Goal: Task Accomplishment & Management: Manage account settings

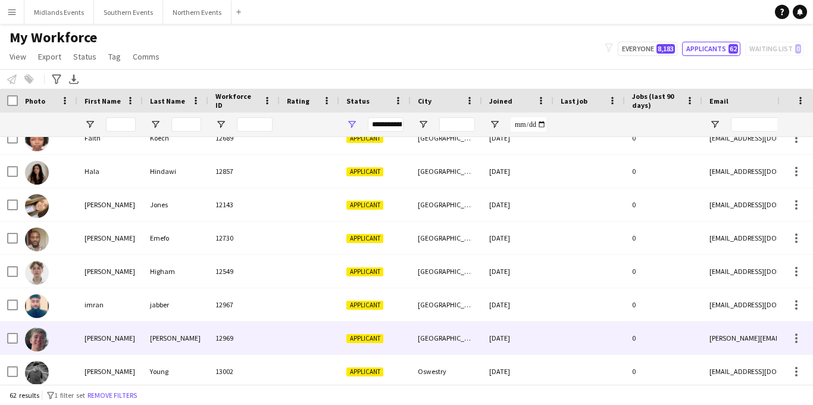
scroll to position [592, 0]
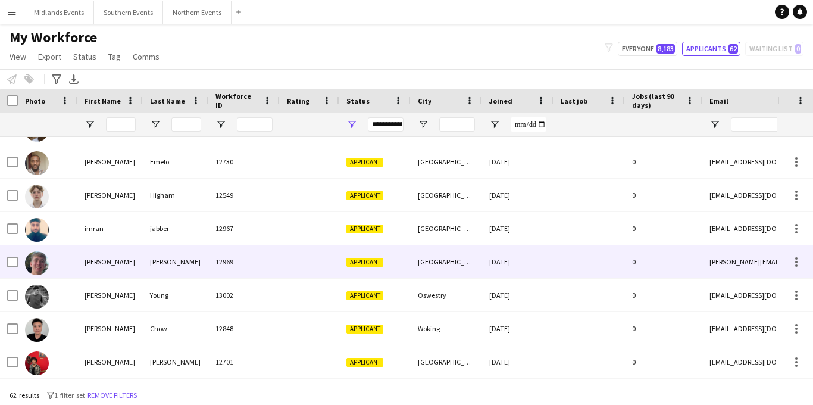
click at [291, 291] on div at bounding box center [310, 295] width 60 height 33
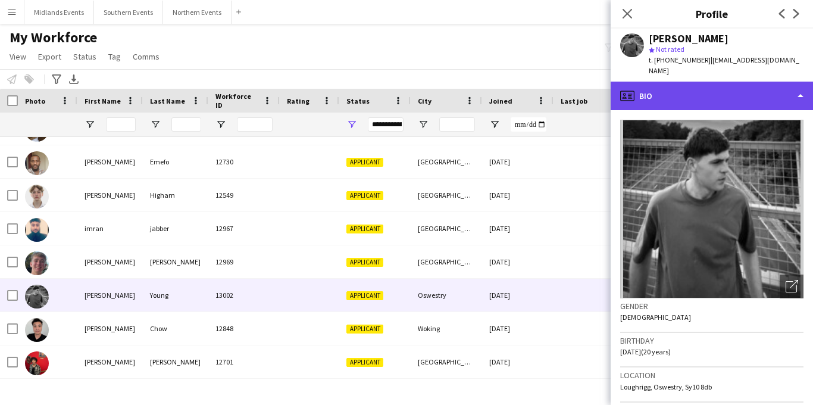
click at [724, 96] on div "profile Bio" at bounding box center [712, 96] width 202 height 29
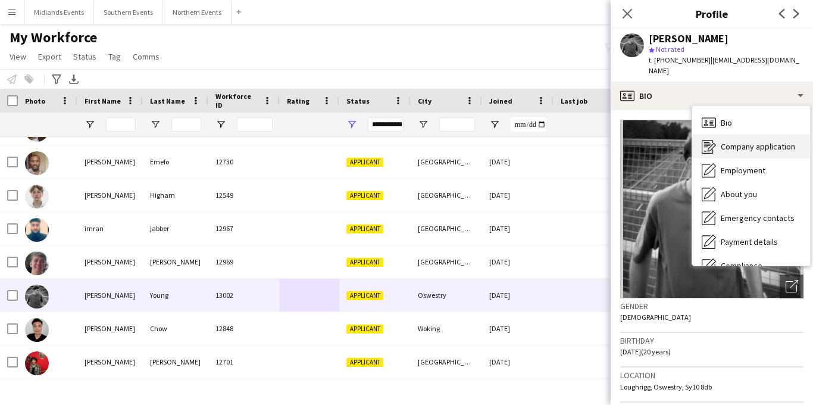
click at [727, 141] on span "Company application" at bounding box center [758, 146] width 74 height 11
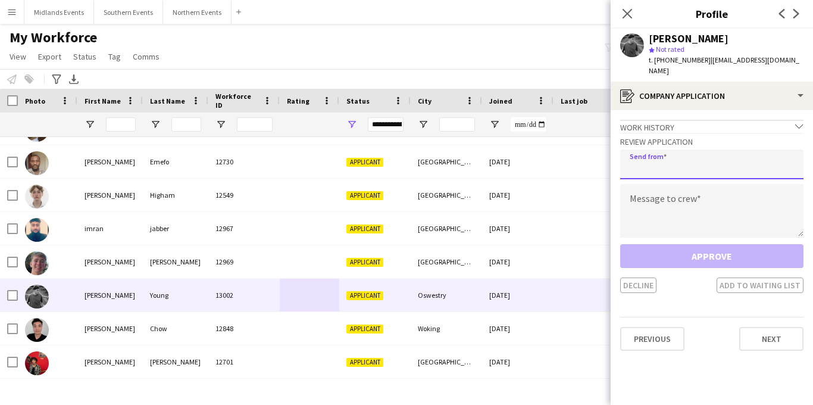
click at [705, 152] on input "email" at bounding box center [712, 164] width 183 height 30
type input "**********"
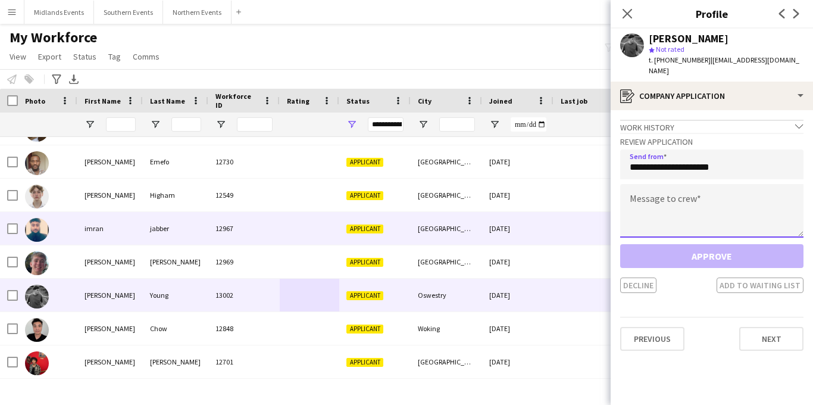
click at [647, 191] on textarea at bounding box center [712, 211] width 183 height 54
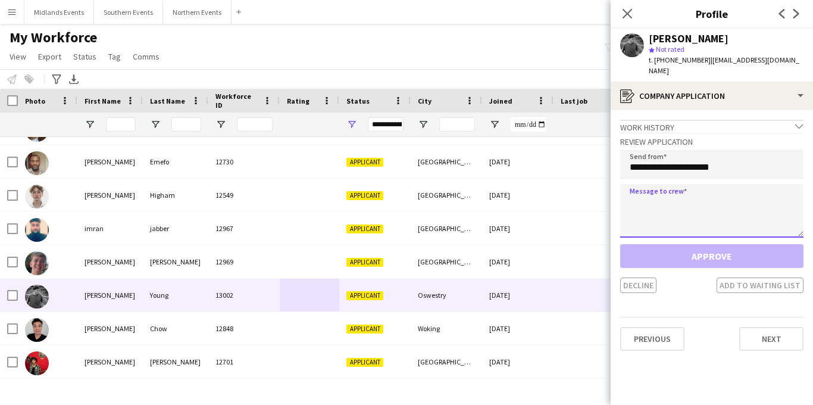
paste textarea "**********"
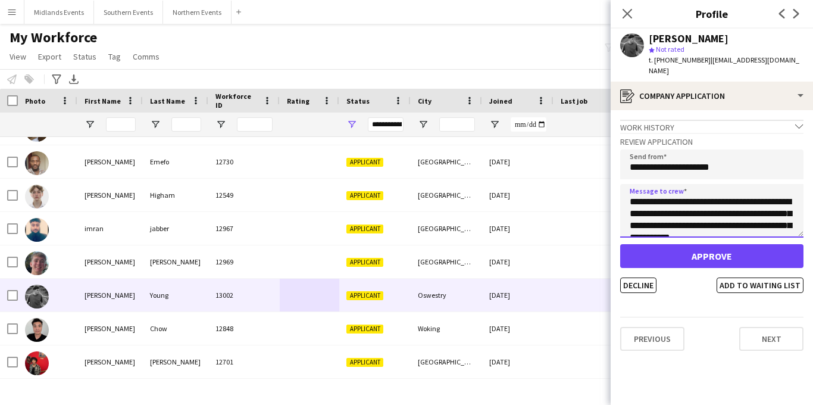
scroll to position [210, 0]
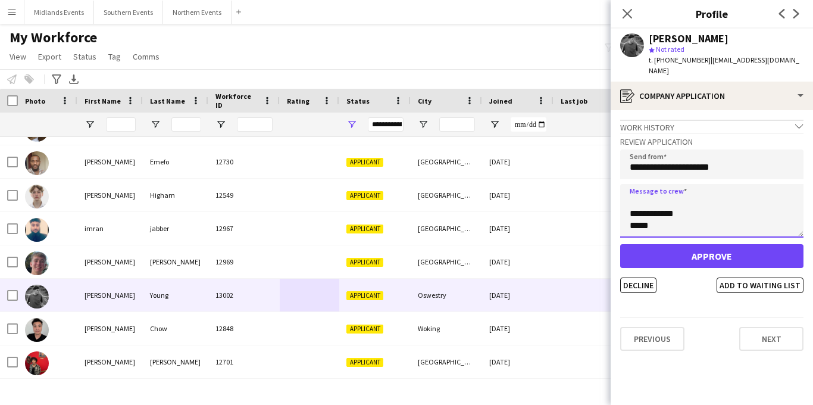
type textarea "**********"
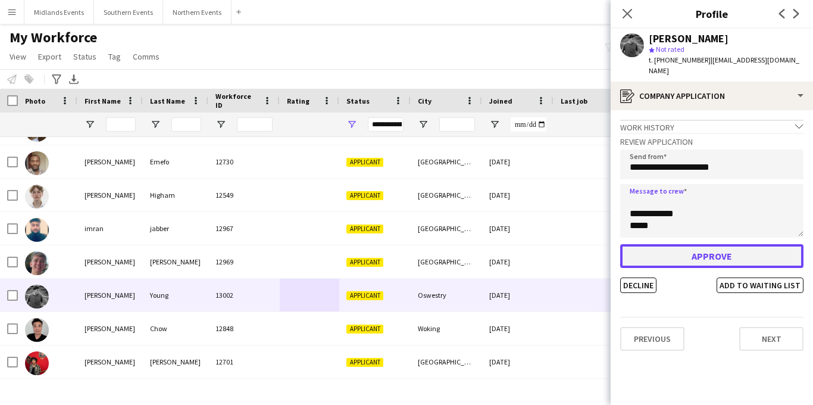
click at [659, 246] on button "Approve" at bounding box center [712, 256] width 183 height 24
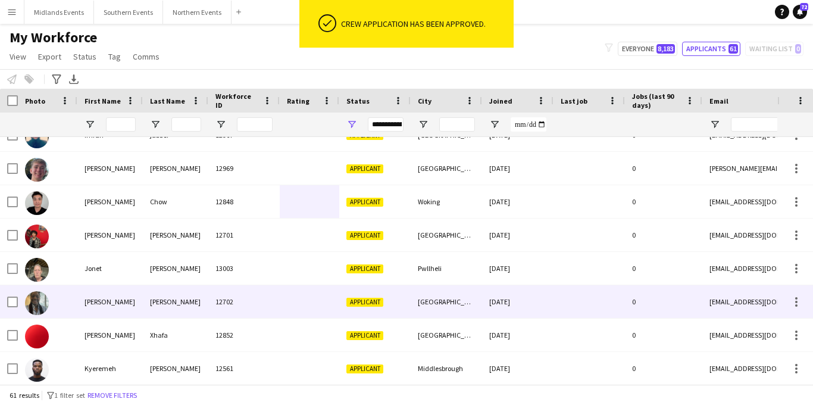
scroll to position [690, 0]
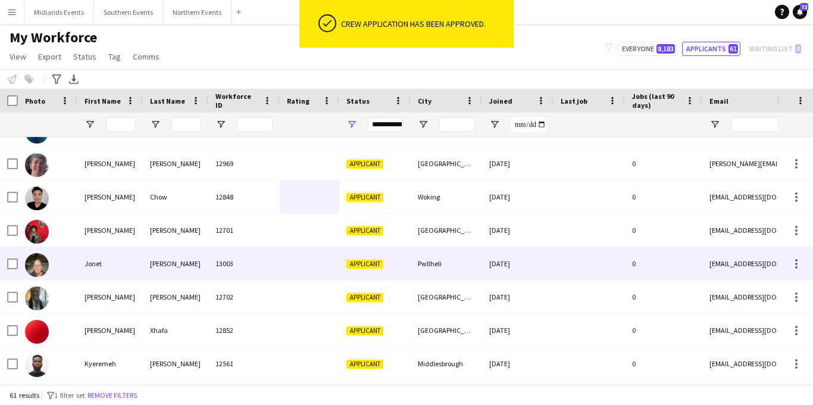
click at [384, 274] on div "Applicant" at bounding box center [374, 263] width 71 height 33
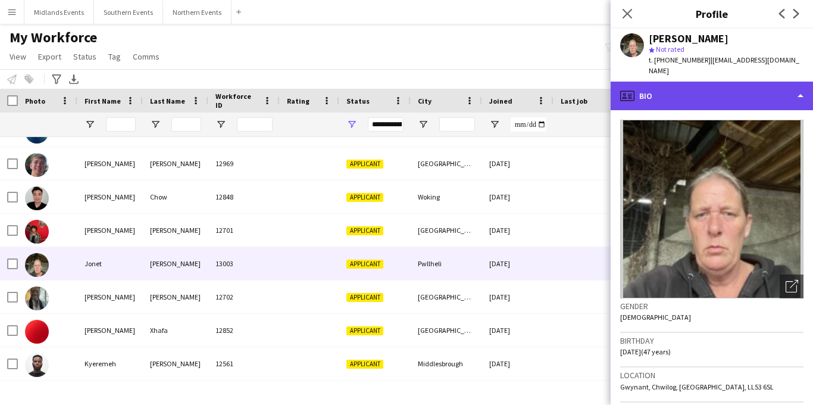
click at [729, 82] on div "profile Bio" at bounding box center [712, 96] width 202 height 29
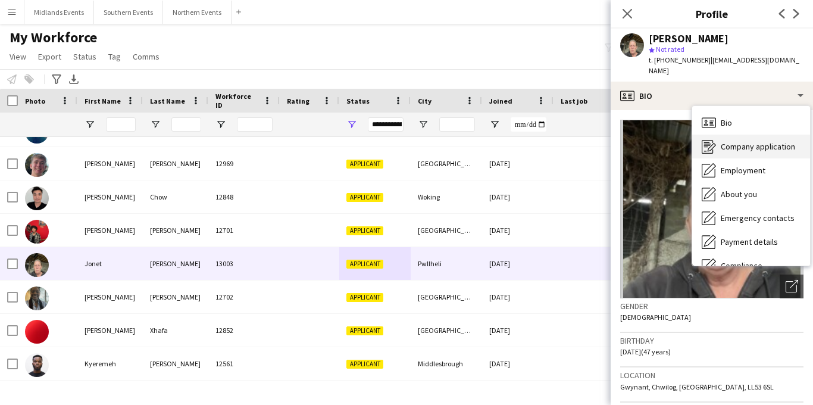
click at [726, 141] on span "Company application" at bounding box center [758, 146] width 74 height 11
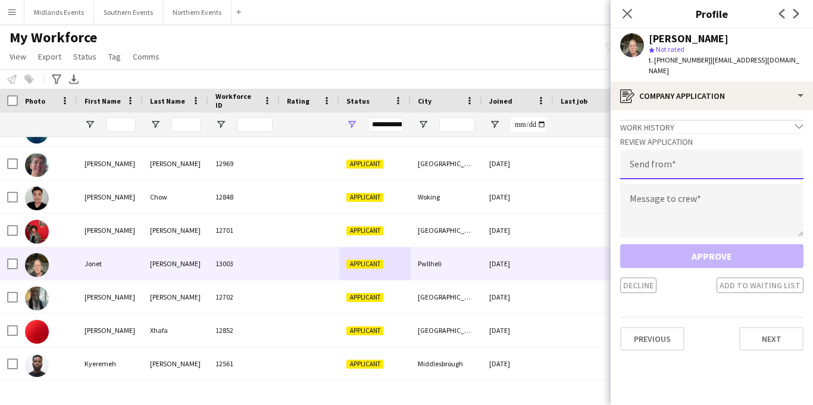
click at [690, 167] on input "email" at bounding box center [712, 164] width 183 height 30
type input "**********"
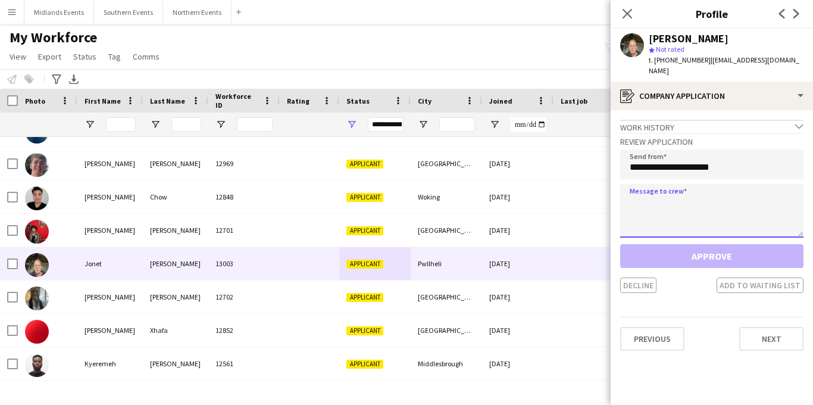
click at [669, 194] on textarea at bounding box center [712, 211] width 183 height 54
paste textarea "**********"
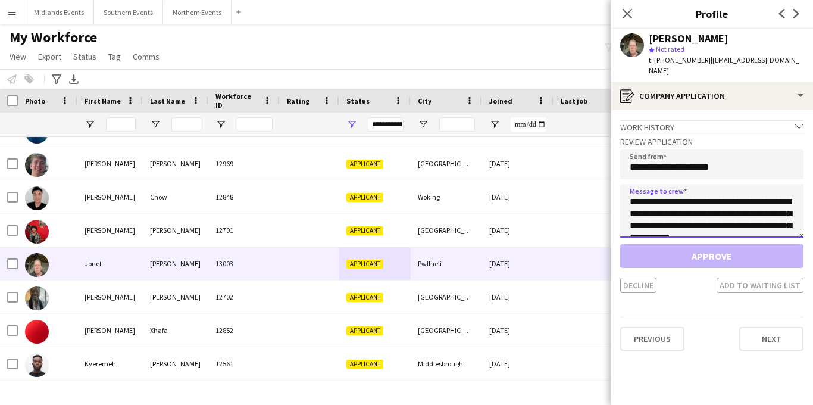
scroll to position [210, 0]
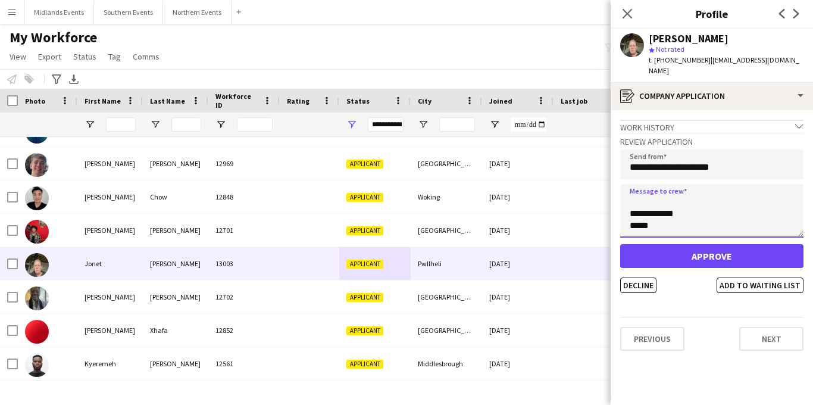
type textarea "**********"
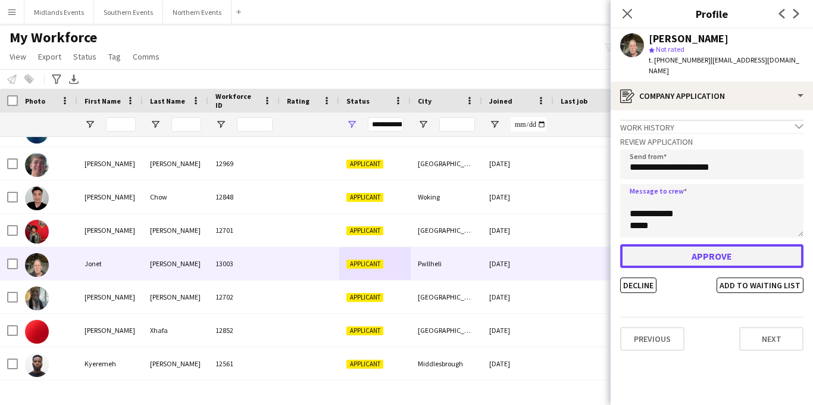
click at [671, 247] on button "Approve" at bounding box center [712, 256] width 183 height 24
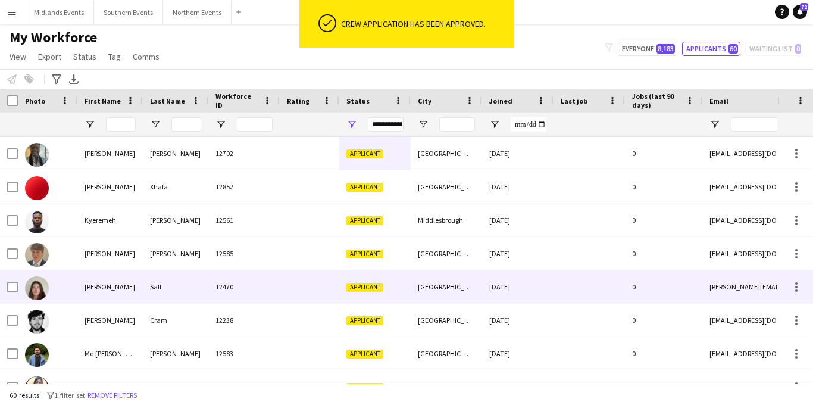
scroll to position [0, 0]
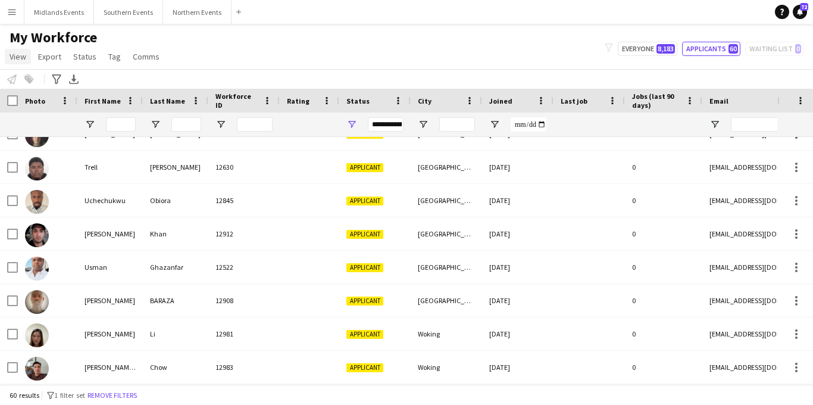
click at [7, 8] on app-icon "Menu" at bounding box center [12, 12] width 10 height 10
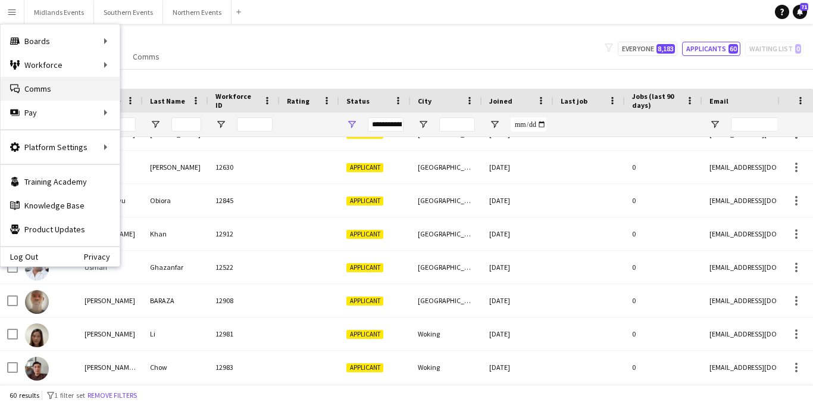
click at [40, 85] on link "Comms Comms" at bounding box center [60, 89] width 119 height 24
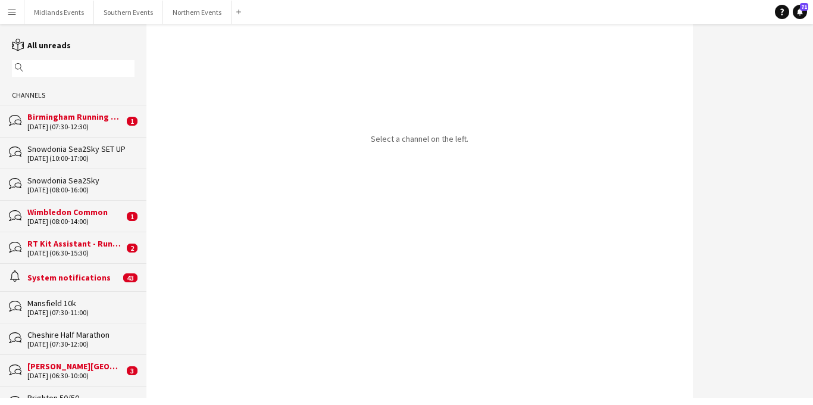
click at [94, 117] on div "Birmingham Running Festival" at bounding box center [75, 116] width 96 height 11
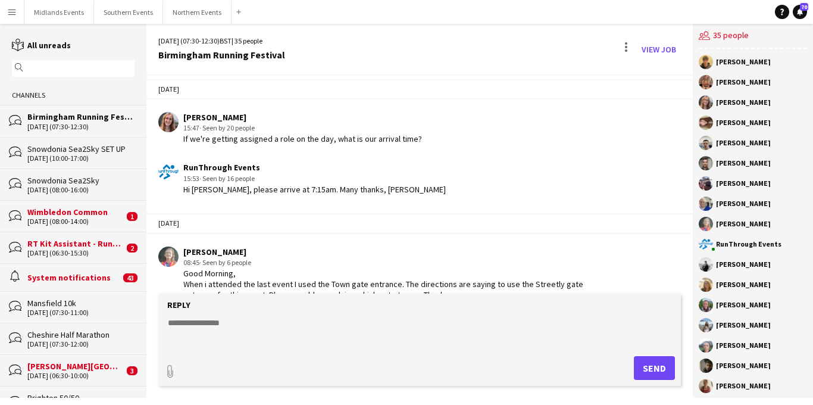
click at [218, 320] on textarea at bounding box center [423, 332] width 512 height 31
click at [199, 327] on textarea "**********" at bounding box center [423, 332] width 512 height 31
click at [360, 320] on textarea "**********" at bounding box center [423, 332] width 512 height 31
click at [389, 325] on textarea "**********" at bounding box center [423, 332] width 512 height 31
type textarea "**********"
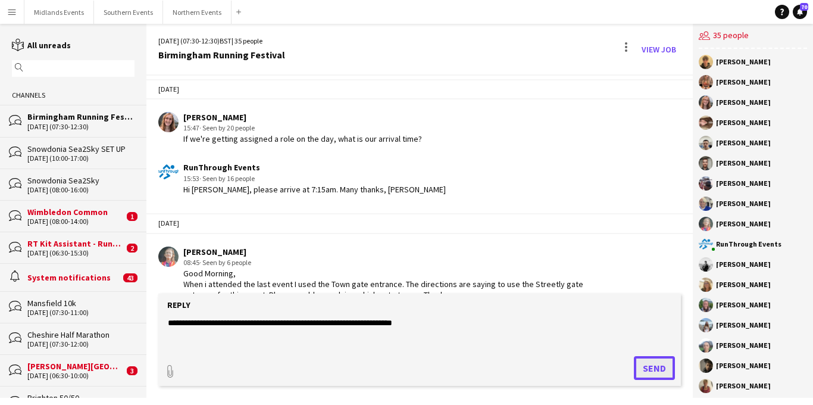
click at [653, 361] on button "Send" at bounding box center [654, 368] width 41 height 24
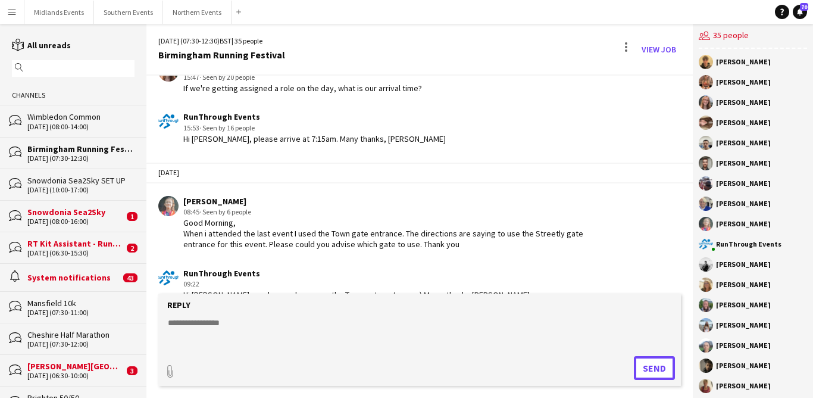
scroll to position [2818, 0]
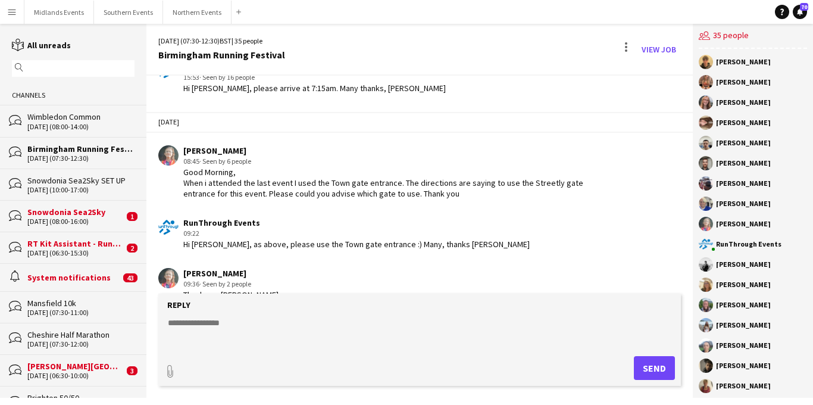
click at [93, 213] on div "Snowdonia Sea2Sky" at bounding box center [75, 212] width 96 height 11
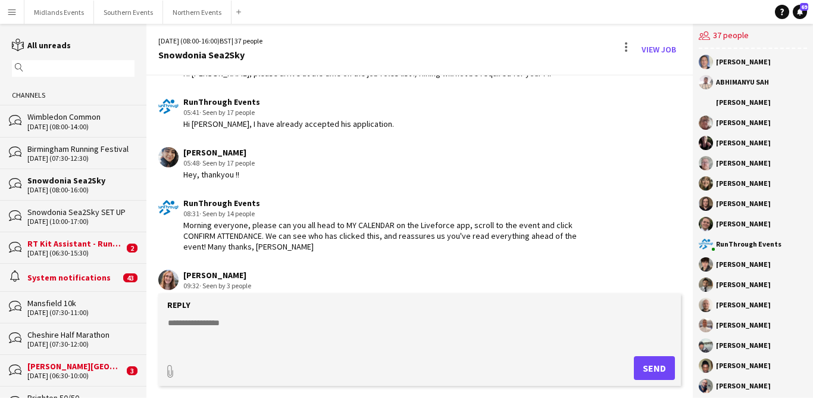
scroll to position [1666, 0]
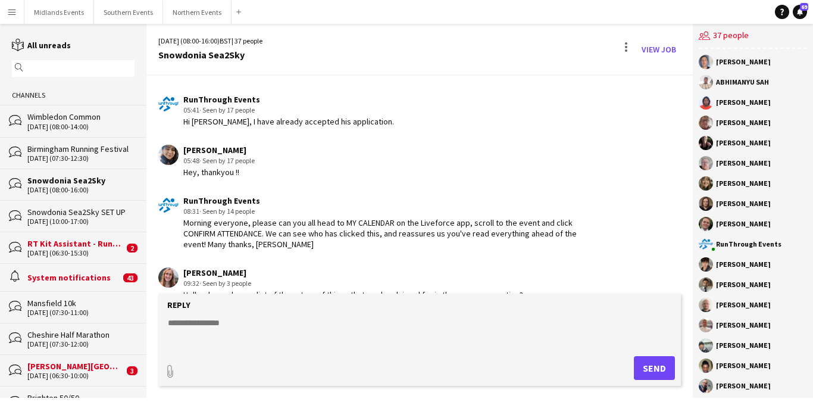
click at [223, 329] on textarea at bounding box center [423, 332] width 512 height 31
drag, startPoint x: 264, startPoint y: 325, endPoint x: 167, endPoint y: 325, distance: 97.7
click at [167, 325] on textarea "**********" at bounding box center [423, 332] width 512 height 31
click at [262, 322] on textarea "**********" at bounding box center [423, 332] width 512 height 31
drag, startPoint x: 280, startPoint y: 322, endPoint x: 217, endPoint y: 322, distance: 62.5
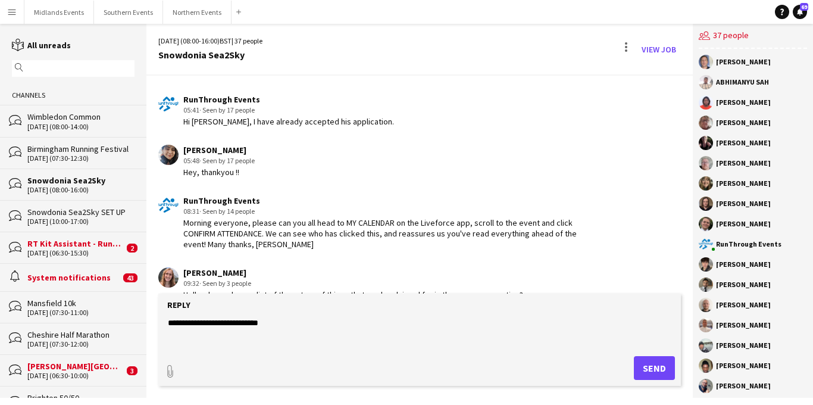
click at [217, 322] on textarea "**********" at bounding box center [423, 332] width 512 height 31
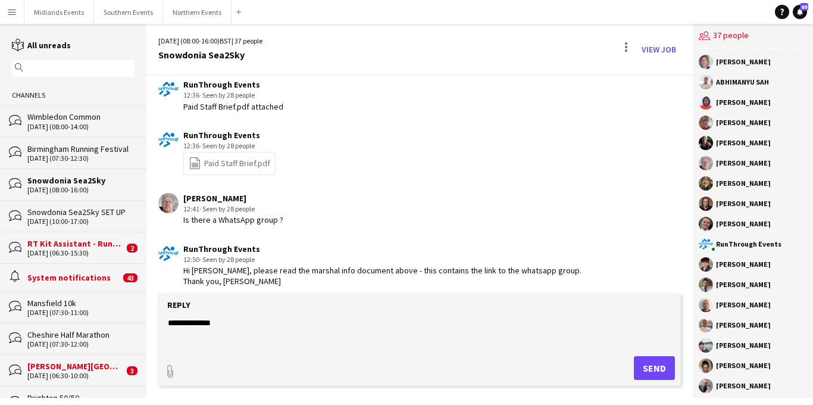
scroll to position [2357, 0]
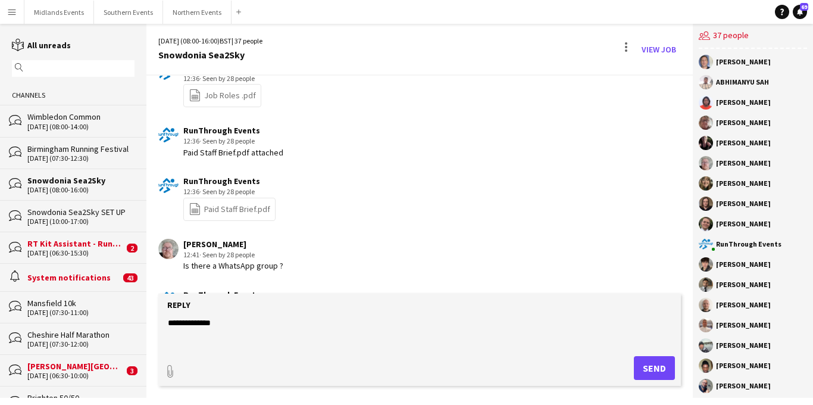
click at [233, 210] on link "file-spreadsheet Paid Staff Brief.pdf" at bounding box center [230, 209] width 82 height 14
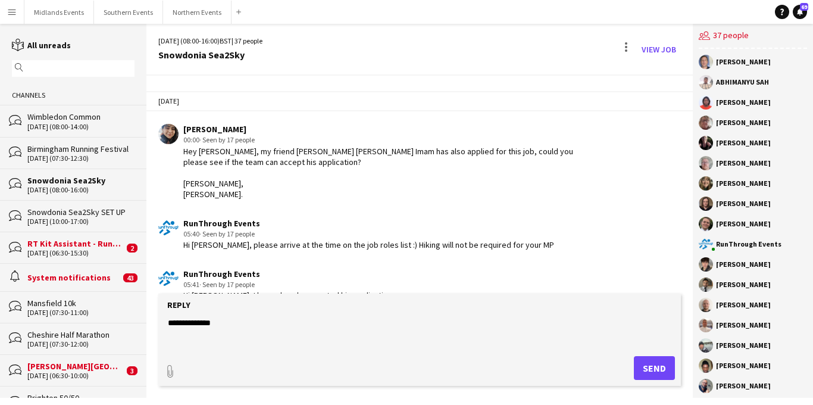
scroll to position [3916, 0]
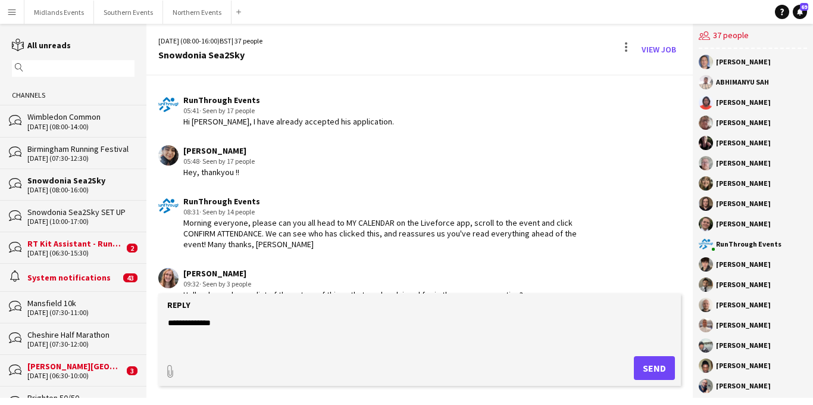
click at [227, 324] on textarea "**********" at bounding box center [423, 332] width 512 height 31
click at [398, 322] on textarea "**********" at bounding box center [423, 332] width 512 height 31
click at [493, 323] on textarea "**********" at bounding box center [423, 332] width 512 height 31
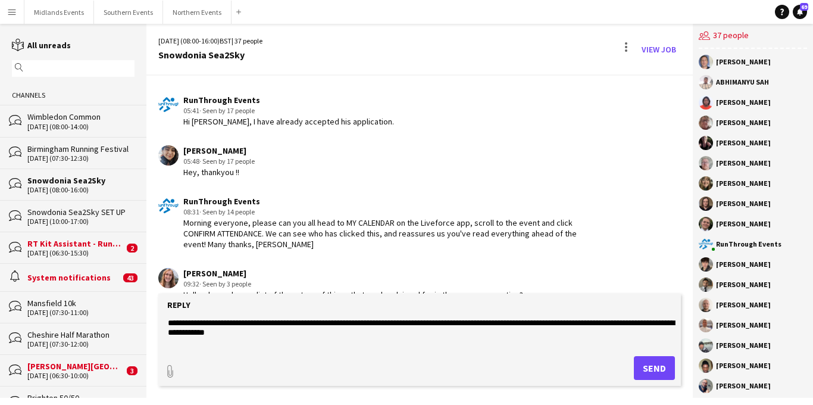
type textarea "**********"
click at [651, 366] on button "Send" at bounding box center [654, 368] width 41 height 24
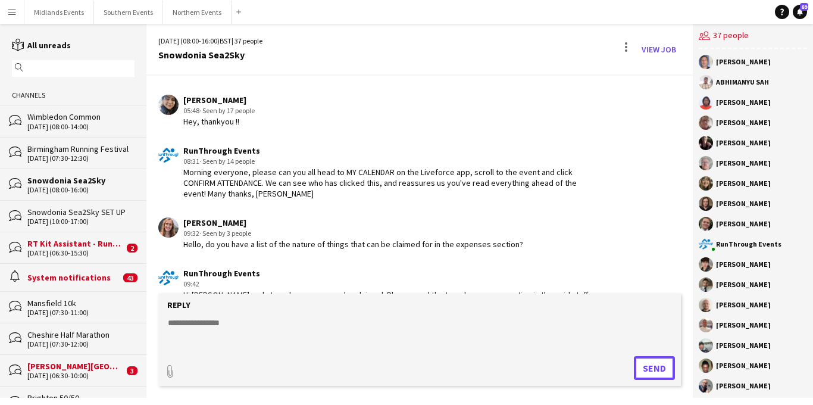
scroll to position [3977, 0]
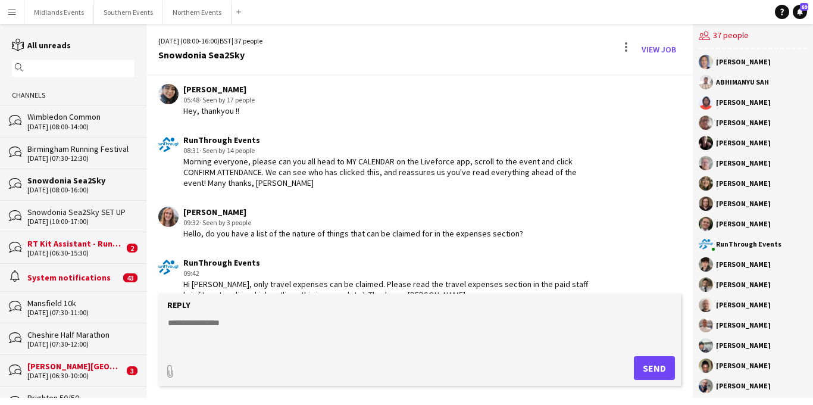
click at [18, 16] on button "Menu" at bounding box center [12, 12] width 24 height 24
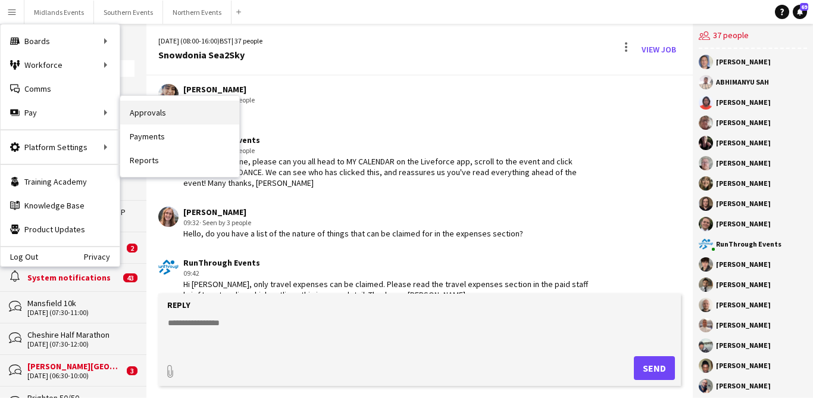
click at [151, 114] on link "Approvals" at bounding box center [179, 113] width 119 height 24
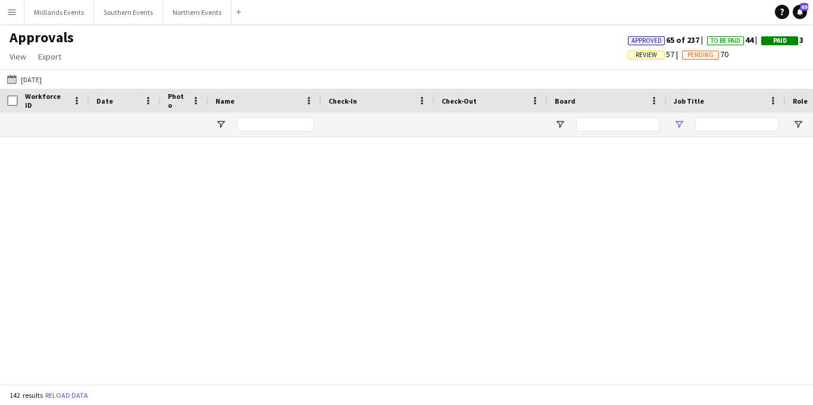
type input "****"
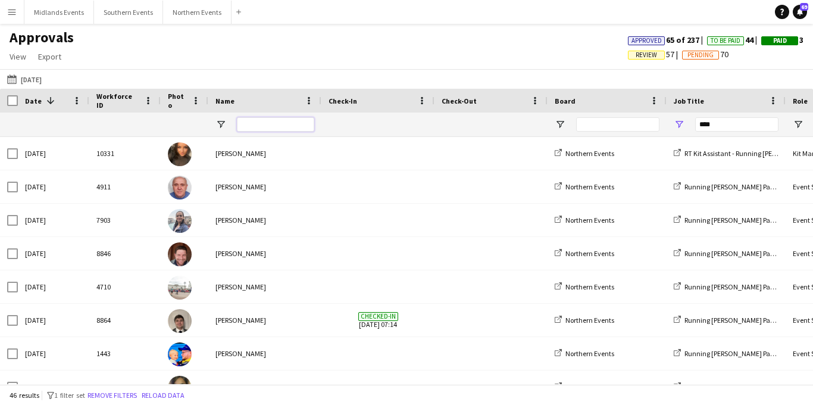
click at [260, 129] on input "Name Filter Input" at bounding box center [275, 124] width 77 height 14
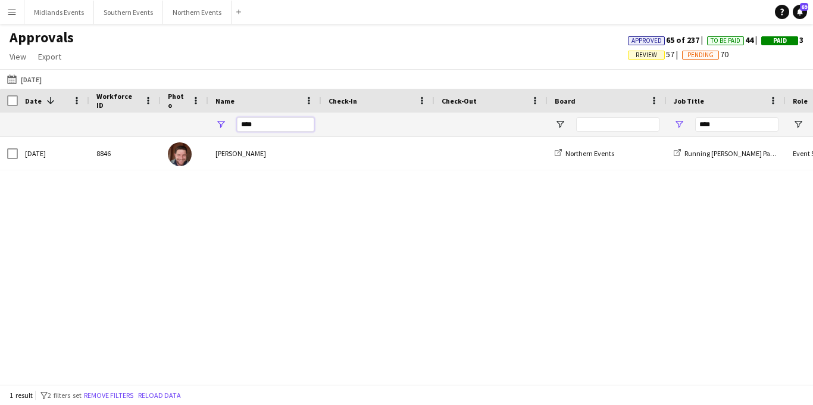
type input "****"
drag, startPoint x: 721, startPoint y: 128, endPoint x: 657, endPoint y: 126, distance: 64.3
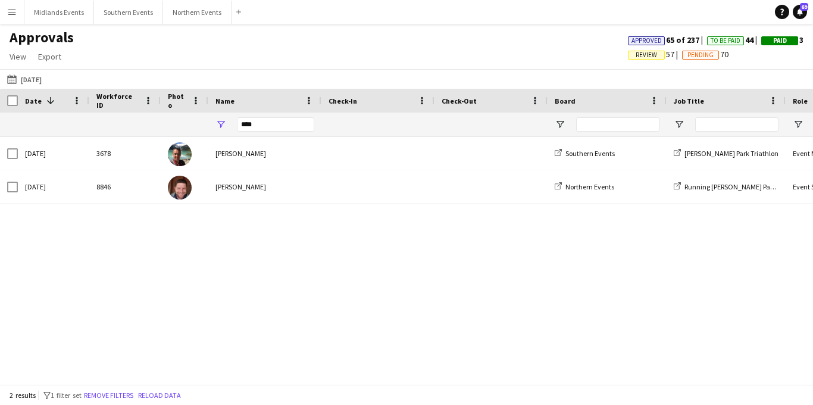
click at [14, 13] on app-icon "Menu" at bounding box center [12, 12] width 10 height 10
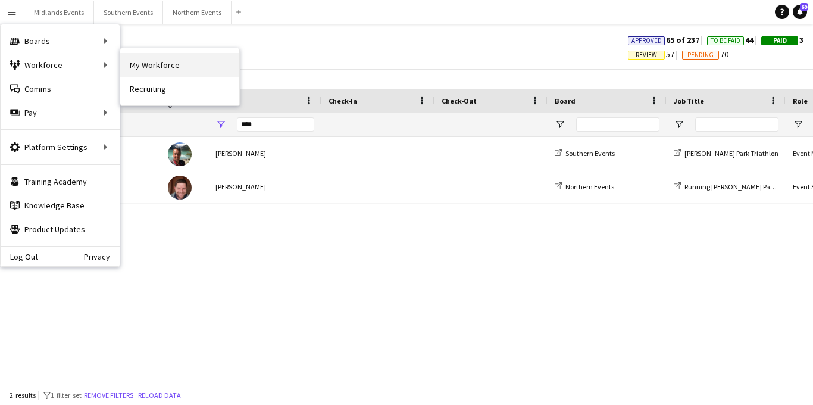
click at [135, 58] on link "My Workforce" at bounding box center [179, 65] width 119 height 24
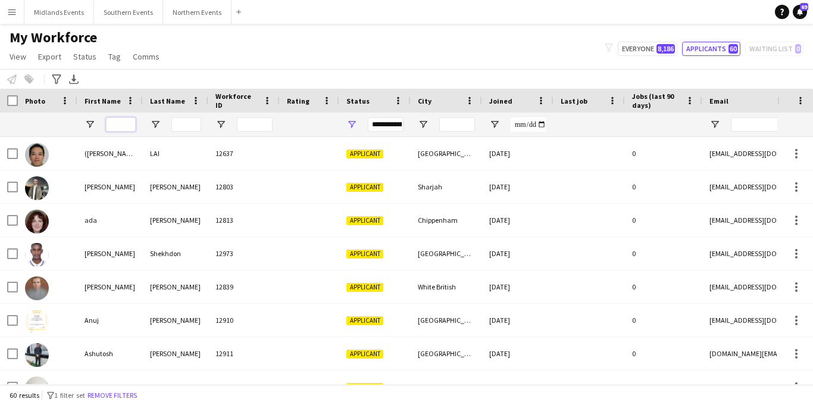
click at [121, 126] on input "First Name Filter Input" at bounding box center [121, 124] width 30 height 14
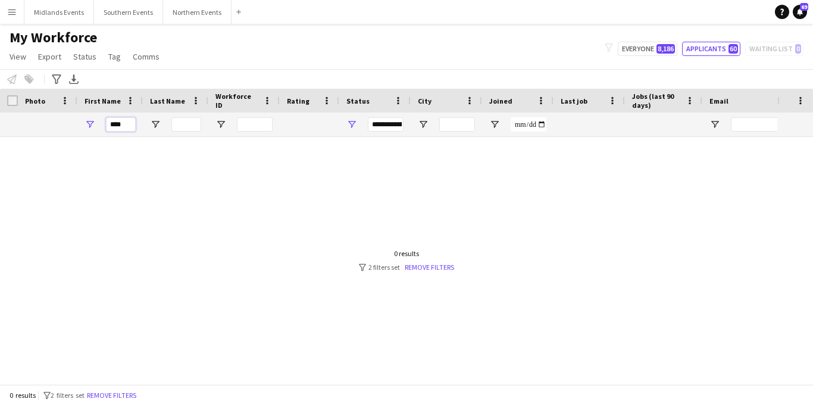
type input "****"
click at [183, 123] on input "Last Name Filter Input" at bounding box center [187, 124] width 30 height 14
click at [659, 49] on span "8,186" at bounding box center [666, 49] width 18 height 10
type input "**********"
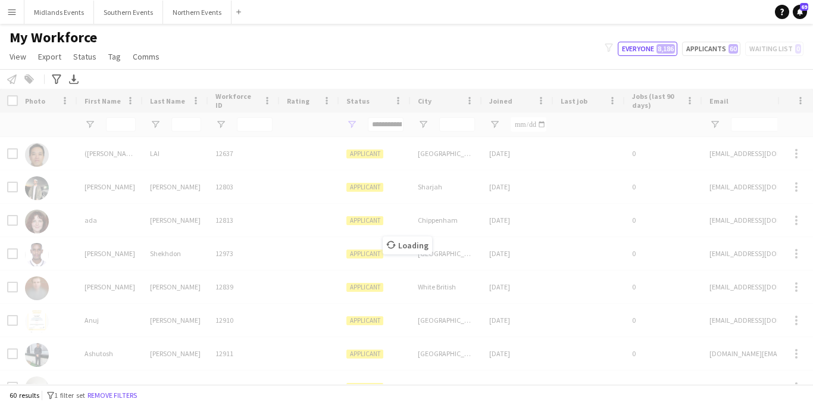
click at [120, 128] on div "Loading" at bounding box center [406, 236] width 813 height 295
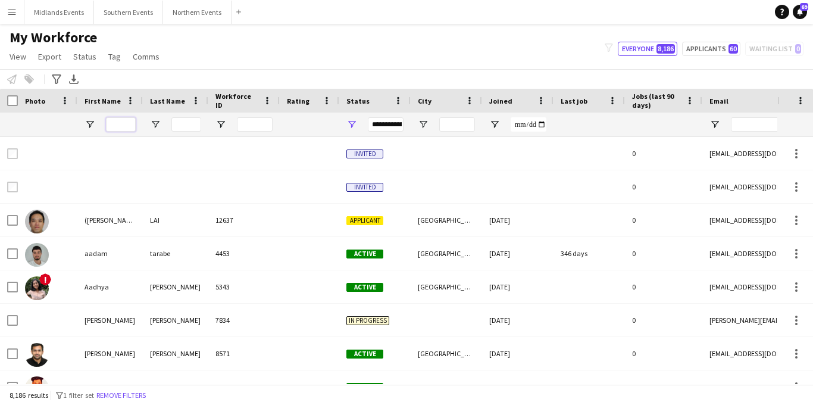
click at [121, 127] on input "First Name Filter Input" at bounding box center [121, 124] width 30 height 14
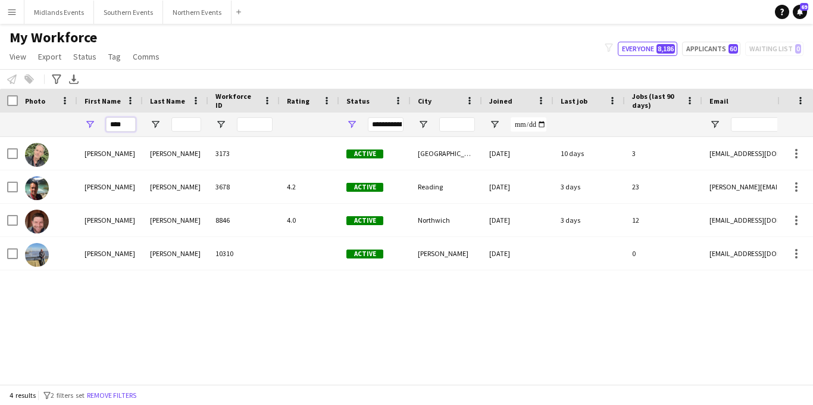
type input "****"
click at [189, 122] on input "Last Name Filter Input" at bounding box center [187, 124] width 30 height 14
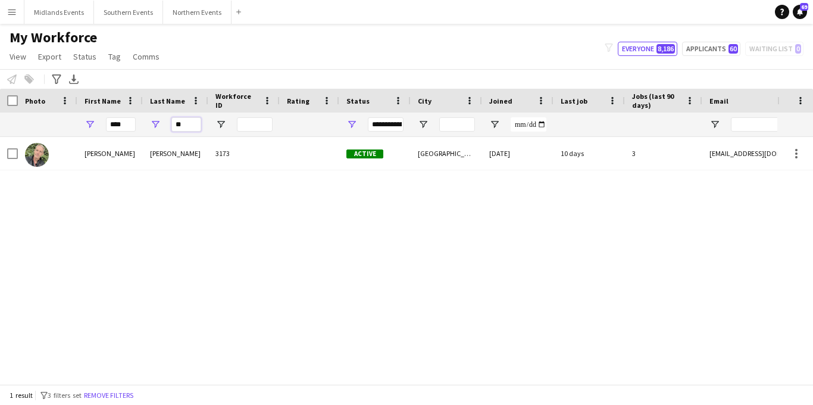
type input "*"
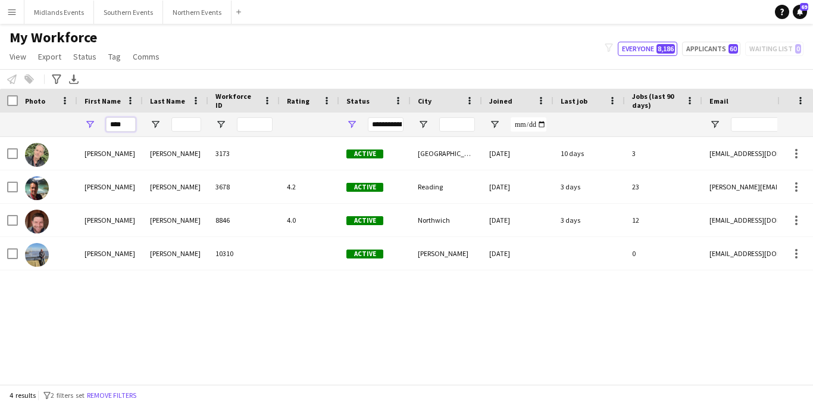
drag, startPoint x: 126, startPoint y: 123, endPoint x: 102, endPoint y: 123, distance: 23.8
click at [102, 123] on div "****" at bounding box center [110, 125] width 66 height 24
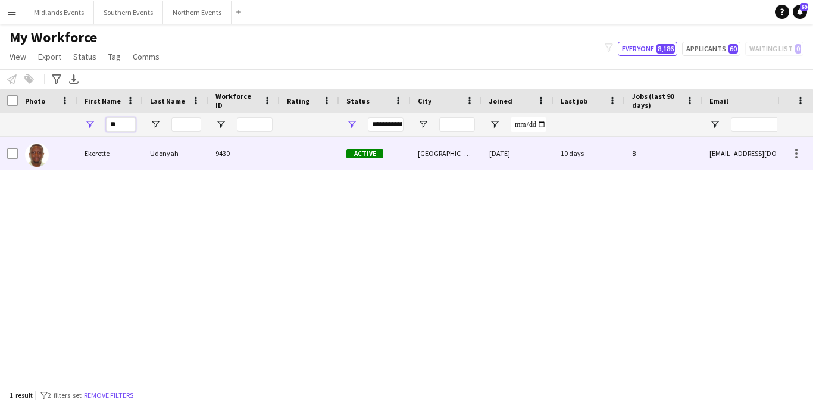
type input "*"
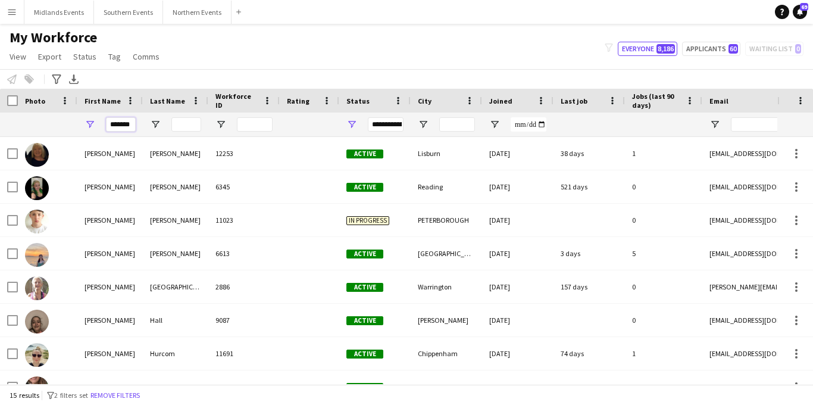
type input "*******"
click at [192, 123] on input "Last Name Filter Input" at bounding box center [187, 124] width 30 height 14
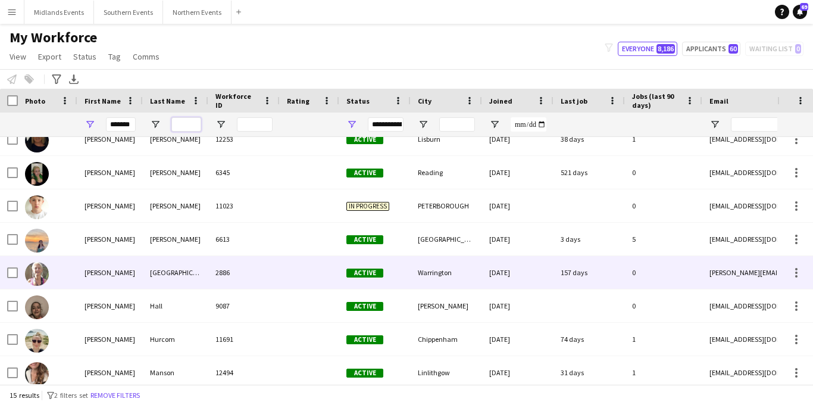
scroll to position [15, 0]
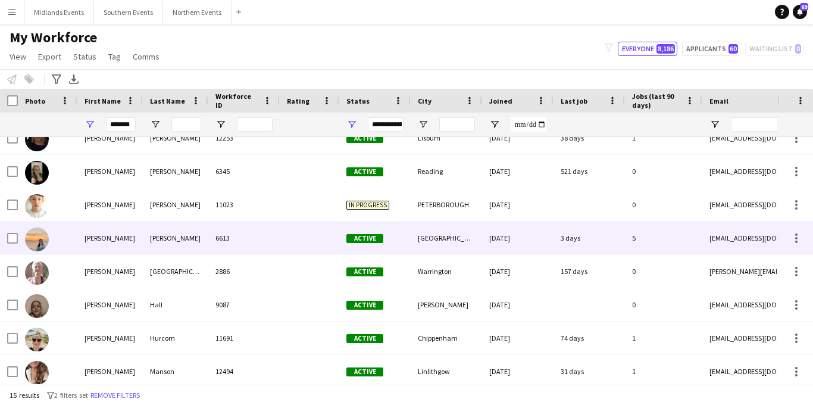
click at [177, 238] on div "Donald" at bounding box center [176, 238] width 66 height 33
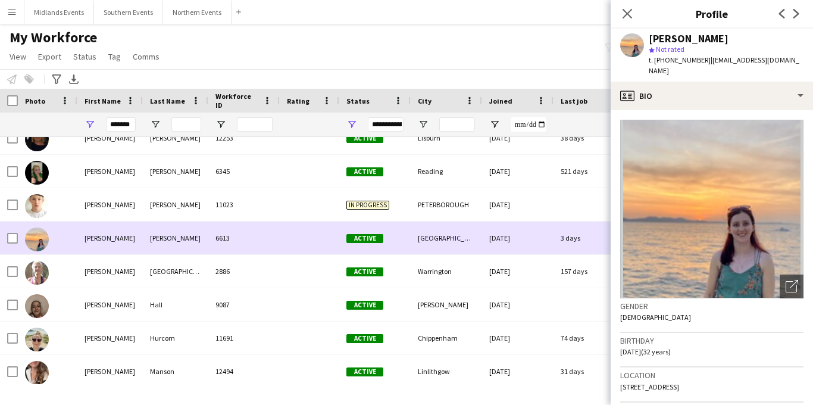
click at [275, 241] on div "6613" at bounding box center [243, 238] width 71 height 33
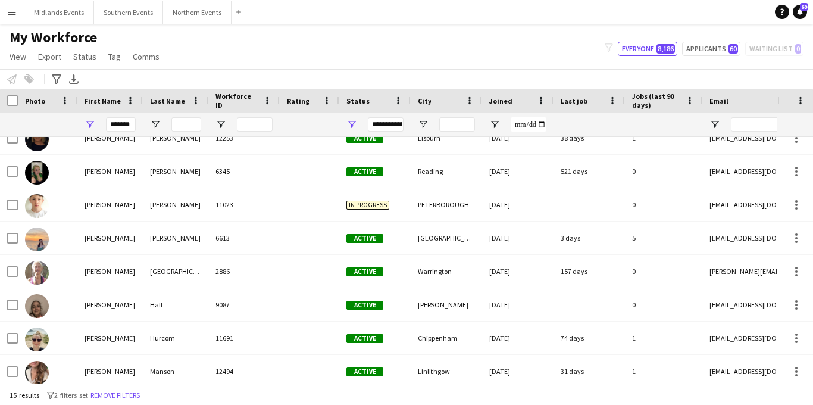
click at [13, 18] on button "Menu" at bounding box center [12, 12] width 24 height 24
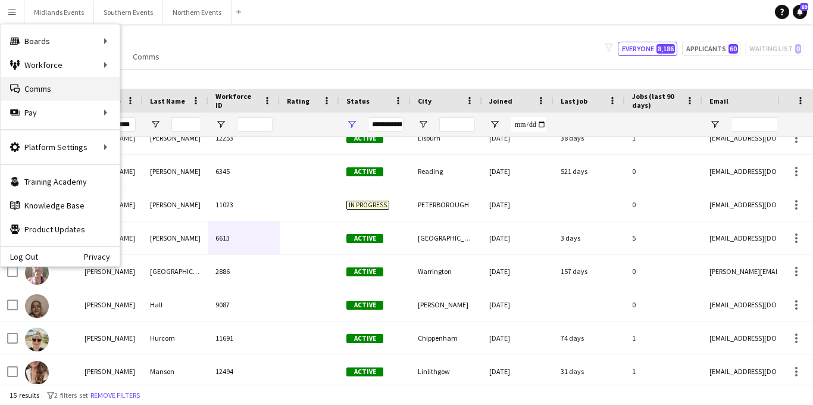
click at [39, 88] on link "Comms Comms" at bounding box center [60, 89] width 119 height 24
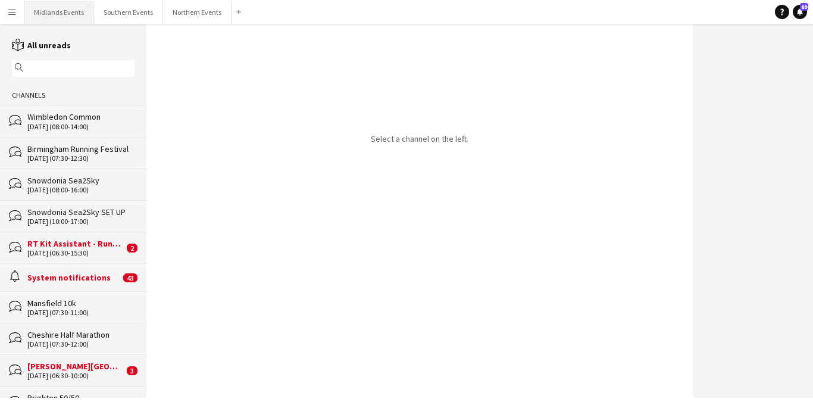
click at [41, 8] on button "Midlands Events Close" at bounding box center [59, 12] width 70 height 23
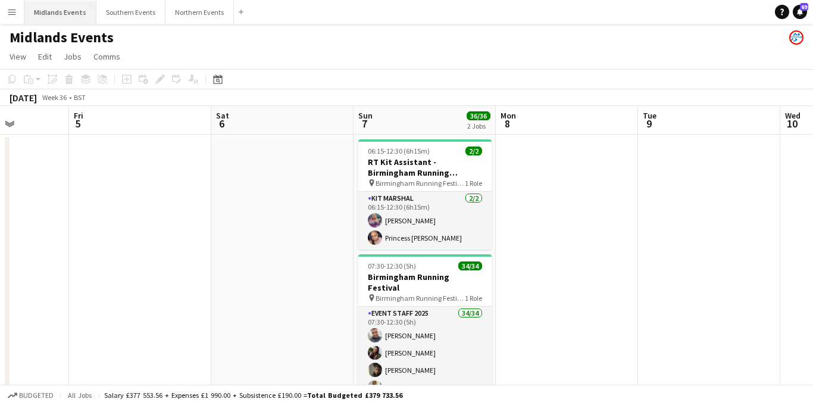
scroll to position [0, 388]
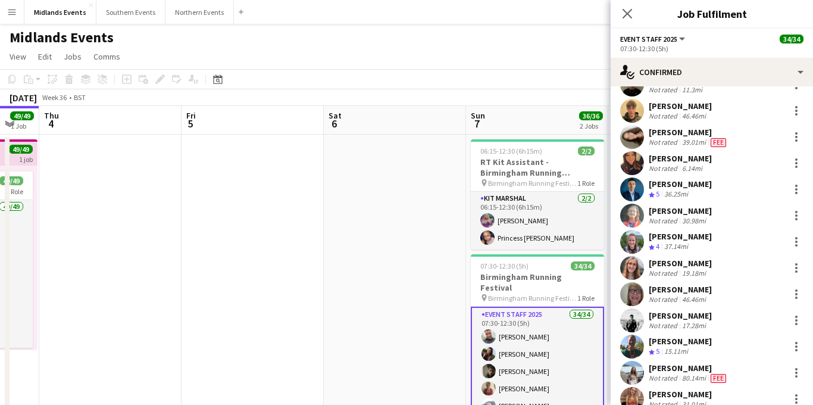
scroll to position [682, 0]
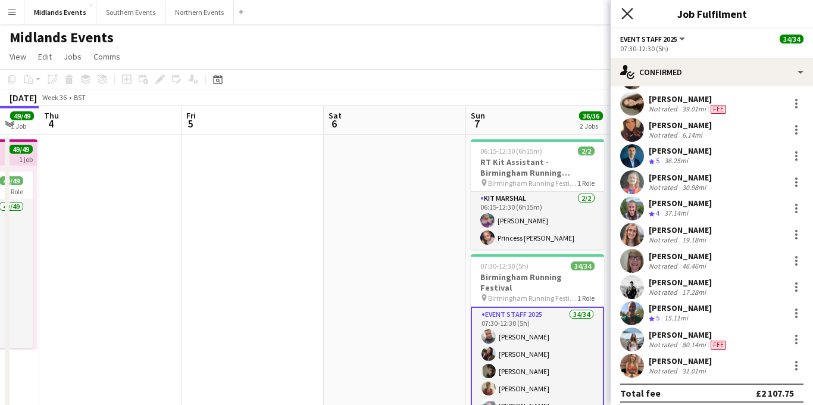
click at [631, 11] on icon "Close pop-in" at bounding box center [627, 13] width 11 height 11
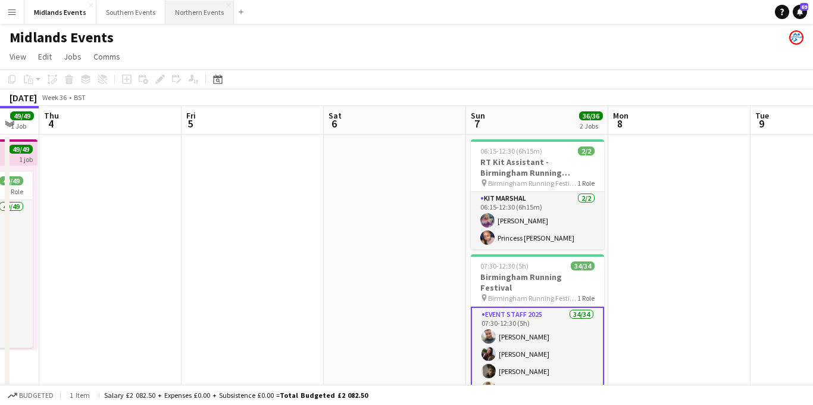
click at [177, 13] on button "Northern Events Close" at bounding box center [200, 12] width 68 height 23
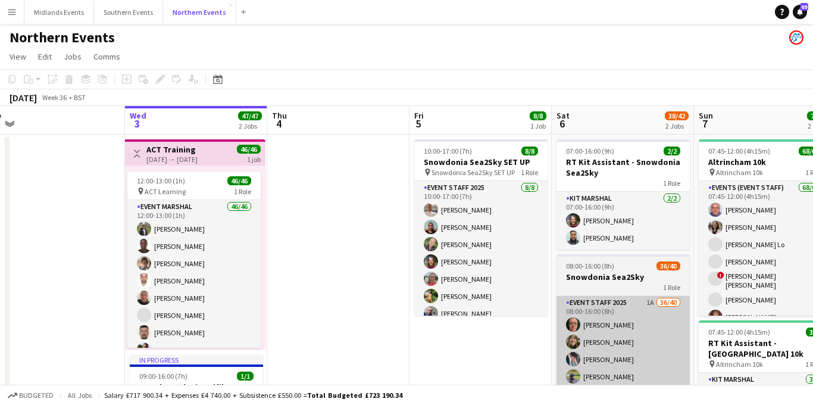
scroll to position [0, 435]
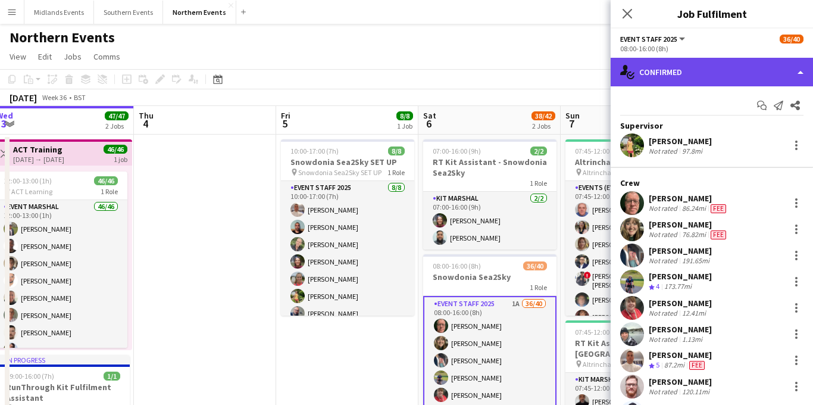
click at [707, 76] on div "single-neutral-actions-check-2 Confirmed" at bounding box center [712, 72] width 202 height 29
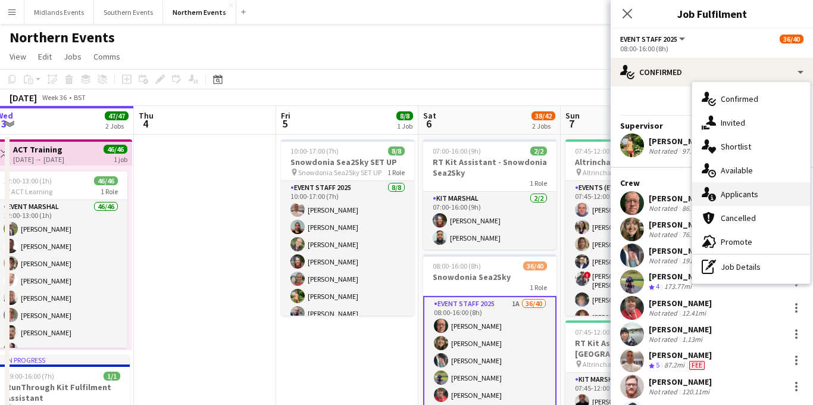
click at [731, 188] on div "single-neutral-actions-information Applicants" at bounding box center [752, 194] width 118 height 24
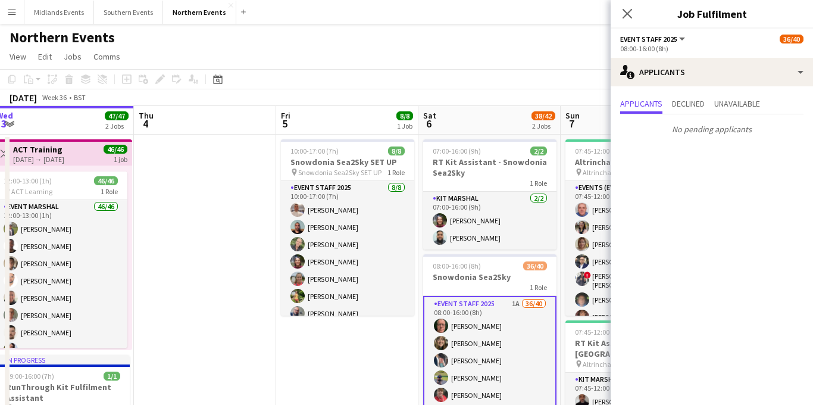
click at [10, 10] on app-icon "Menu" at bounding box center [12, 12] width 10 height 10
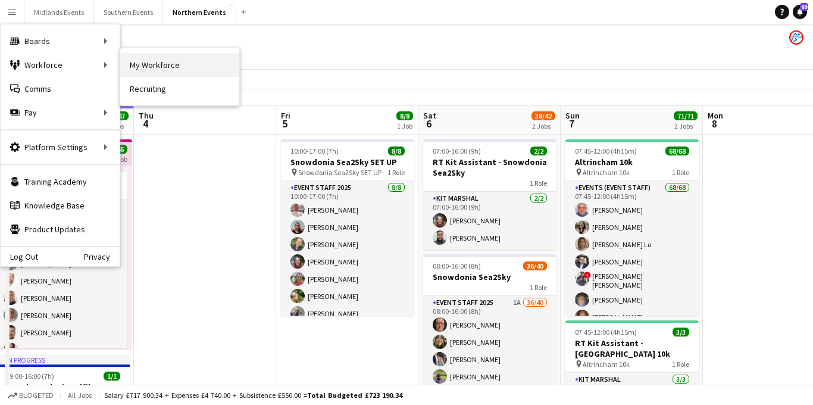
click at [170, 58] on link "My Workforce" at bounding box center [179, 65] width 119 height 24
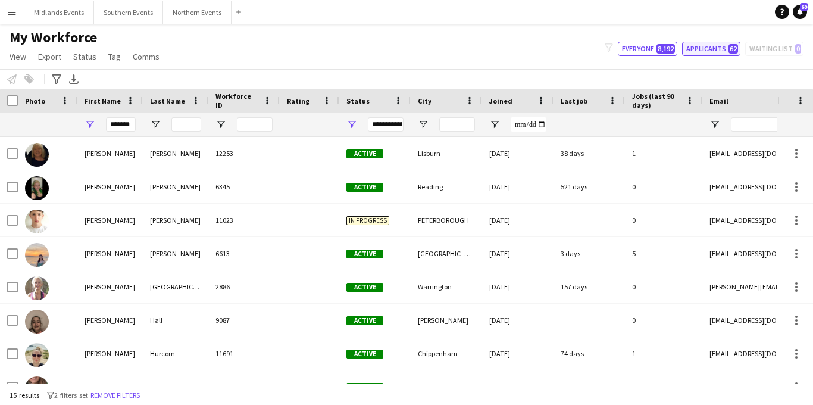
click at [703, 43] on button "Applicants 62" at bounding box center [711, 49] width 58 height 14
type input "**********"
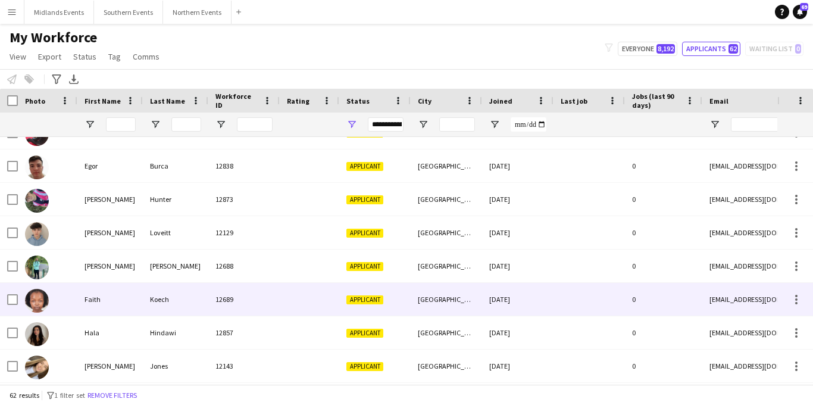
scroll to position [445, 0]
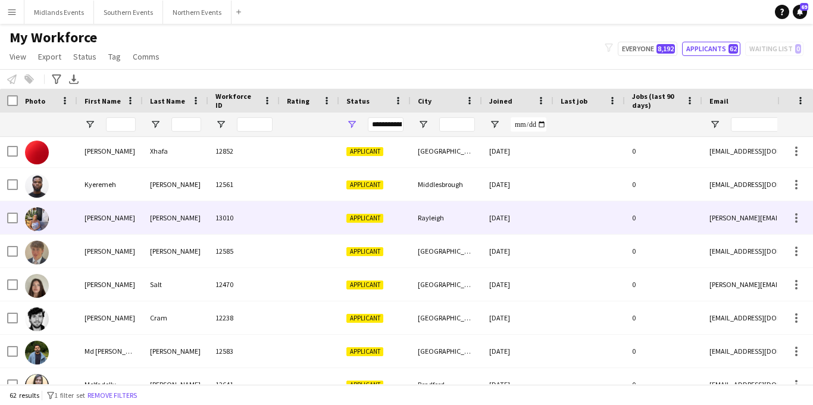
click at [433, 216] on div "Rayleigh" at bounding box center [446, 217] width 71 height 33
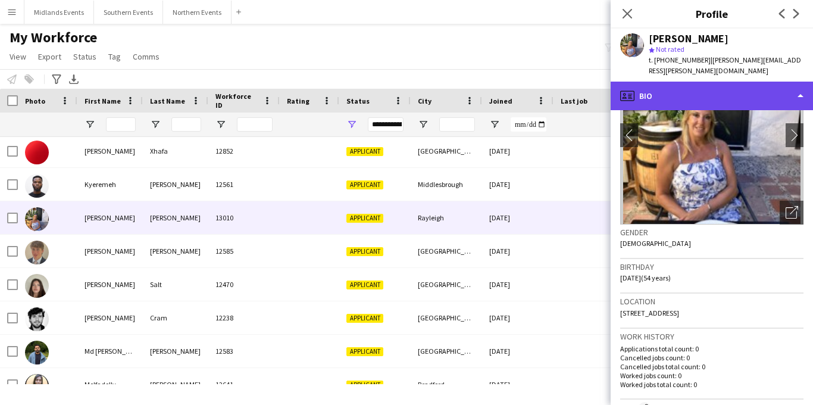
click at [700, 82] on div "profile Bio" at bounding box center [712, 96] width 202 height 29
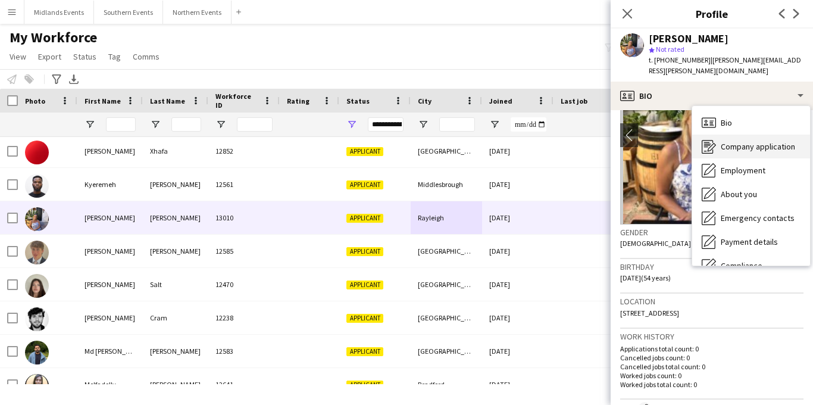
click at [741, 144] on div "Company application Company application" at bounding box center [752, 147] width 118 height 24
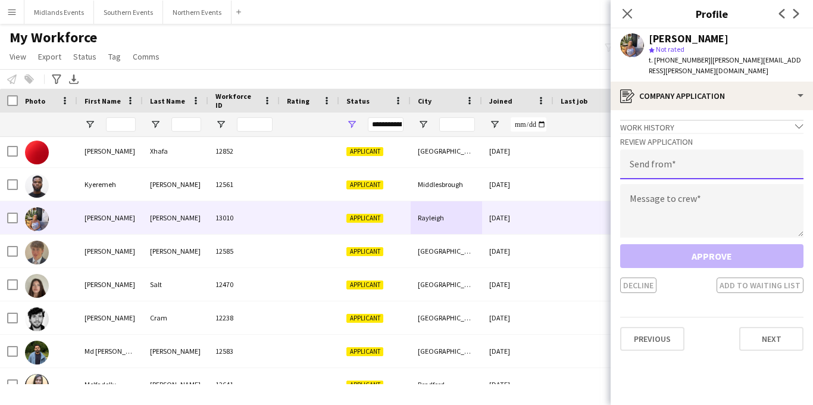
click at [687, 163] on input "email" at bounding box center [712, 164] width 183 height 30
type input "**********"
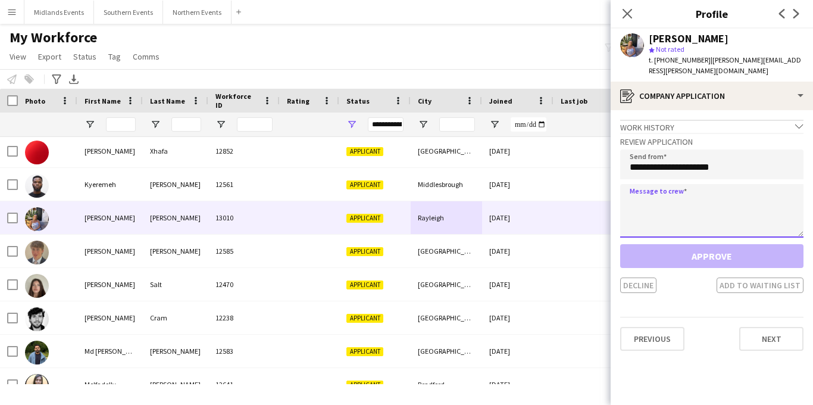
click at [665, 199] on textarea at bounding box center [712, 211] width 183 height 54
paste textarea "**********"
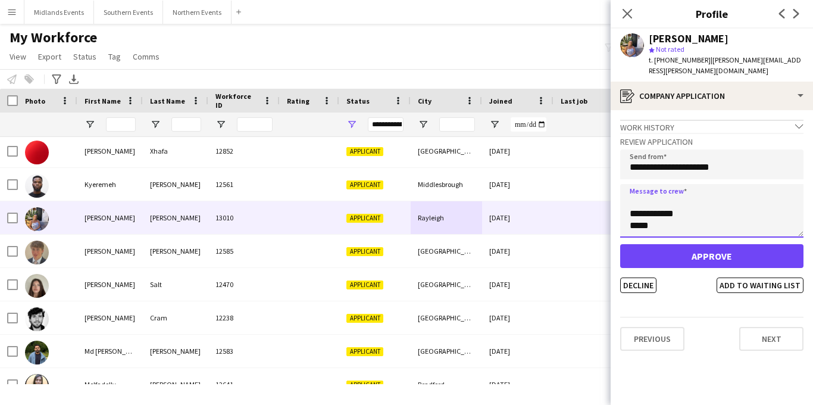
type textarea "**********"
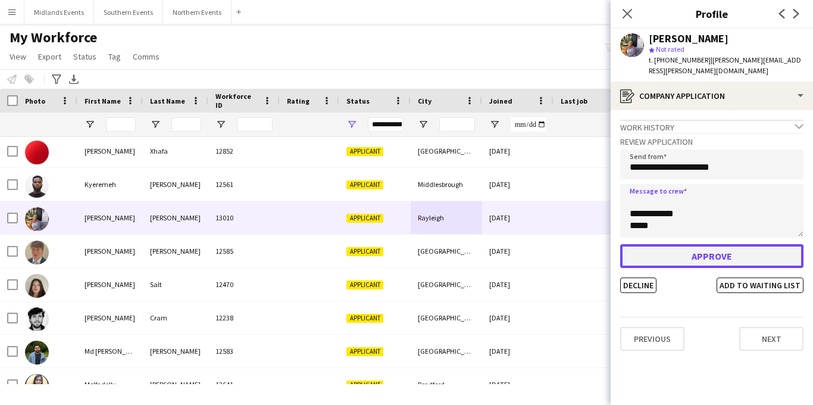
click at [666, 245] on button "Approve" at bounding box center [712, 256] width 183 height 24
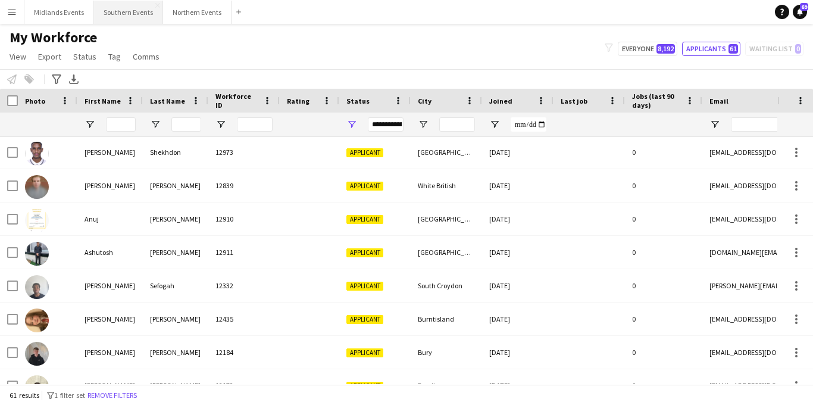
click at [125, 18] on button "Southern Events Close" at bounding box center [128, 12] width 69 height 23
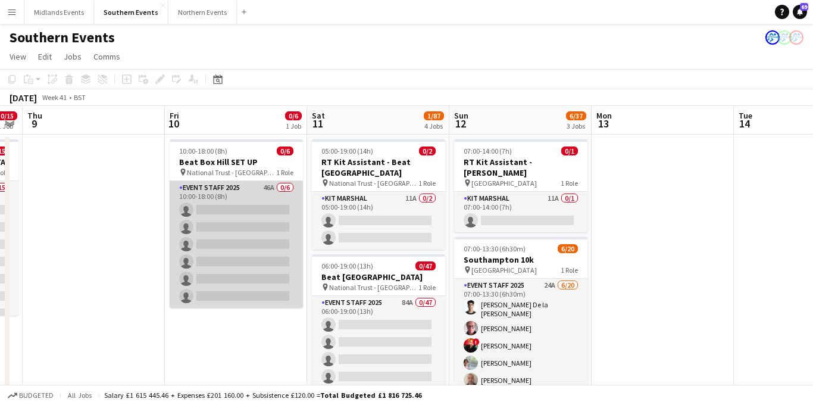
click at [261, 236] on app-card-role "Event Staff 2025 46A 0/6 10:00-18:00 (8h) single-neutral-actions single-neutral…" at bounding box center [236, 244] width 133 height 127
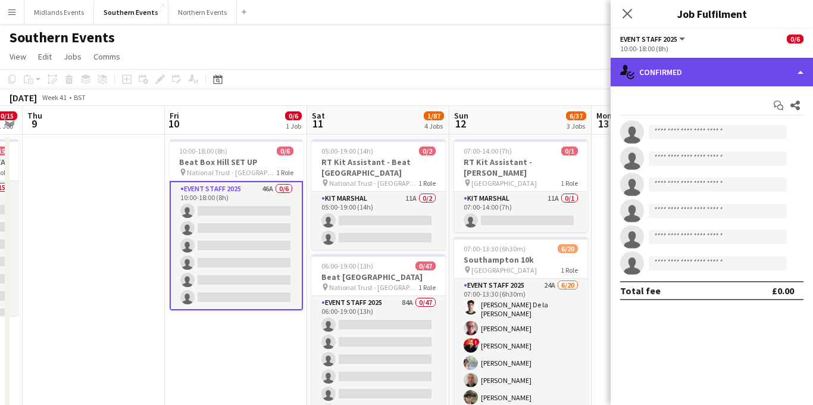
click at [755, 73] on div "single-neutral-actions-check-2 Confirmed" at bounding box center [712, 72] width 202 height 29
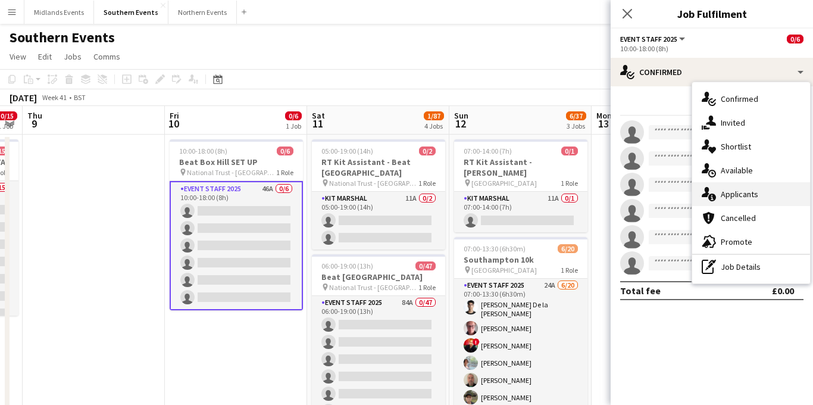
click at [743, 190] on span "Applicants" at bounding box center [740, 194] width 38 height 11
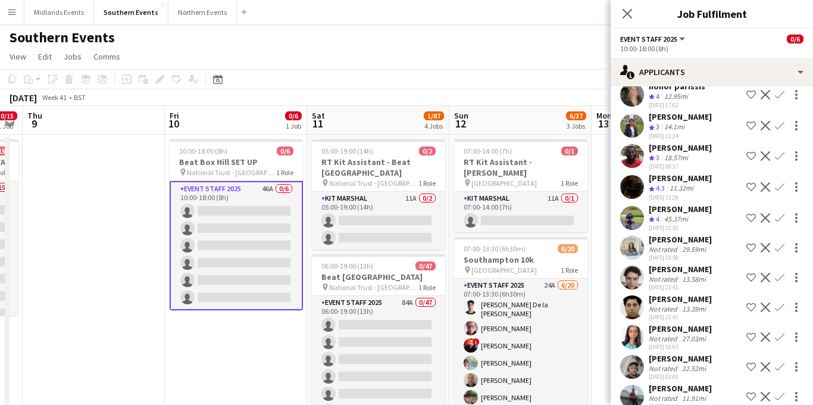
click at [780, 216] on app-icon "Confirm" at bounding box center [780, 218] width 10 height 10
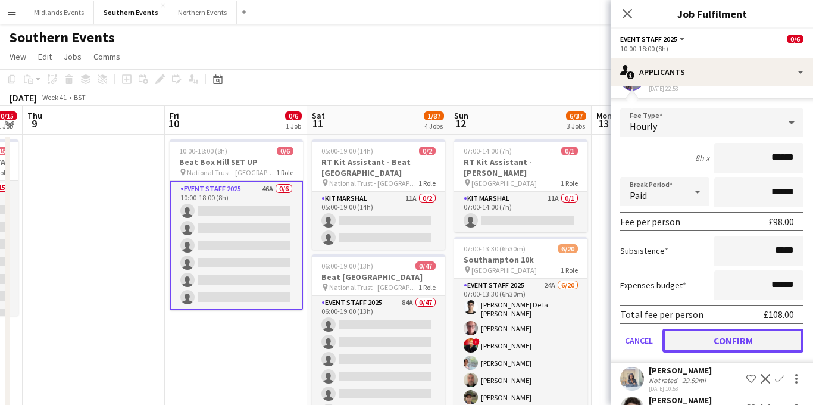
click at [710, 345] on button "Confirm" at bounding box center [733, 341] width 141 height 24
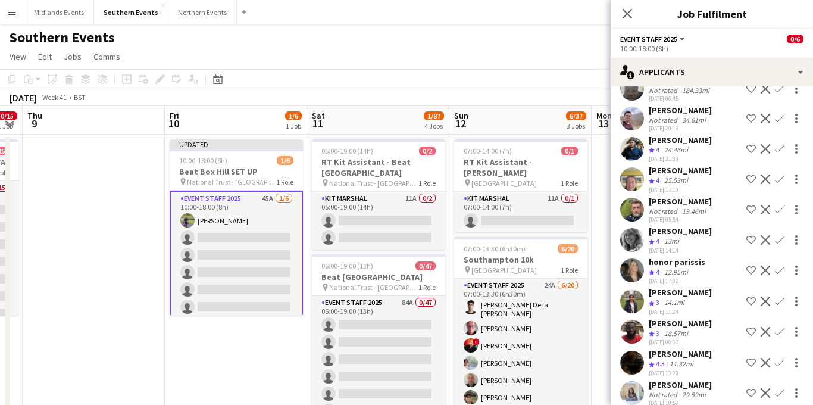
click at [778, 362] on app-icon "Confirm" at bounding box center [780, 363] width 10 height 10
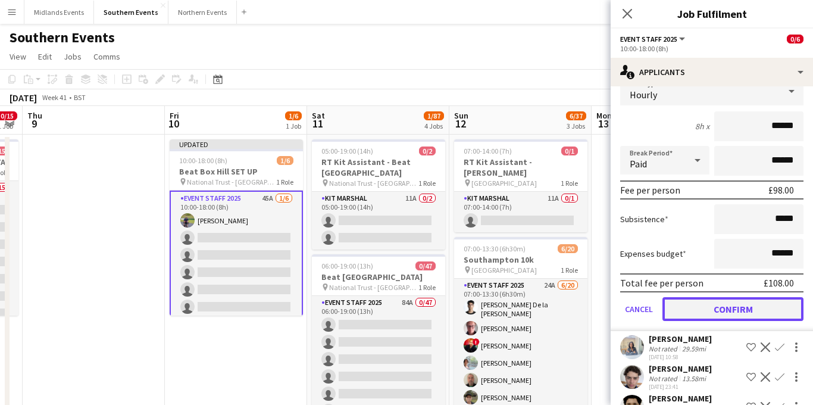
click at [703, 311] on button "Confirm" at bounding box center [733, 309] width 141 height 24
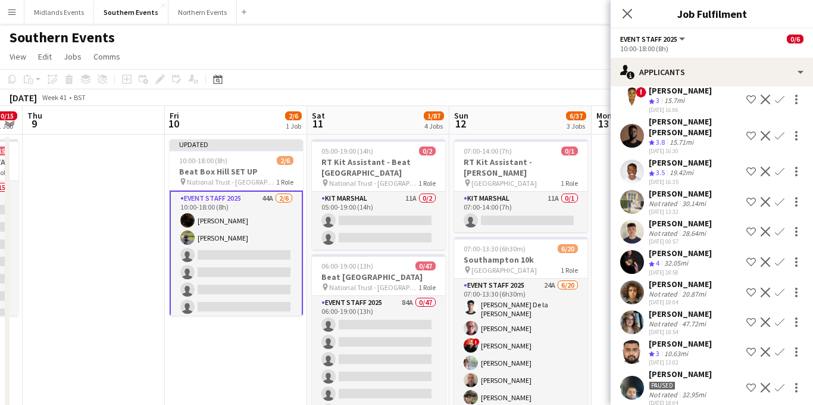
click at [780, 257] on app-icon "Confirm" at bounding box center [780, 262] width 10 height 10
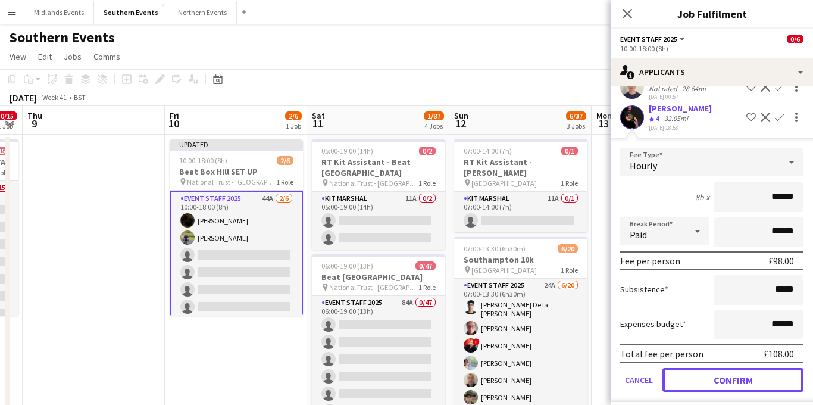
click at [708, 368] on button "Confirm" at bounding box center [733, 380] width 141 height 24
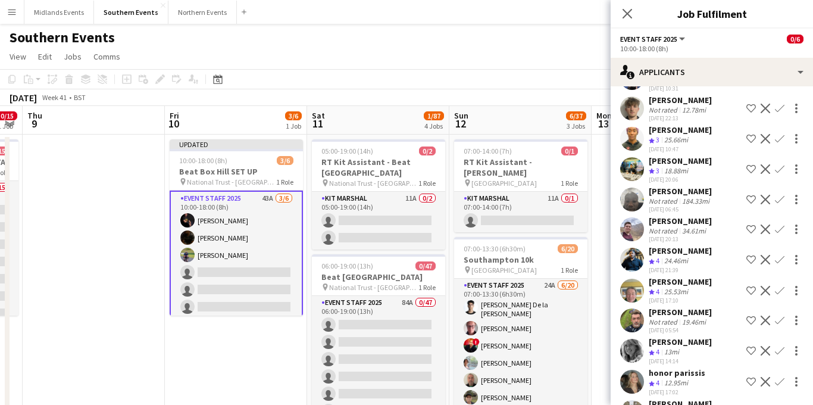
click at [778, 286] on app-icon "Confirm" at bounding box center [780, 291] width 10 height 10
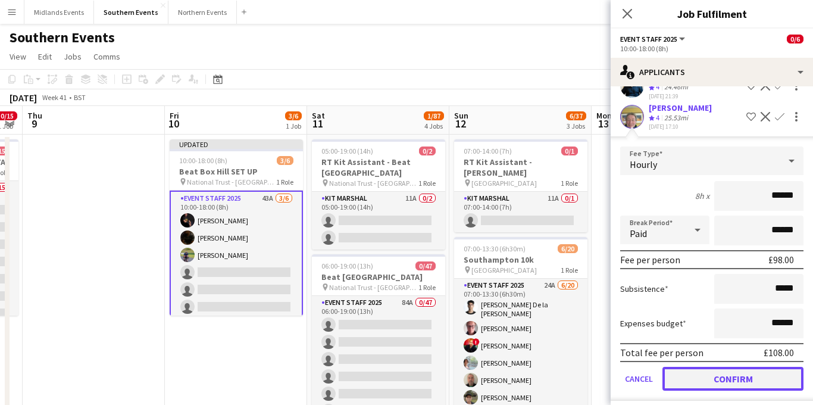
click at [709, 367] on button "Confirm" at bounding box center [733, 379] width 141 height 24
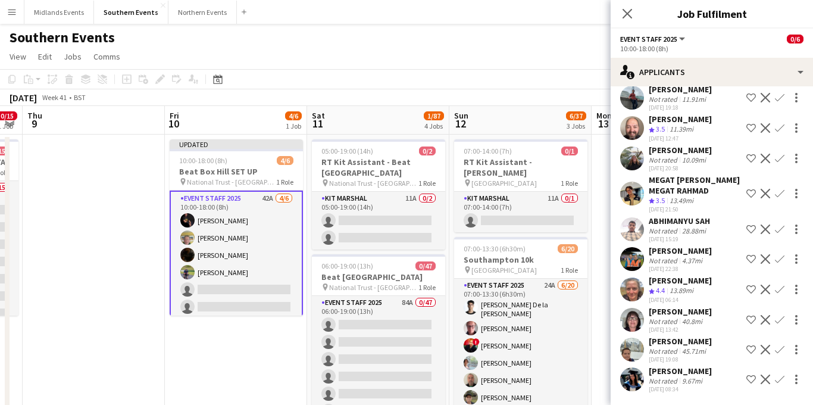
scroll to position [1078, 0]
click at [780, 286] on app-icon "Confirm" at bounding box center [780, 290] width 10 height 10
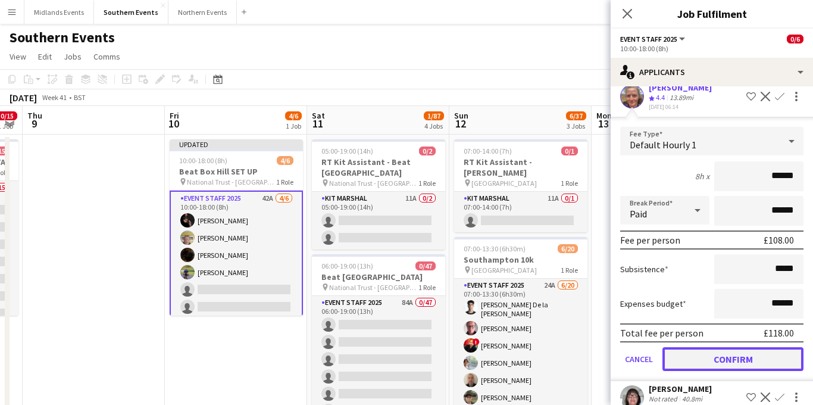
click at [709, 363] on button "Confirm" at bounding box center [733, 359] width 141 height 24
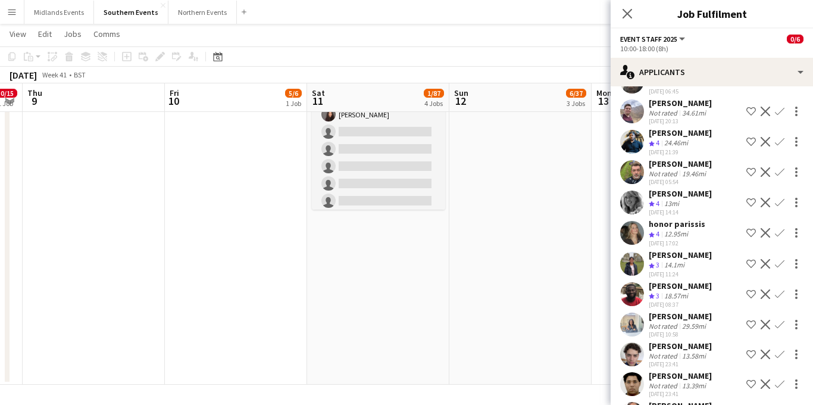
scroll to position [687, 0]
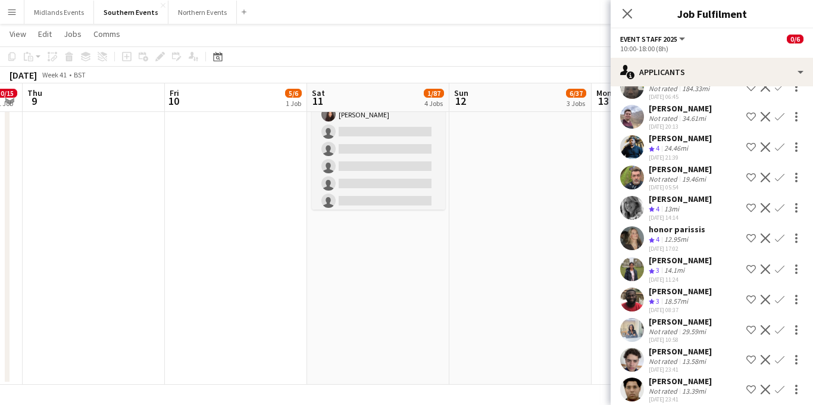
click at [780, 203] on app-icon "Confirm" at bounding box center [780, 208] width 10 height 10
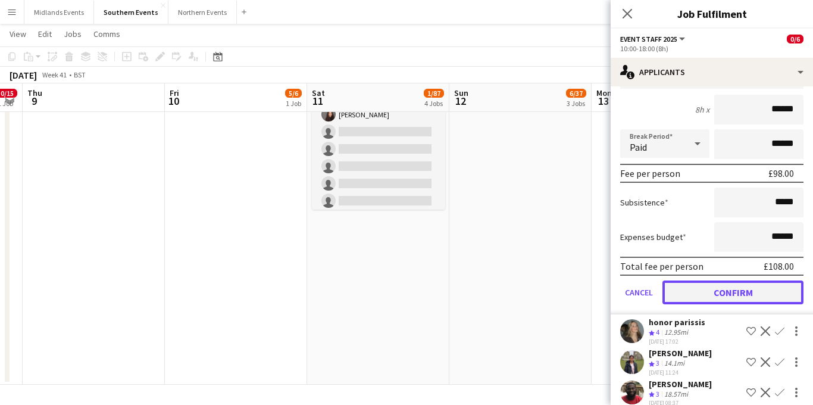
click at [717, 290] on button "Confirm" at bounding box center [733, 292] width 141 height 24
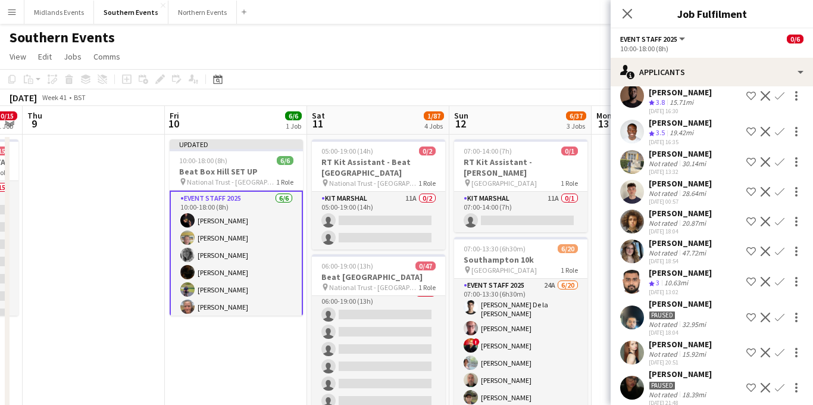
scroll to position [0, 0]
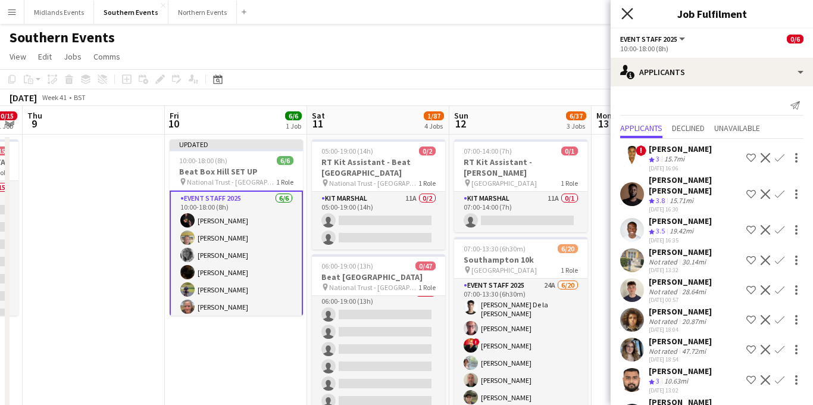
click at [630, 17] on icon at bounding box center [627, 13] width 11 height 11
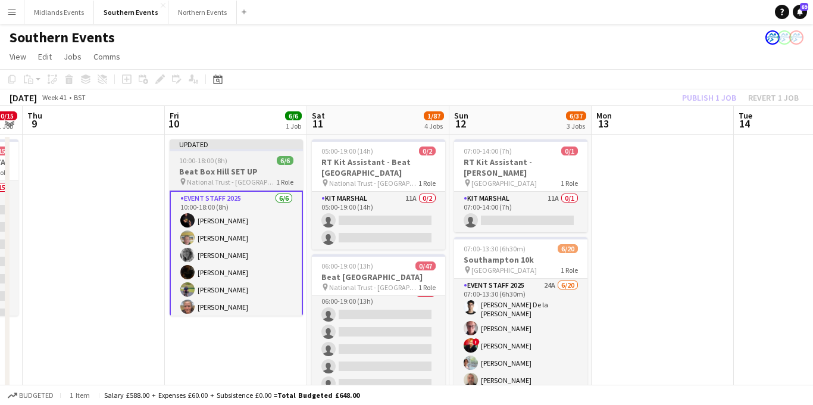
click at [222, 171] on h3 "Beat Box Hill SET UP" at bounding box center [236, 171] width 133 height 11
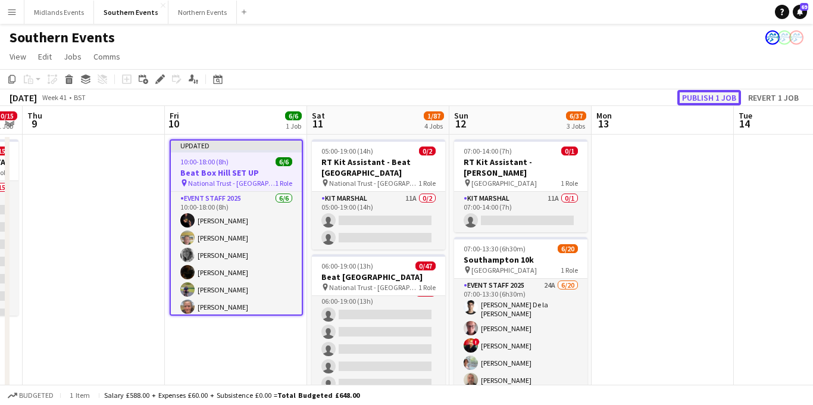
click at [704, 98] on button "Publish 1 job" at bounding box center [710, 97] width 64 height 15
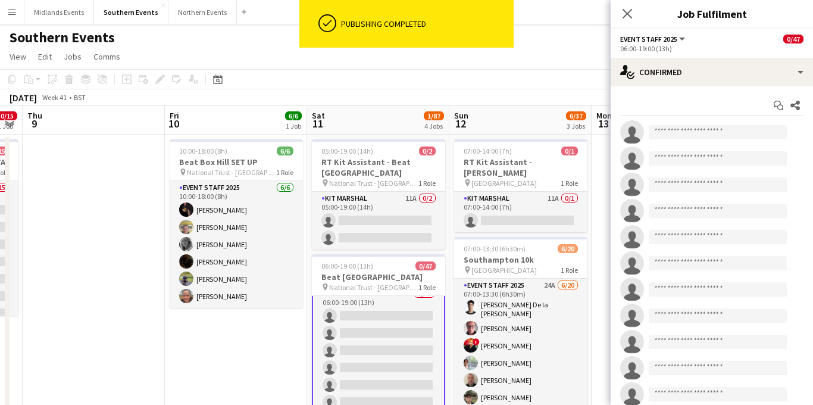
scroll to position [11, 0]
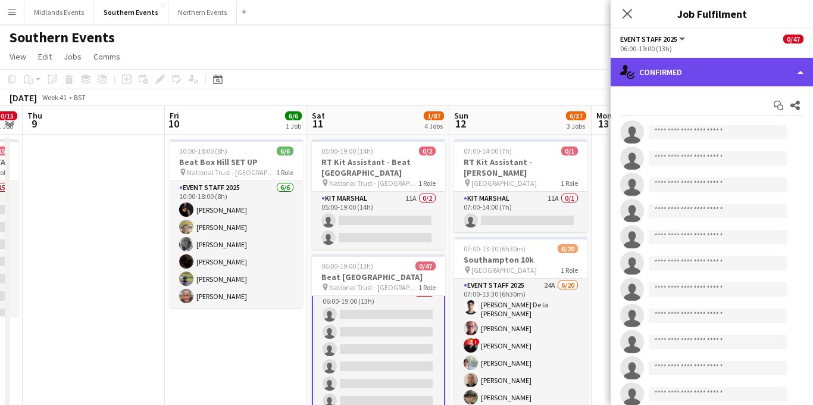
click at [715, 58] on div "single-neutral-actions-check-2 Confirmed" at bounding box center [712, 72] width 202 height 29
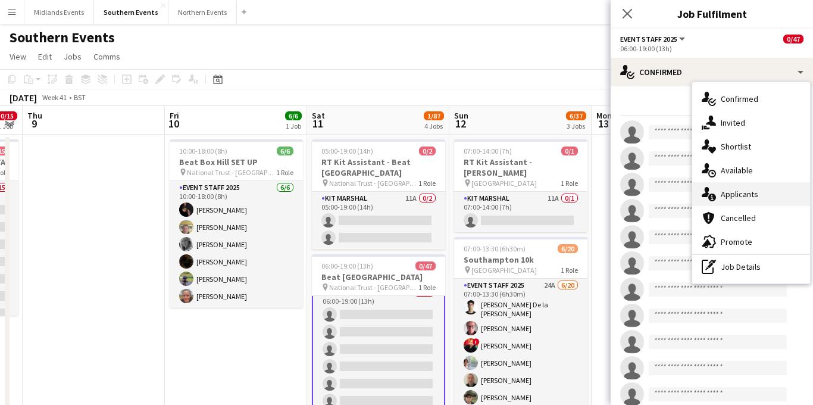
click at [744, 195] on span "Applicants" at bounding box center [740, 194] width 38 height 11
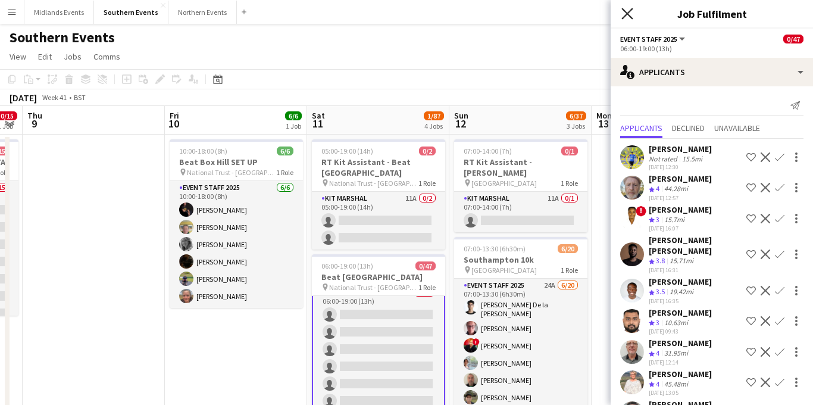
click at [632, 11] on icon "Close pop-in" at bounding box center [627, 13] width 11 height 11
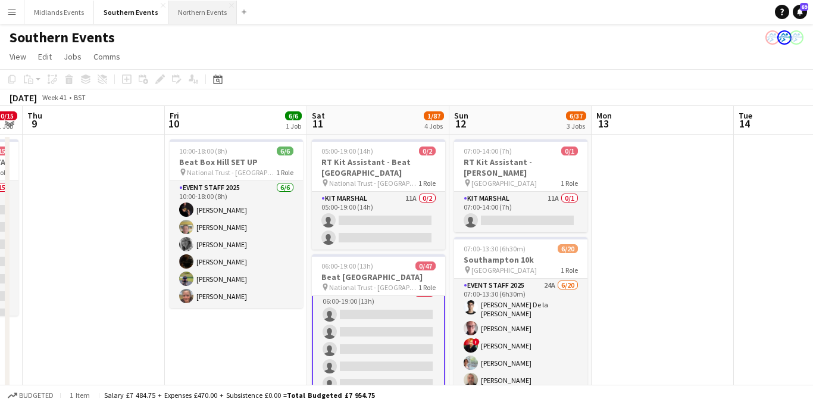
click at [190, 10] on button "Northern Events Close" at bounding box center [203, 12] width 68 height 23
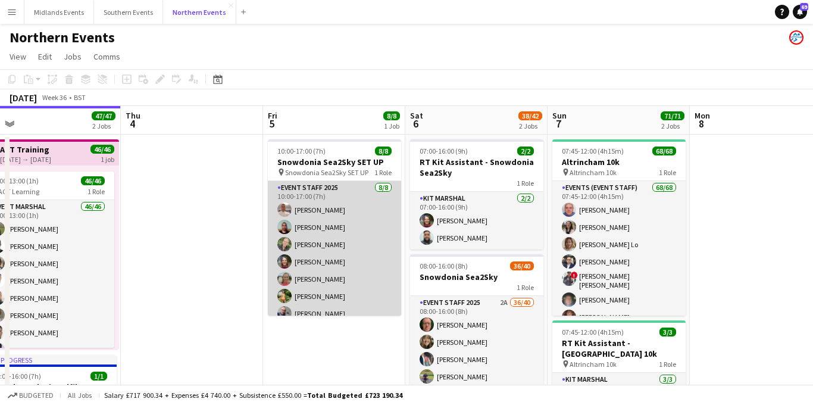
scroll to position [0, 467]
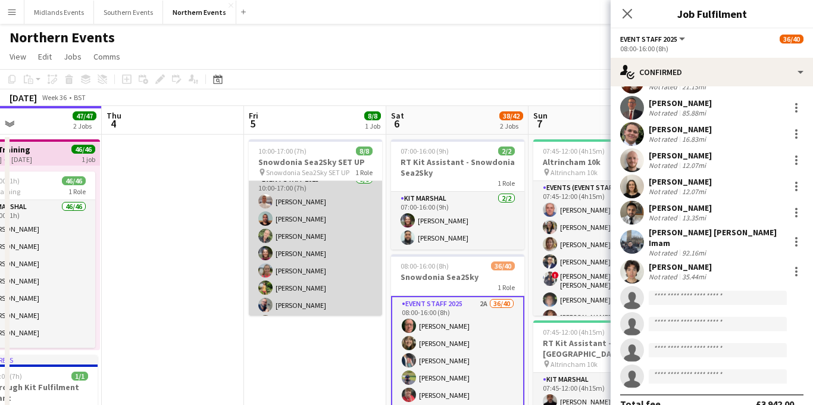
scroll to position [3, 0]
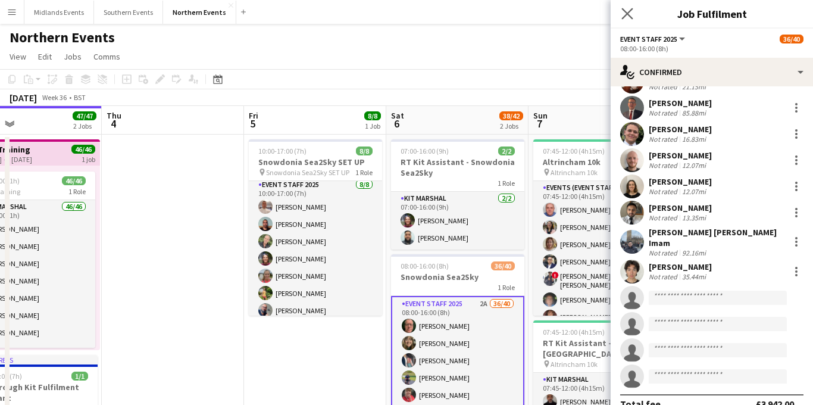
click at [622, 18] on icon at bounding box center [627, 13] width 11 height 11
click at [15, 15] on app-icon "Menu" at bounding box center [12, 12] width 10 height 10
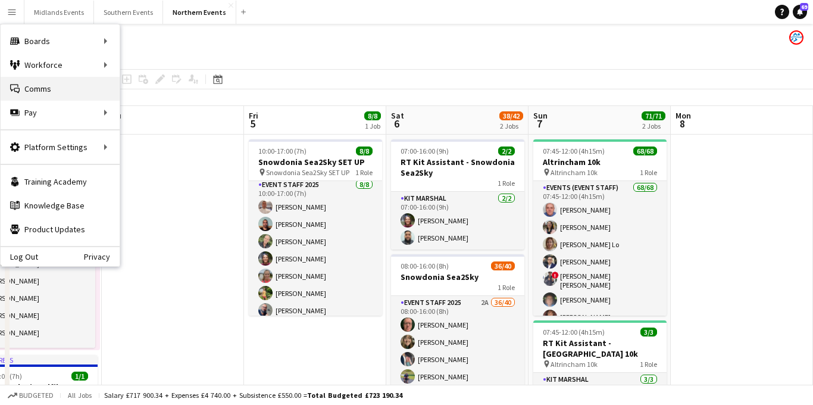
click at [54, 86] on link "Comms Comms" at bounding box center [60, 89] width 119 height 24
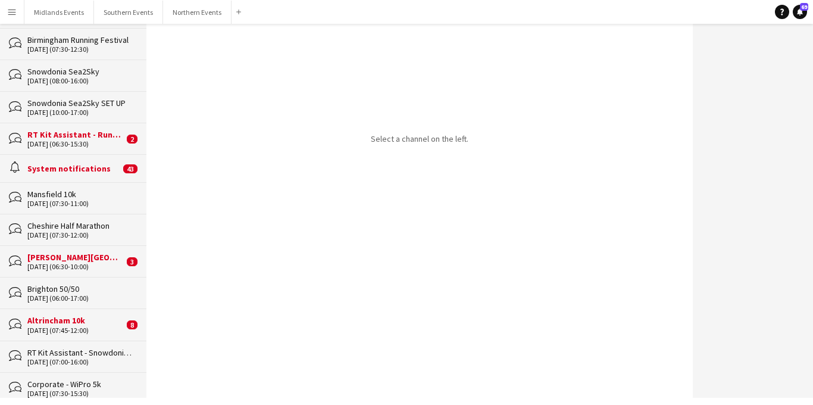
scroll to position [96, 0]
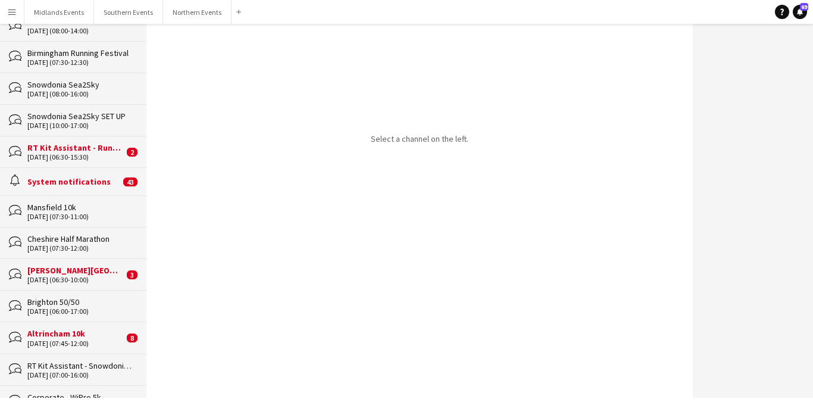
click at [118, 118] on div "Snowdonia Sea2Sky SET UP" at bounding box center [80, 116] width 107 height 11
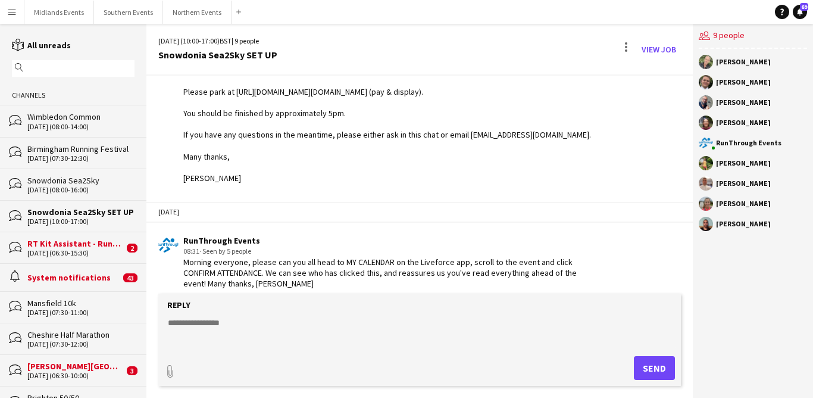
scroll to position [151, 0]
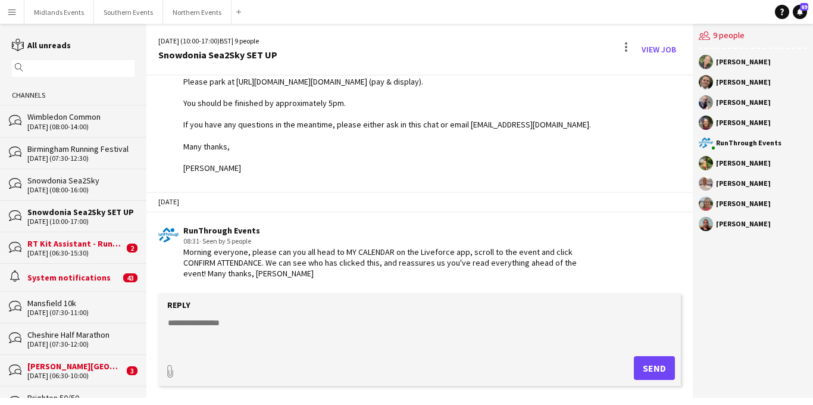
click at [185, 325] on textarea at bounding box center [423, 332] width 512 height 31
type textarea "*"
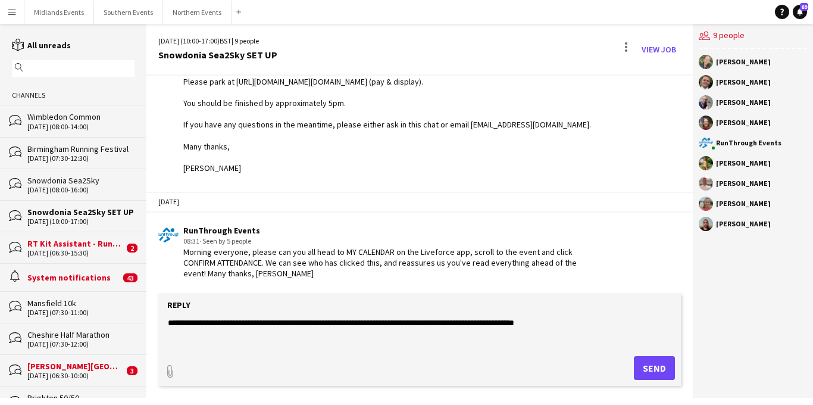
drag, startPoint x: 501, startPoint y: 324, endPoint x: 450, endPoint y: 325, distance: 51.2
click at [450, 325] on textarea "**********" at bounding box center [423, 332] width 512 height 31
type textarea "**********"
type input "**********"
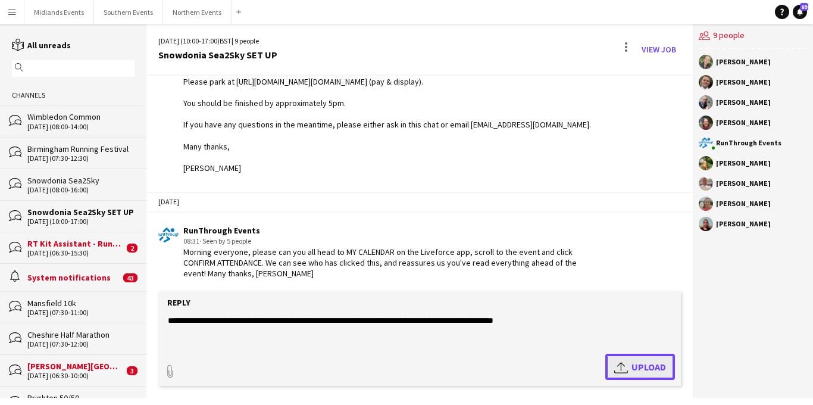
click at [632, 370] on span "Upload Upload" at bounding box center [641, 367] width 52 height 14
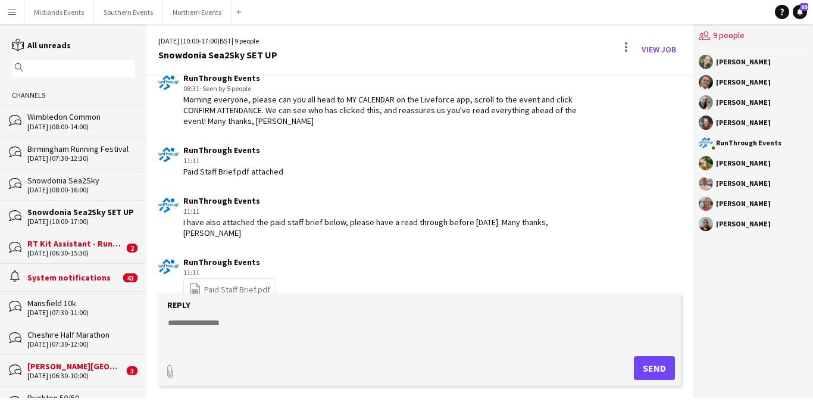
scroll to position [315, 0]
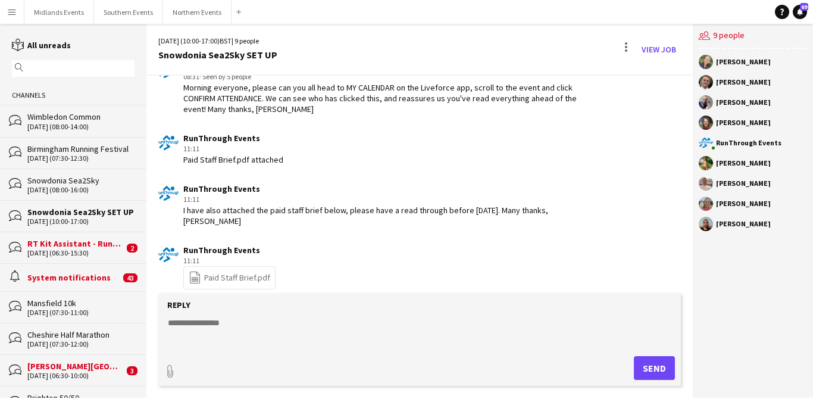
click at [230, 271] on link "file-spreadsheet Paid Staff Brief.pdf" at bounding box center [230, 278] width 82 height 14
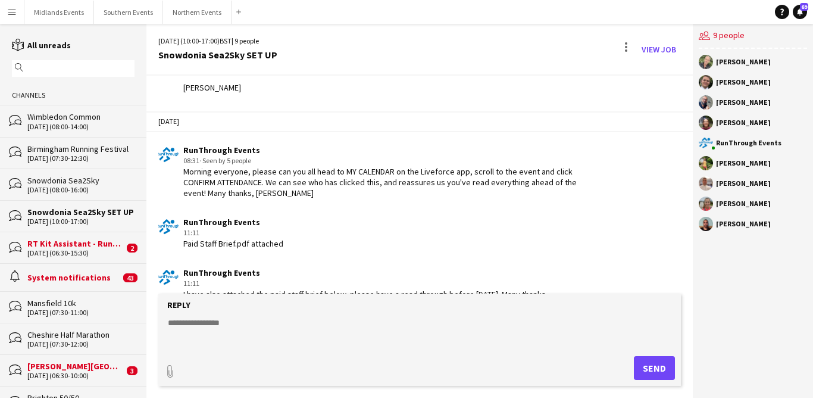
scroll to position [225, 0]
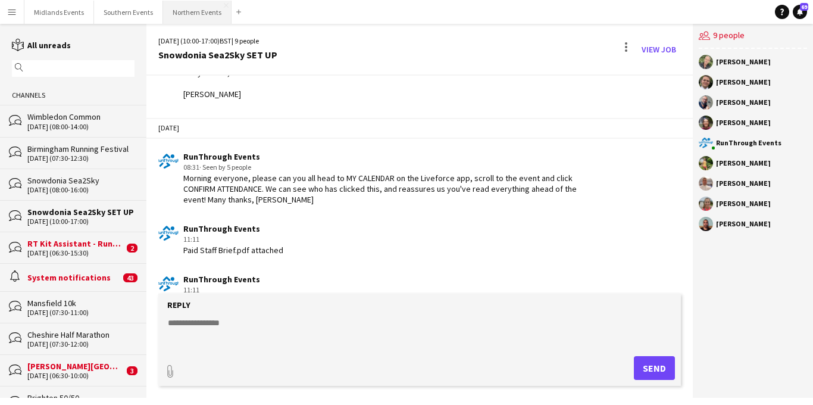
click at [183, 15] on button "Northern Events Close" at bounding box center [197, 12] width 68 height 23
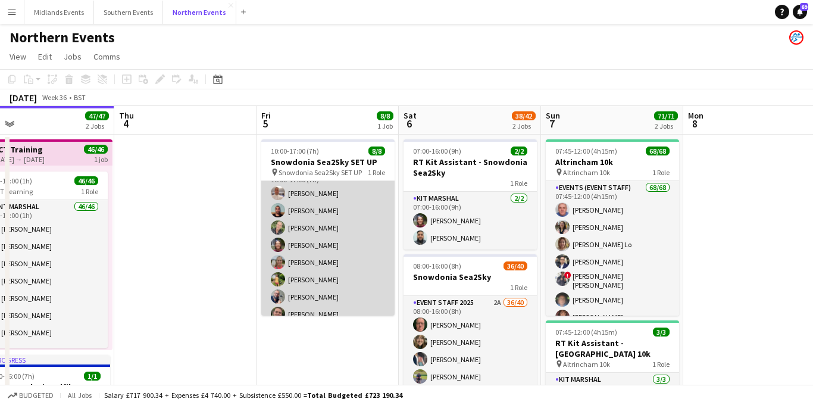
scroll to position [27, 0]
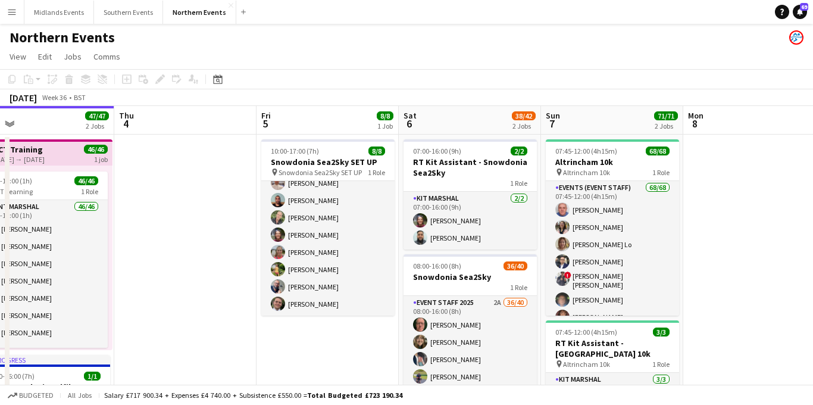
click at [13, 11] on app-icon "Menu" at bounding box center [12, 12] width 10 height 10
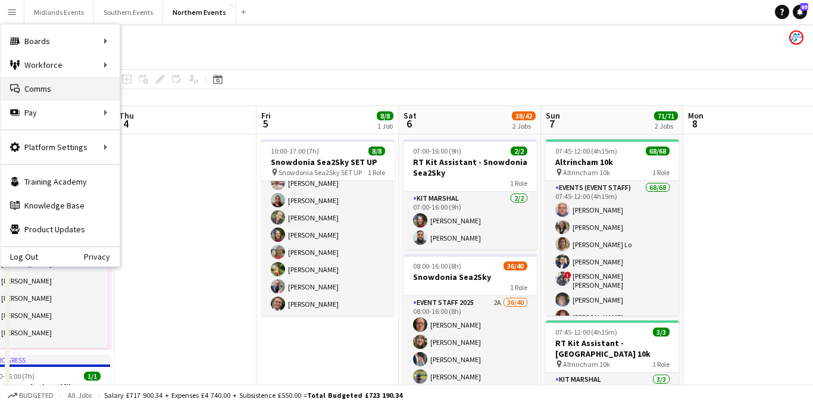
click at [76, 85] on link "Comms Comms" at bounding box center [60, 89] width 119 height 24
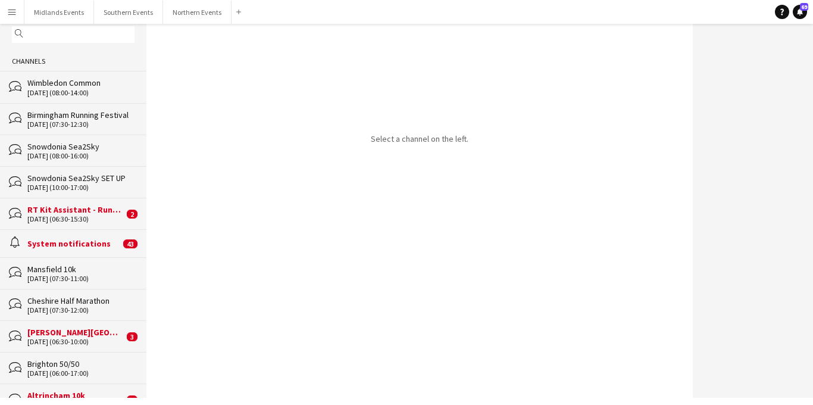
scroll to position [49, 0]
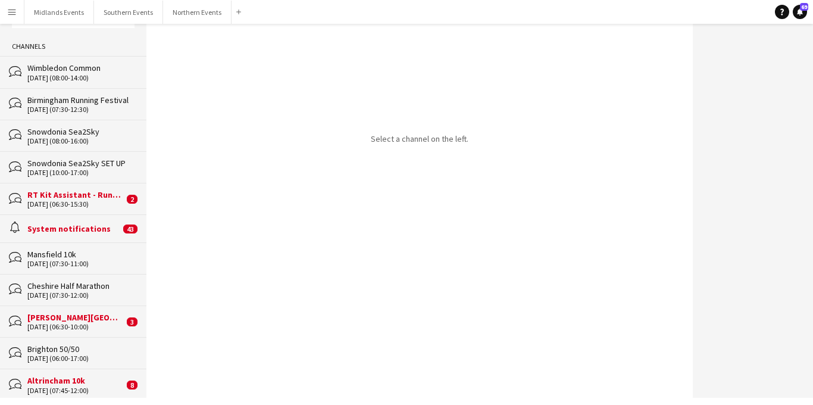
click at [100, 104] on div "Birmingham Running Festival" at bounding box center [80, 100] width 107 height 11
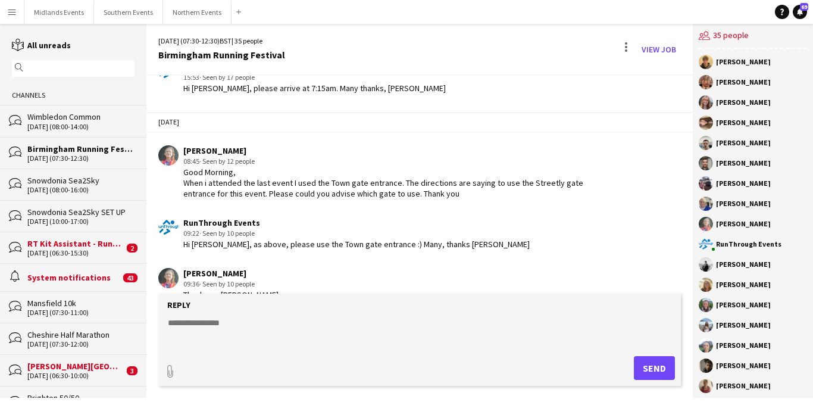
scroll to position [2716, 0]
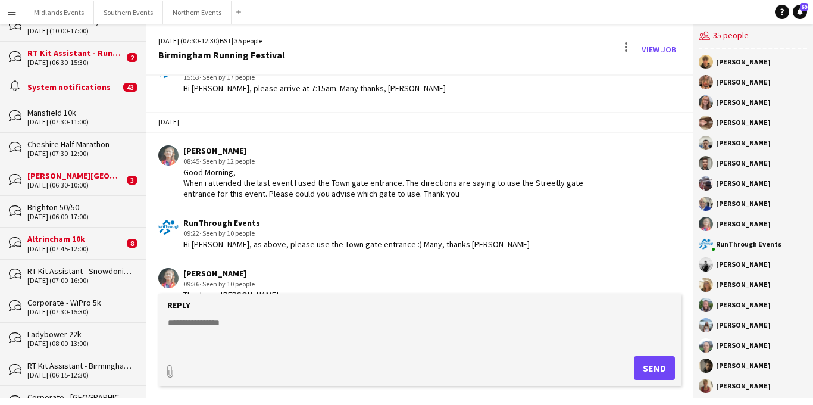
scroll to position [213, 0]
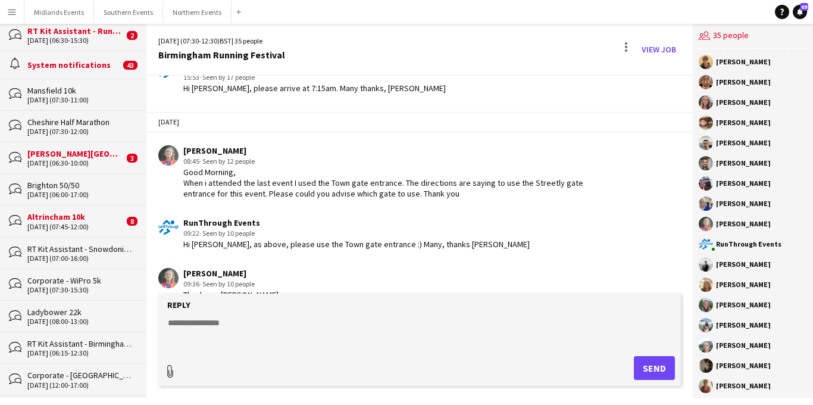
type input "**********"
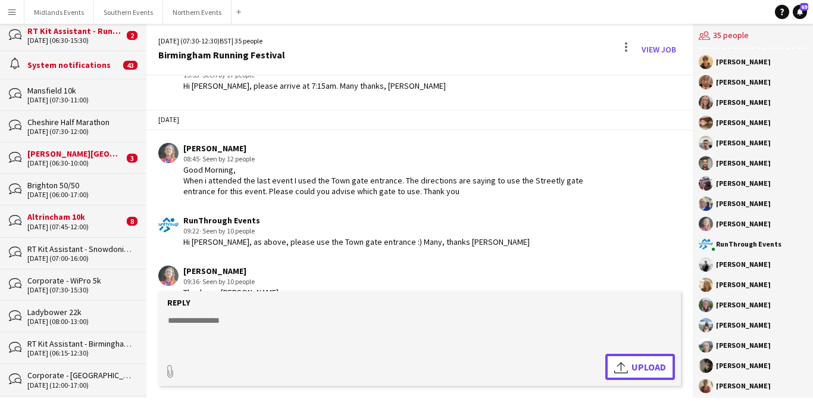
click at [620, 367] on app-icon "Upload" at bounding box center [623, 367] width 17 height 14
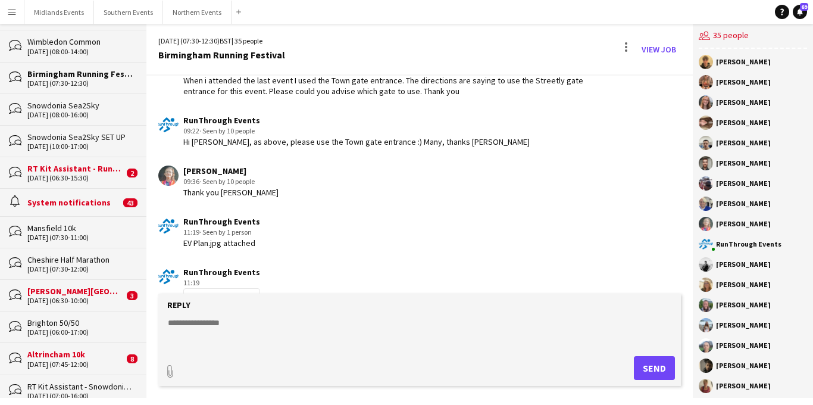
scroll to position [64, 0]
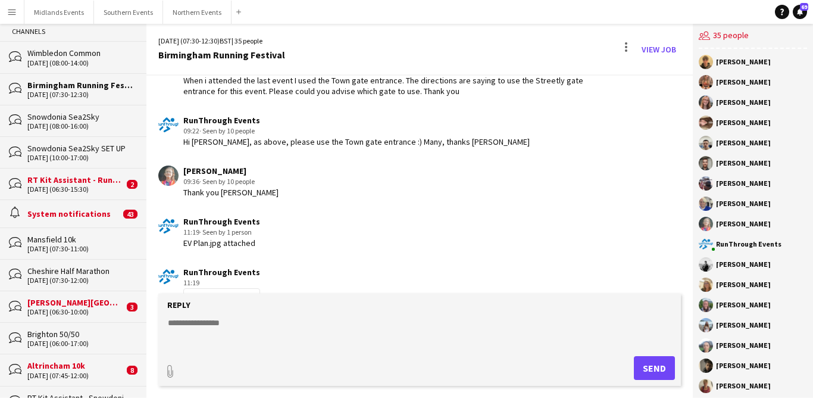
click at [94, 147] on div "Snowdonia Sea2Sky SET UP" at bounding box center [80, 148] width 107 height 11
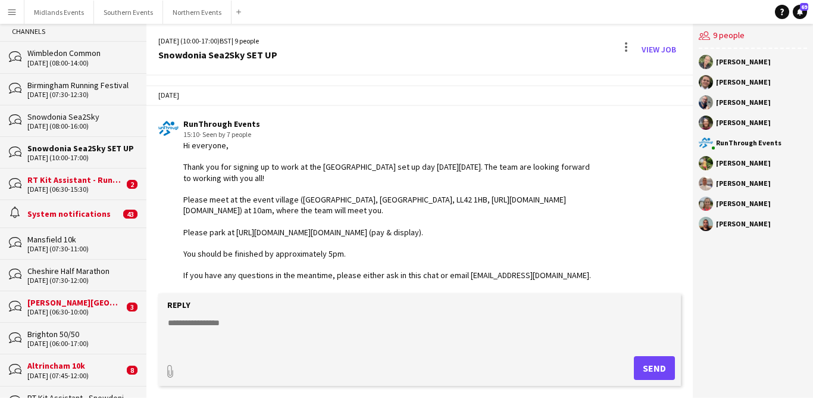
scroll to position [315, 0]
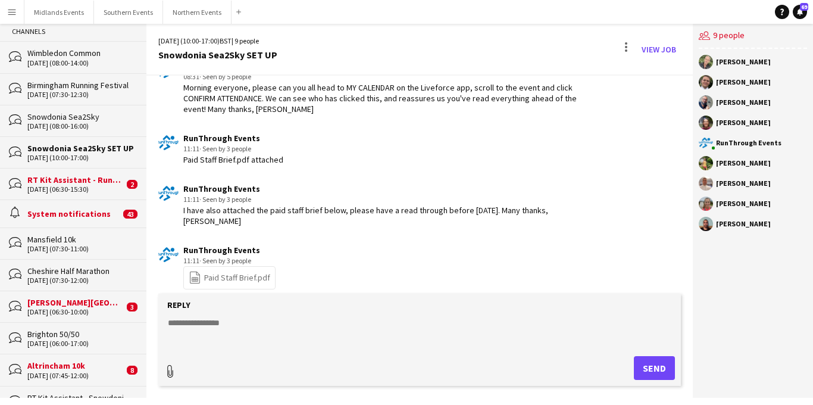
type input "**********"
click at [624, 363] on app-icon "Upload" at bounding box center [623, 367] width 17 height 14
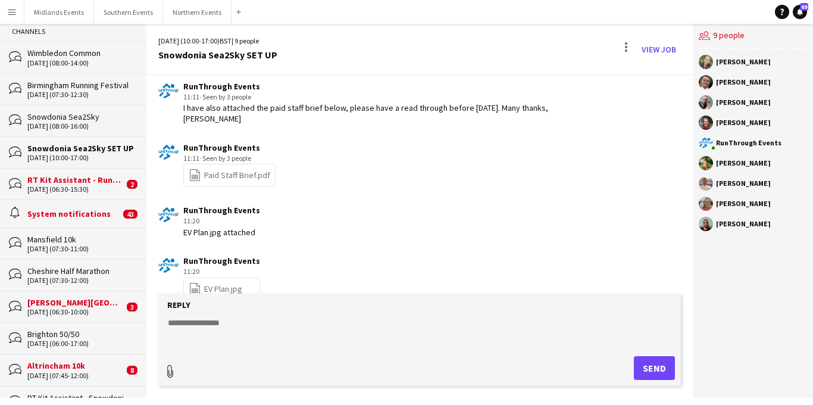
type input "**********"
click at [625, 362] on app-icon "Upload" at bounding box center [623, 367] width 17 height 14
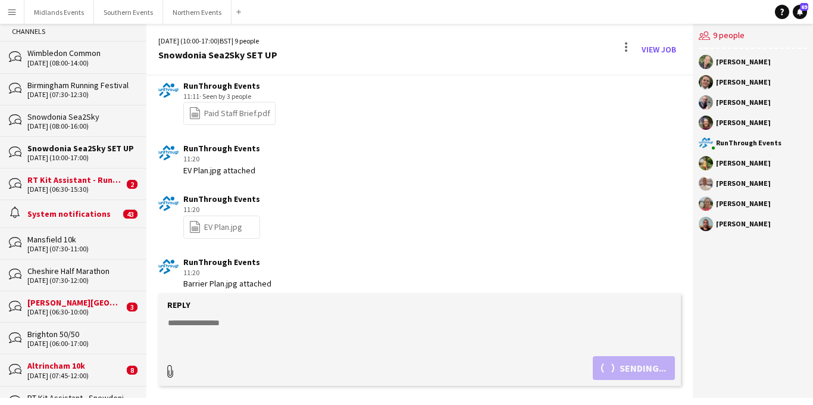
scroll to position [531, 0]
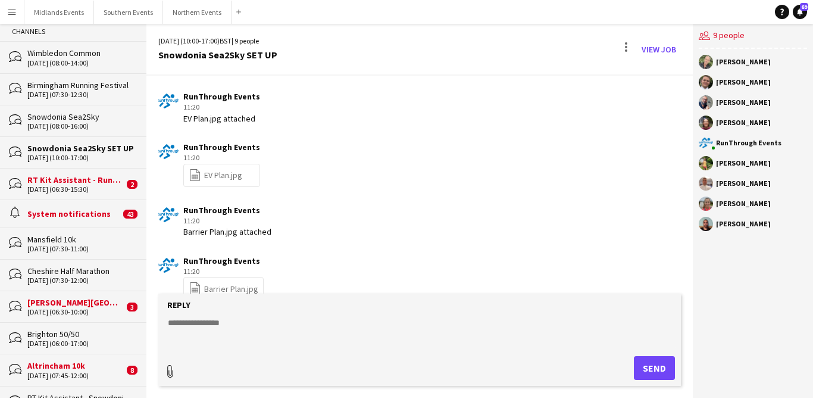
type input "**********"
click at [632, 360] on span "Upload Upload" at bounding box center [641, 367] width 52 height 14
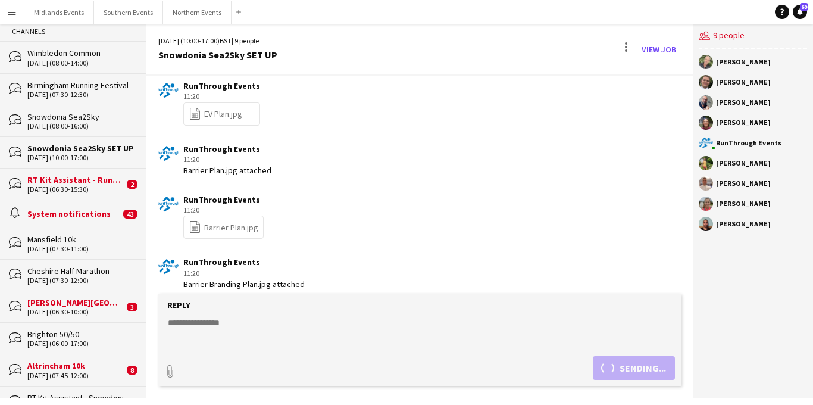
scroll to position [645, 0]
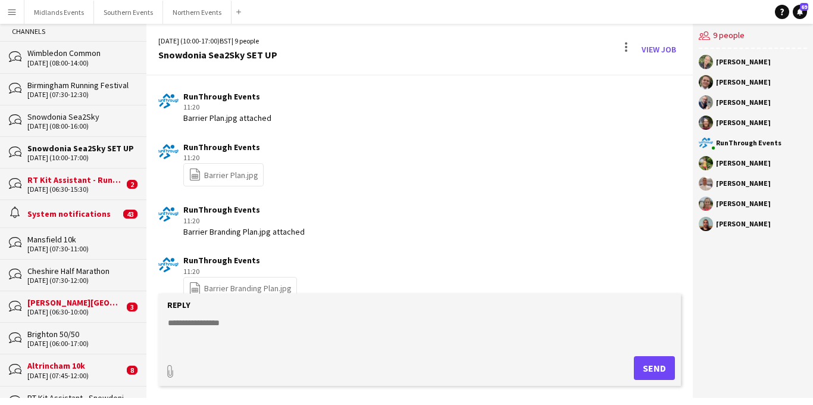
click at [222, 325] on textarea at bounding box center [423, 332] width 512 height 31
paste textarea "**********"
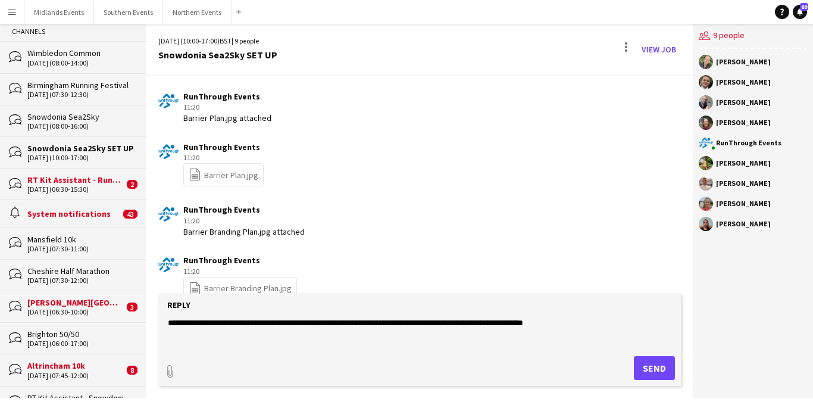
click at [417, 323] on textarea "**********" at bounding box center [423, 332] width 512 height 31
type textarea "**********"
click at [653, 367] on button "Send" at bounding box center [654, 368] width 41 height 24
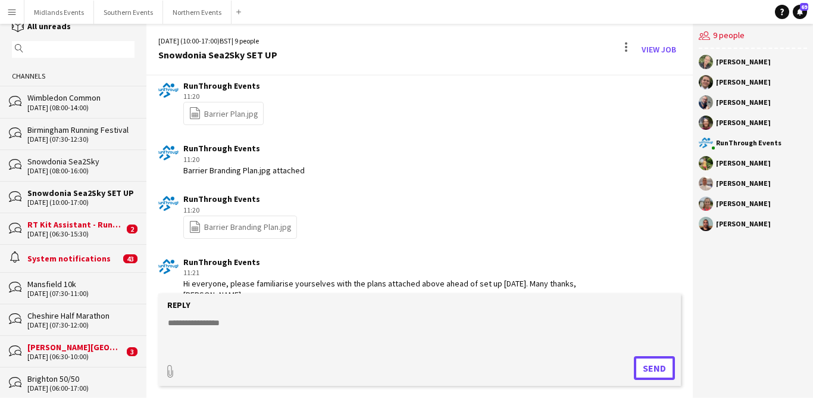
scroll to position [0, 0]
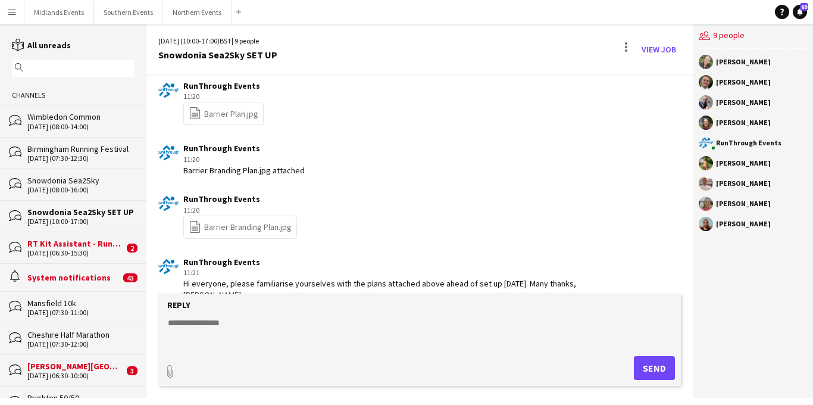
click at [11, 14] on app-icon "Menu" at bounding box center [12, 12] width 10 height 10
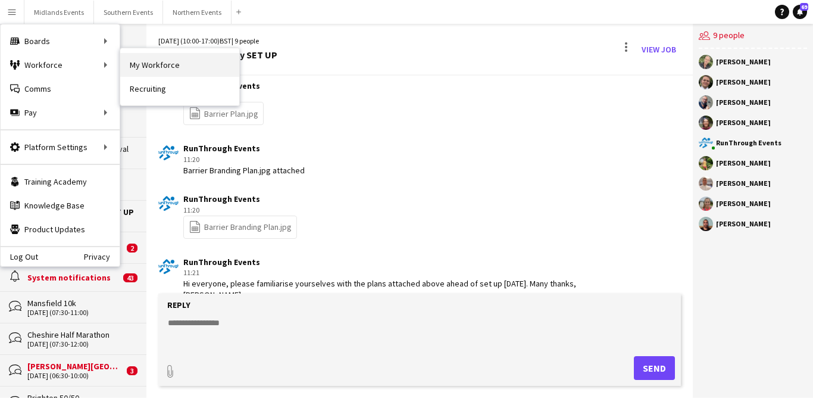
click at [133, 64] on link "My Workforce" at bounding box center [179, 65] width 119 height 24
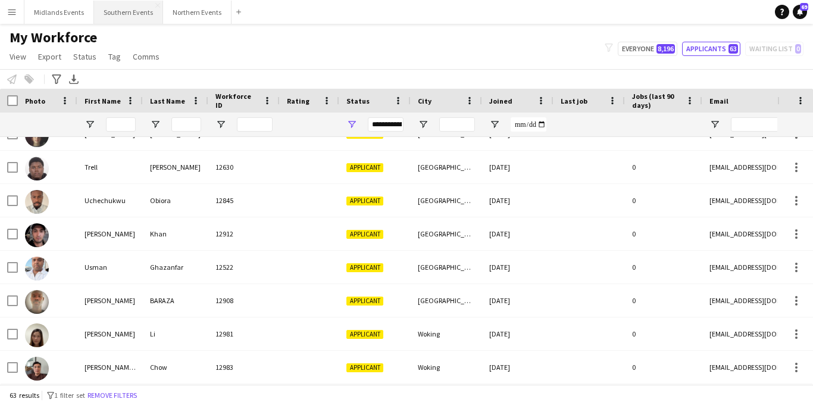
click at [141, 11] on button "Southern Events Close" at bounding box center [128, 12] width 69 height 23
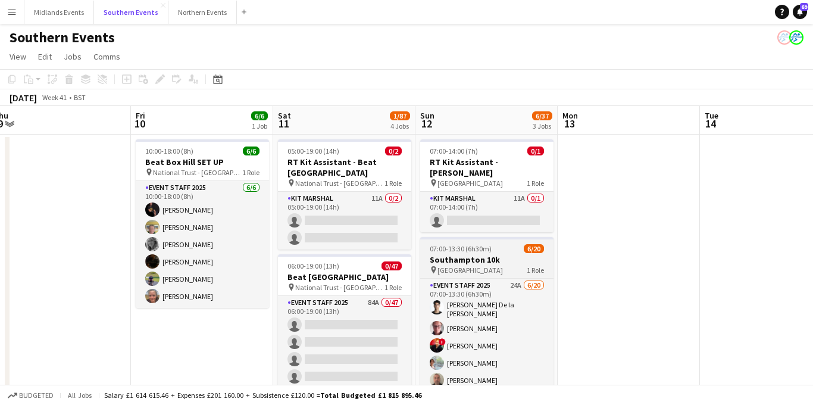
scroll to position [0, 439]
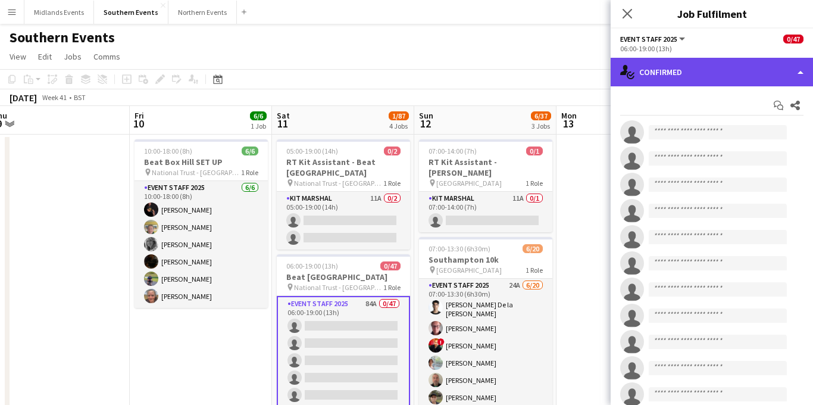
click at [717, 66] on div "single-neutral-actions-check-2 Confirmed" at bounding box center [712, 72] width 202 height 29
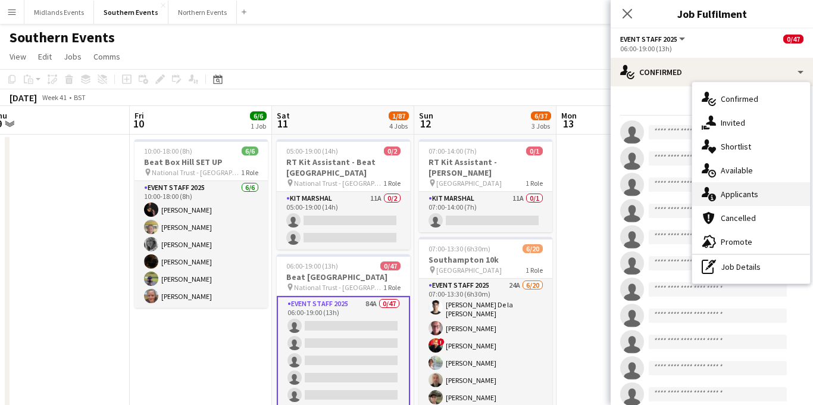
click at [732, 192] on span "Applicants" at bounding box center [740, 194] width 38 height 11
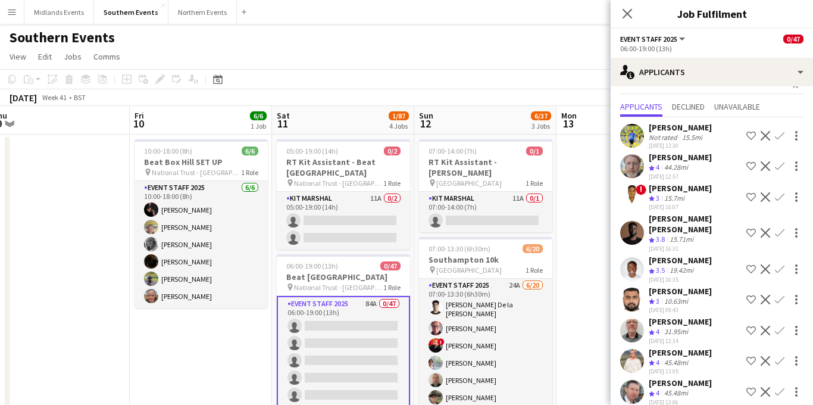
scroll to position [23, 0]
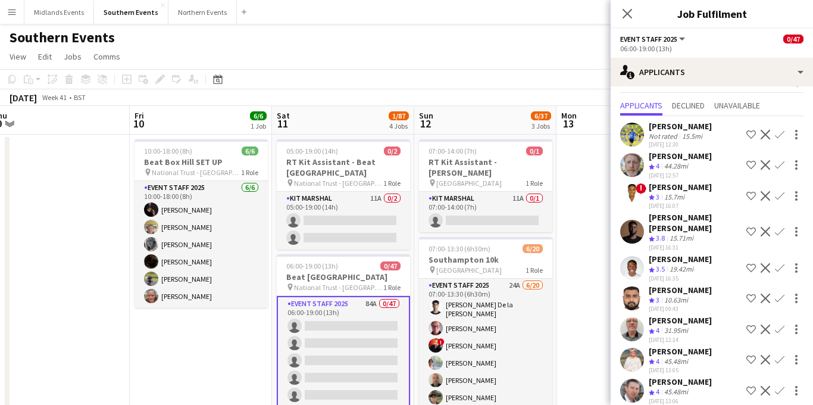
click at [779, 166] on app-icon "Confirm" at bounding box center [780, 165] width 10 height 10
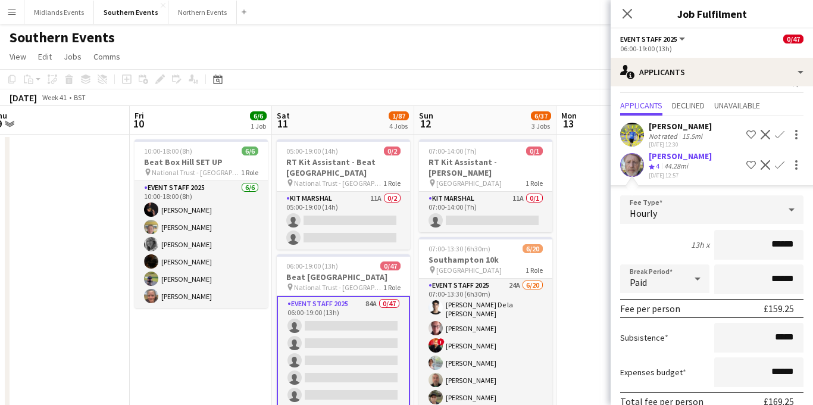
scroll to position [143, 0]
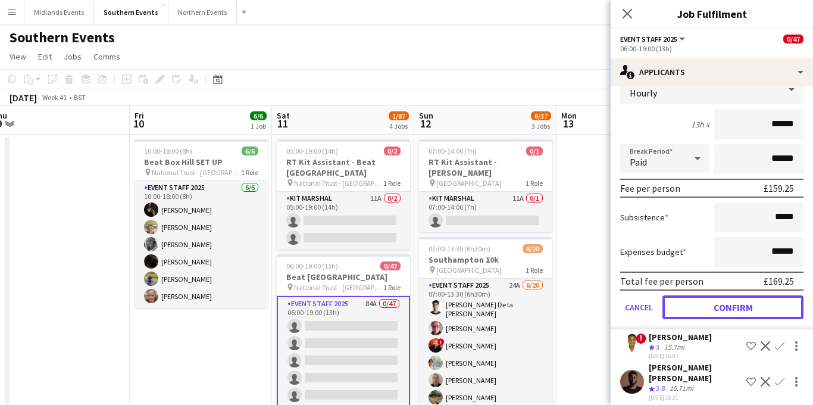
click at [709, 311] on button "Confirm" at bounding box center [733, 307] width 141 height 24
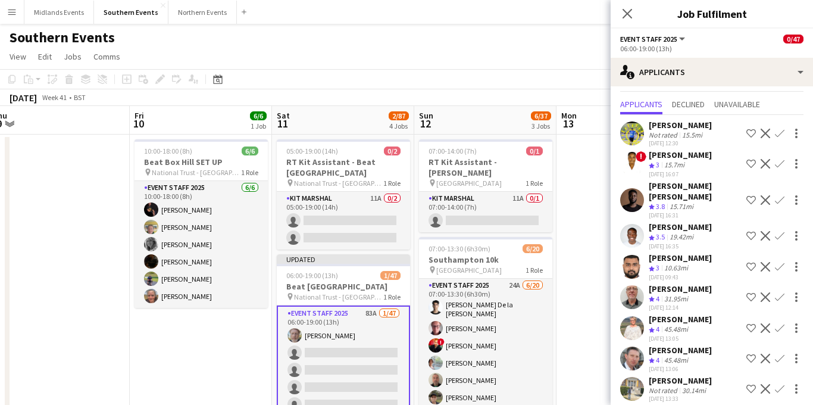
scroll to position [32, 0]
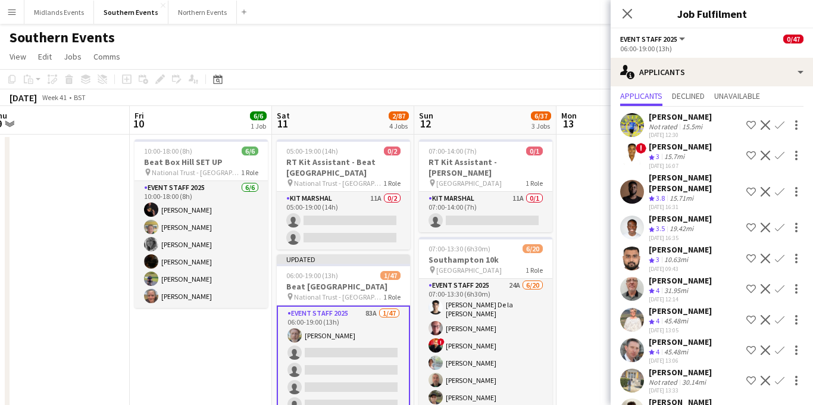
click at [780, 345] on app-icon "Confirm" at bounding box center [780, 350] width 10 height 10
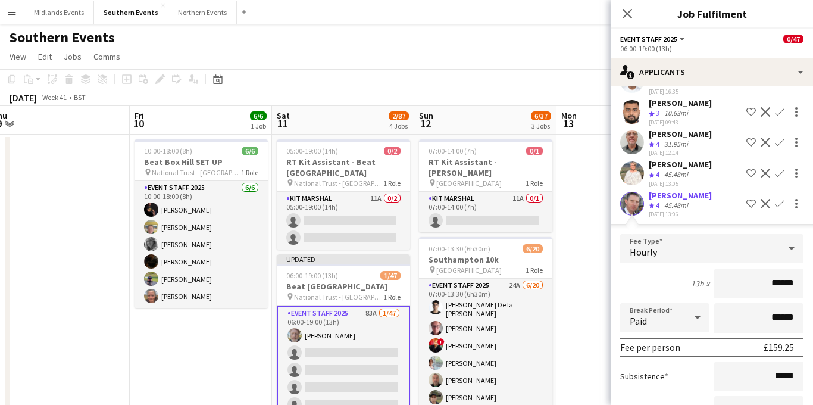
scroll to position [227, 0]
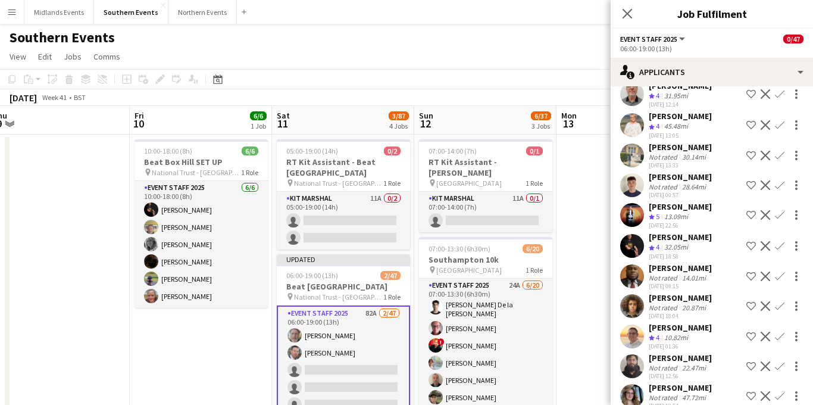
click at [782, 120] on app-icon "Confirm" at bounding box center [780, 125] width 10 height 10
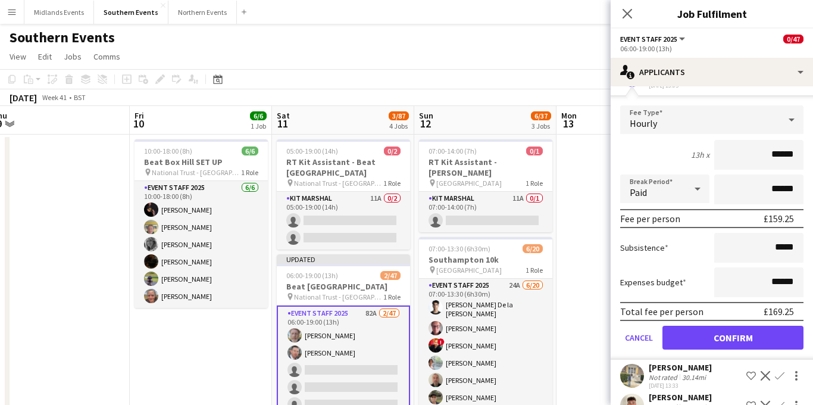
scroll to position [280, 0]
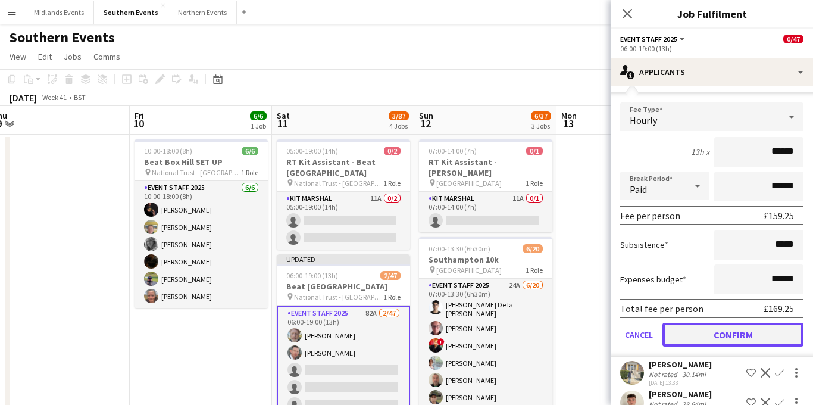
click at [704, 325] on button "Confirm" at bounding box center [733, 335] width 141 height 24
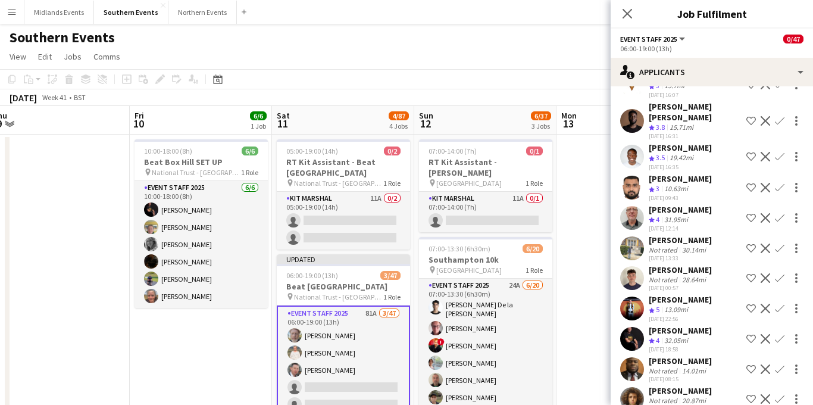
scroll to position [104, 0]
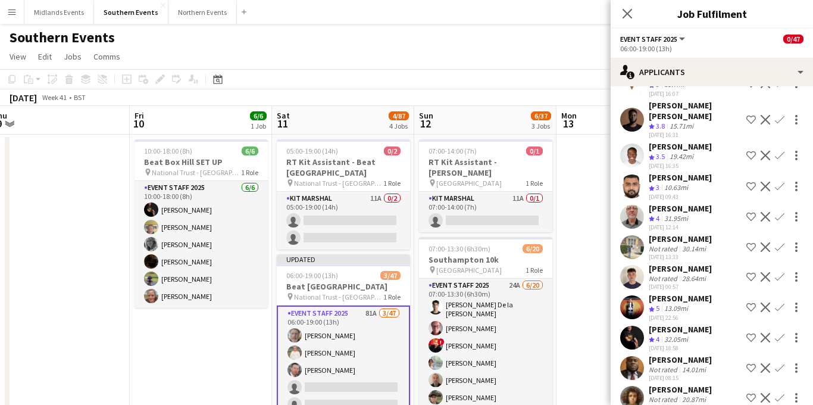
click at [780, 333] on app-icon "Confirm" at bounding box center [780, 338] width 10 height 10
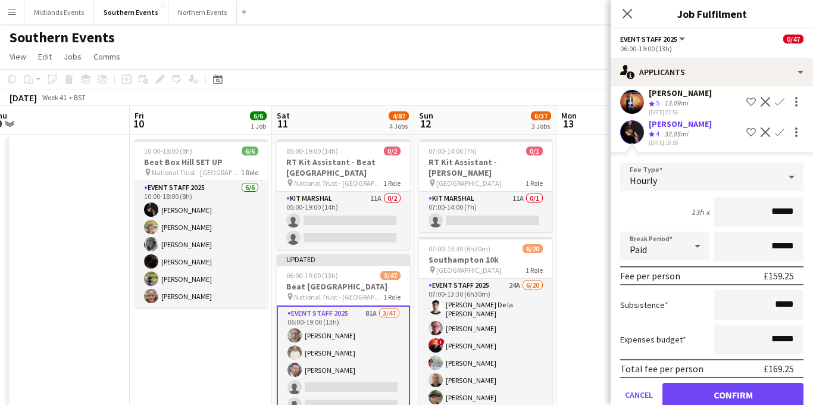
scroll to position [311, 0]
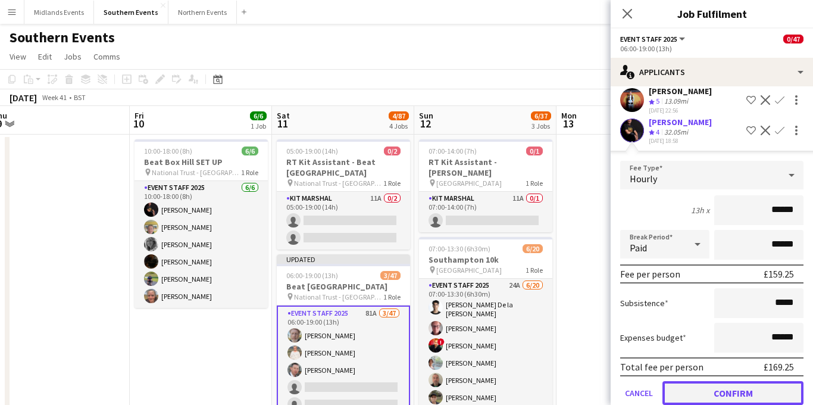
click at [693, 381] on button "Confirm" at bounding box center [733, 393] width 141 height 24
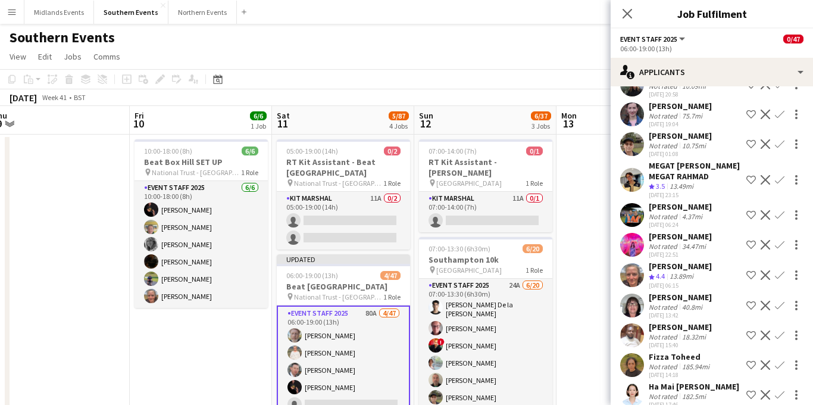
scroll to position [2242, 0]
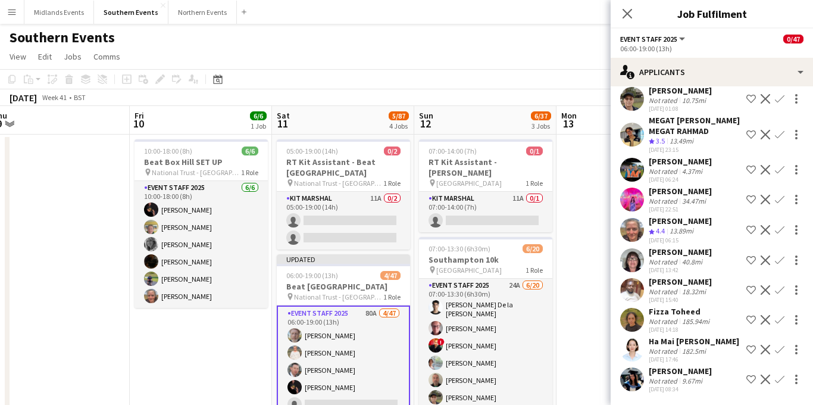
click at [781, 229] on app-icon "Confirm" at bounding box center [780, 230] width 10 height 10
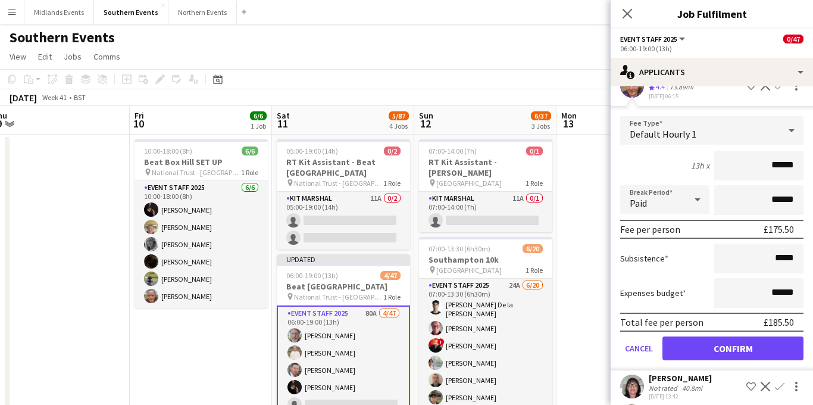
scroll to position [2426, 0]
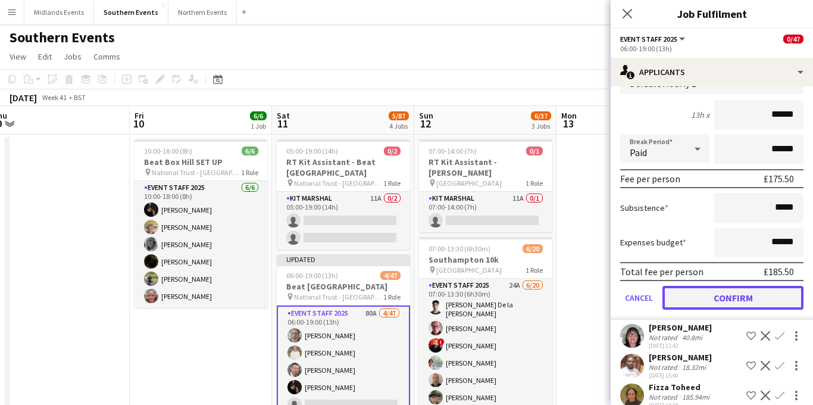
click at [716, 309] on button "Confirm" at bounding box center [733, 298] width 141 height 24
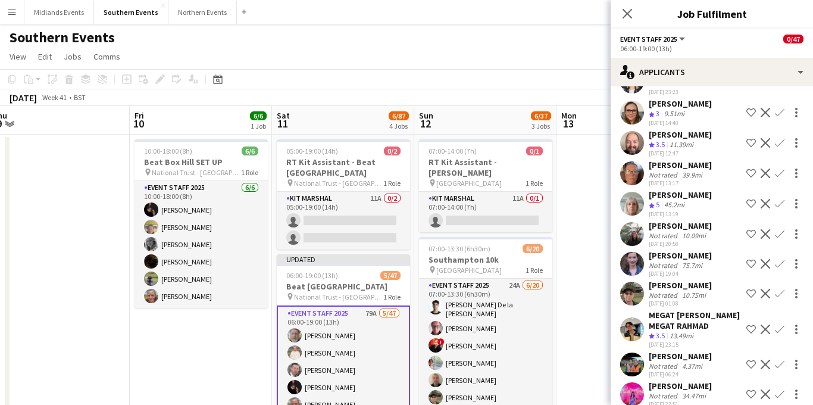
scroll to position [2024, 0]
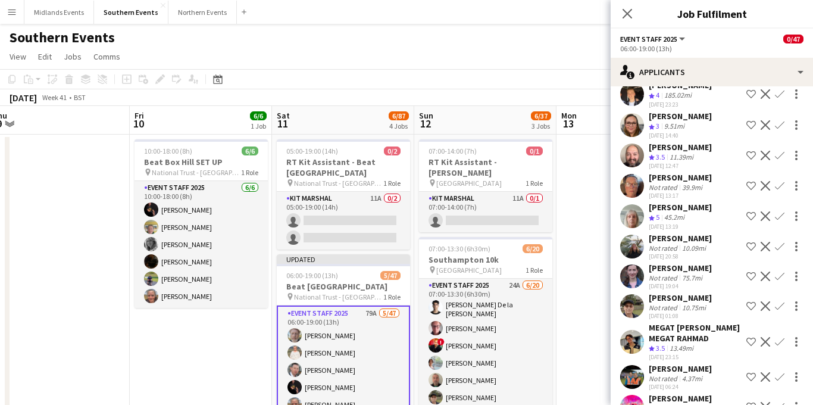
click at [781, 216] on app-icon "Confirm" at bounding box center [780, 216] width 10 height 10
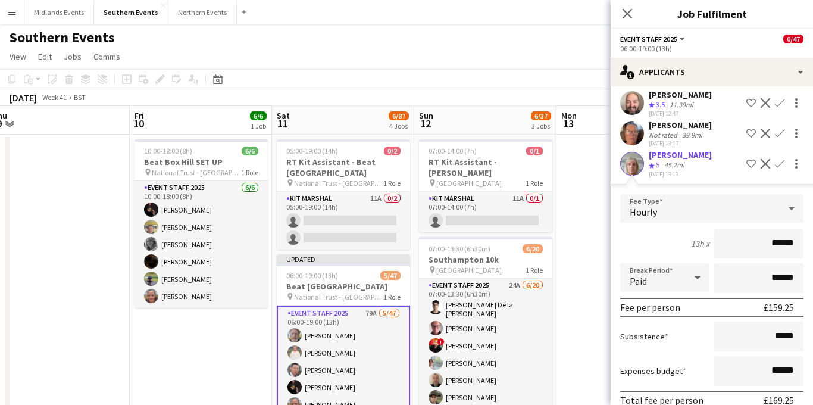
scroll to position [2135, 0]
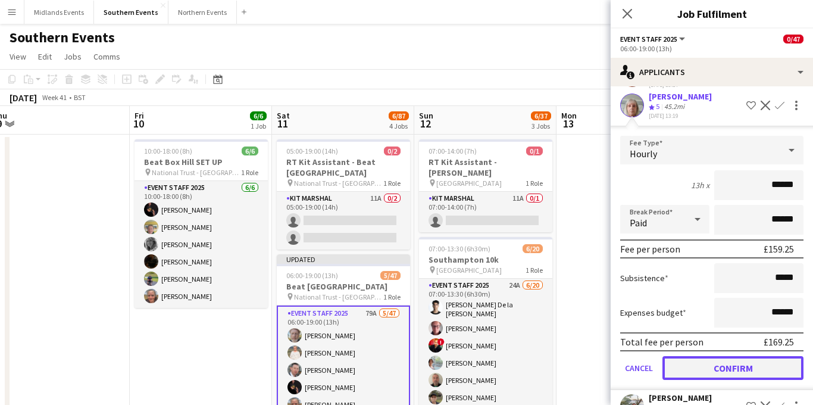
click at [714, 367] on button "Confirm" at bounding box center [733, 368] width 141 height 24
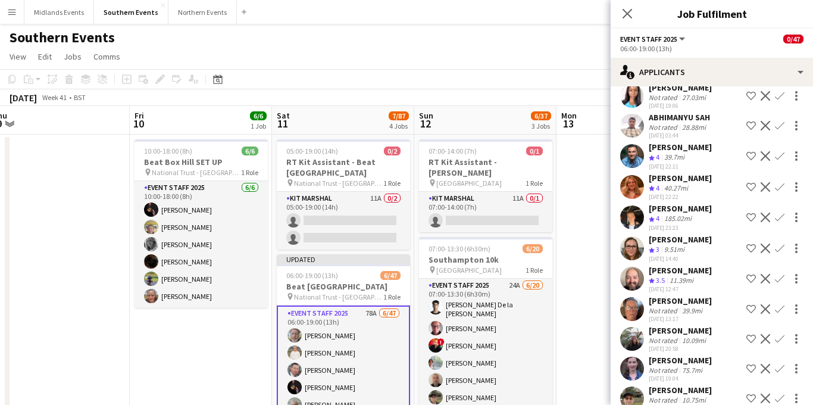
scroll to position [1888, 0]
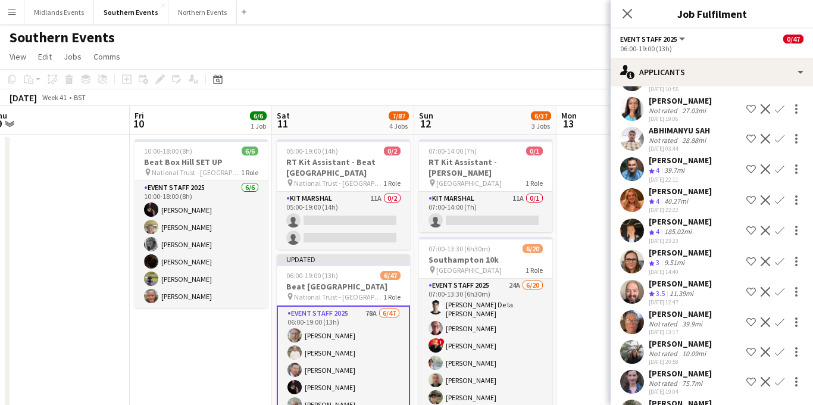
click at [779, 164] on app-icon "Confirm" at bounding box center [780, 169] width 10 height 10
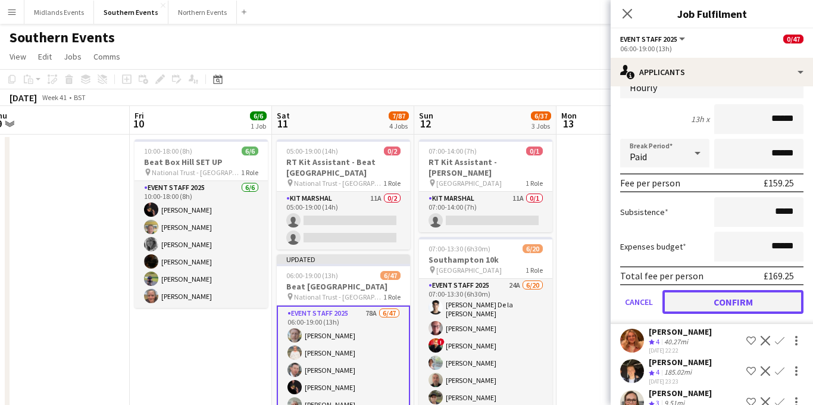
click at [721, 290] on button "Confirm" at bounding box center [733, 302] width 141 height 24
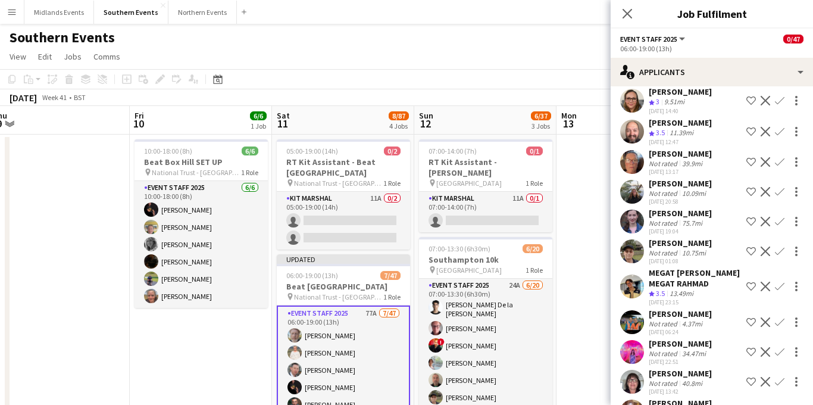
scroll to position [1716, 0]
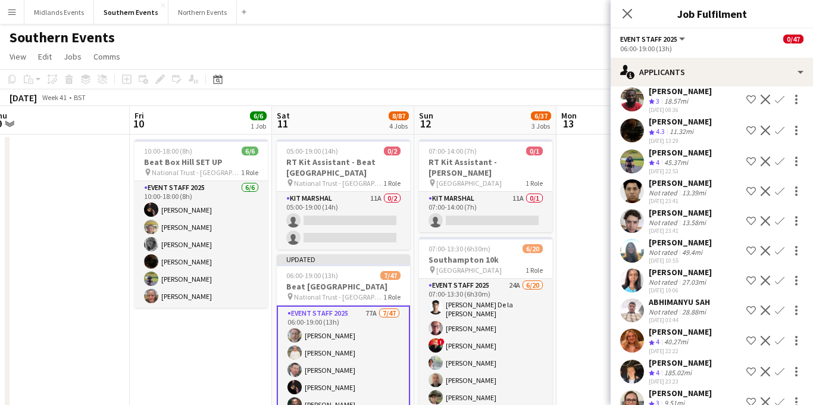
click at [780, 336] on app-icon "Confirm" at bounding box center [780, 341] width 10 height 10
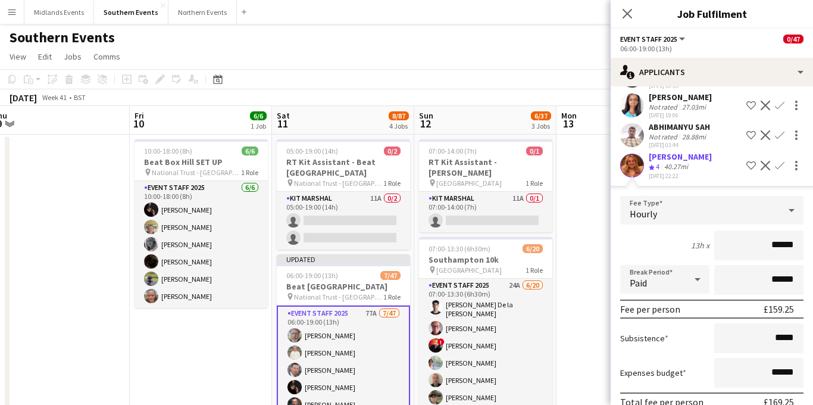
scroll to position [1912, 0]
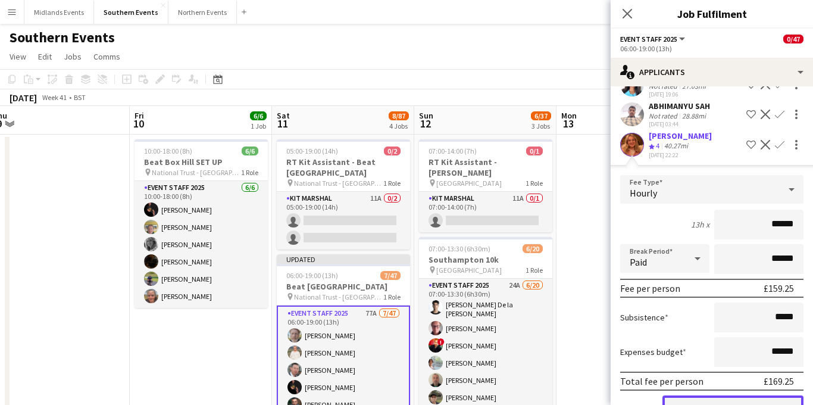
click at [699, 395] on button "Confirm" at bounding box center [733, 407] width 141 height 24
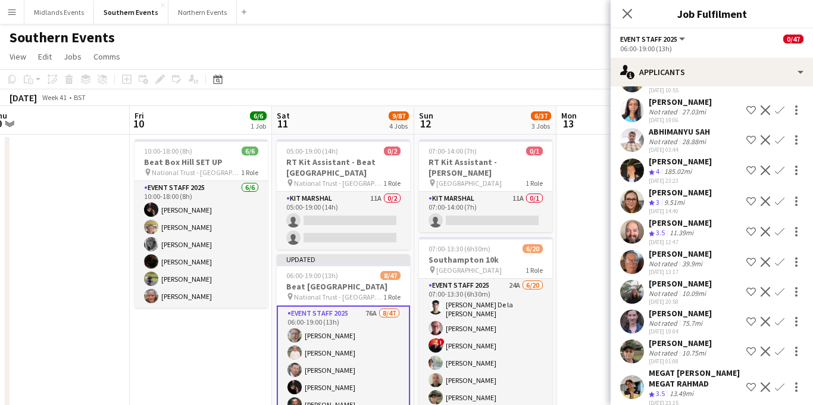
scroll to position [1879, 0]
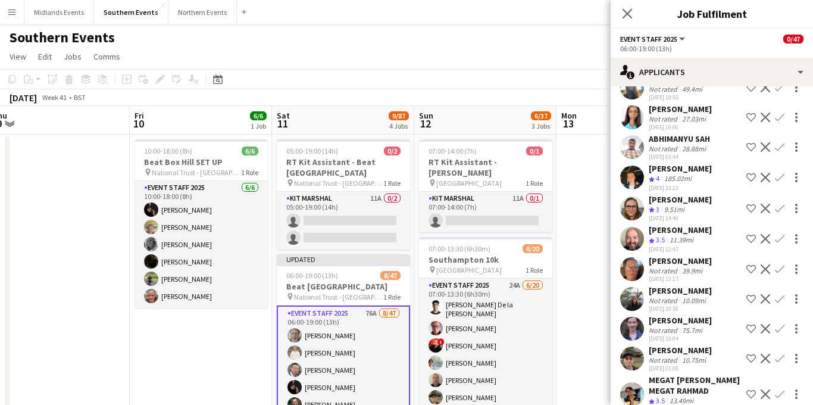
click at [782, 173] on app-icon "Confirm" at bounding box center [780, 178] width 10 height 10
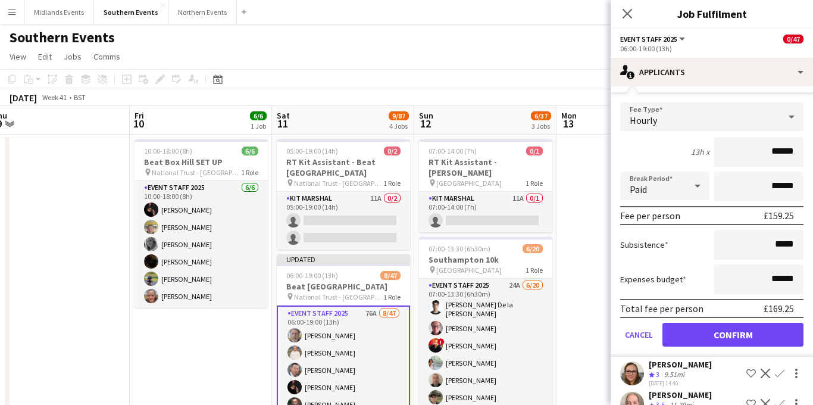
scroll to position [2028, 0]
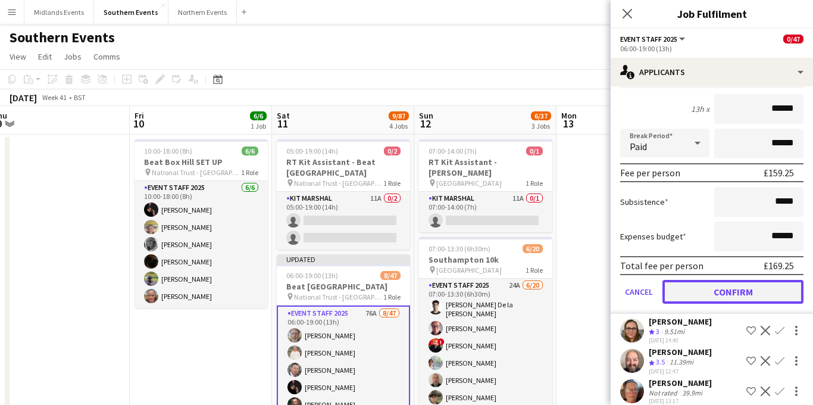
click at [714, 283] on button "Confirm" at bounding box center [733, 292] width 141 height 24
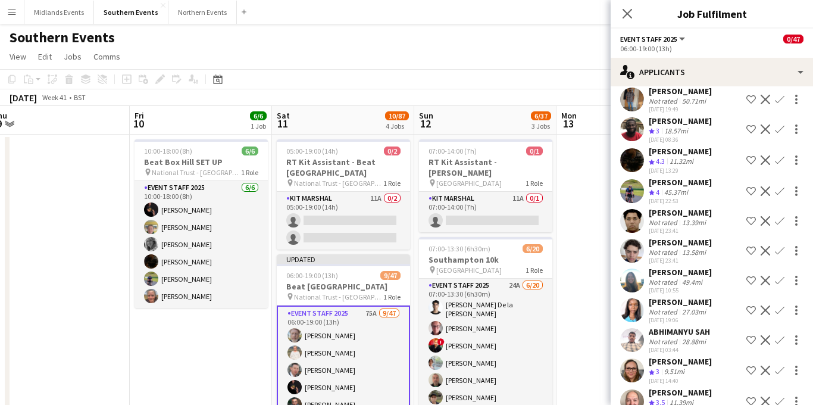
scroll to position [1668, 0]
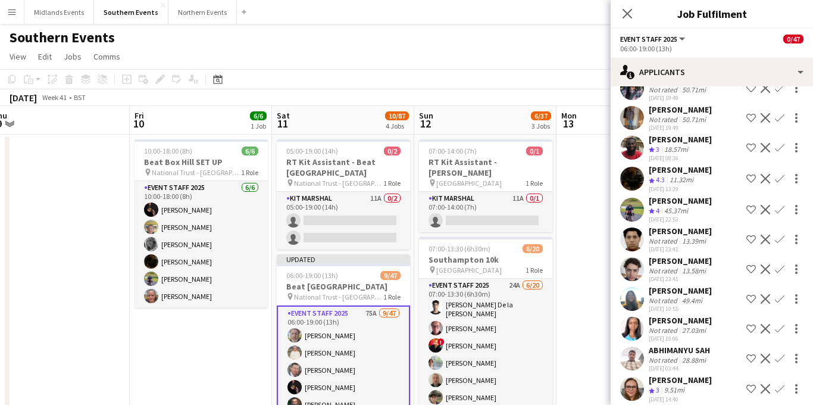
click at [776, 205] on app-icon "Confirm" at bounding box center [780, 210] width 10 height 10
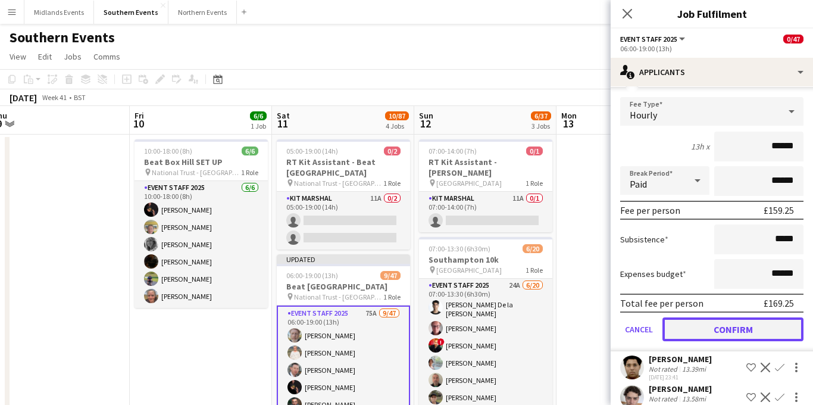
click at [705, 322] on button "Confirm" at bounding box center [733, 329] width 141 height 24
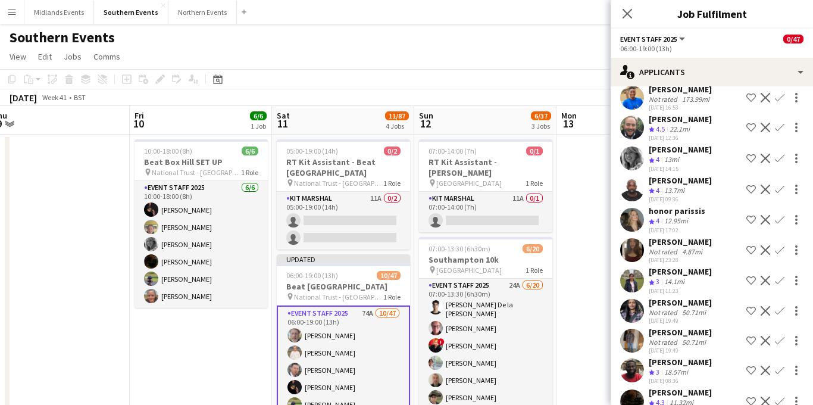
scroll to position [1439, 0]
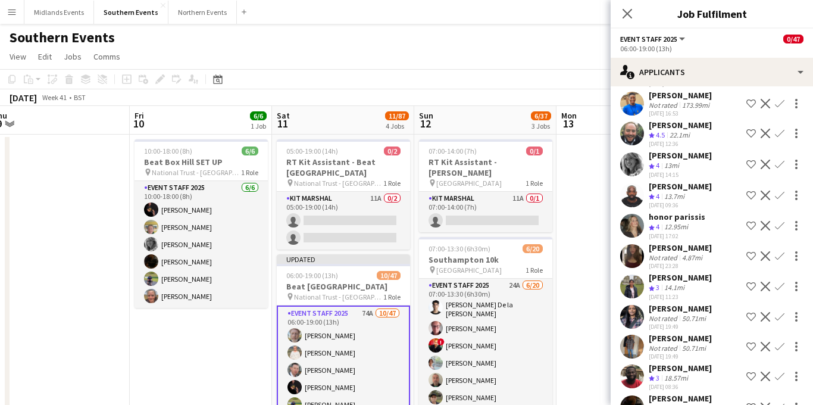
click at [778, 160] on app-icon "Confirm" at bounding box center [780, 165] width 10 height 10
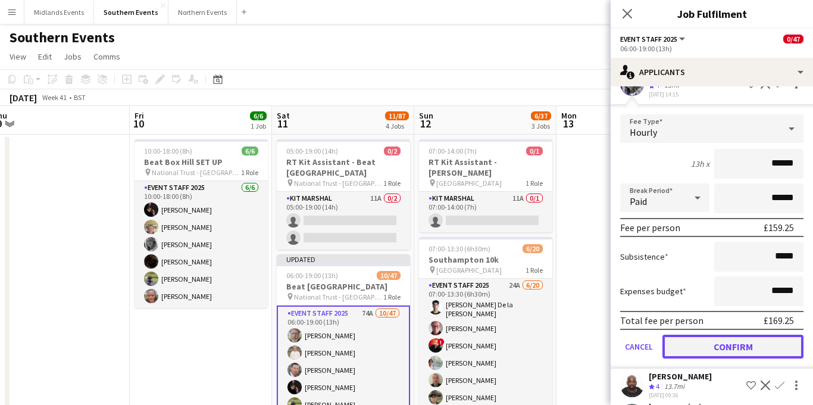
click at [713, 335] on button "Confirm" at bounding box center [733, 347] width 141 height 24
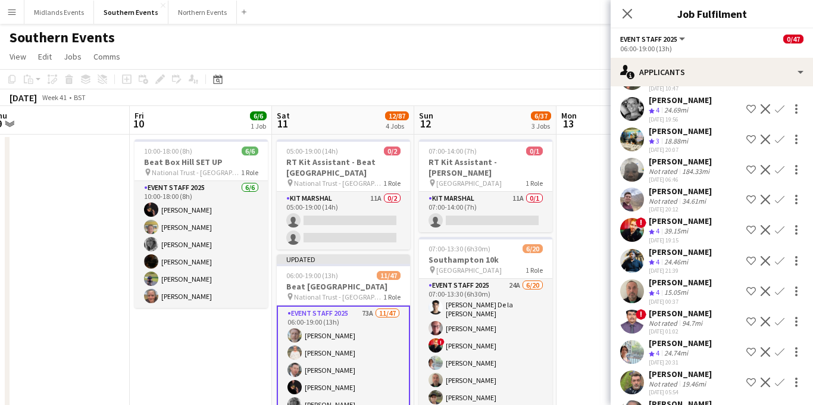
scroll to position [1016, 0]
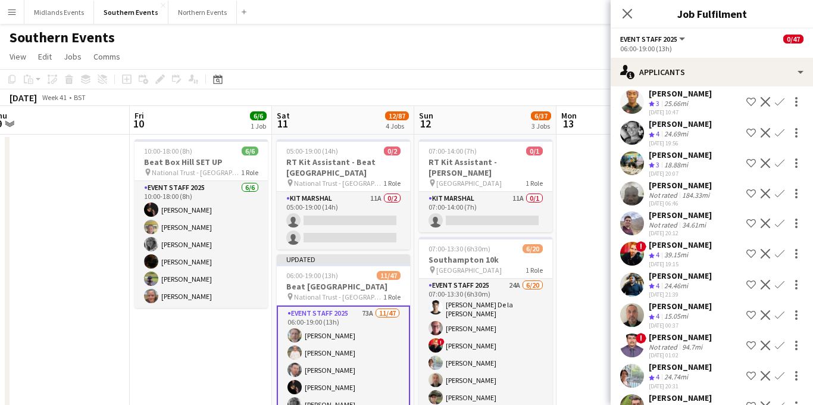
click at [781, 310] on app-icon "Confirm" at bounding box center [780, 315] width 10 height 10
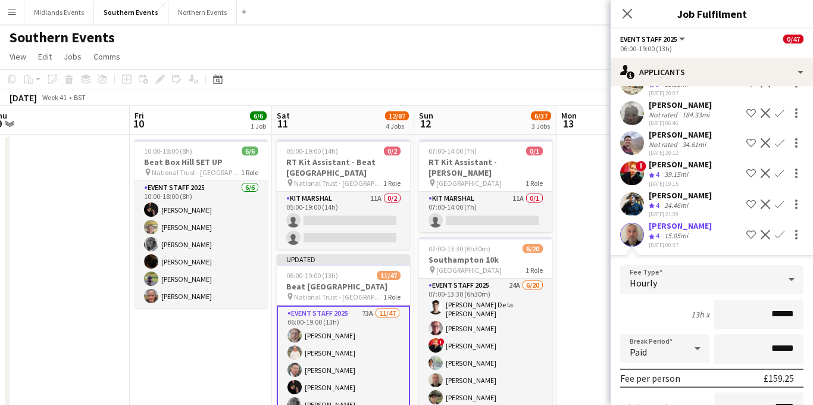
scroll to position [1154, 0]
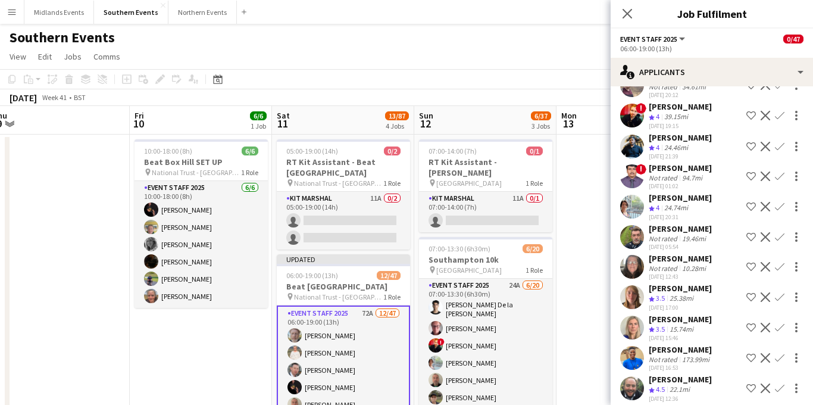
click at [779, 142] on app-icon "Confirm" at bounding box center [780, 147] width 10 height 10
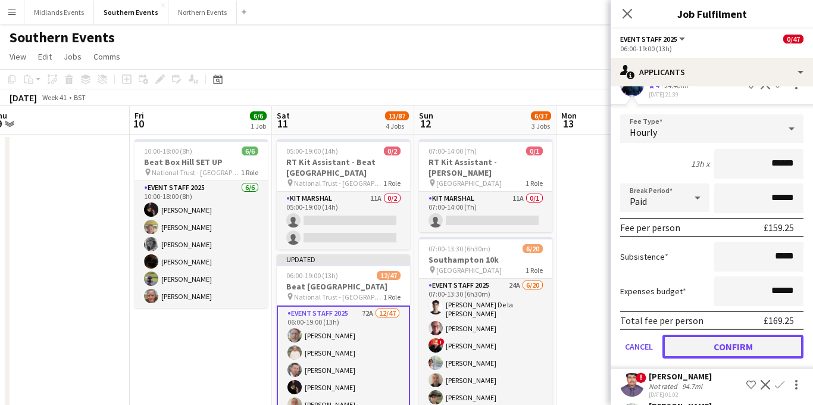
click at [700, 335] on button "Confirm" at bounding box center [733, 347] width 141 height 24
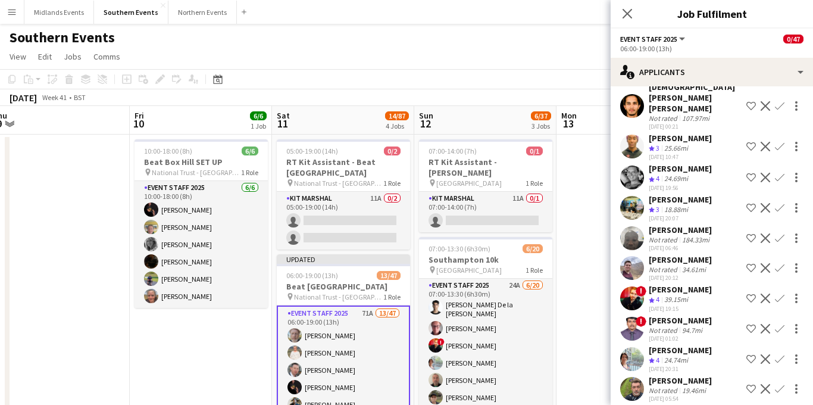
scroll to position [994, 0]
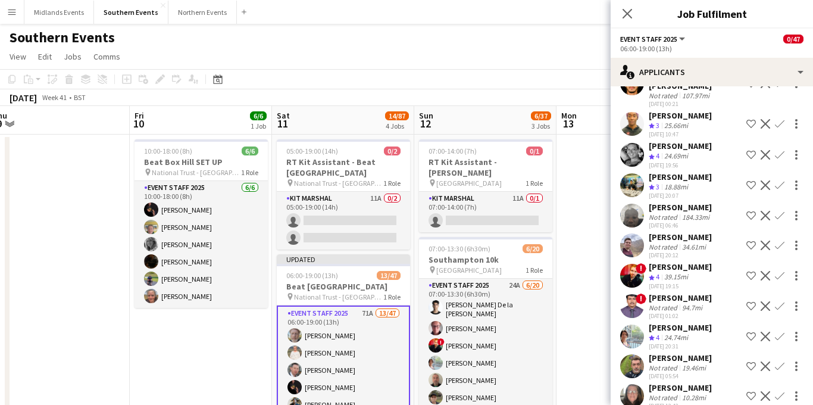
click at [780, 332] on app-icon "Confirm" at bounding box center [780, 337] width 10 height 10
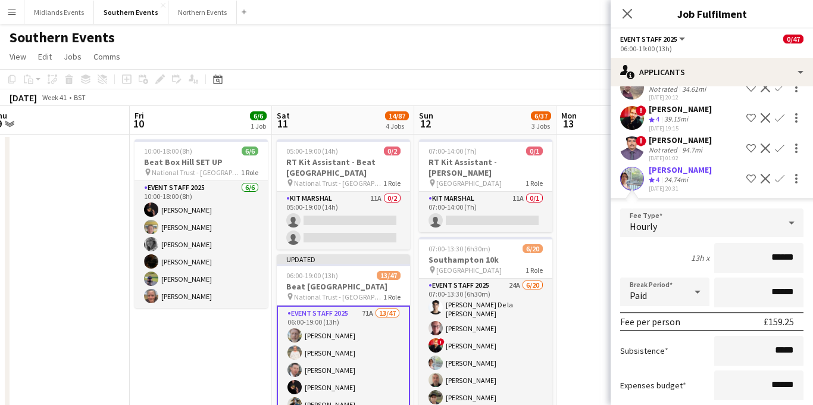
scroll to position [1186, 0]
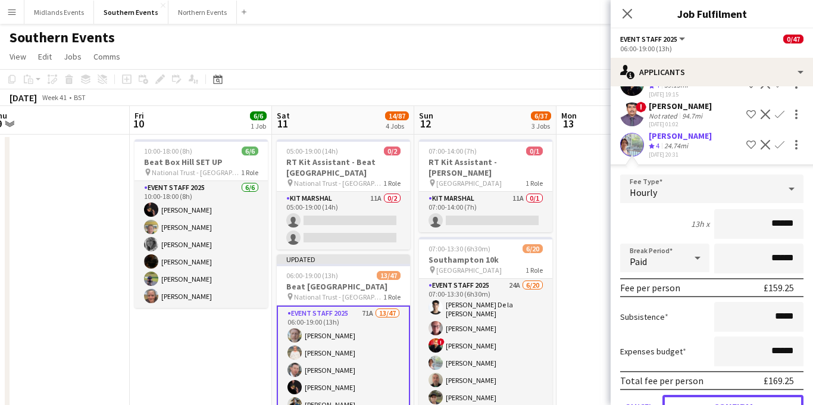
click at [693, 395] on button "Confirm" at bounding box center [733, 407] width 141 height 24
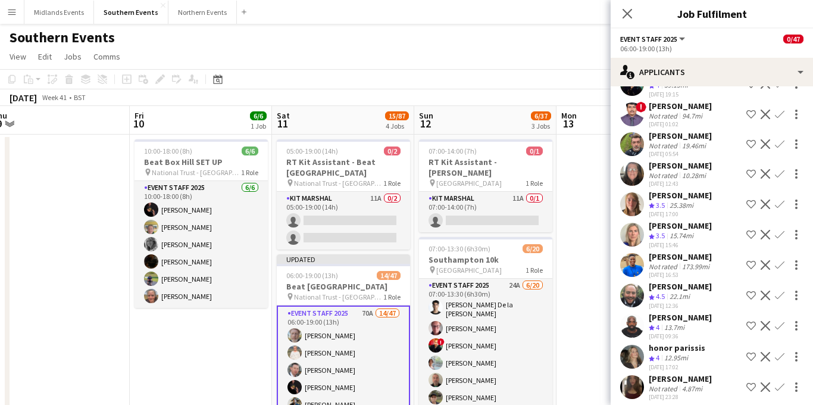
scroll to position [1173, 0]
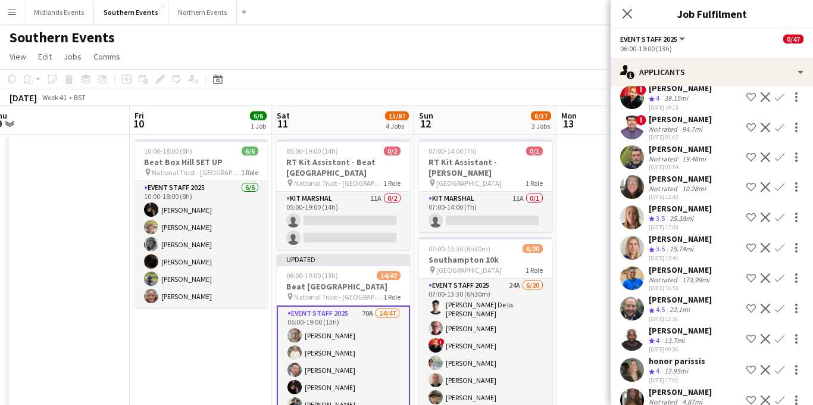
click at [780, 304] on app-icon "Confirm" at bounding box center [780, 309] width 10 height 10
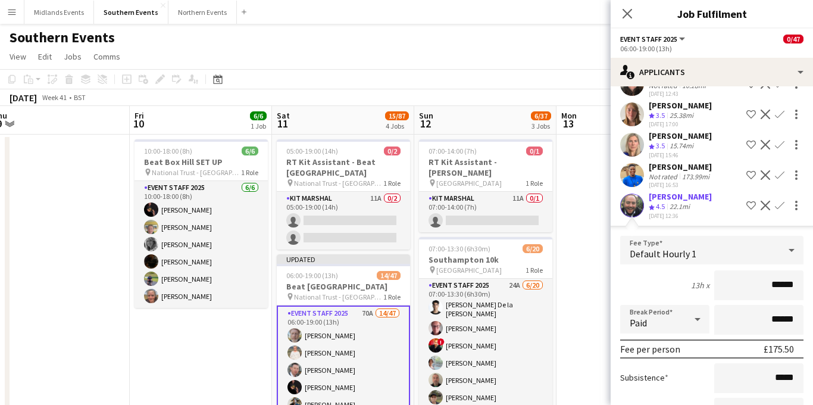
scroll to position [1330, 0]
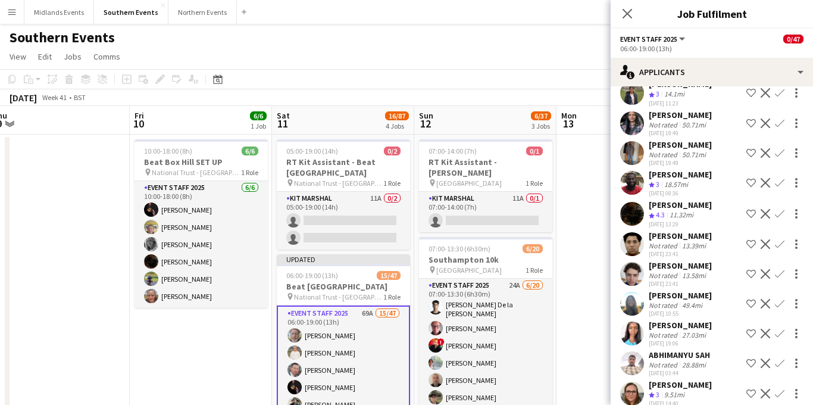
scroll to position [1492, 0]
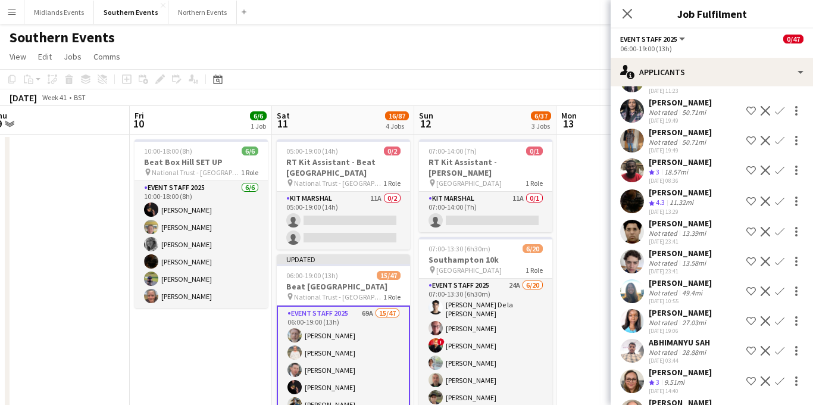
click at [778, 197] on app-icon "Confirm" at bounding box center [780, 202] width 10 height 10
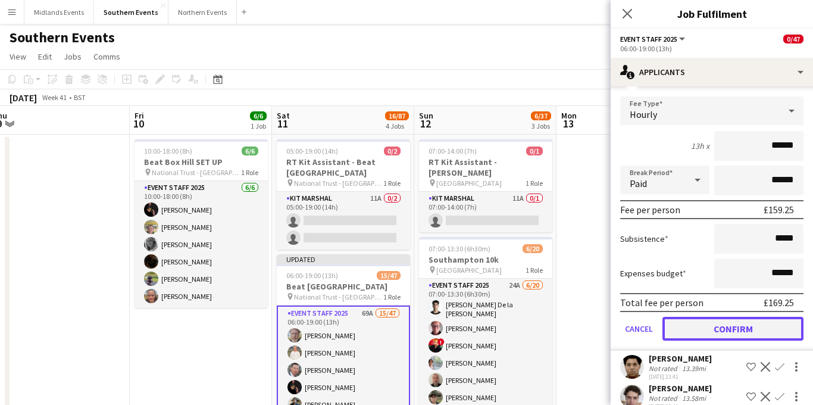
click at [708, 320] on button "Confirm" at bounding box center [733, 329] width 141 height 24
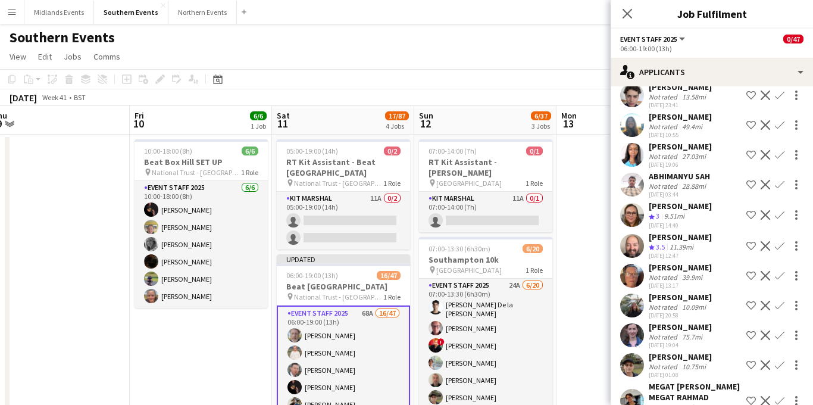
scroll to position [1326, 0]
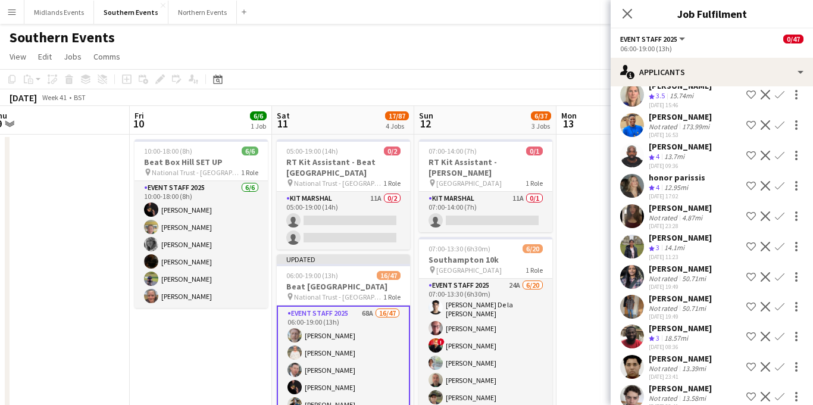
click at [780, 181] on app-icon "Confirm" at bounding box center [780, 186] width 10 height 10
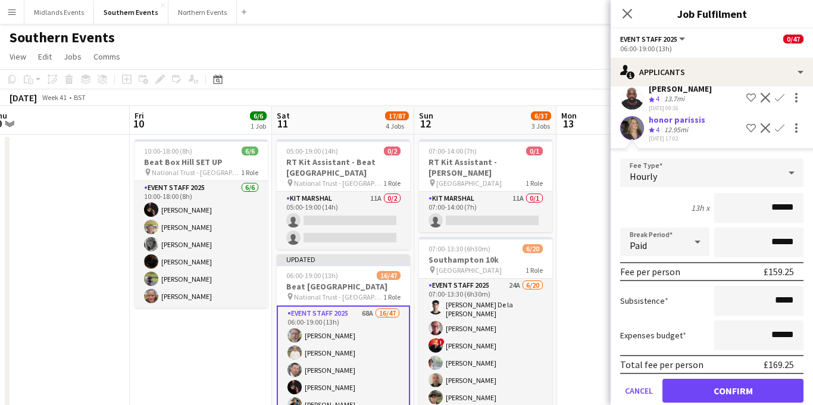
scroll to position [1371, 0]
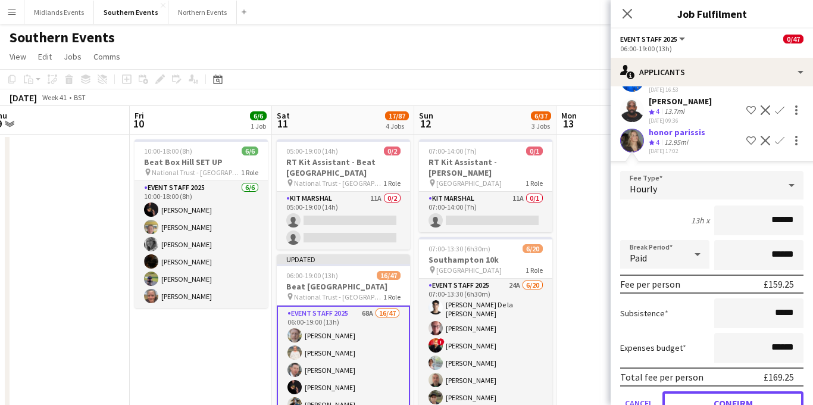
click at [706, 391] on button "Confirm" at bounding box center [733, 403] width 141 height 24
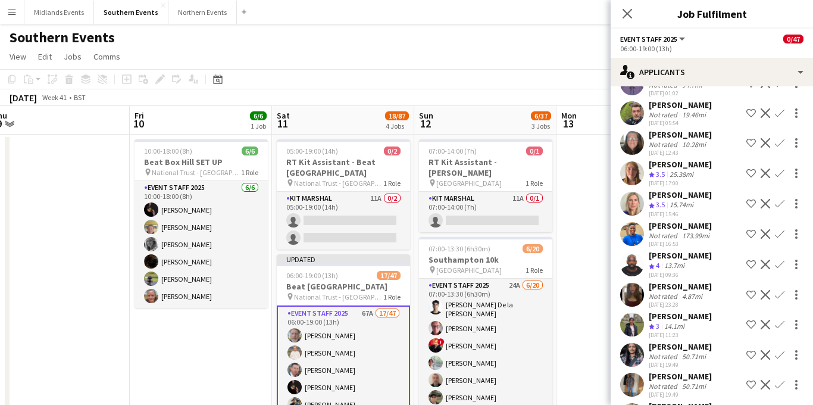
scroll to position [1208, 0]
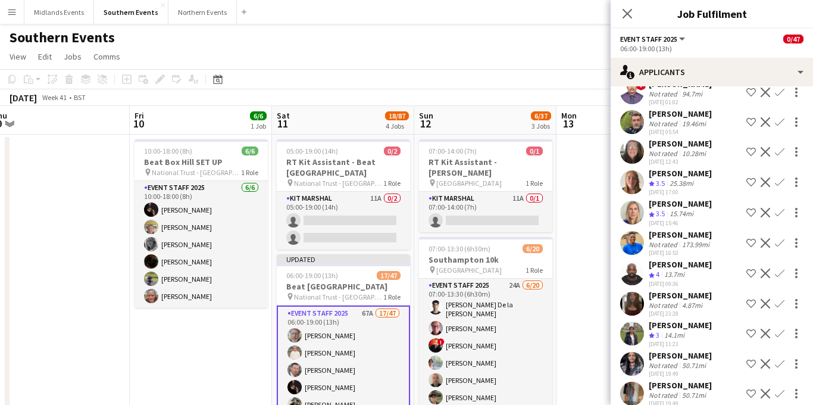
click at [783, 269] on app-icon "Confirm" at bounding box center [780, 274] width 10 height 10
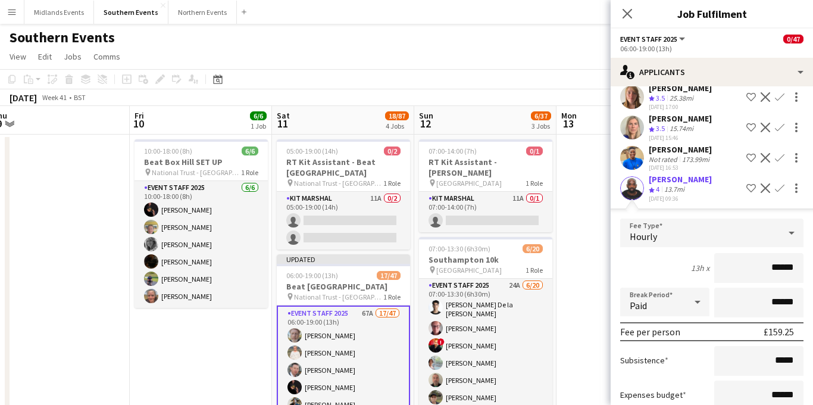
scroll to position [1342, 0]
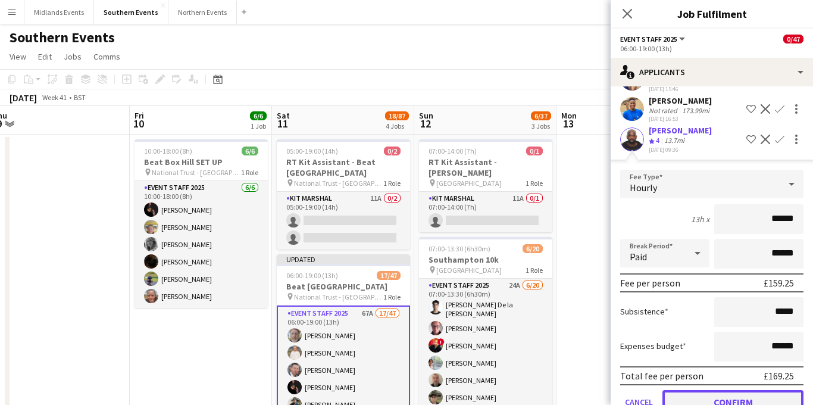
click at [700, 390] on button "Confirm" at bounding box center [733, 402] width 141 height 24
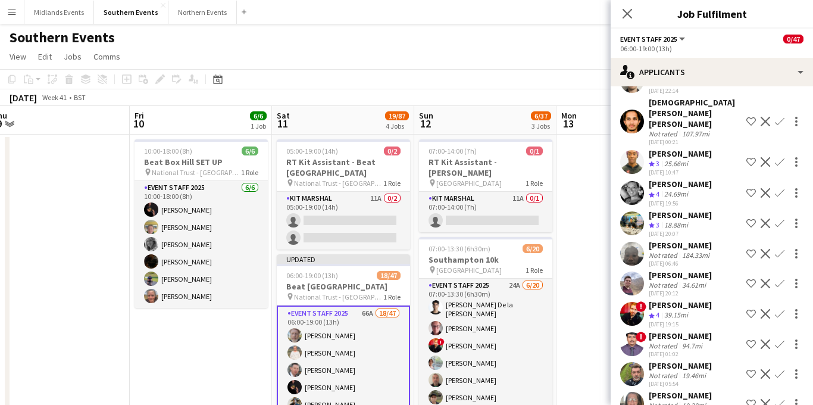
scroll to position [939, 0]
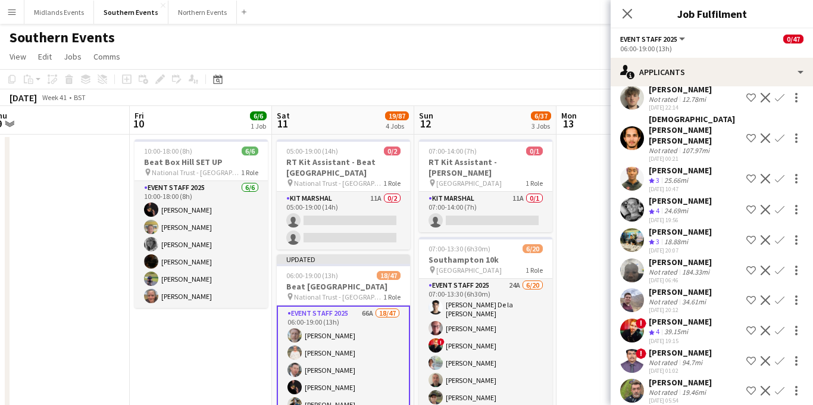
click at [780, 205] on app-icon "Confirm" at bounding box center [780, 210] width 10 height 10
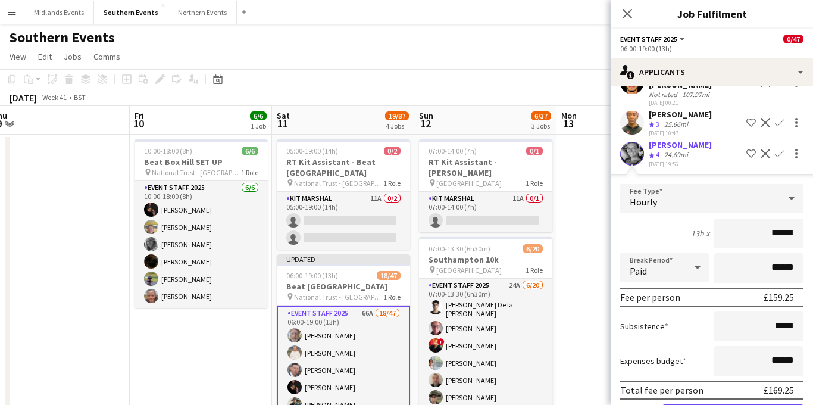
scroll to position [1001, 0]
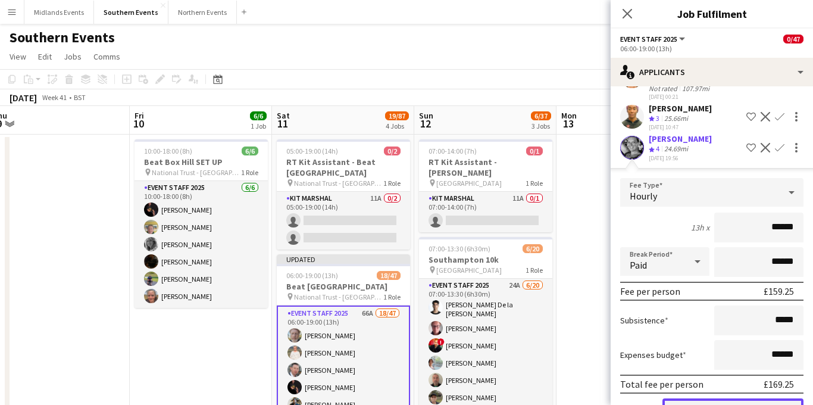
click at [696, 398] on button "Confirm" at bounding box center [733, 410] width 141 height 24
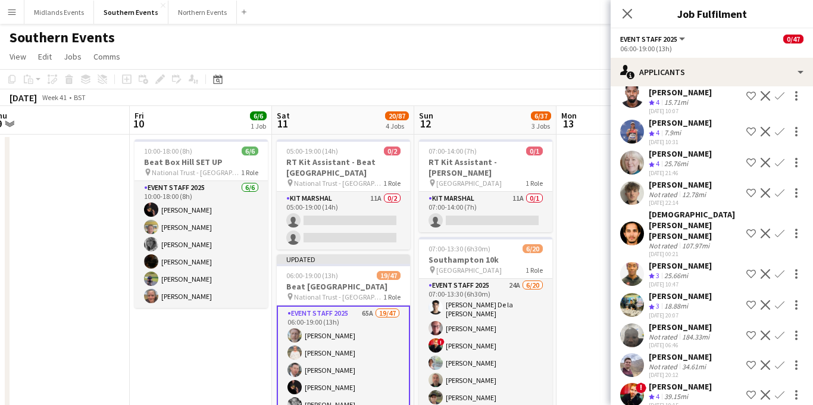
scroll to position [832, 0]
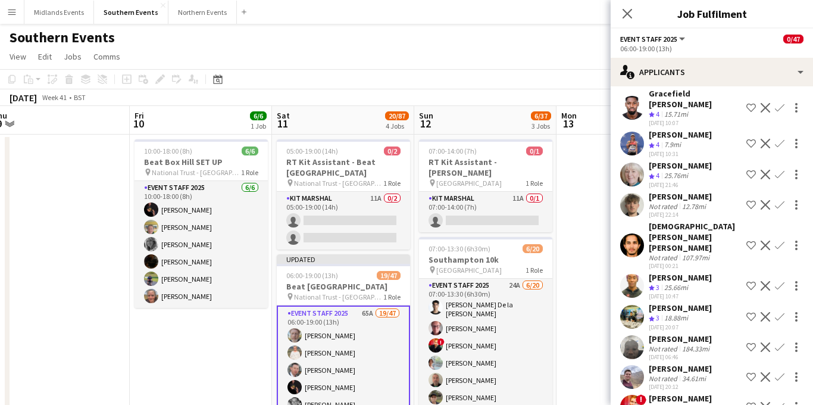
click at [783, 170] on app-icon "Confirm" at bounding box center [780, 175] width 10 height 10
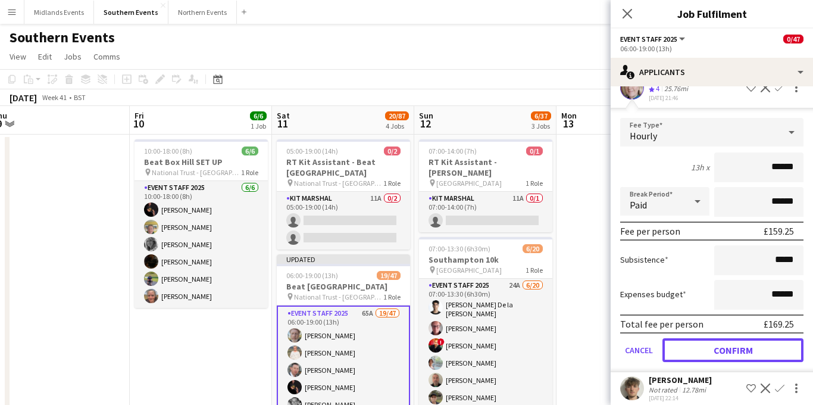
click at [704, 338] on button "Confirm" at bounding box center [733, 350] width 141 height 24
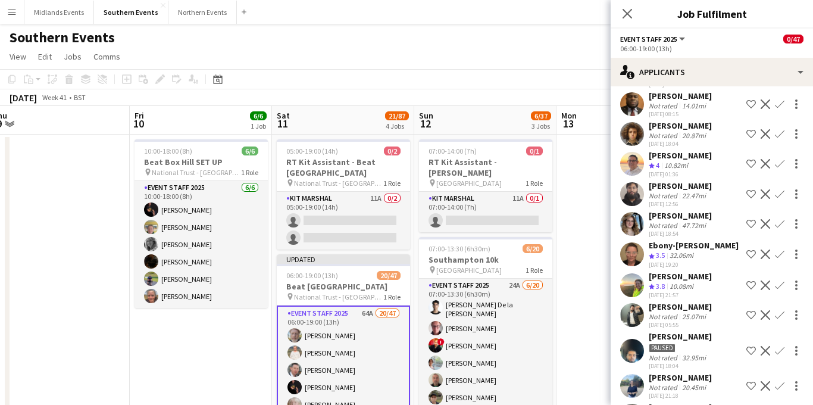
scroll to position [296, 0]
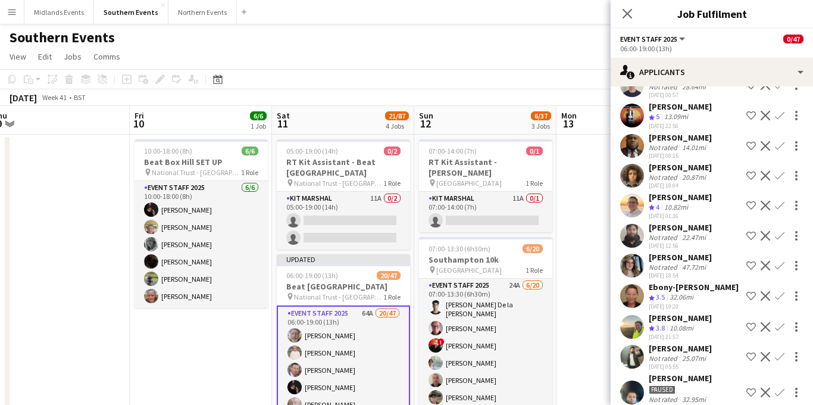
click at [781, 201] on app-icon "Confirm" at bounding box center [780, 206] width 10 height 10
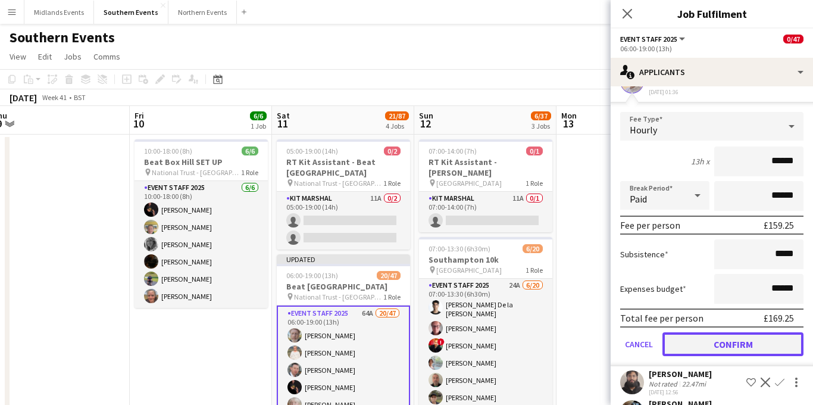
click at [710, 341] on button "Confirm" at bounding box center [733, 344] width 141 height 24
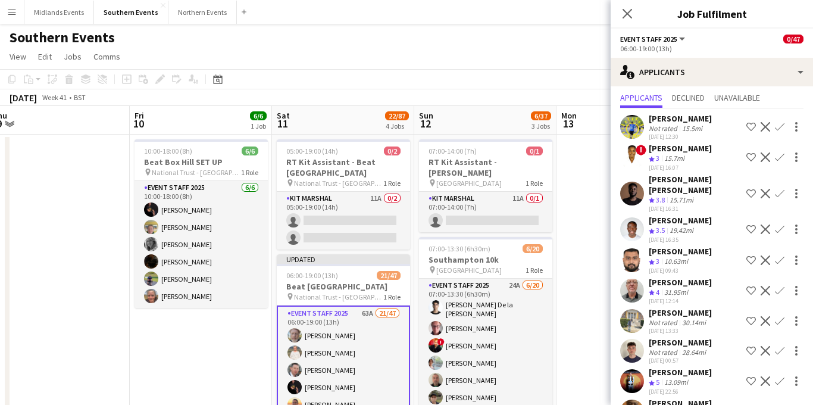
scroll to position [31, 0]
click at [782, 285] on app-icon "Confirm" at bounding box center [780, 290] width 10 height 10
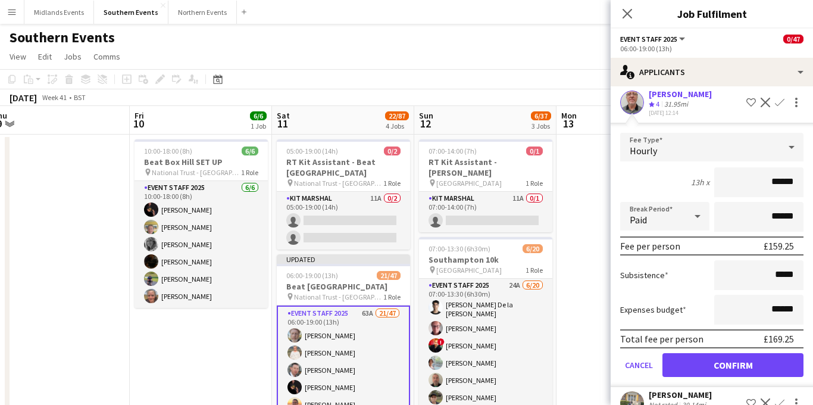
scroll to position [225, 0]
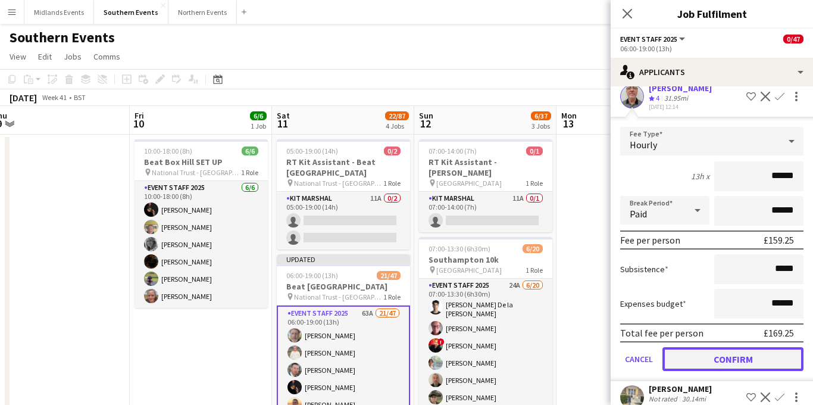
click at [710, 347] on button "Confirm" at bounding box center [733, 359] width 141 height 24
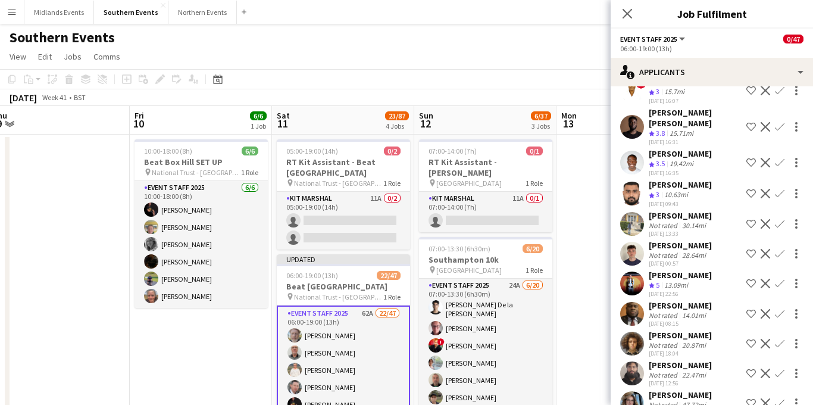
scroll to position [146, 0]
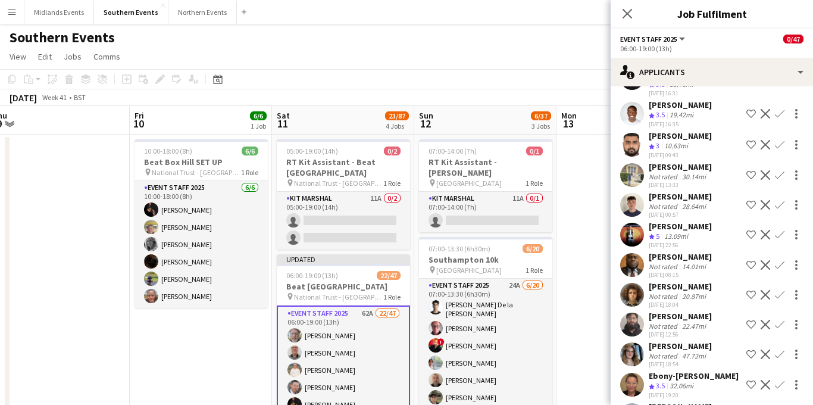
click at [779, 230] on app-icon "Confirm" at bounding box center [780, 235] width 10 height 10
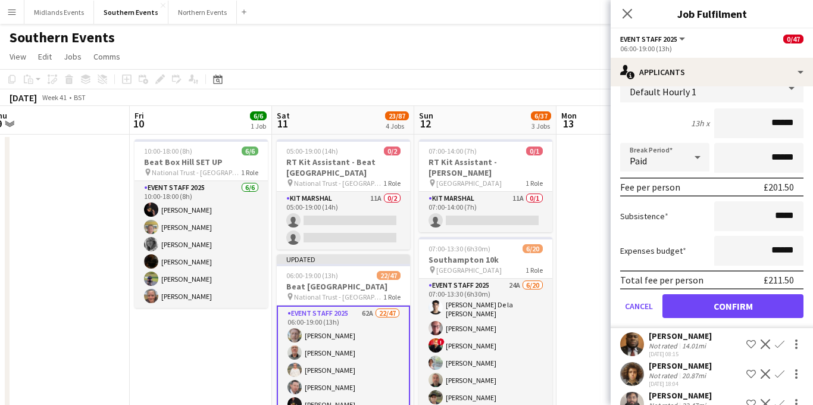
scroll to position [345, 0]
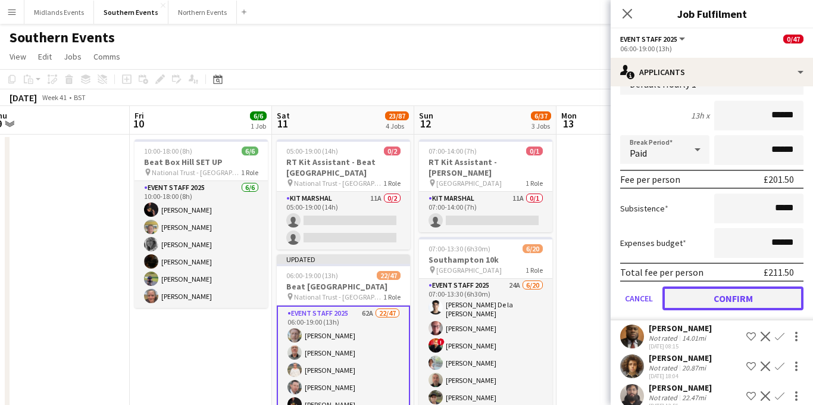
click at [709, 292] on button "Confirm" at bounding box center [733, 298] width 141 height 24
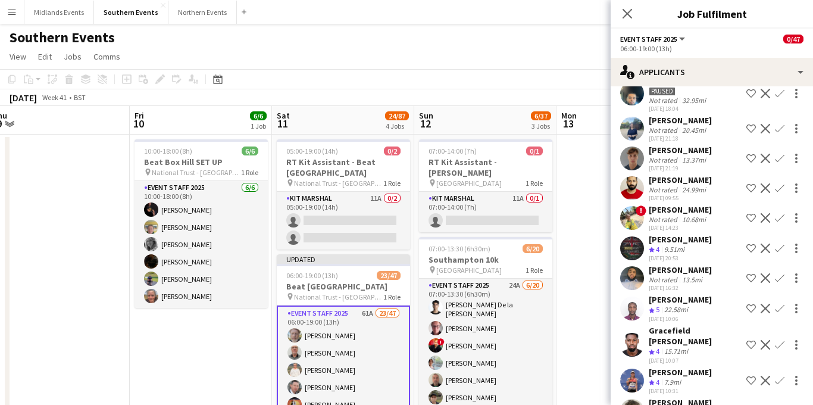
scroll to position [504, 0]
click at [779, 242] on app-icon "Confirm" at bounding box center [780, 247] width 10 height 10
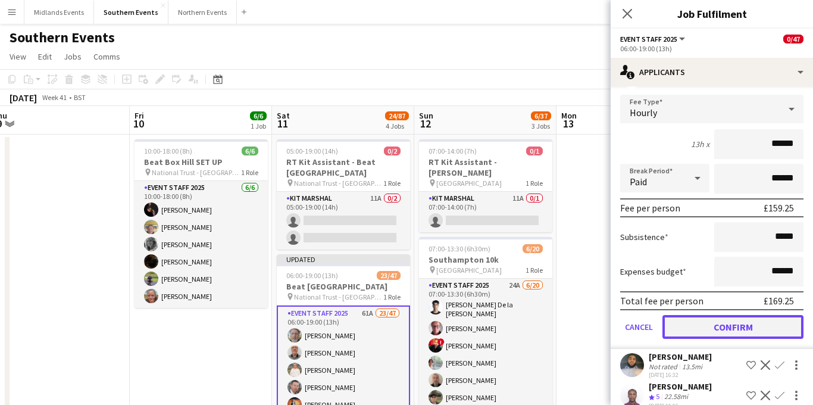
click at [709, 315] on button "Confirm" at bounding box center [733, 327] width 141 height 24
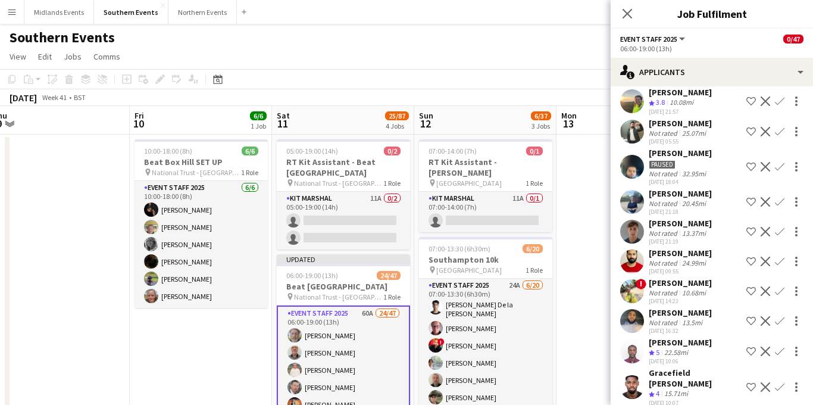
scroll to position [453, 0]
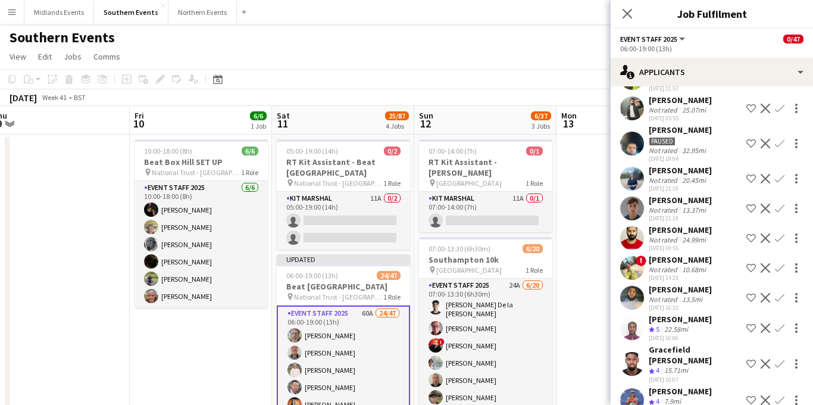
click at [781, 323] on app-icon "Confirm" at bounding box center [780, 328] width 10 height 10
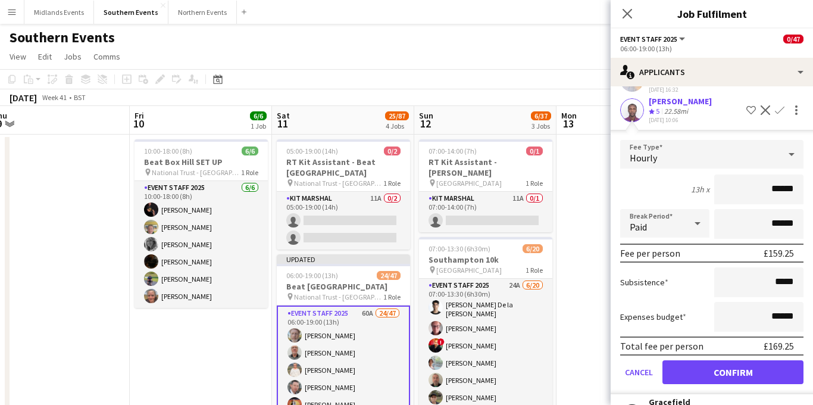
scroll to position [714, 0]
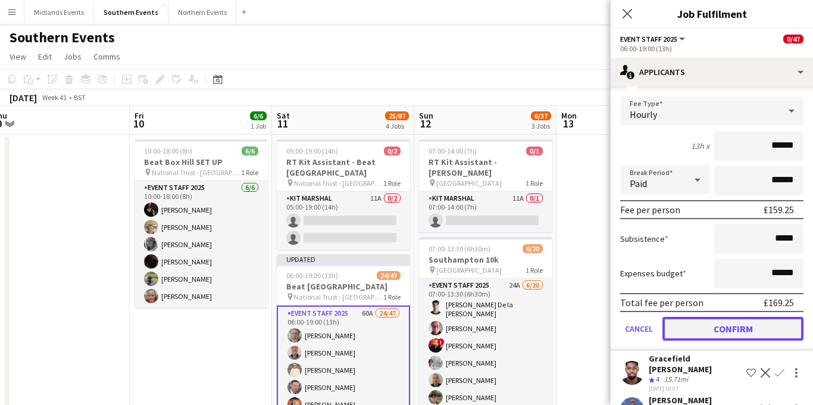
click at [708, 317] on button "Confirm" at bounding box center [733, 329] width 141 height 24
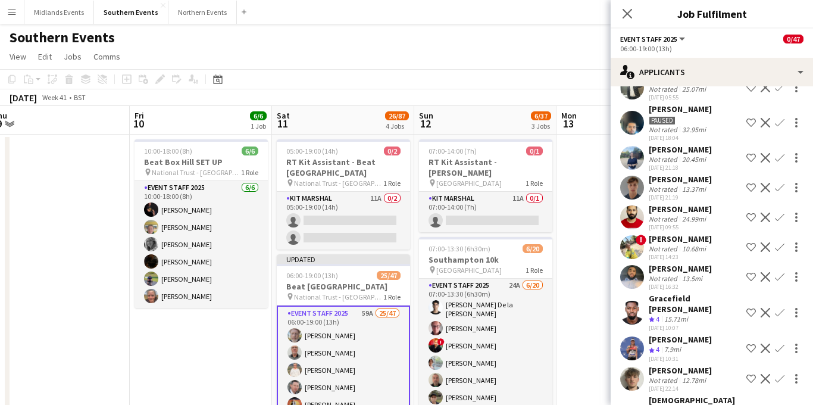
scroll to position [502, 0]
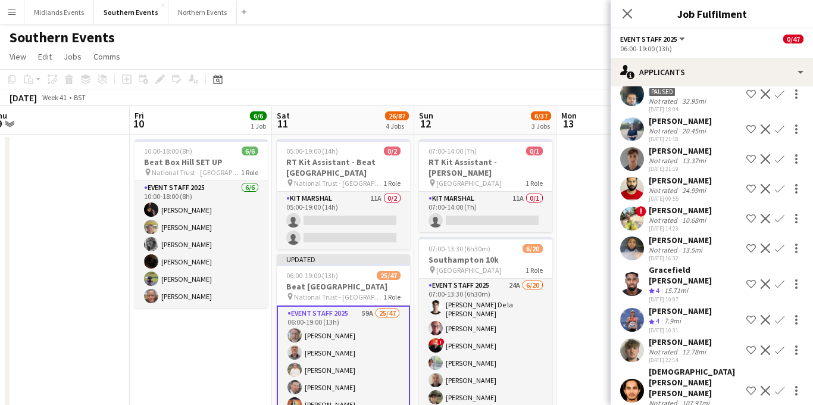
click at [780, 315] on app-icon "Confirm" at bounding box center [780, 320] width 10 height 10
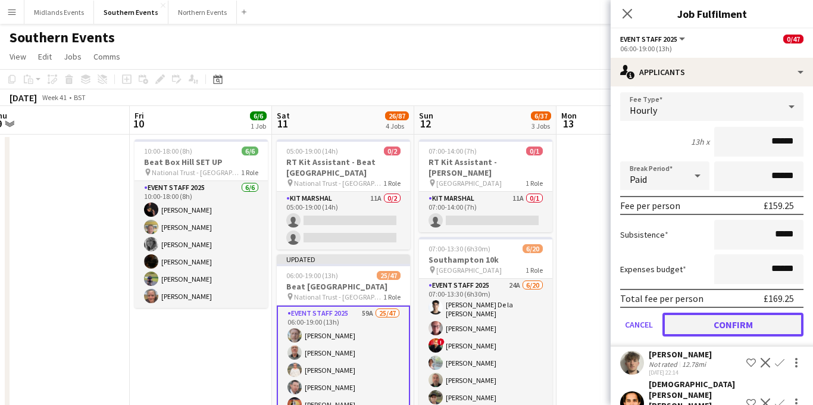
click at [715, 316] on button "Confirm" at bounding box center [733, 325] width 141 height 24
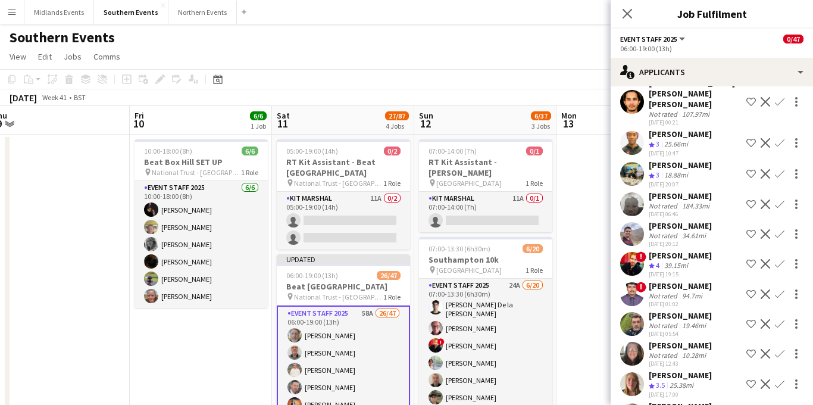
scroll to position [459, 0]
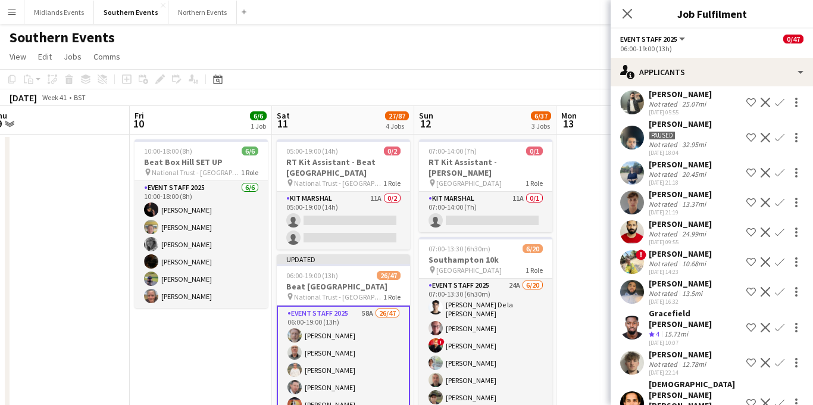
click at [780, 323] on app-icon "Confirm" at bounding box center [780, 328] width 10 height 10
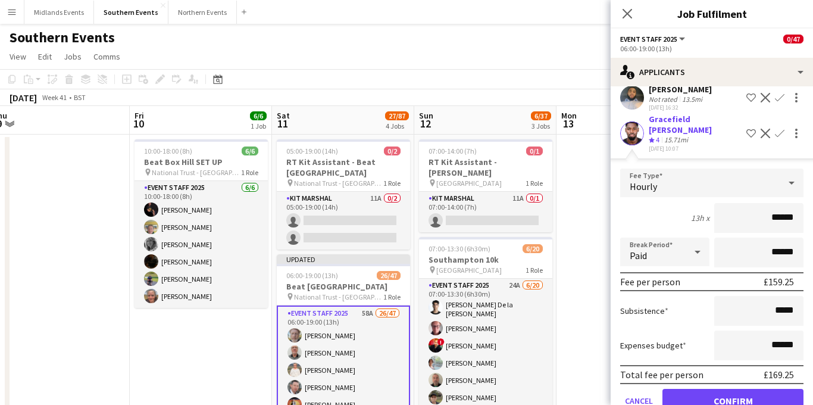
scroll to position [666, 0]
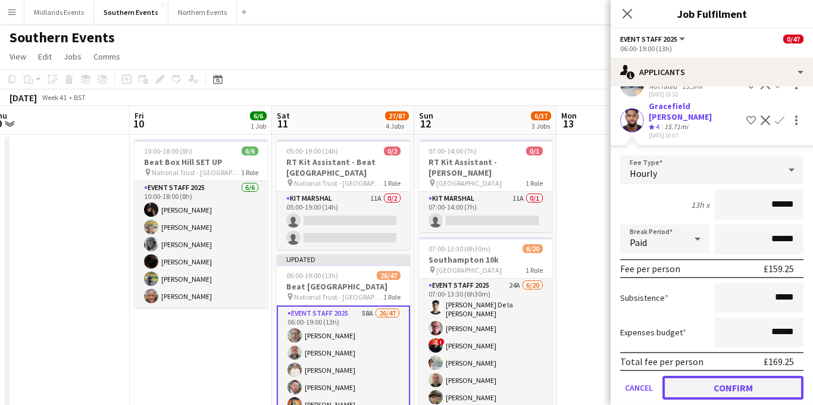
click at [703, 376] on button "Confirm" at bounding box center [733, 388] width 141 height 24
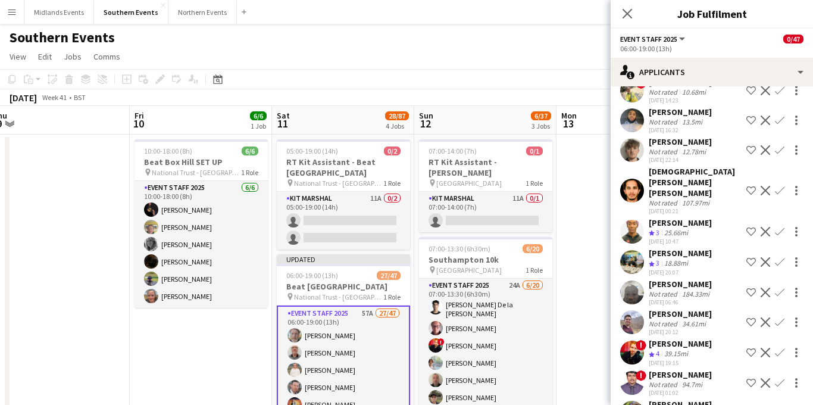
scroll to position [631, 0]
click at [766, 185] on app-icon "Decline" at bounding box center [766, 190] width 10 height 10
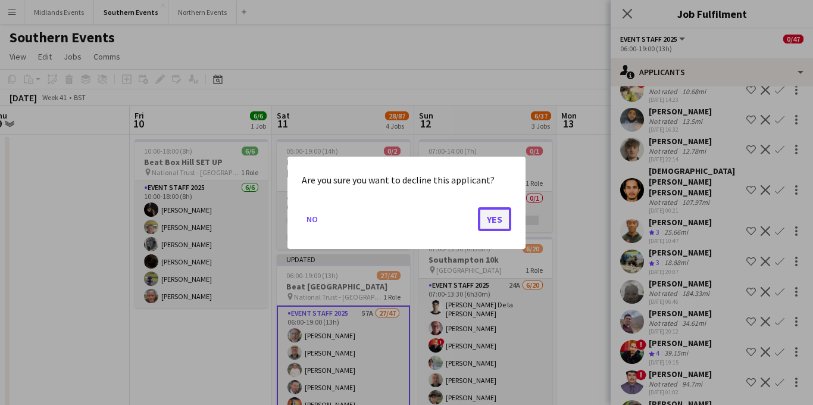
click at [499, 223] on button "Yes" at bounding box center [494, 219] width 33 height 24
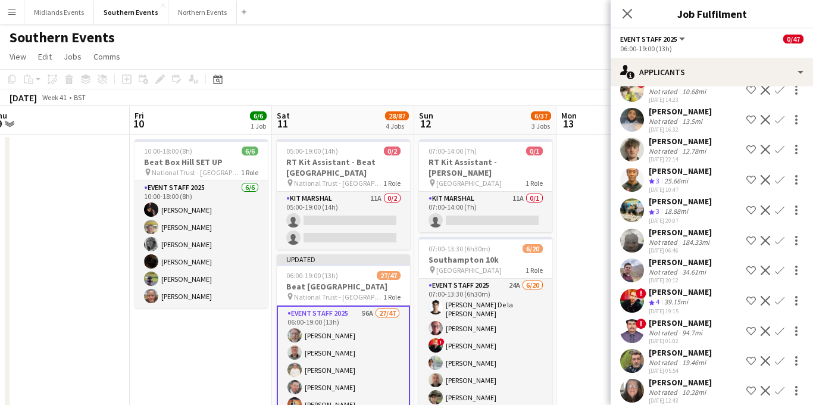
click at [768, 236] on app-icon "Decline" at bounding box center [766, 241] width 10 height 10
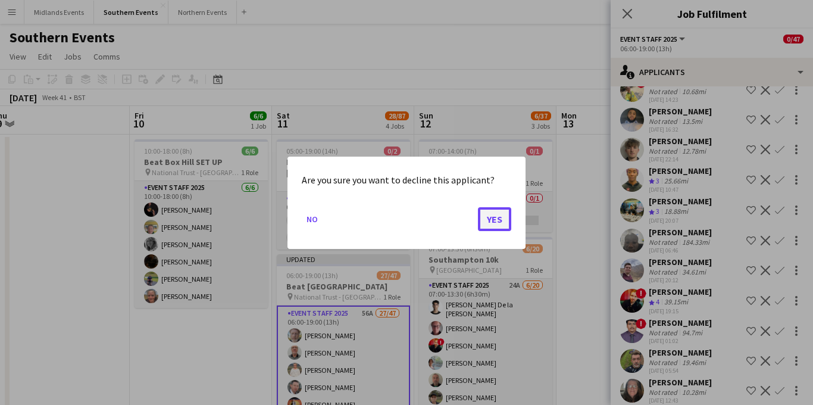
click at [505, 221] on button "Yes" at bounding box center [494, 219] width 33 height 24
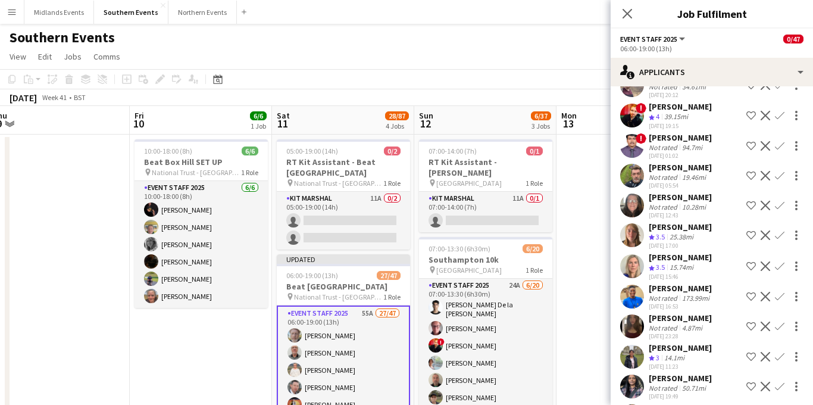
scroll to position [816, 0]
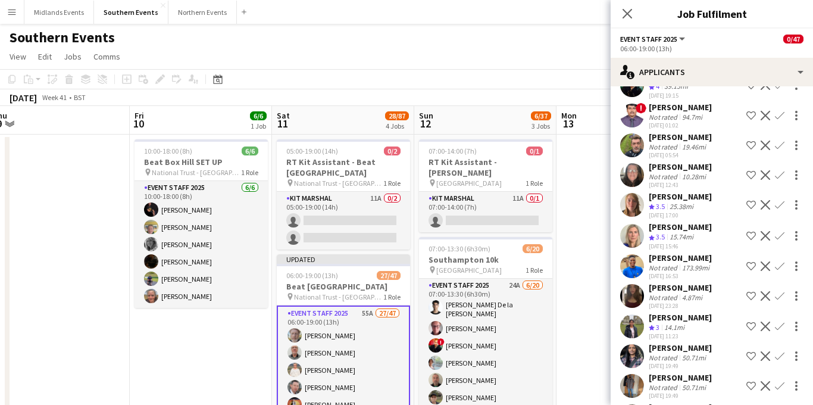
click at [766, 261] on app-icon "Decline" at bounding box center [766, 266] width 10 height 10
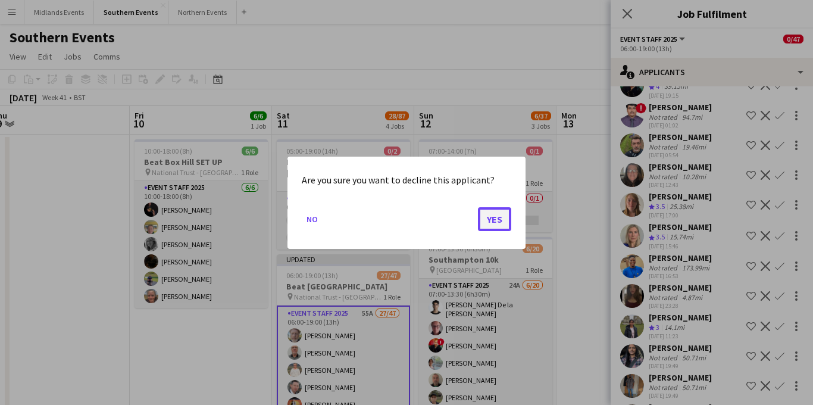
click at [488, 216] on button "Yes" at bounding box center [494, 219] width 33 height 24
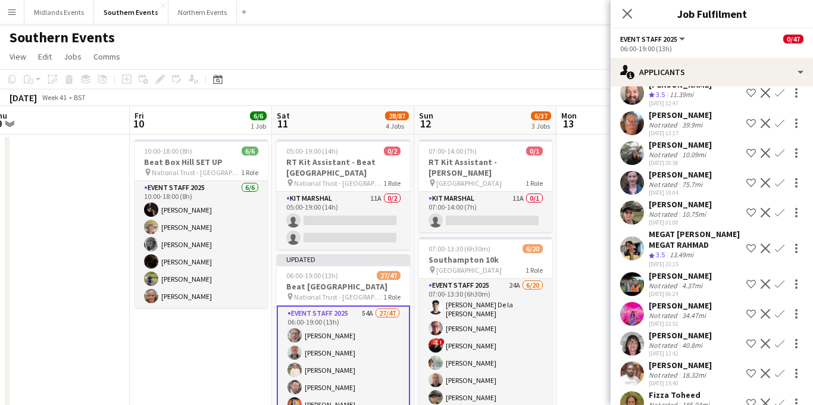
scroll to position [1326, 0]
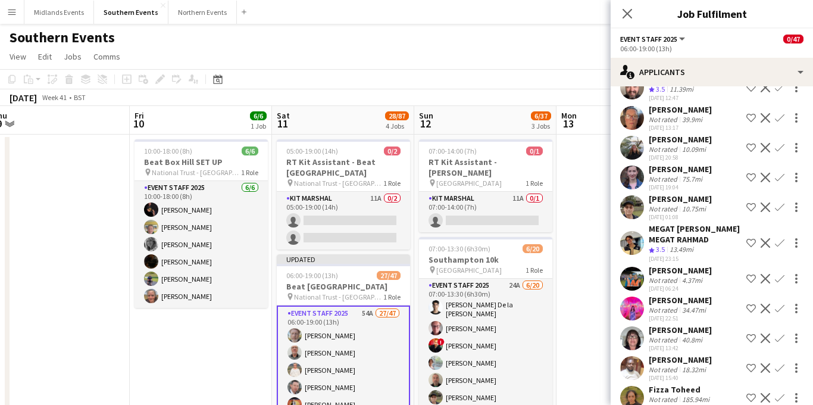
click at [781, 212] on app-icon "Confirm" at bounding box center [780, 207] width 10 height 10
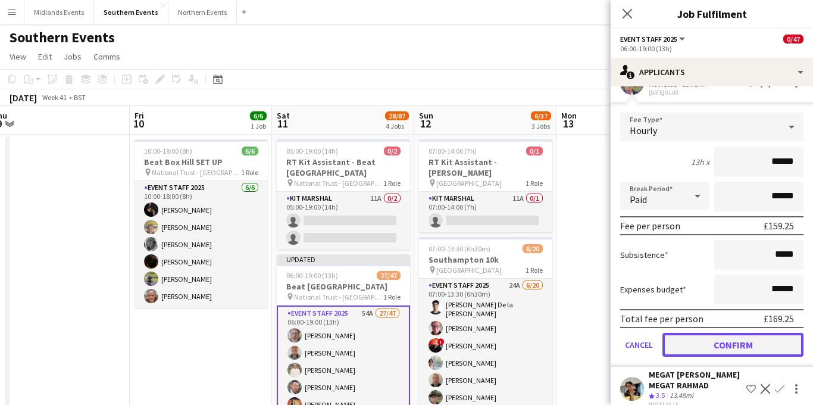
click at [703, 357] on button "Confirm" at bounding box center [733, 345] width 141 height 24
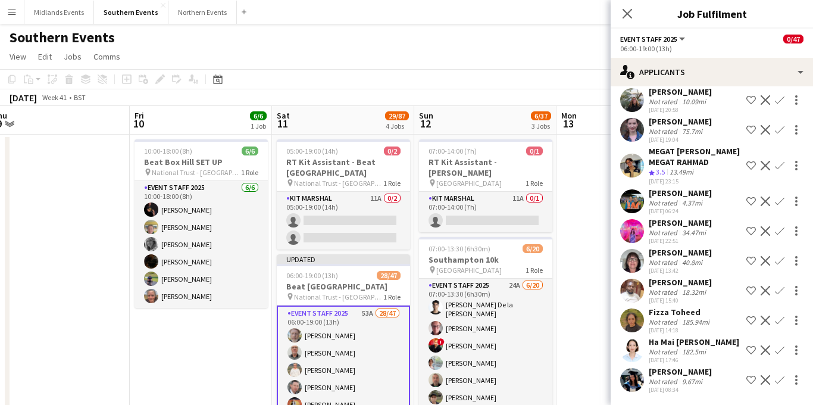
scroll to position [1405, 0]
click at [767, 348] on app-icon "Decline" at bounding box center [766, 350] width 10 height 10
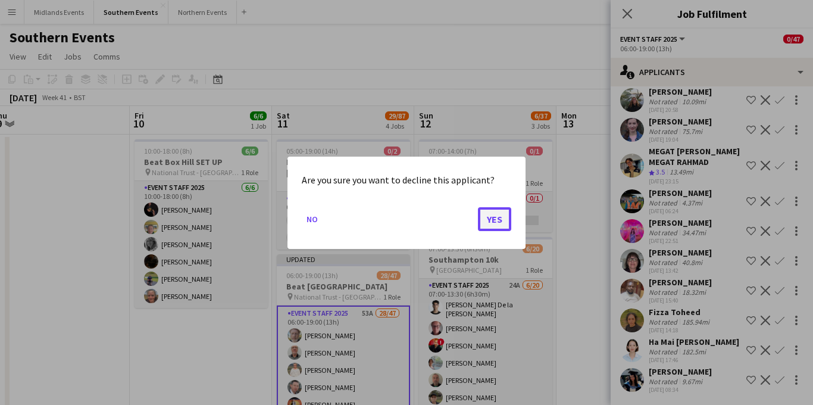
click at [494, 215] on button "Yes" at bounding box center [494, 219] width 33 height 24
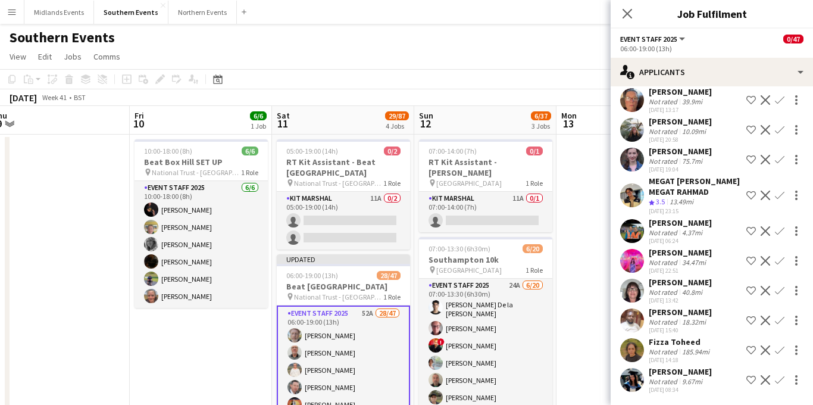
scroll to position [1376, 0]
click at [766, 349] on app-icon "Decline" at bounding box center [766, 350] width 10 height 10
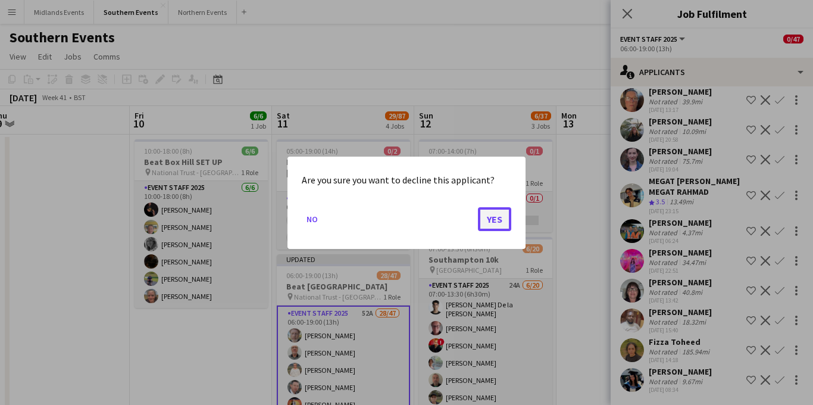
click at [498, 219] on button "Yes" at bounding box center [494, 219] width 33 height 24
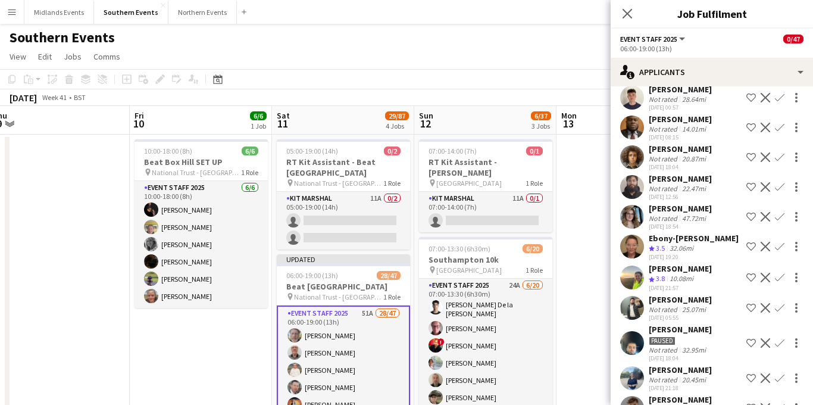
scroll to position [162, 0]
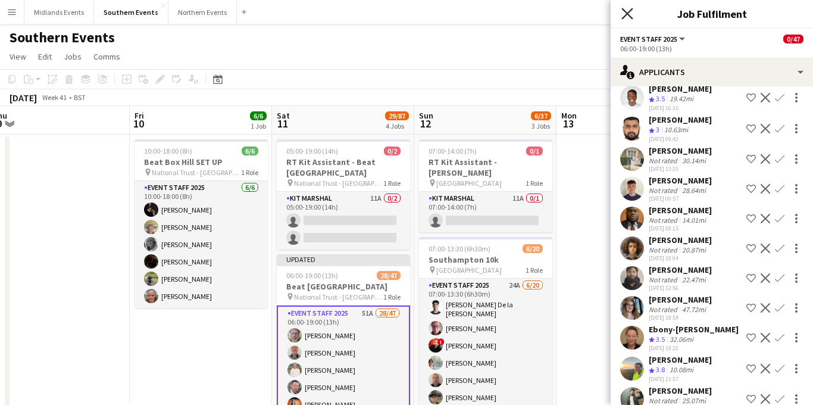
click at [624, 14] on icon "Close pop-in" at bounding box center [627, 13] width 11 height 11
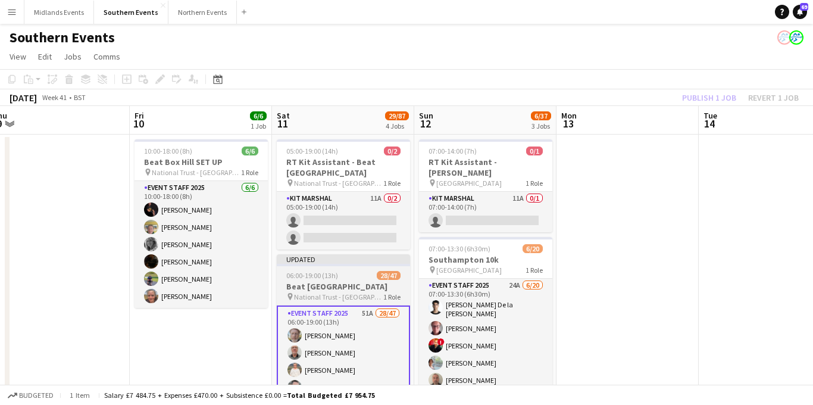
click at [340, 281] on h3 "Beat [GEOGRAPHIC_DATA]" at bounding box center [343, 286] width 133 height 11
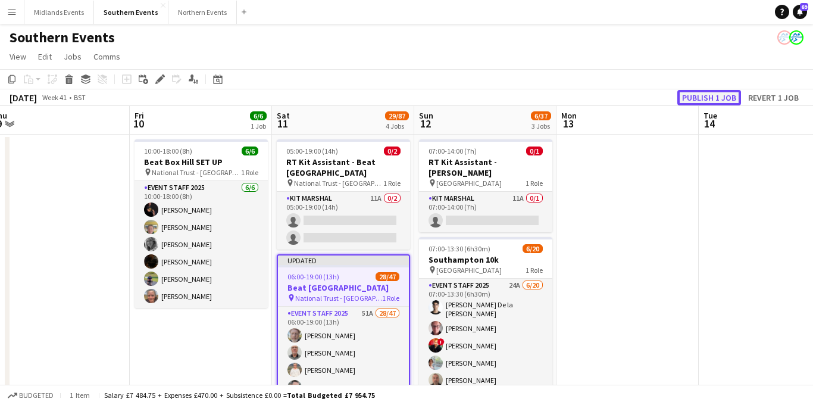
click at [706, 98] on button "Publish 1 job" at bounding box center [710, 97] width 64 height 15
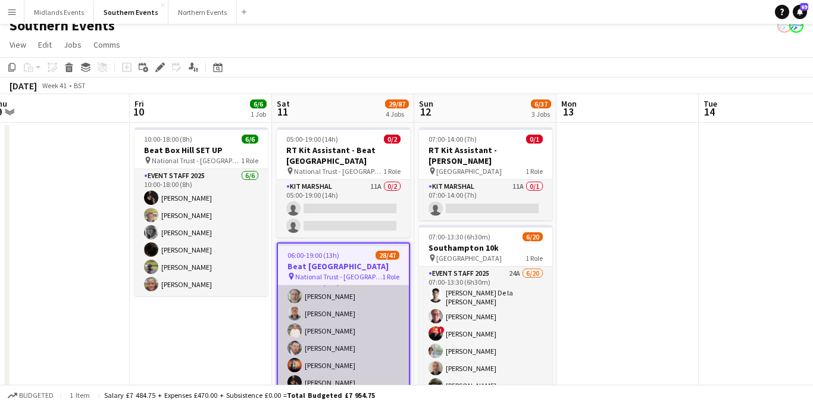
scroll to position [20, 0]
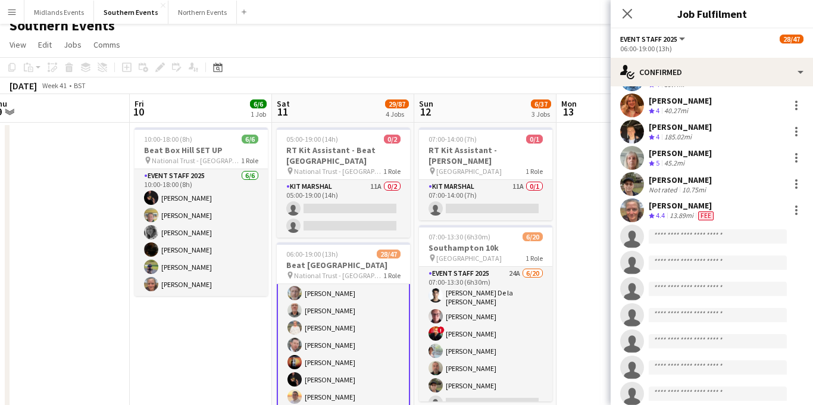
scroll to position [633, 0]
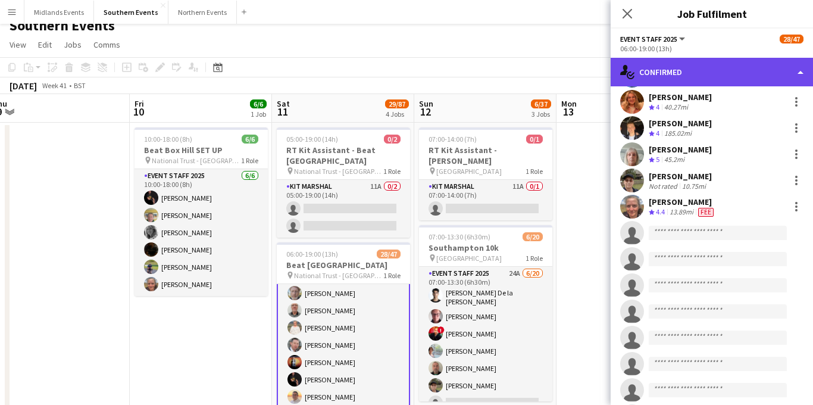
click at [729, 68] on div "single-neutral-actions-check-2 Confirmed" at bounding box center [712, 72] width 202 height 29
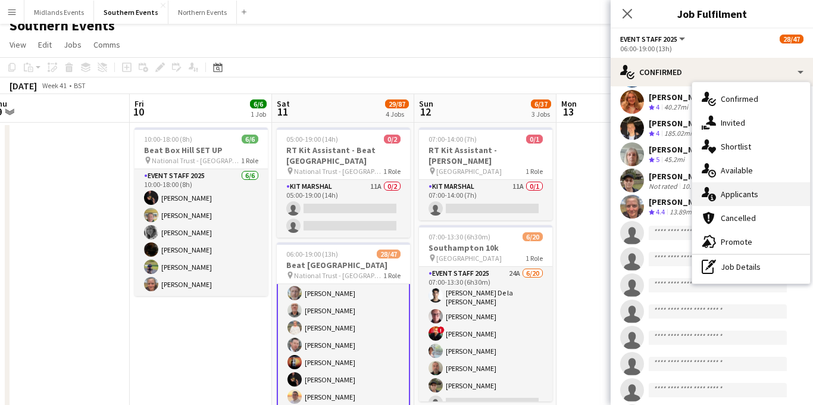
click at [756, 199] on span "Applicants" at bounding box center [740, 194] width 38 height 11
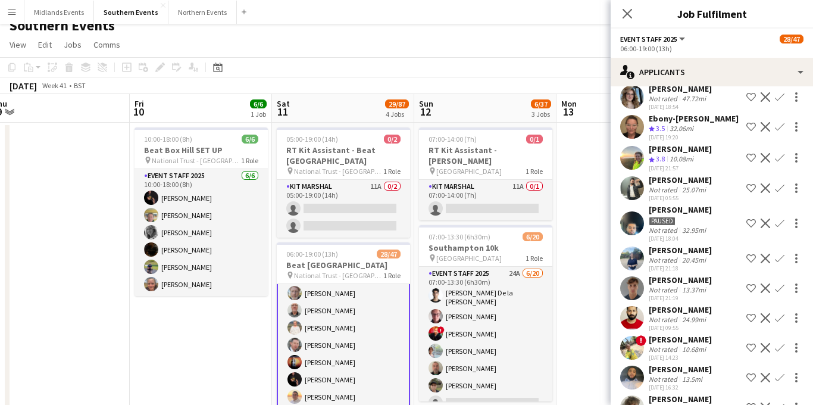
scroll to position [357, 0]
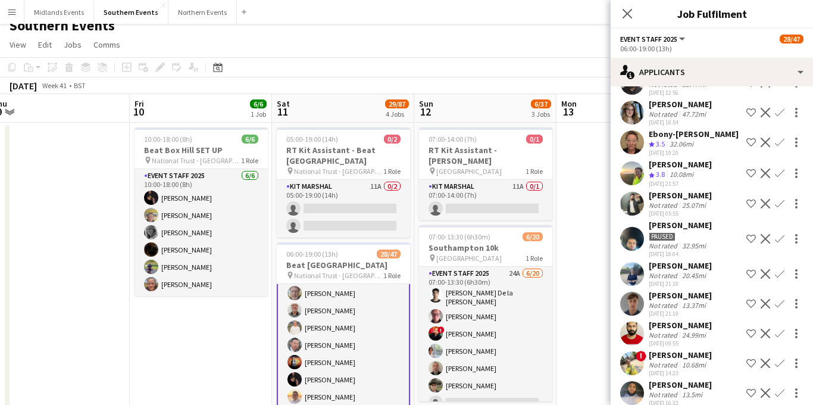
click at [781, 169] on app-icon "Confirm" at bounding box center [780, 174] width 10 height 10
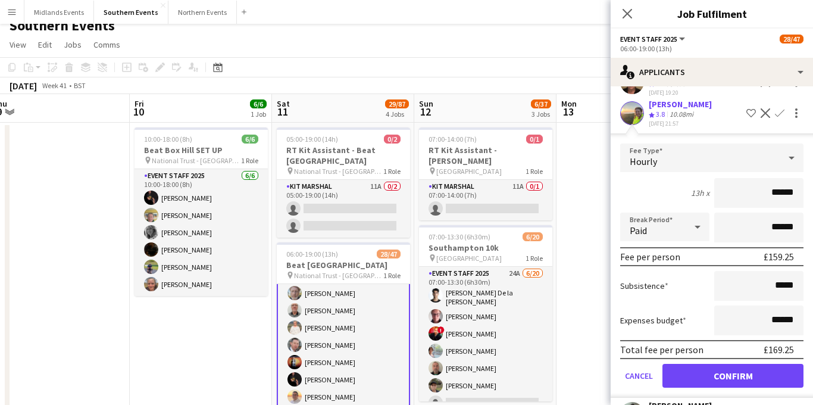
scroll to position [419, 0]
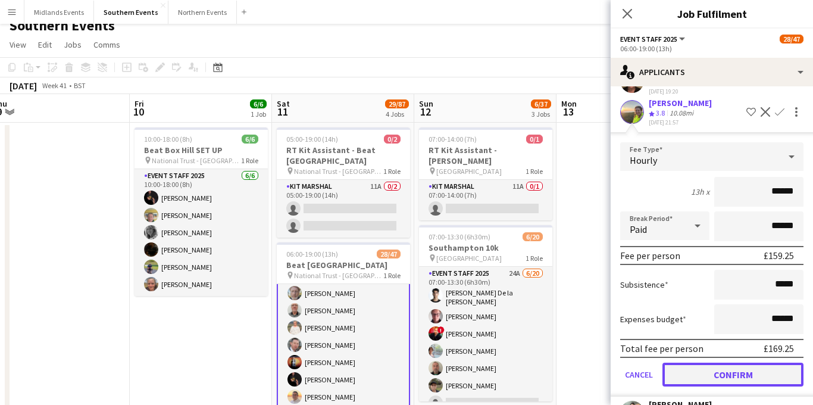
click at [697, 363] on button "Confirm" at bounding box center [733, 375] width 141 height 24
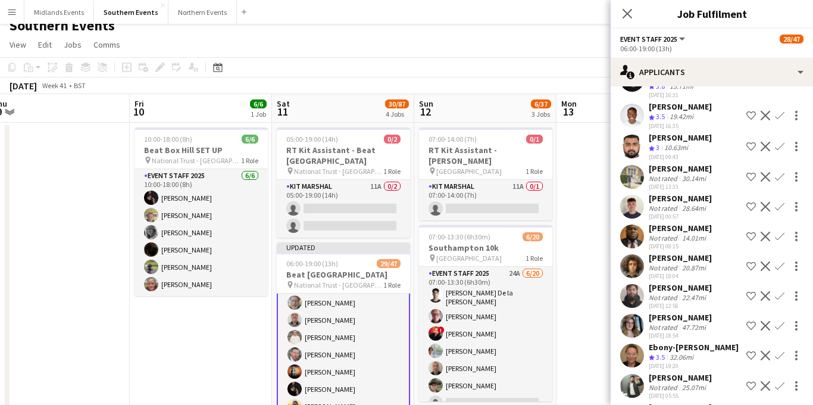
scroll to position [151, 0]
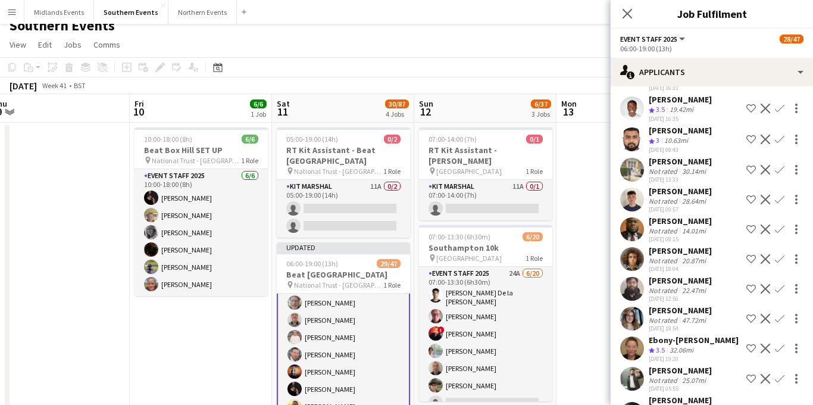
click at [784, 344] on app-icon "Confirm" at bounding box center [780, 349] width 10 height 10
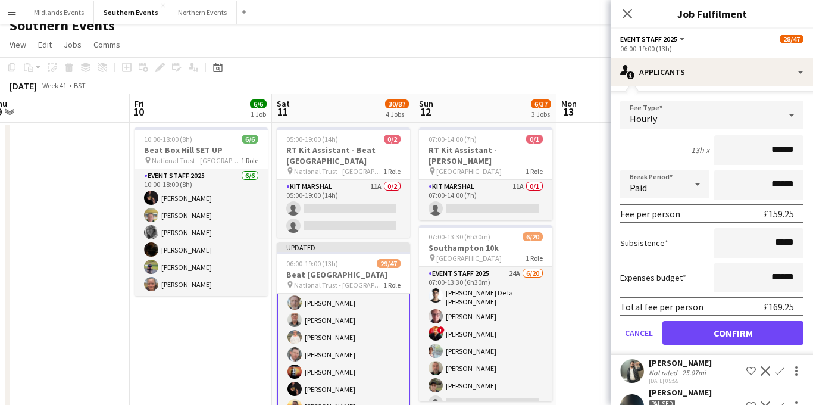
scroll to position [447, 0]
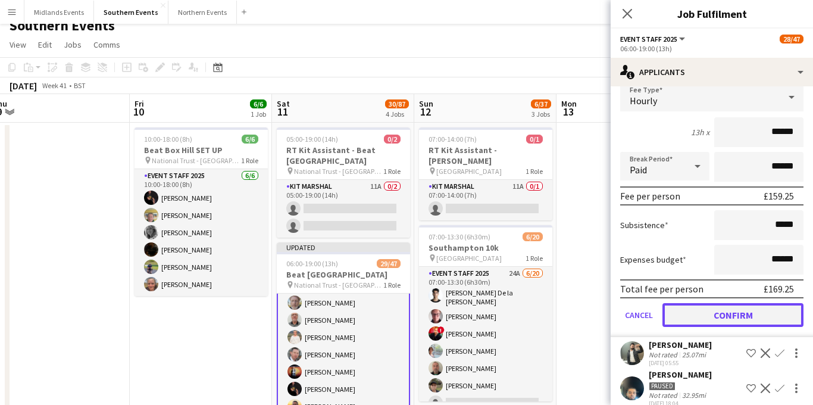
click at [719, 311] on button "Confirm" at bounding box center [733, 315] width 141 height 24
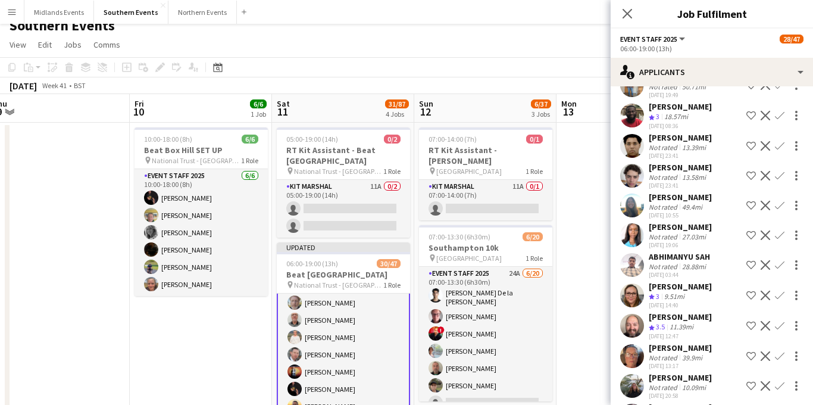
scroll to position [1284, 0]
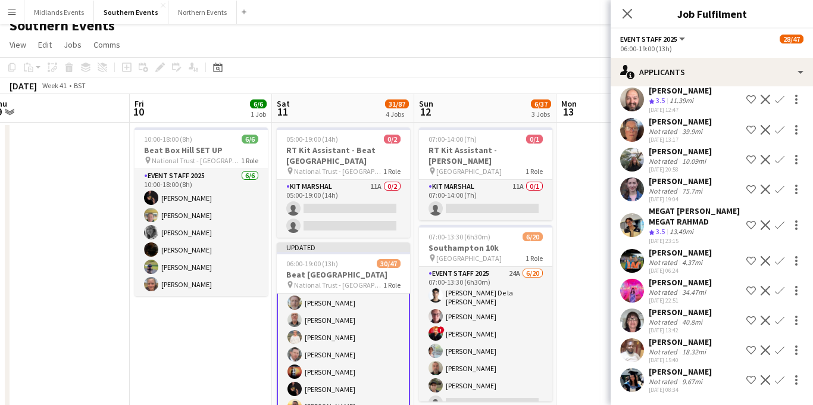
click at [687, 263] on div "4.37mi" at bounding box center [692, 262] width 25 height 9
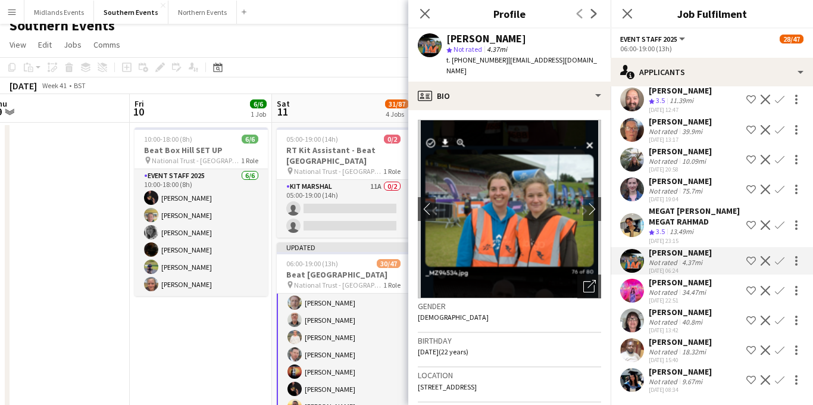
click at [782, 260] on app-icon "Confirm" at bounding box center [780, 261] width 10 height 10
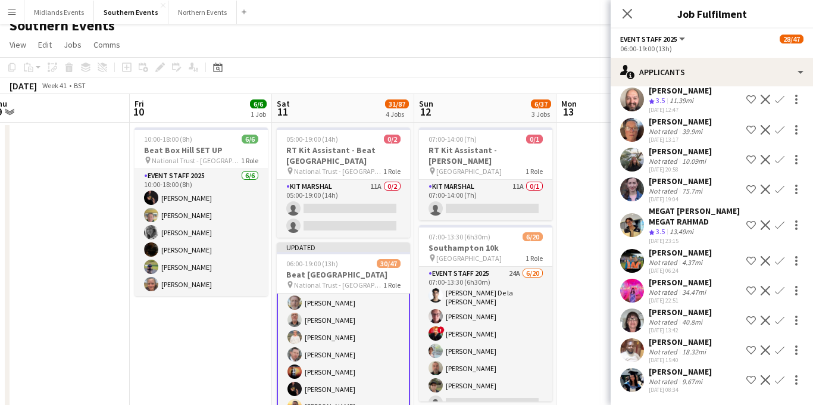
click at [781, 260] on app-icon "Confirm" at bounding box center [780, 261] width 10 height 10
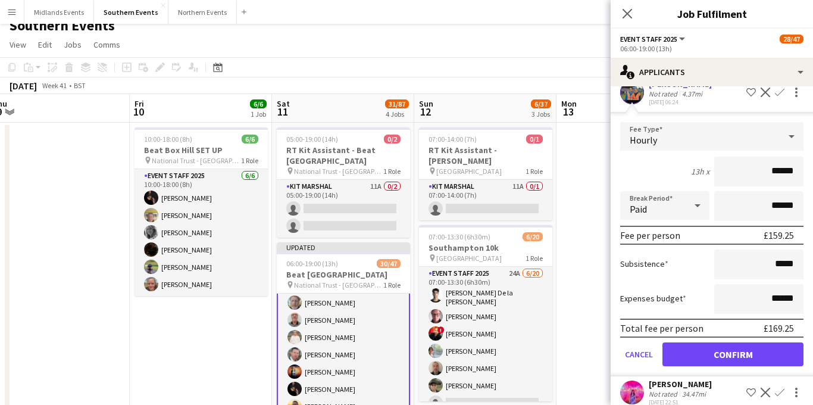
scroll to position [1460, 0]
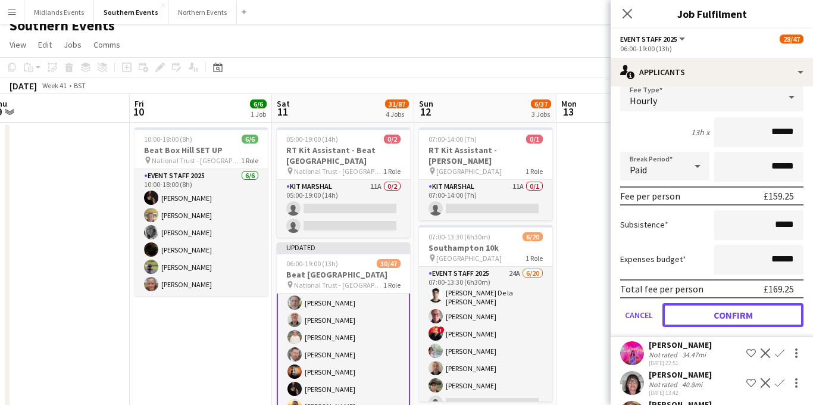
click at [714, 327] on button "Confirm" at bounding box center [733, 315] width 141 height 24
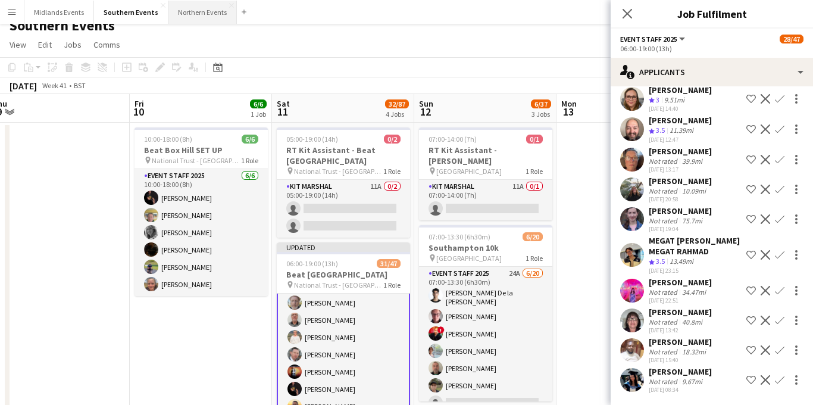
scroll to position [1160, 0]
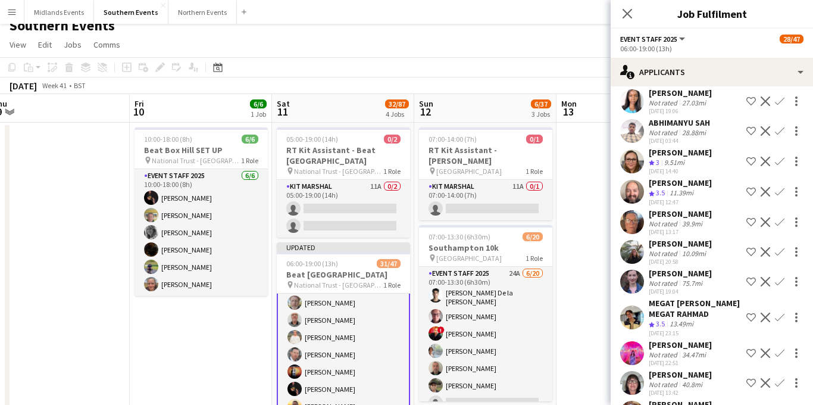
click at [780, 197] on app-icon "Confirm" at bounding box center [780, 192] width 10 height 10
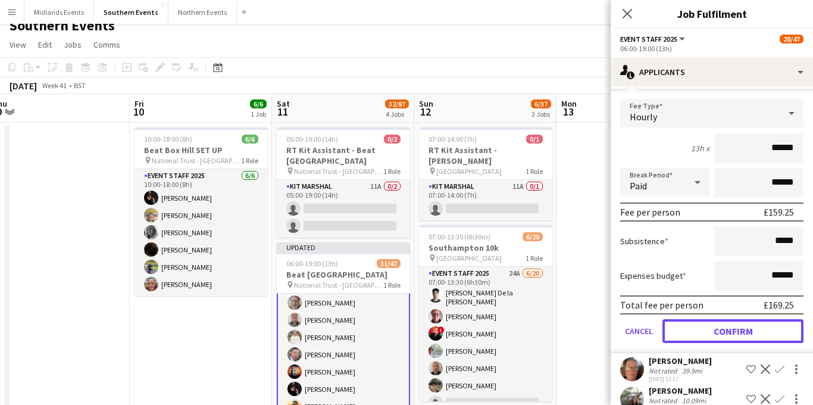
click at [718, 343] on button "Confirm" at bounding box center [733, 331] width 141 height 24
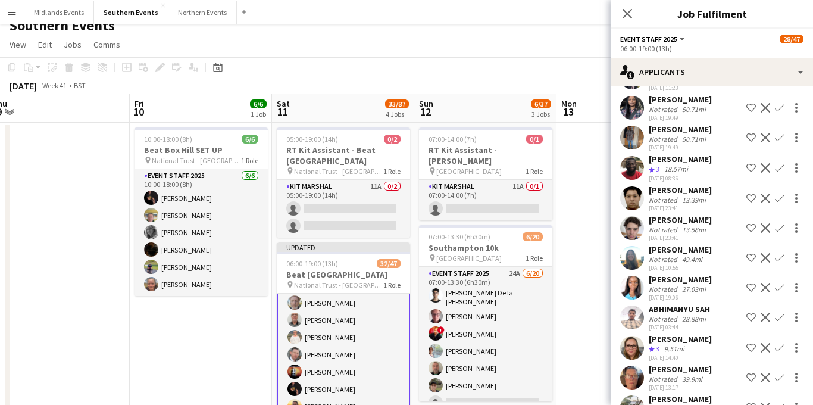
scroll to position [973, 0]
drag, startPoint x: 687, startPoint y: 170, endPoint x: 649, endPoint y: 160, distance: 38.9
click at [649, 160] on div "Samuel Oppong-Nkrumah" at bounding box center [680, 159] width 63 height 11
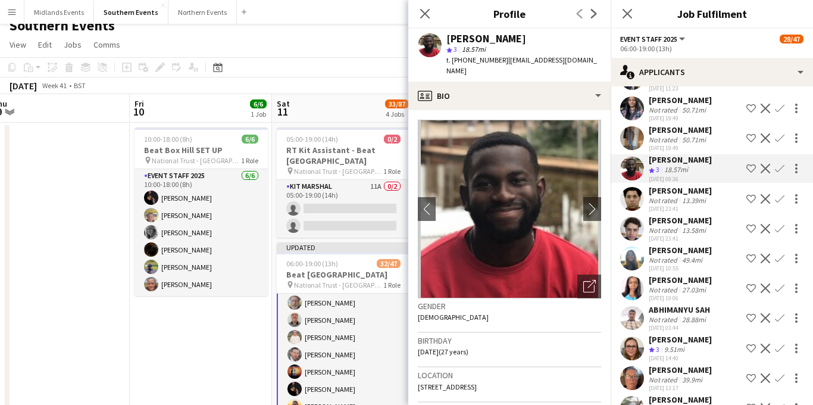
copy div "Samuel Oppong-Nkrumah"
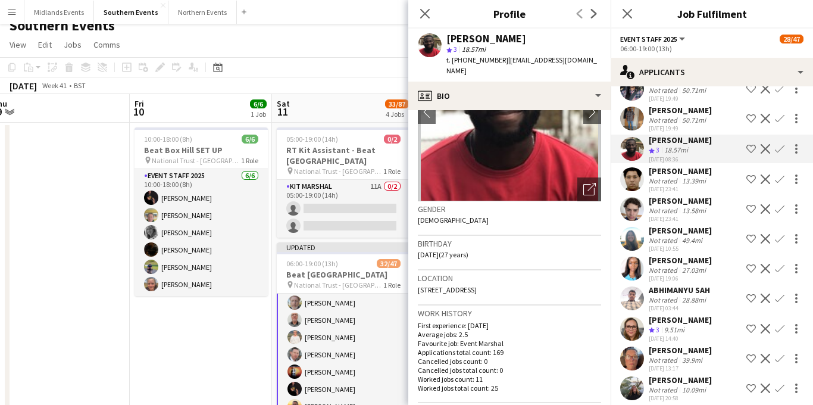
scroll to position [997, 0]
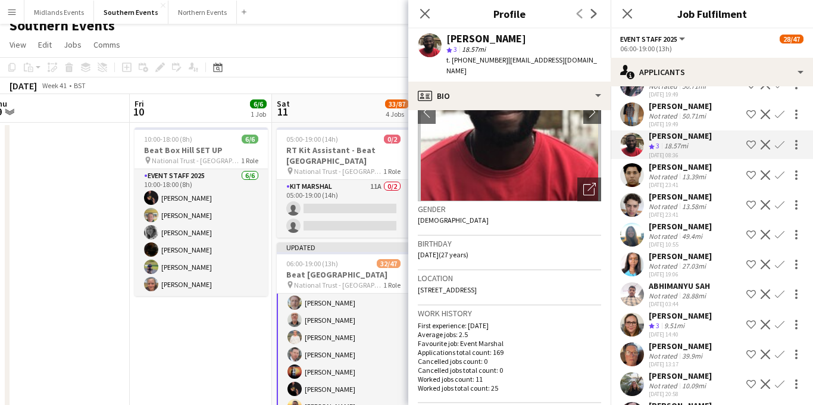
click at [688, 321] on div "[PERSON_NAME]" at bounding box center [680, 315] width 63 height 11
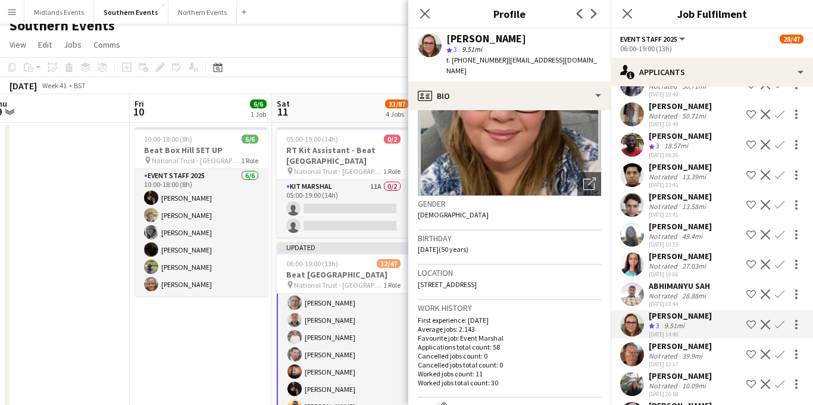
scroll to position [118, 0]
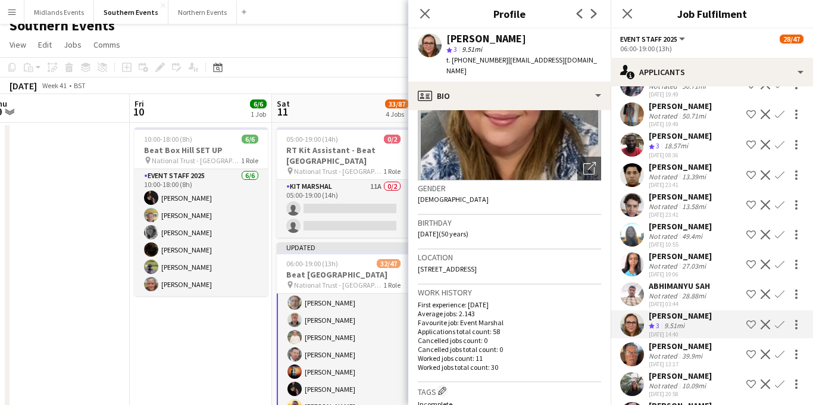
drag, startPoint x: 708, startPoint y: 338, endPoint x: 650, endPoint y: 326, distance: 59.0
click at [650, 321] on div "[PERSON_NAME]" at bounding box center [680, 315] width 63 height 11
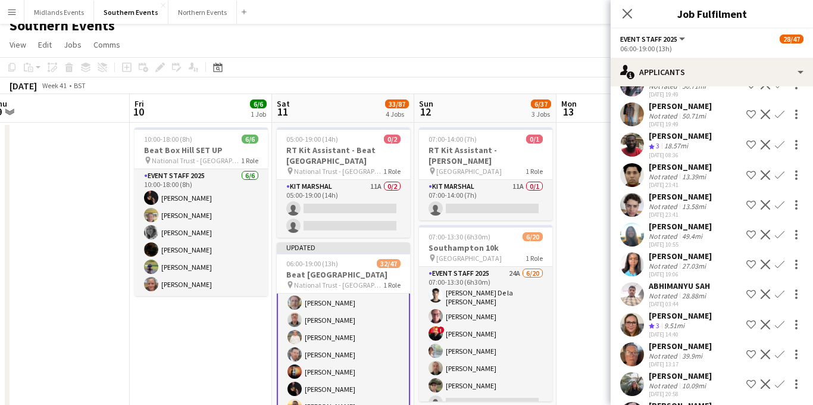
copy div "[PERSON_NAME]"
click at [776, 329] on app-icon "Confirm" at bounding box center [780, 325] width 10 height 10
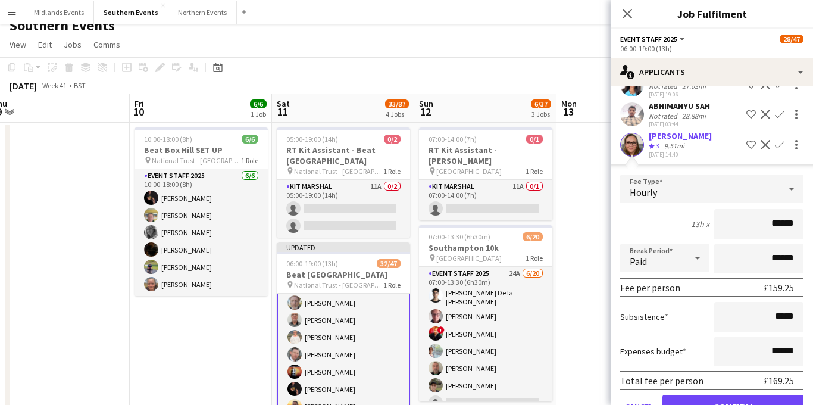
scroll to position [1282, 0]
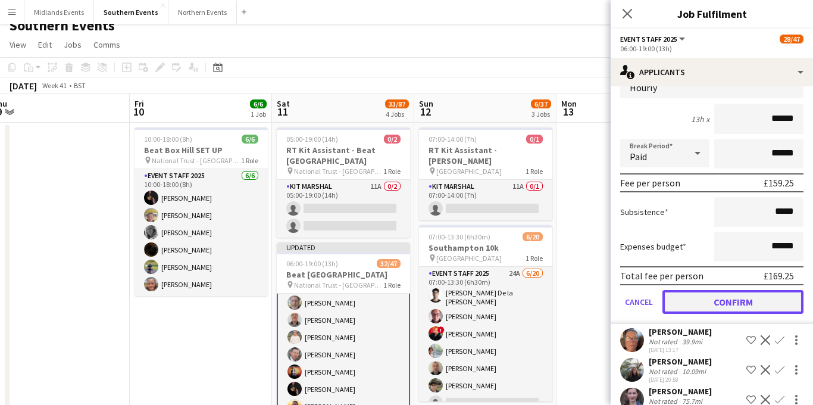
click at [715, 314] on button "Confirm" at bounding box center [733, 302] width 141 height 24
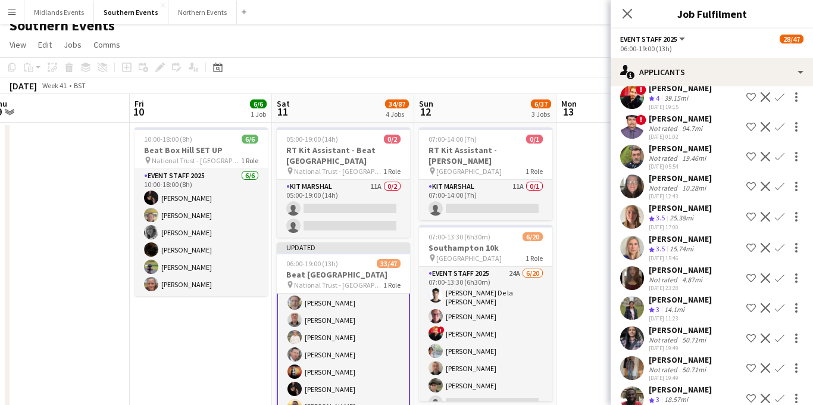
scroll to position [728, 0]
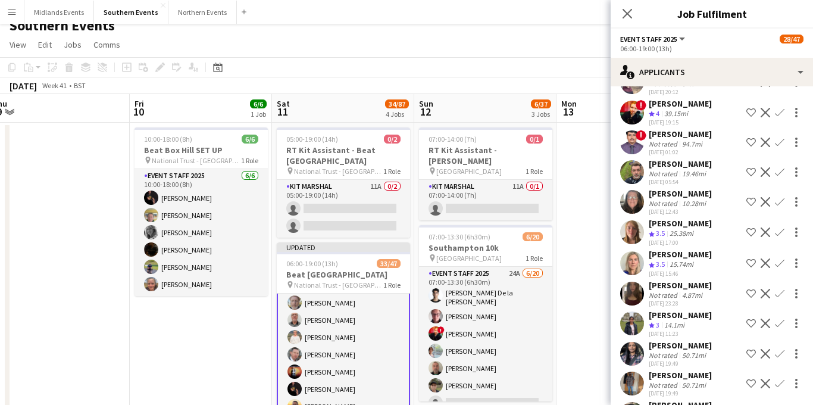
click at [778, 258] on app-icon "Confirm" at bounding box center [780, 263] width 10 height 10
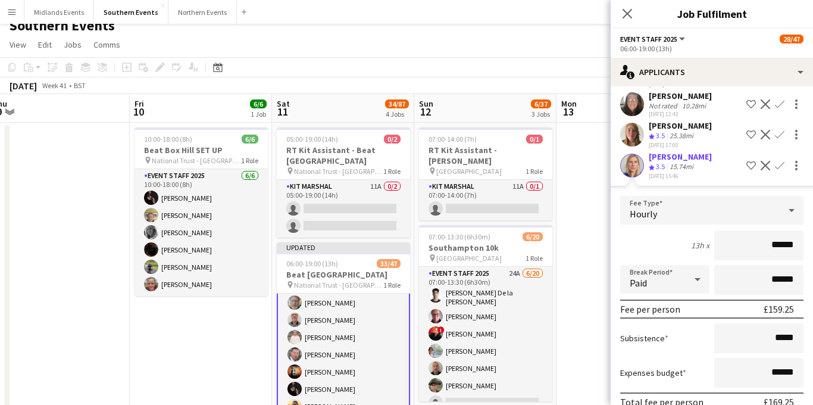
scroll to position [851, 0]
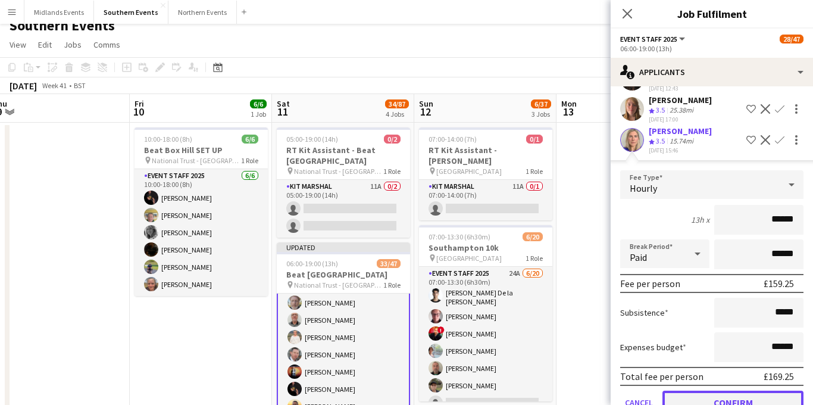
click at [703, 395] on button "Confirm" at bounding box center [733, 403] width 141 height 24
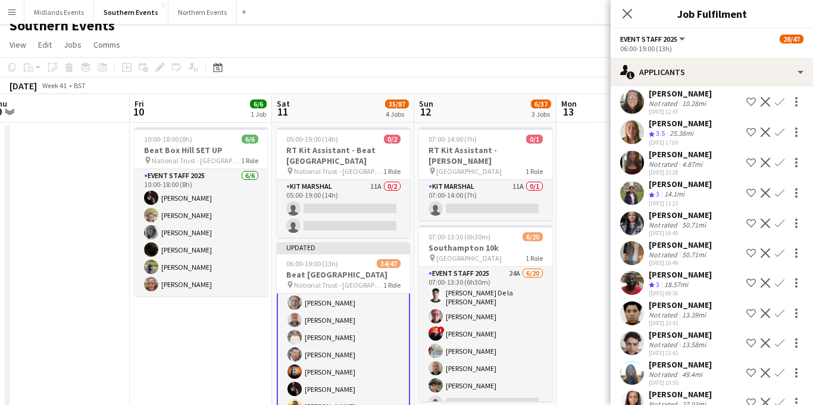
scroll to position [816, 0]
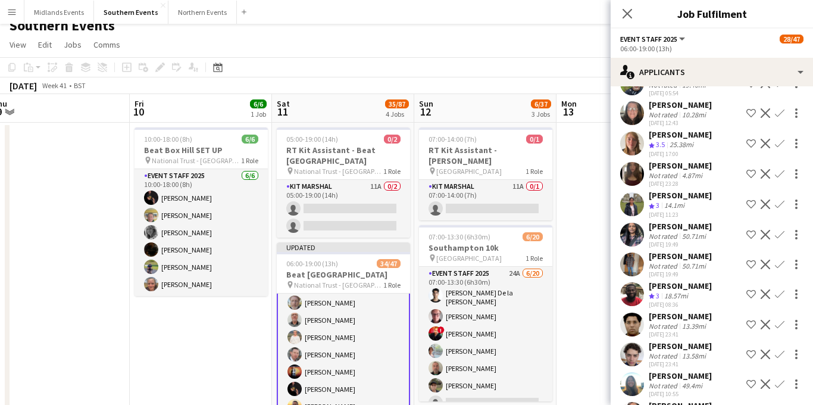
click at [701, 136] on div "Jodie Tyler Crew rating 3.5 25.38mi 20-07-2025 17:00 Shortlist crew Decline Con…" at bounding box center [712, 143] width 202 height 29
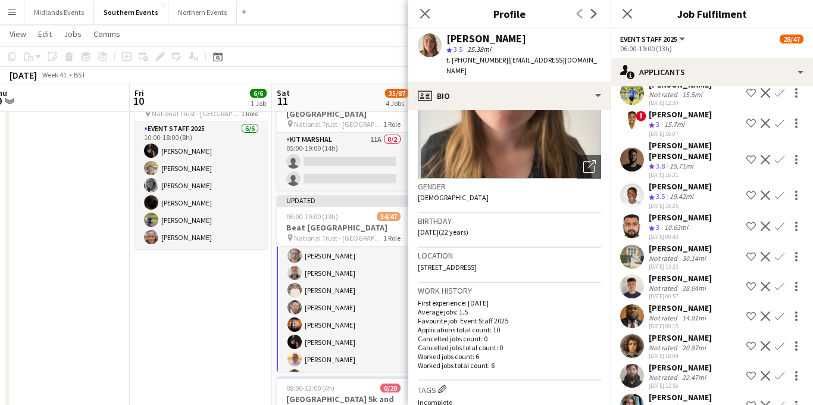
scroll to position [0, 0]
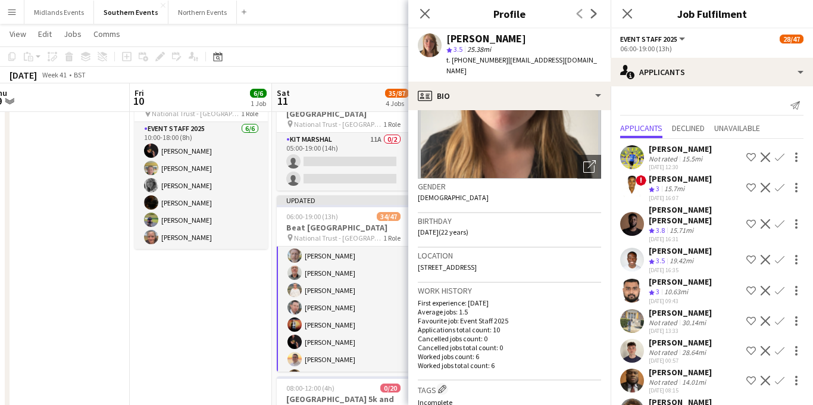
click at [703, 159] on div "15.5mi" at bounding box center [692, 158] width 25 height 9
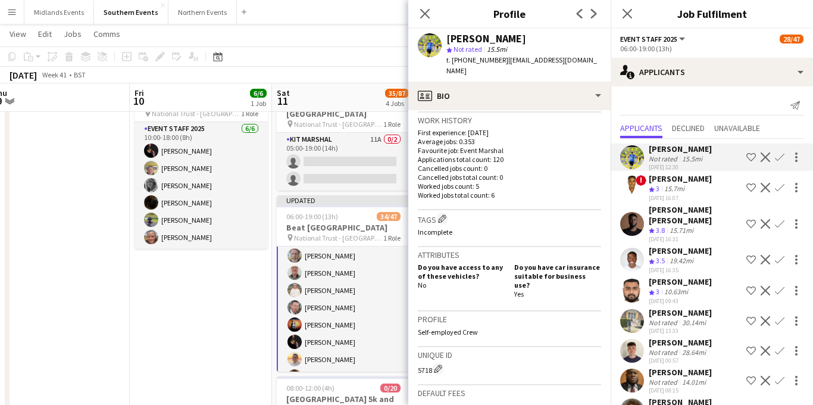
scroll to position [283, 0]
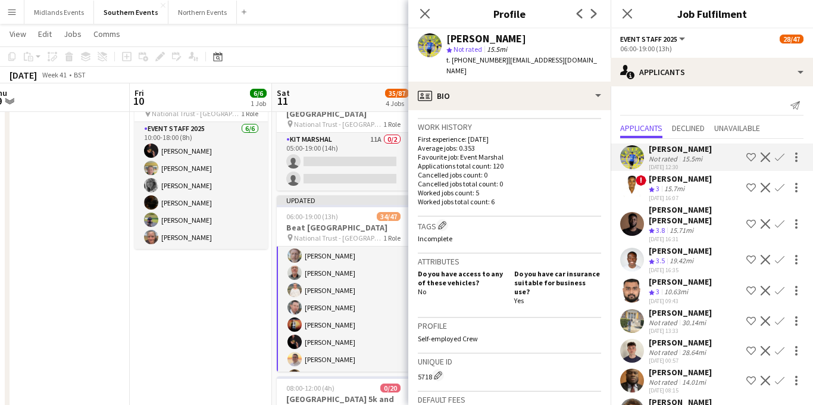
click at [694, 190] on div "! Esther Kissi Crew rating 3 15.7mi 16-06-2025 16:07 Shortlist crew Decline Con…" at bounding box center [712, 187] width 202 height 29
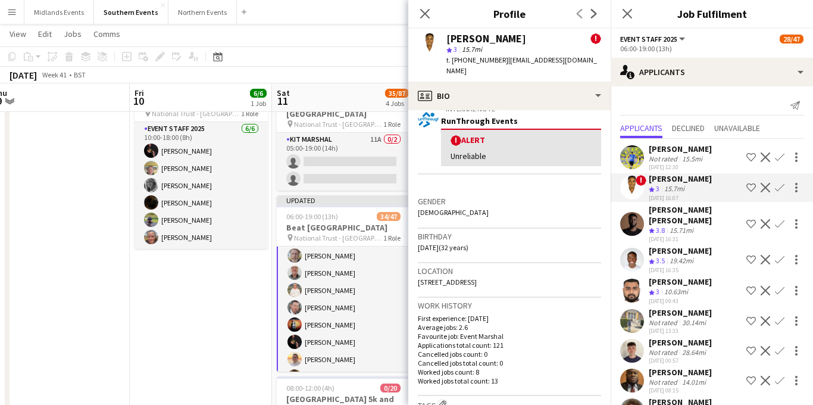
scroll to position [226, 0]
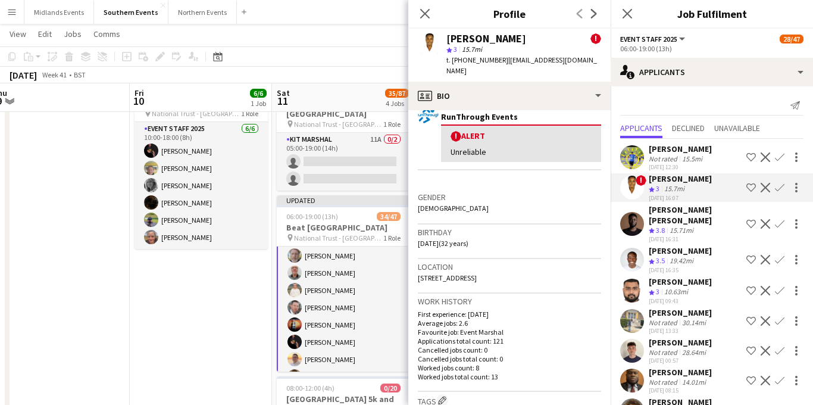
click at [668, 214] on div "[PERSON_NAME] [PERSON_NAME]" at bounding box center [695, 214] width 93 height 21
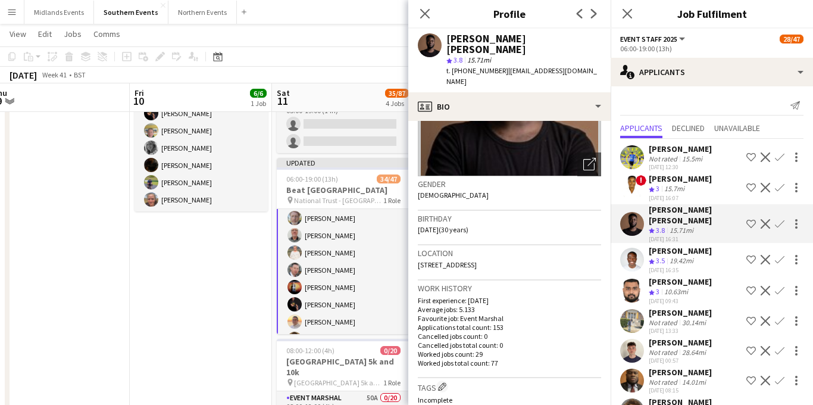
scroll to position [133, 0]
drag, startPoint x: 726, startPoint y: 210, endPoint x: 650, endPoint y: 210, distance: 76.2
click at [650, 210] on div "ALEX KISSI BEDIAKO Crew rating 3.8 15.71mi 16-06-2025 16:31 Shortlist crew Decl…" at bounding box center [712, 223] width 202 height 39
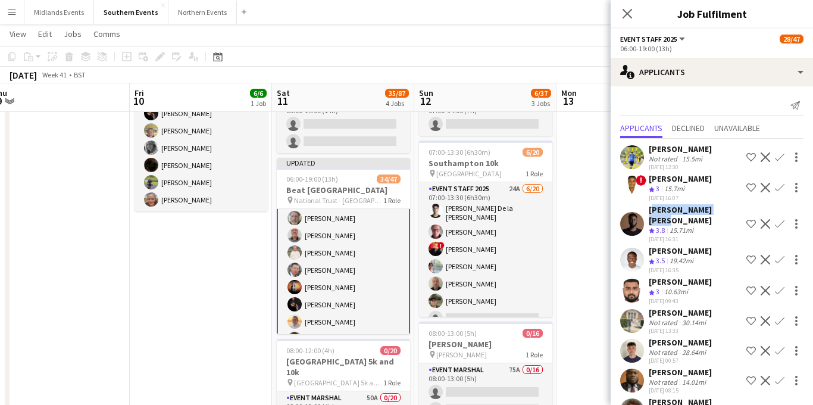
copy div "[PERSON_NAME] [PERSON_NAME]"
click at [780, 219] on app-icon "Confirm" at bounding box center [780, 224] width 10 height 10
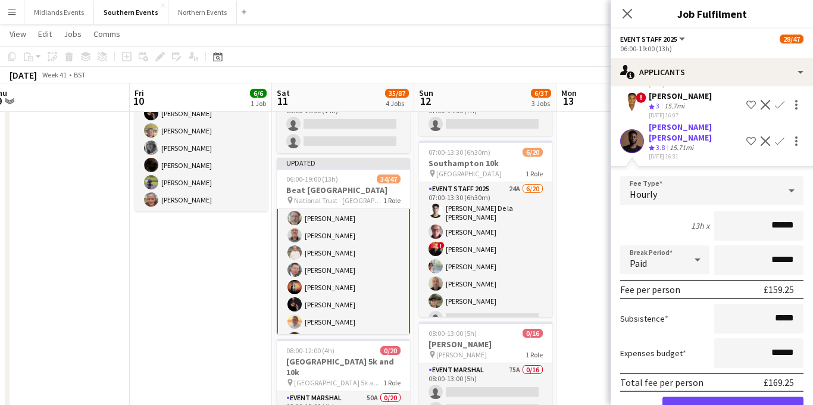
scroll to position [111, 0]
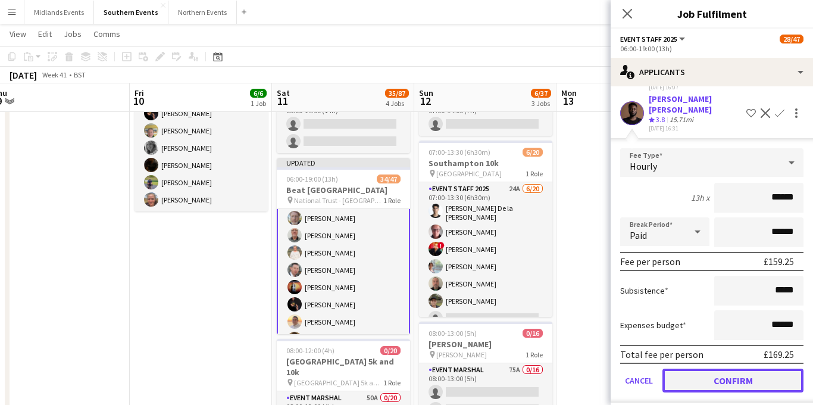
click at [709, 371] on button "Confirm" at bounding box center [733, 381] width 141 height 24
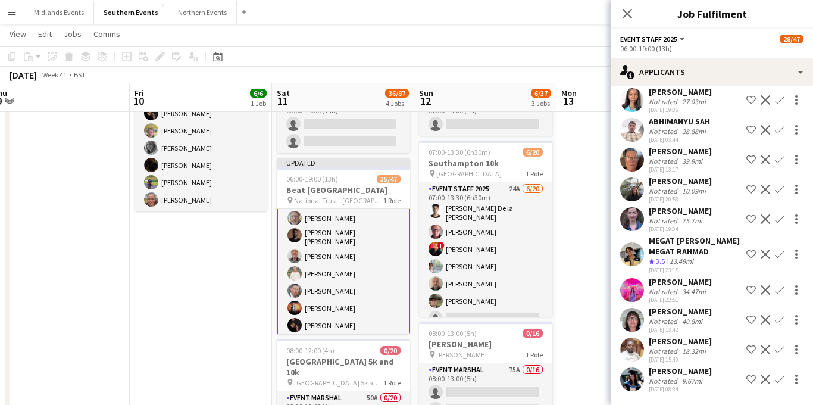
scroll to position [1121, 0]
click at [694, 248] on div "MEGAT AMMAR SULEIMAN MEGAT RAHMAD" at bounding box center [695, 245] width 93 height 21
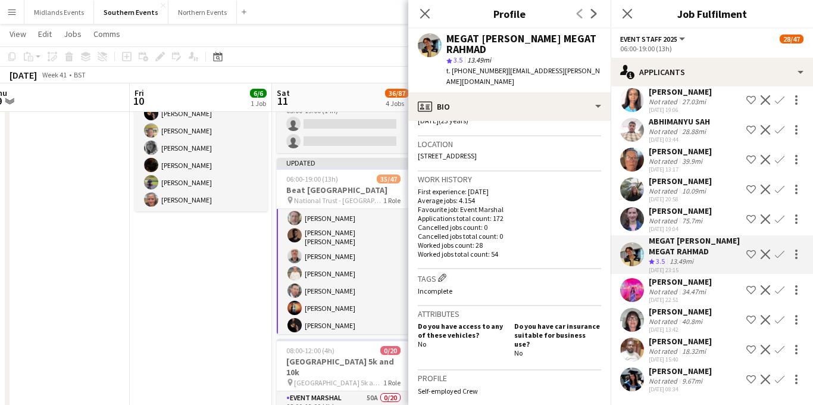
scroll to position [225, 0]
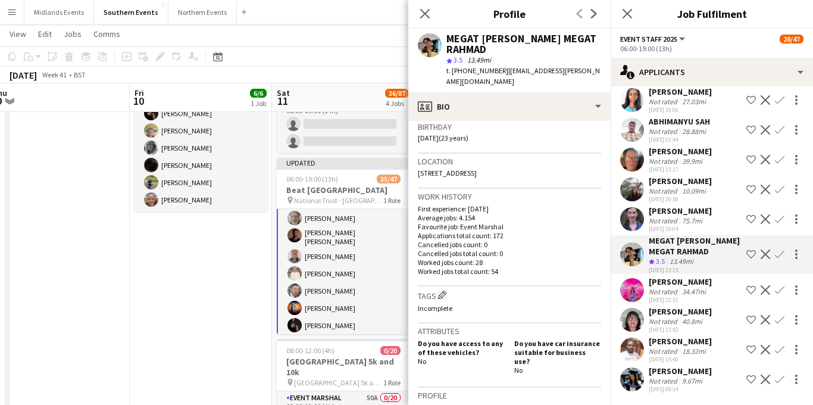
drag, startPoint x: 681, startPoint y: 251, endPoint x: 647, endPoint y: 234, distance: 37.6
click at [647, 235] on div "MEGAT AMMAR SULEIMAN MEGAT RAHMAD Crew rating 3.5 13.49mi 19-08-2025 23:15 Shor…" at bounding box center [712, 254] width 202 height 39
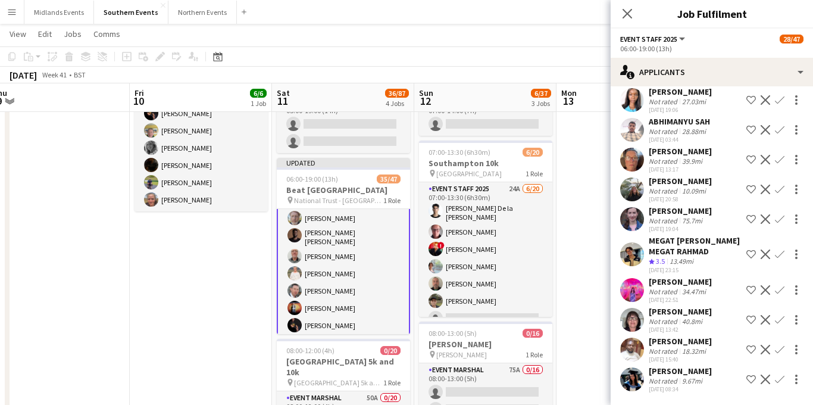
copy div "MEGAT AMMAR SULEIMAN MEGAT RAHMAD"
click at [781, 251] on app-icon "Confirm" at bounding box center [780, 255] width 10 height 10
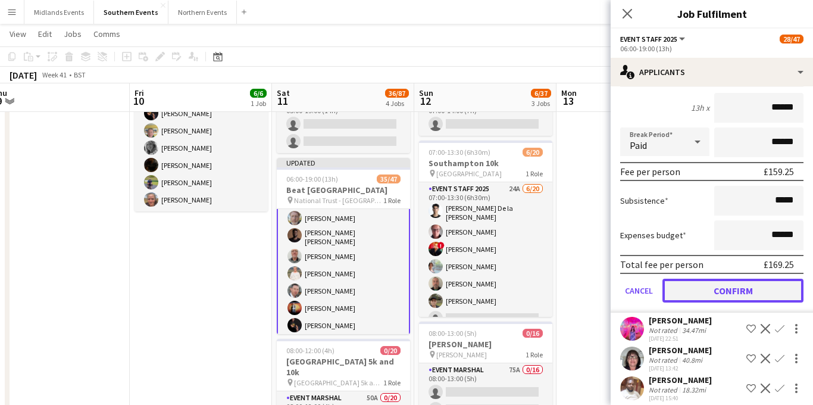
click at [717, 303] on button "Confirm" at bounding box center [733, 291] width 141 height 24
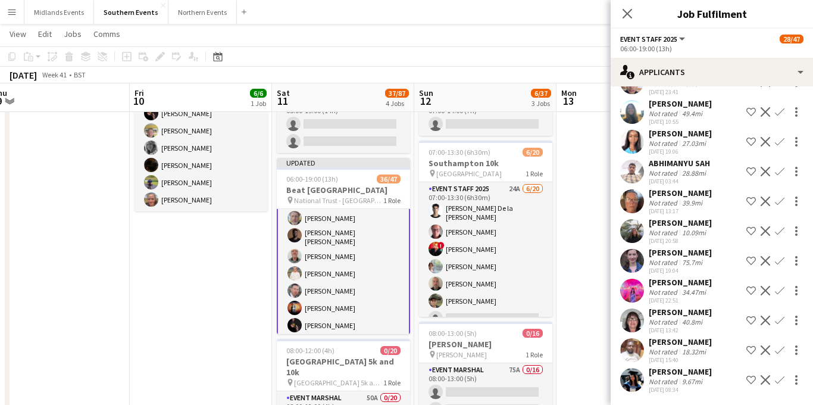
scroll to position [998, 0]
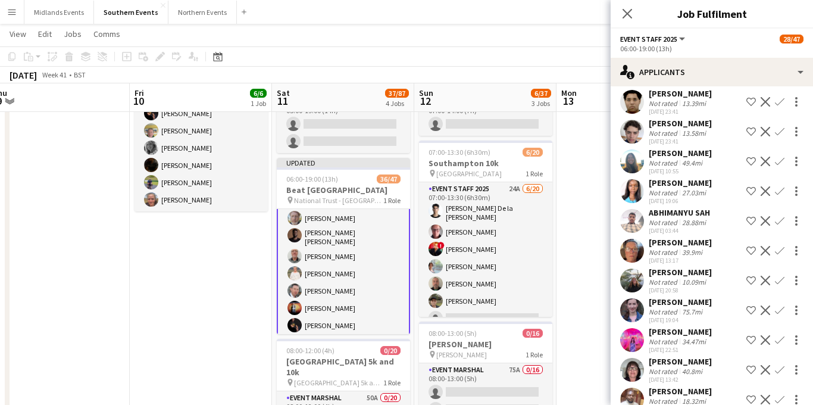
click at [696, 86] on div "29-07-2025 08:36" at bounding box center [680, 82] width 63 height 8
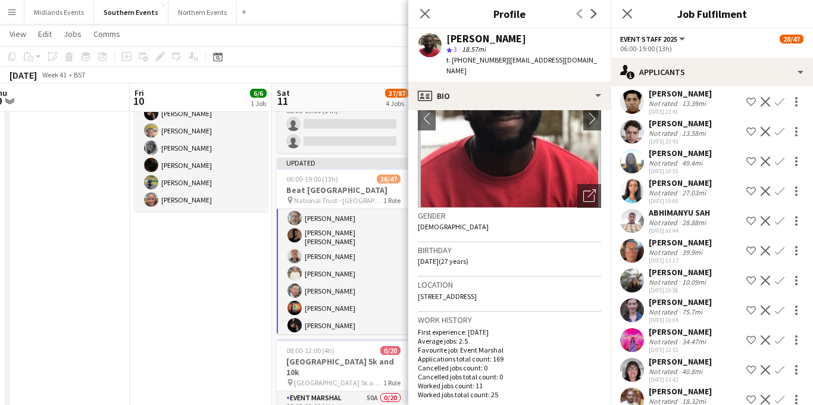
scroll to position [122, 0]
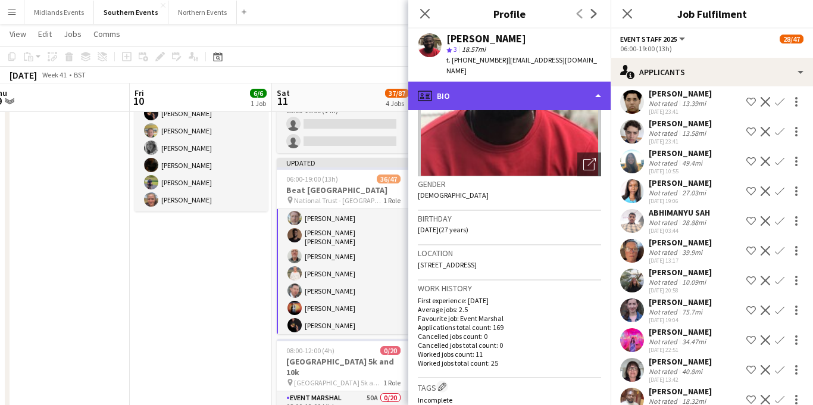
click at [548, 83] on div "profile Bio" at bounding box center [510, 96] width 202 height 29
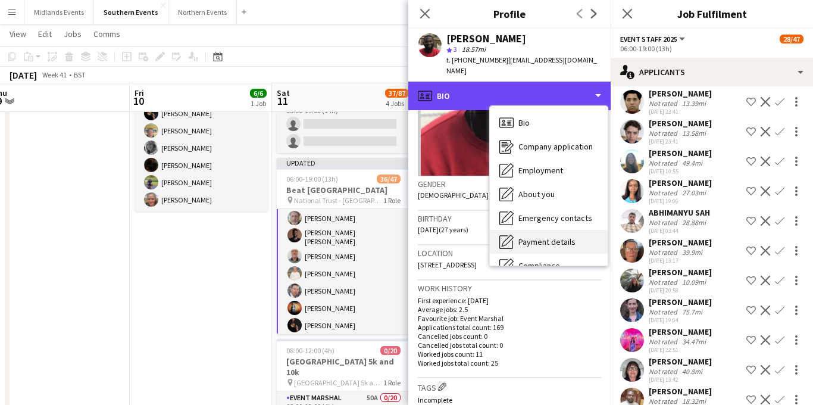
scroll to position [112, 0]
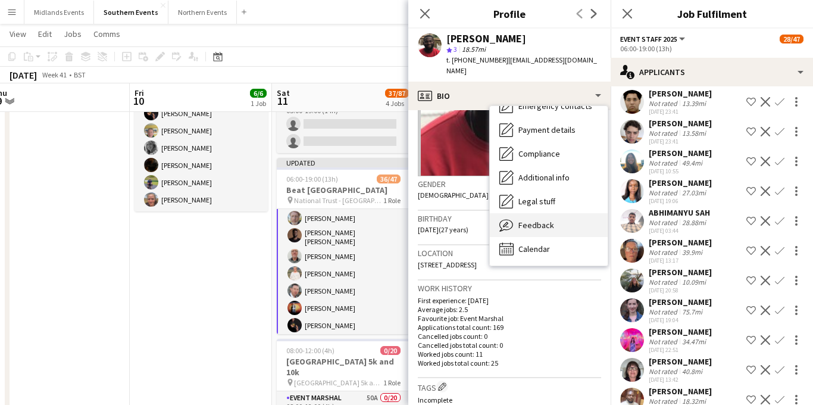
click at [535, 220] on span "Feedback" at bounding box center [537, 225] width 36 height 11
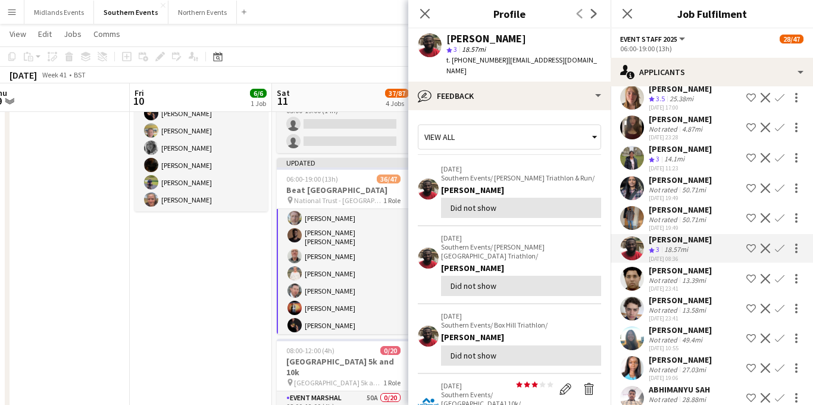
scroll to position [803, 0]
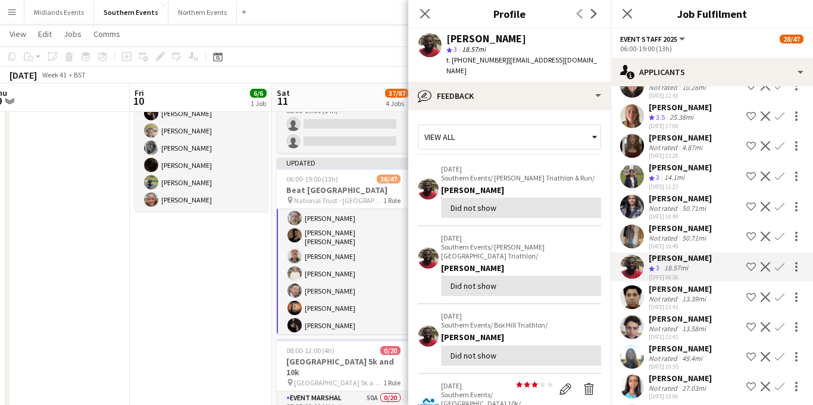
click at [699, 180] on div "Crew rating 3 14.1mi" at bounding box center [680, 178] width 63 height 10
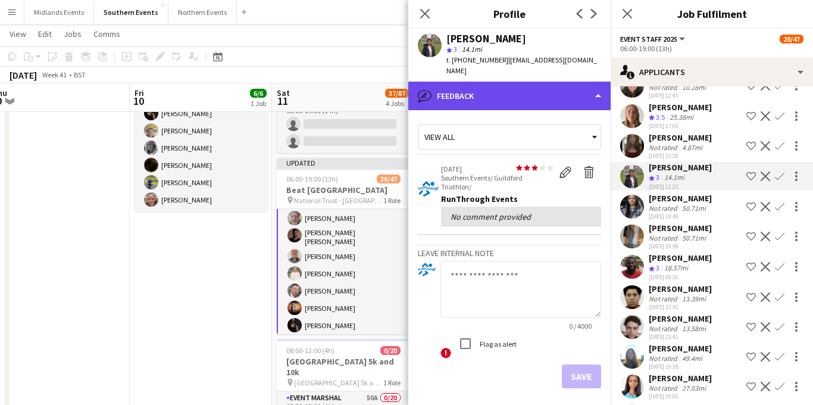
click at [565, 82] on div "bubble-pencil Feedback" at bounding box center [510, 96] width 202 height 29
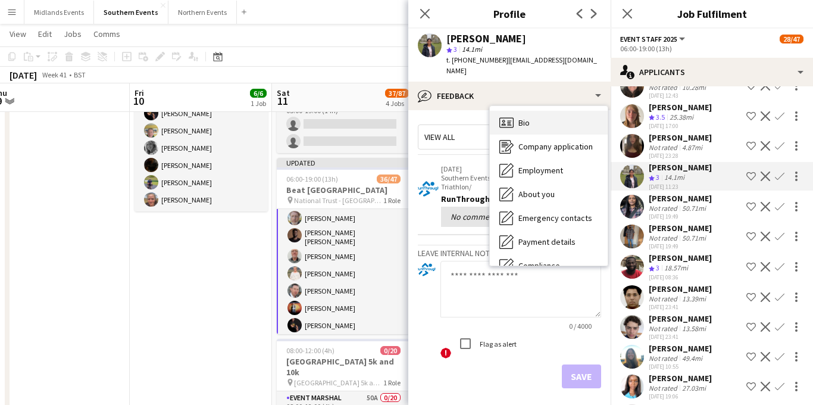
click at [551, 114] on div "Bio Bio" at bounding box center [549, 123] width 118 height 24
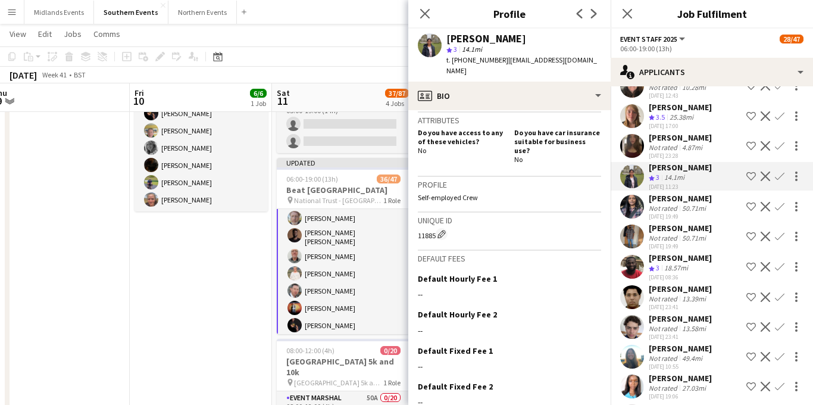
scroll to position [428, 0]
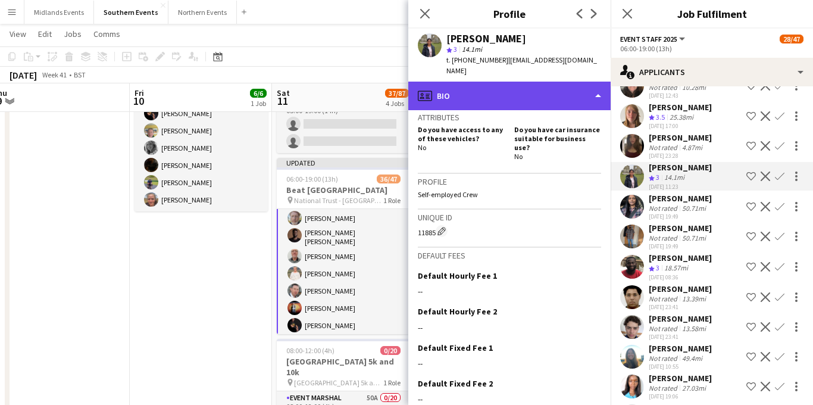
click at [512, 87] on div "profile Bio" at bounding box center [510, 96] width 202 height 29
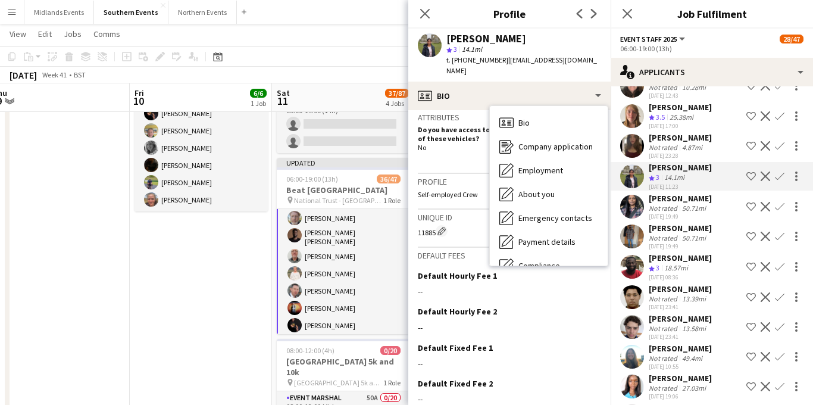
click at [479, 176] on h3 "Profile" at bounding box center [509, 181] width 183 height 11
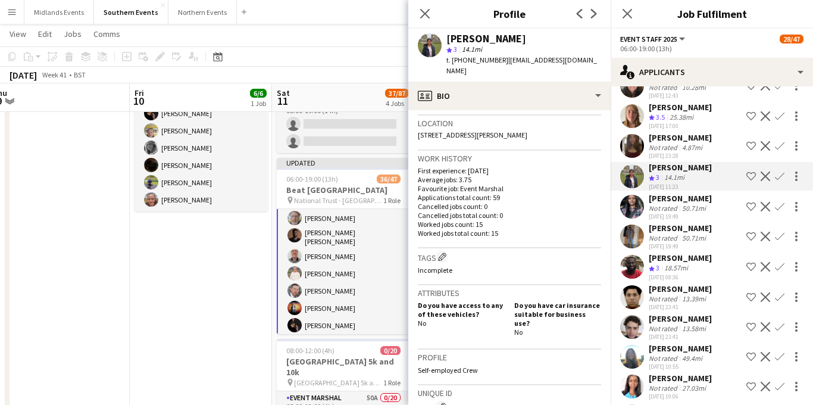
scroll to position [233, 0]
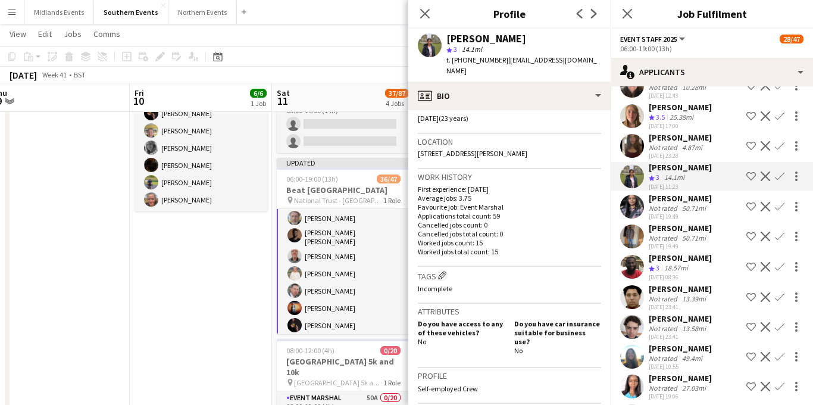
drag, startPoint x: 741, startPoint y: 167, endPoint x: 648, endPoint y: 171, distance: 93.0
click at [648, 171] on div "Dhanuvarsha Ramasamy Crew rating 3 14.1mi 28-07-2025 11:23 Shortlist crew Decli…" at bounding box center [712, 176] width 202 height 29
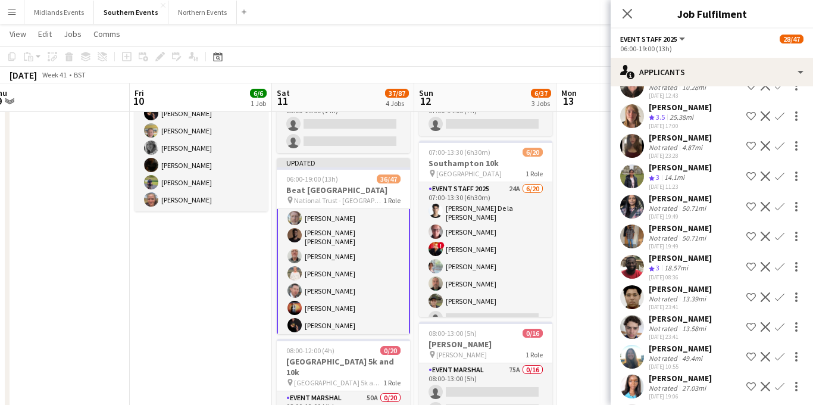
copy div "[PERSON_NAME]"
click at [782, 177] on app-icon "Confirm" at bounding box center [780, 177] width 10 height 10
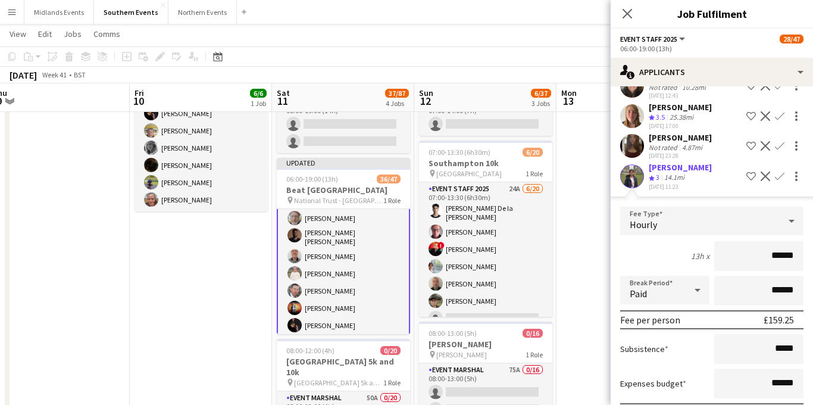
scroll to position [967, 0]
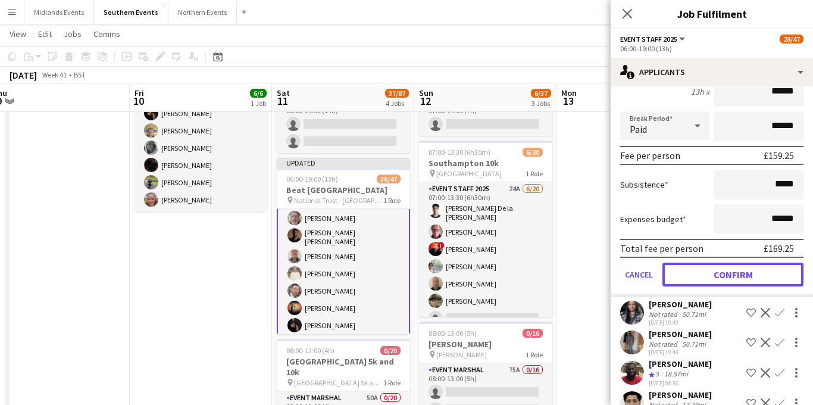
click at [701, 283] on button "Confirm" at bounding box center [733, 275] width 141 height 24
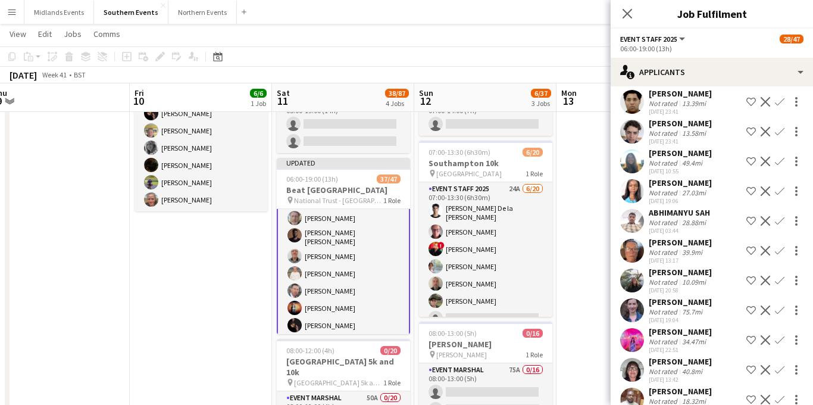
scroll to position [666, 0]
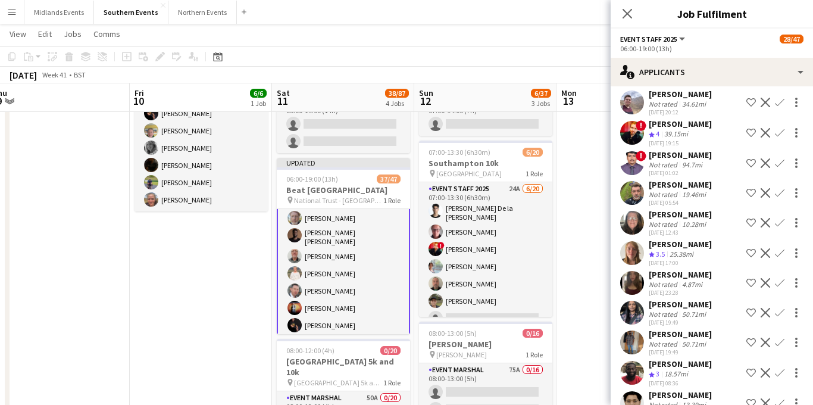
click at [719, 190] on div "Paul Haslett Not rated 19.46mi 20-07-2025 05:54 Shortlist crew Decline Confirm" at bounding box center [712, 192] width 202 height 27
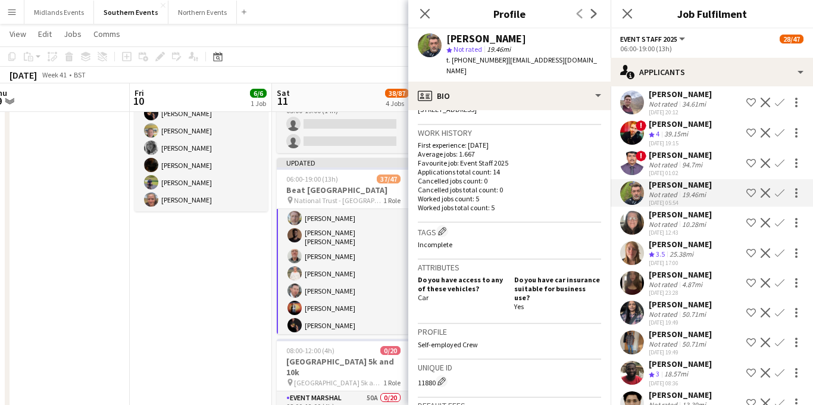
scroll to position [271, 0]
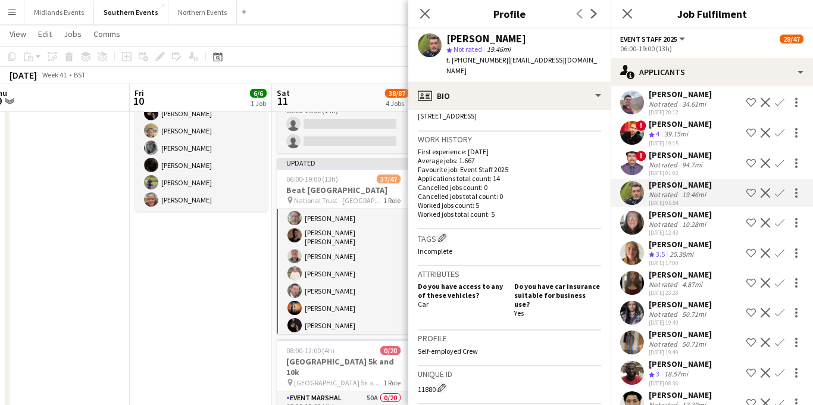
click at [690, 220] on div "10.28mi" at bounding box center [694, 224] width 29 height 9
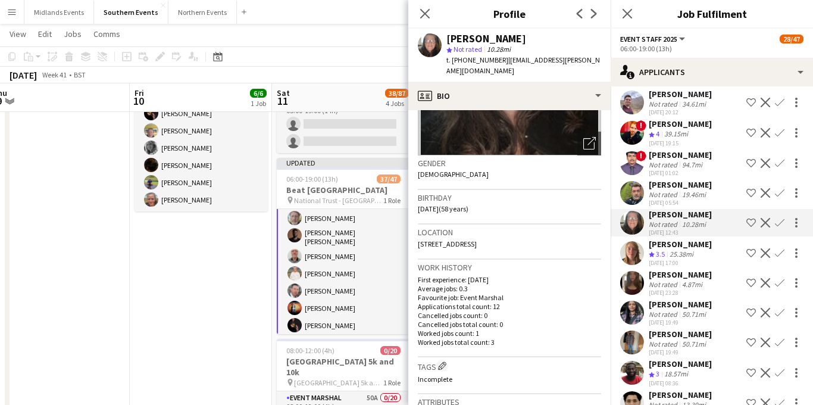
scroll to position [145, 0]
click at [679, 252] on div "25.38mi" at bounding box center [682, 255] width 29 height 10
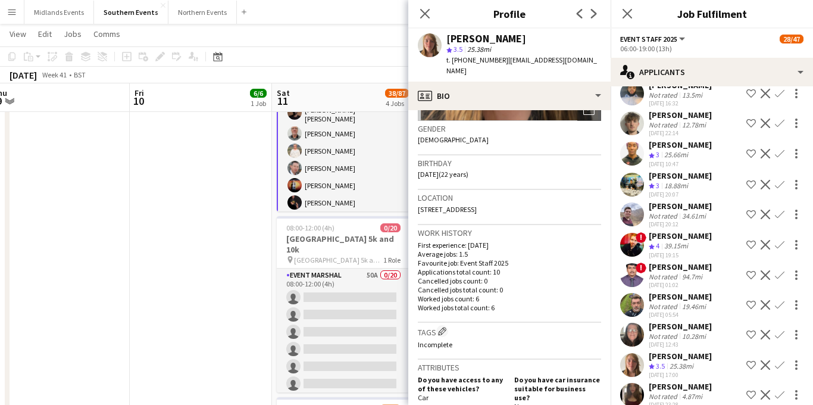
scroll to position [530, 0]
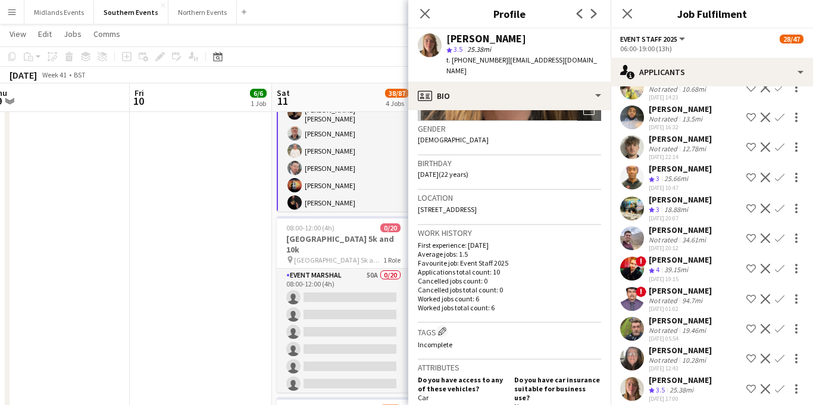
click at [683, 199] on div "[PERSON_NAME]" at bounding box center [680, 199] width 63 height 11
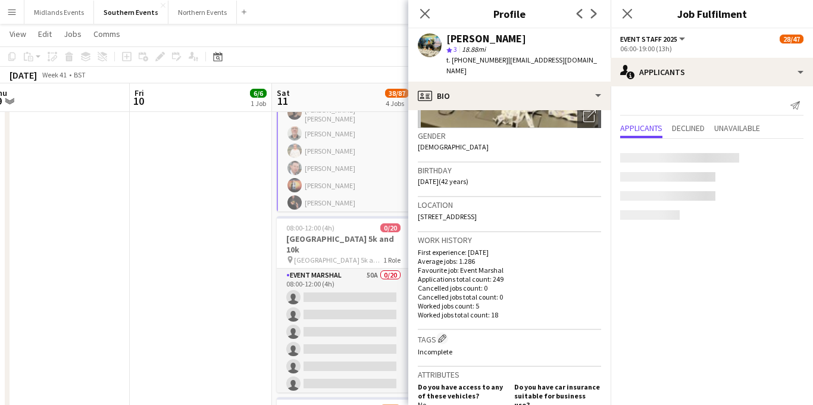
scroll to position [170, 0]
click at [629, 12] on icon at bounding box center [627, 13] width 11 height 11
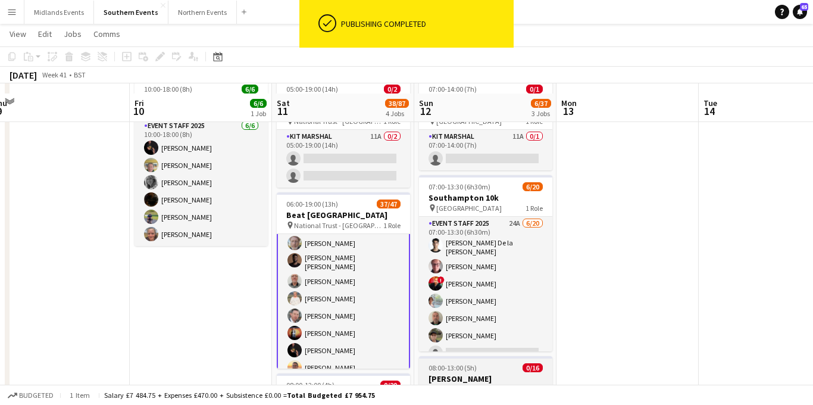
scroll to position [58, 0]
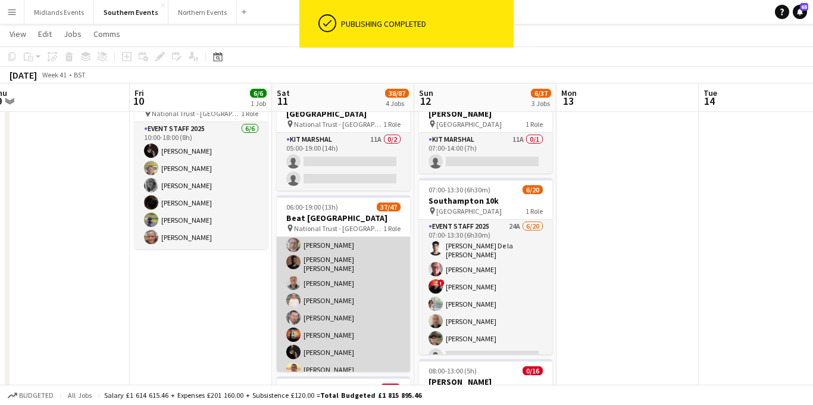
scroll to position [20, 0]
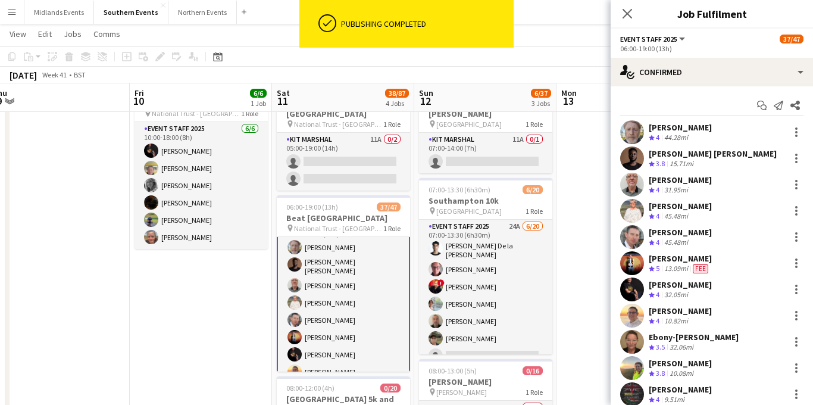
scroll to position [21, 0]
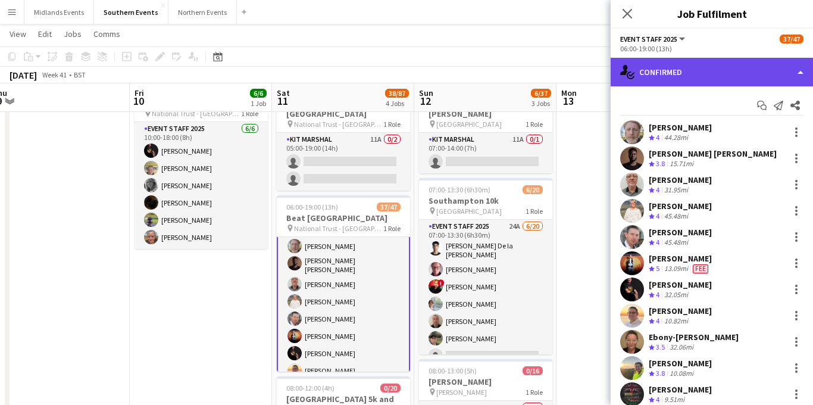
click at [721, 75] on div "single-neutral-actions-check-2 Confirmed" at bounding box center [712, 72] width 202 height 29
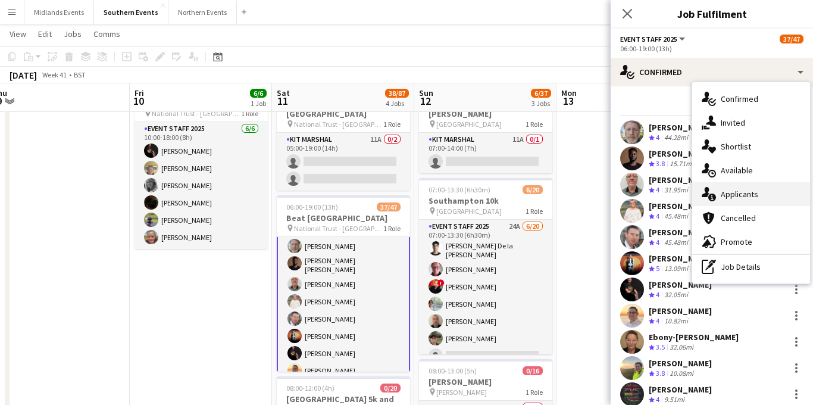
click at [734, 192] on span "Applicants" at bounding box center [740, 194] width 38 height 11
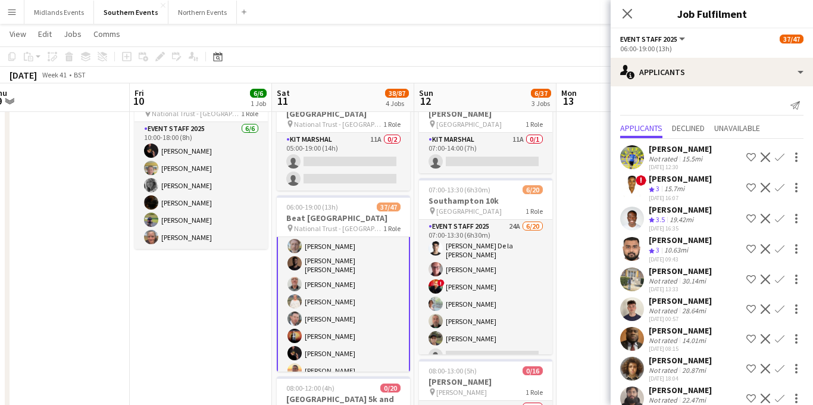
click at [698, 247] on div "Crew rating 3 10.63mi" at bounding box center [680, 250] width 63 height 10
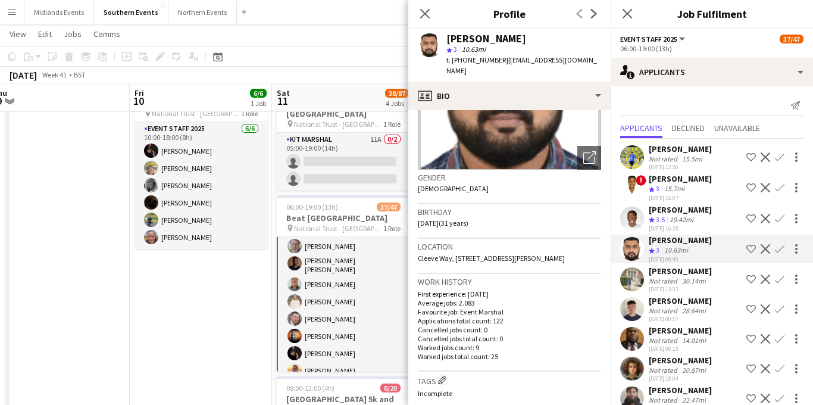
scroll to position [130, 0]
click at [689, 283] on div "30.14mi" at bounding box center [694, 280] width 29 height 9
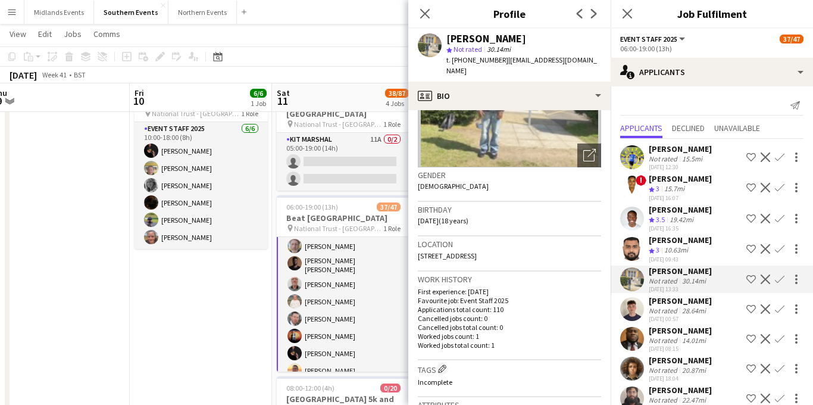
scroll to position [133, 0]
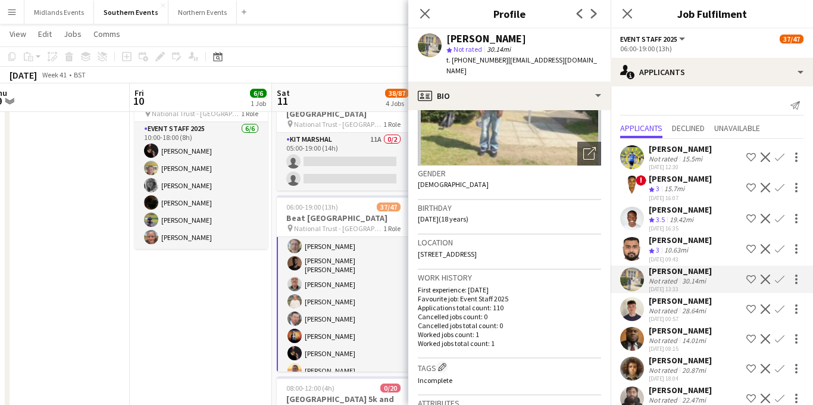
click at [655, 306] on div "Not rated" at bounding box center [664, 310] width 31 height 9
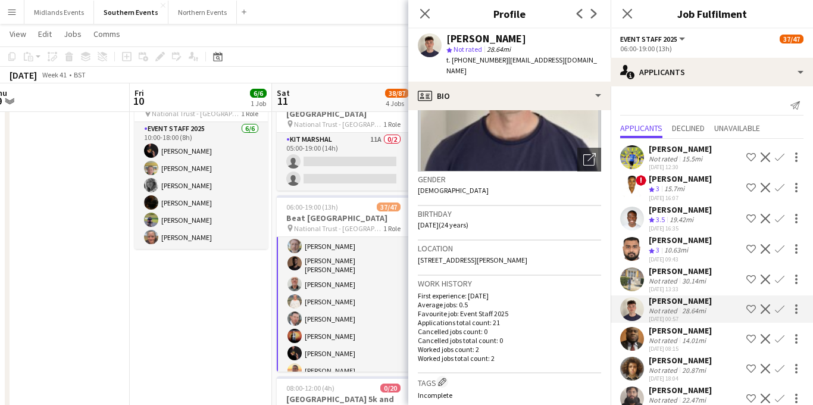
scroll to position [129, 0]
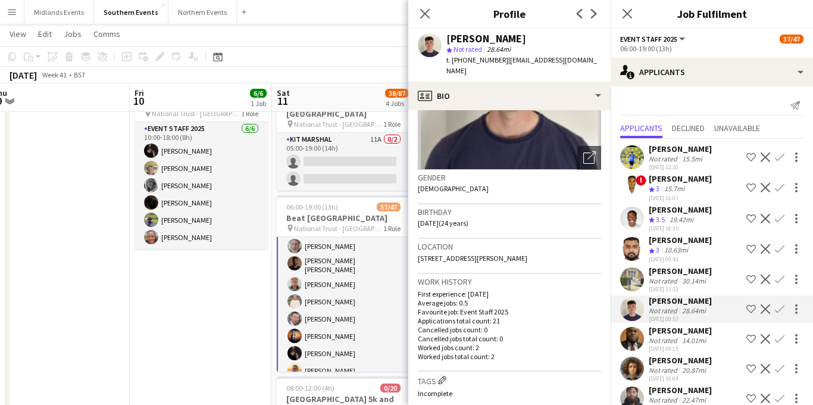
click at [663, 338] on div "Not rated" at bounding box center [664, 340] width 31 height 9
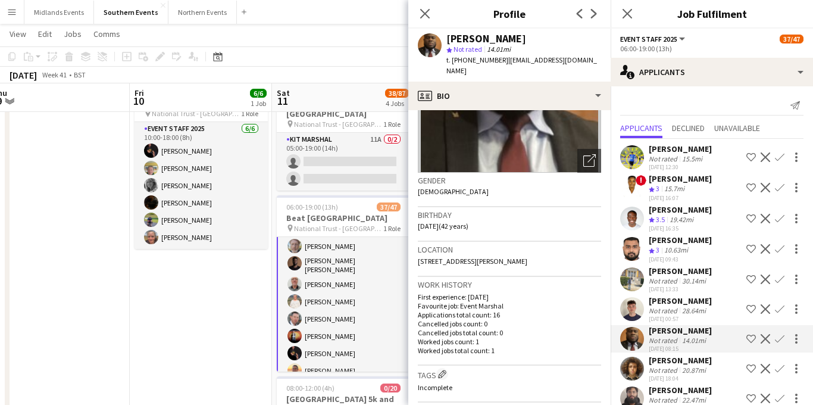
scroll to position [145, 0]
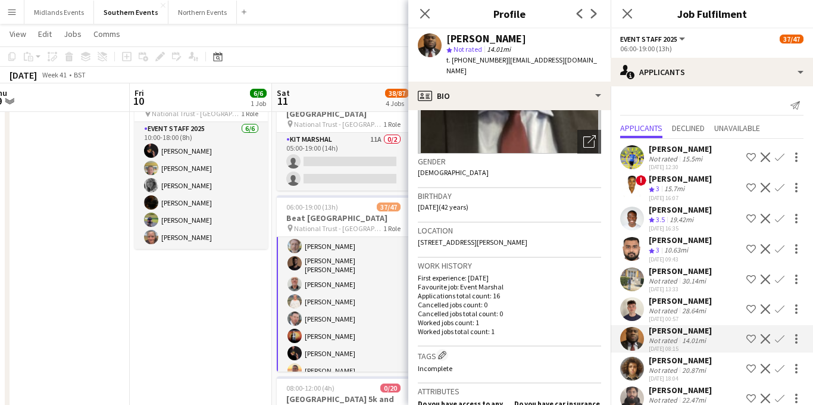
click at [649, 366] on div "Not rated" at bounding box center [664, 370] width 31 height 9
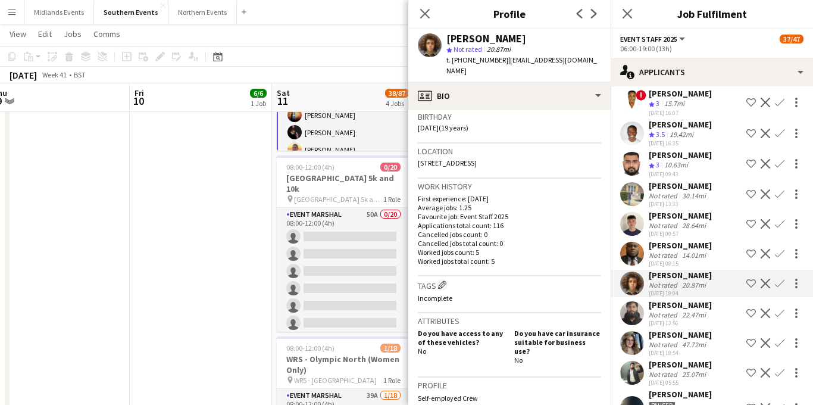
scroll to position [46, 0]
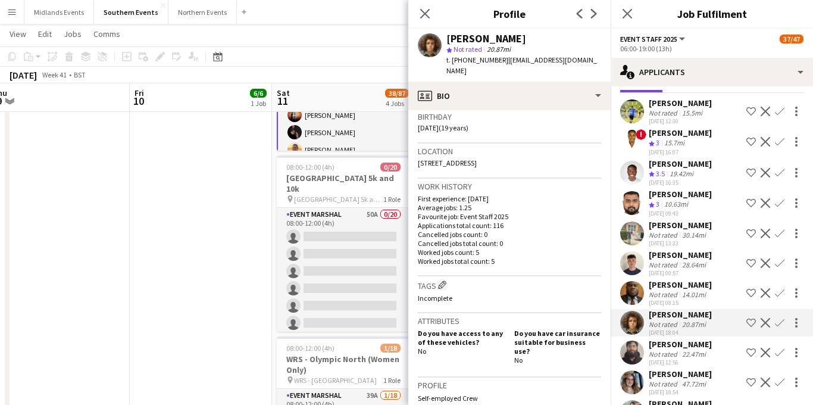
drag, startPoint x: 708, startPoint y: 195, endPoint x: 650, endPoint y: 195, distance: 57.8
click at [650, 195] on div "Nirajbhai Patel Crew rating 3 10.63mi 17-06-2025 09:43 Shortlist crew Decline C…" at bounding box center [712, 203] width 202 height 29
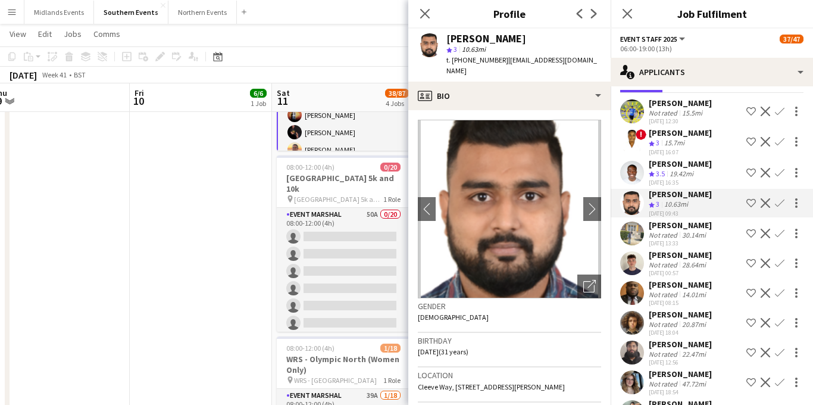
copy div "Nirajbhai Patel"
click at [780, 201] on app-icon "Confirm" at bounding box center [780, 203] width 10 height 10
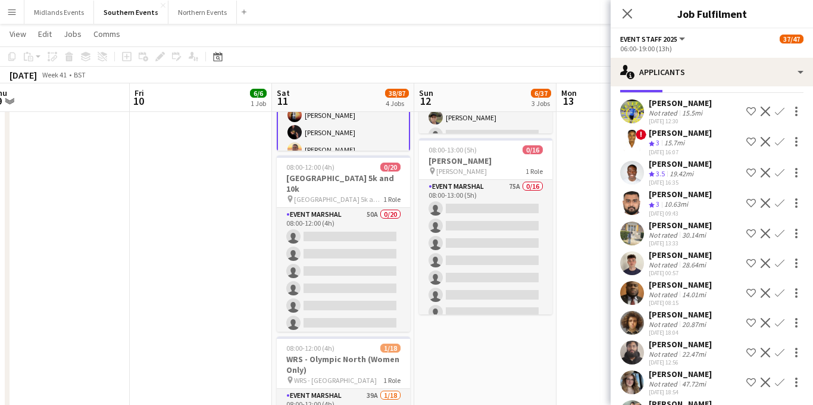
click at [780, 205] on app-icon "Confirm" at bounding box center [780, 203] width 10 height 10
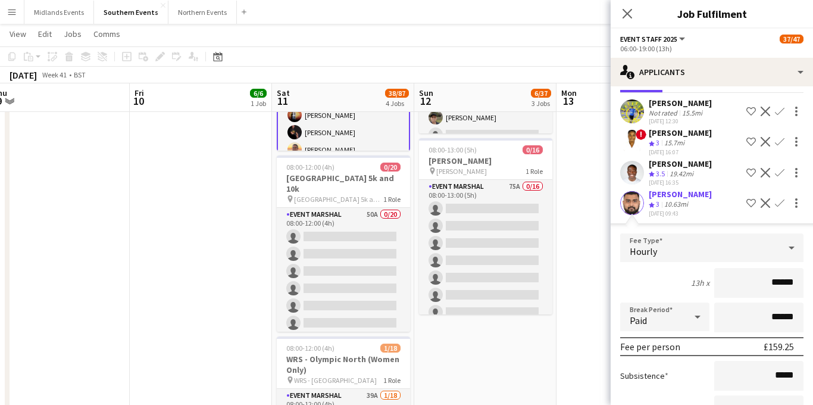
scroll to position [242, 0]
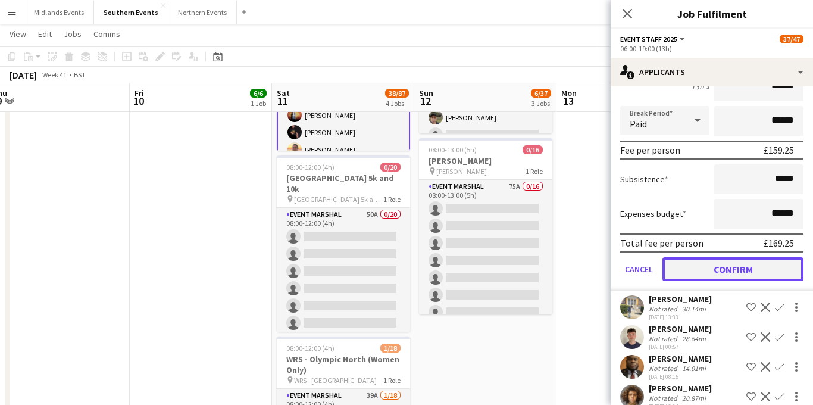
click at [708, 273] on button "Confirm" at bounding box center [733, 269] width 141 height 24
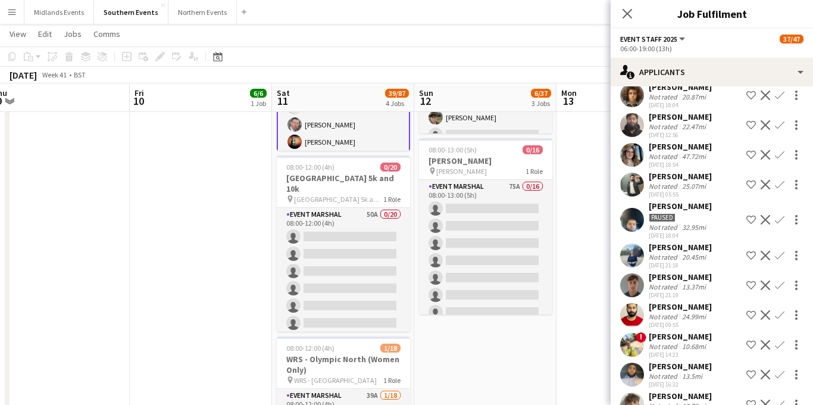
scroll to position [0, 0]
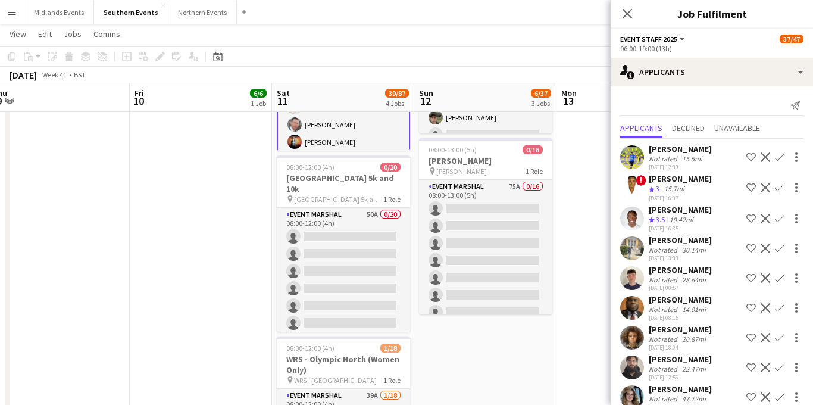
drag, startPoint x: 708, startPoint y: 210, endPoint x: 649, endPoint y: 209, distance: 59.0
click at [649, 209] on div "Ekow Tachie-Mensah Crew rating 3.5 19.42mi 16-06-2025 16:35 Shortlist crew Decl…" at bounding box center [712, 218] width 202 height 29
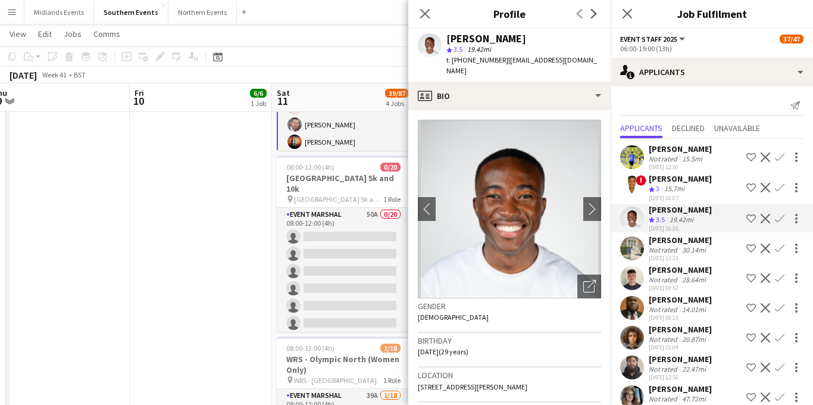
copy div "[PERSON_NAME]"
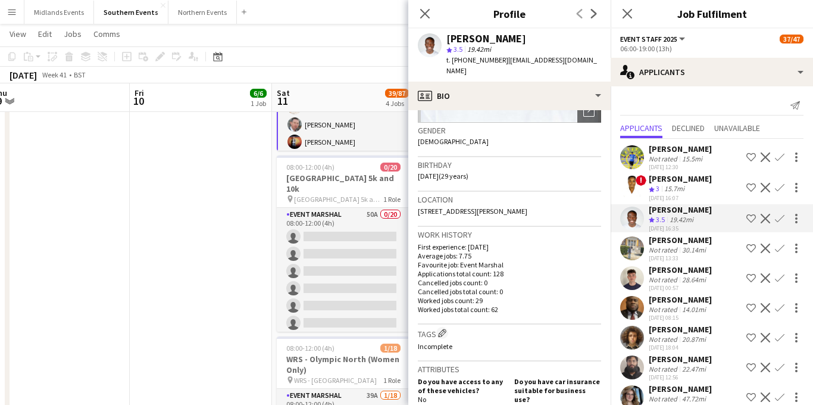
scroll to position [184, 0]
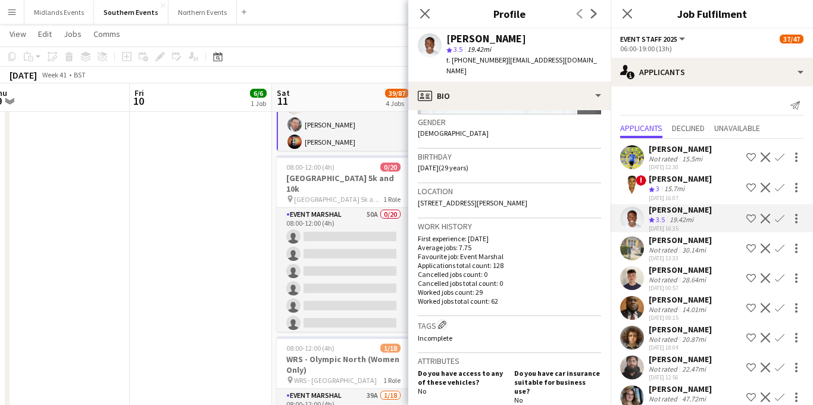
click at [779, 217] on app-icon "Confirm" at bounding box center [780, 219] width 10 height 10
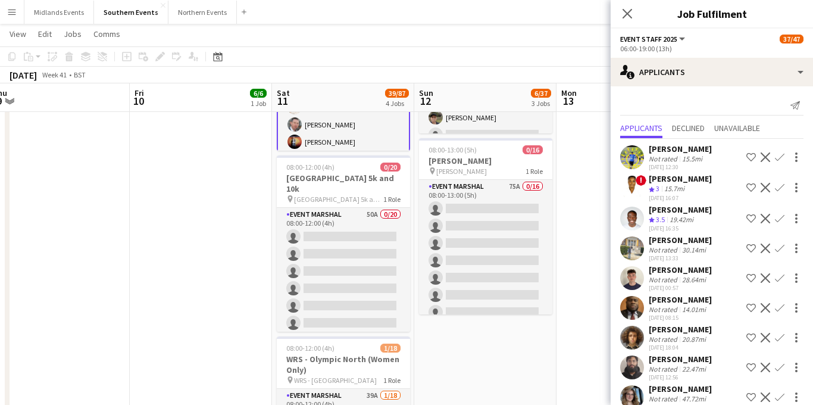
click at [782, 217] on app-icon "Confirm" at bounding box center [780, 219] width 10 height 10
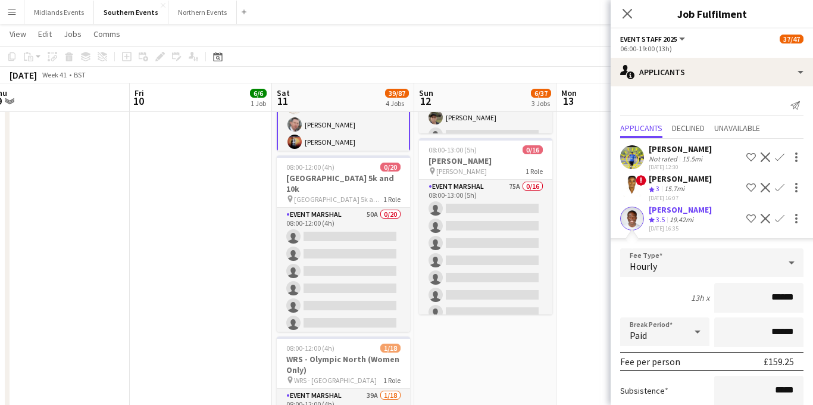
scroll to position [174, 0]
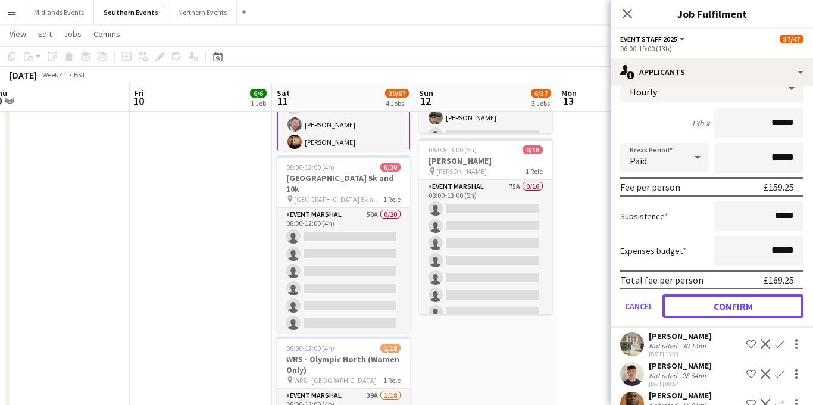
click at [719, 309] on button "Confirm" at bounding box center [733, 306] width 141 height 24
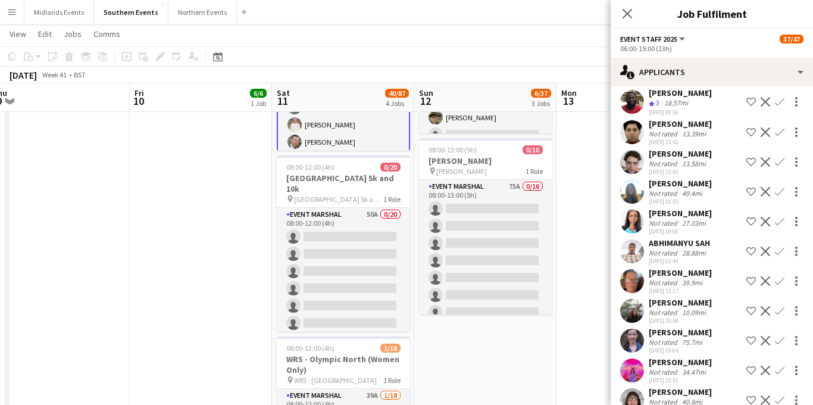
scroll to position [977, 0]
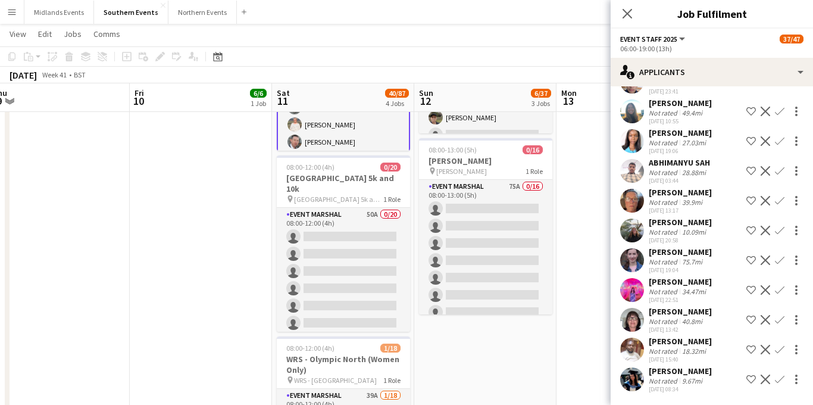
click at [683, 373] on div "[PERSON_NAME]" at bounding box center [680, 371] width 63 height 11
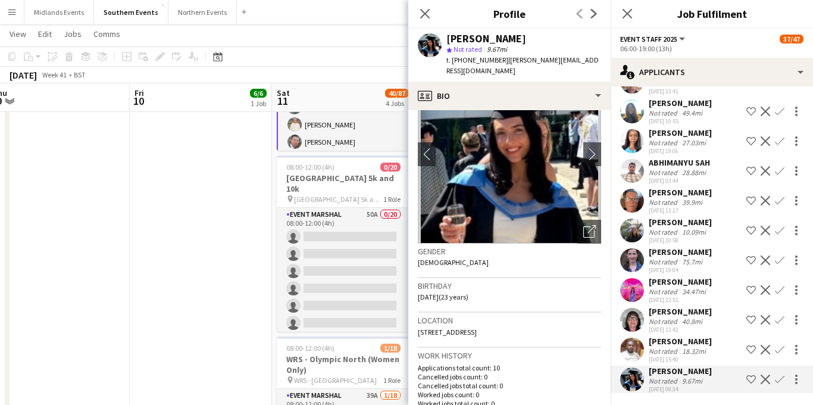
scroll to position [101, 0]
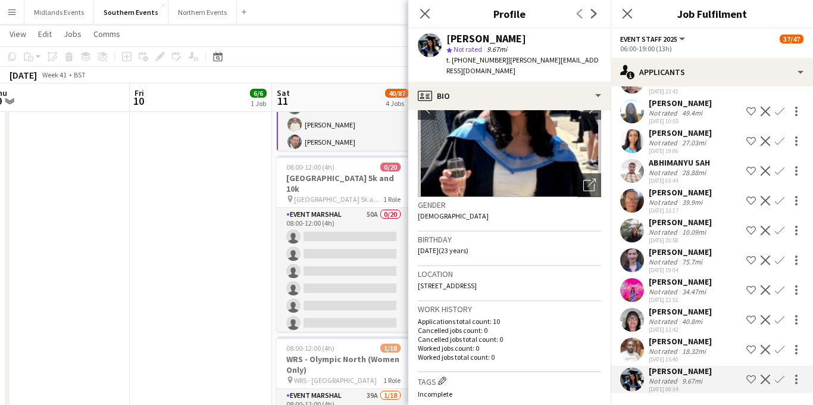
click at [657, 357] on div "30-08-2025 15:40" at bounding box center [680, 360] width 63 height 8
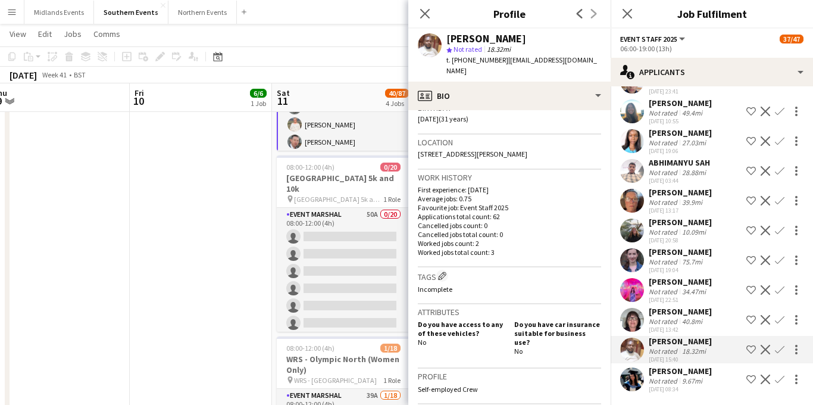
scroll to position [239, 0]
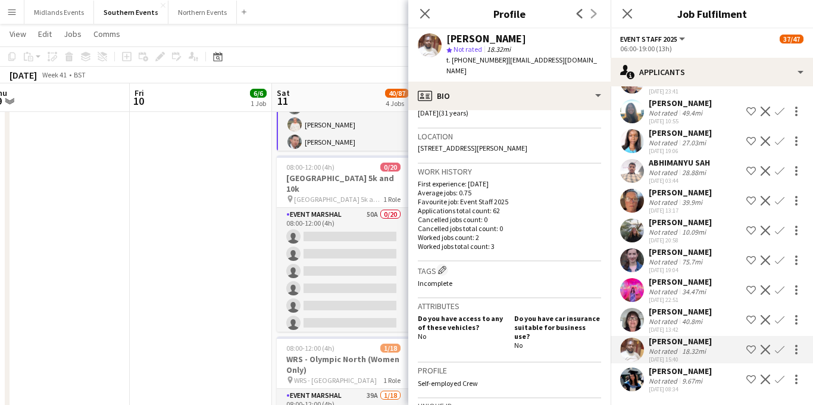
click at [672, 321] on div "Not rated" at bounding box center [664, 321] width 31 height 9
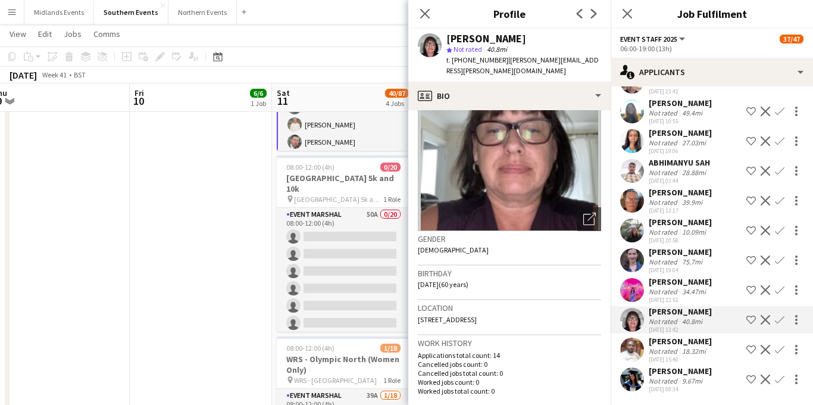
scroll to position [117, 0]
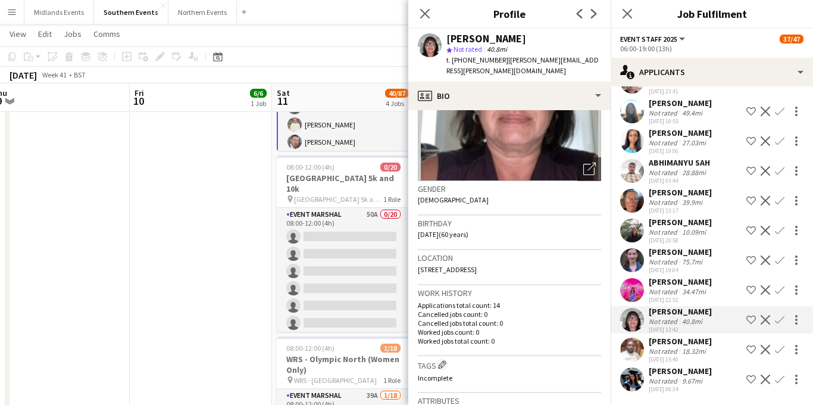
click at [657, 289] on div "Not rated" at bounding box center [664, 291] width 31 height 9
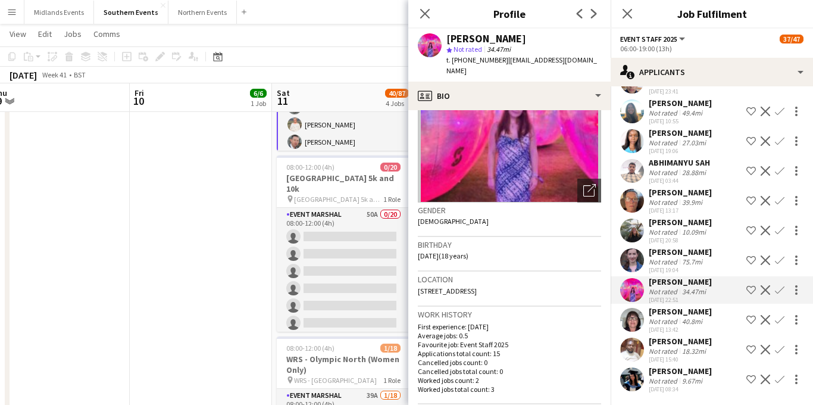
scroll to position [112, 0]
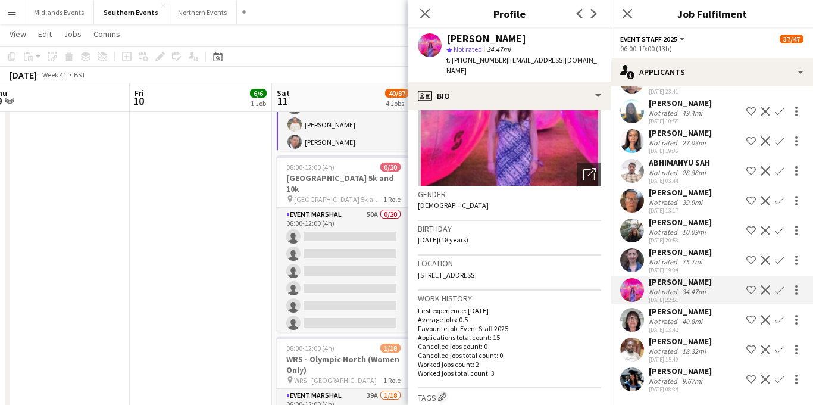
click at [661, 262] on div "Not rated" at bounding box center [664, 261] width 31 height 9
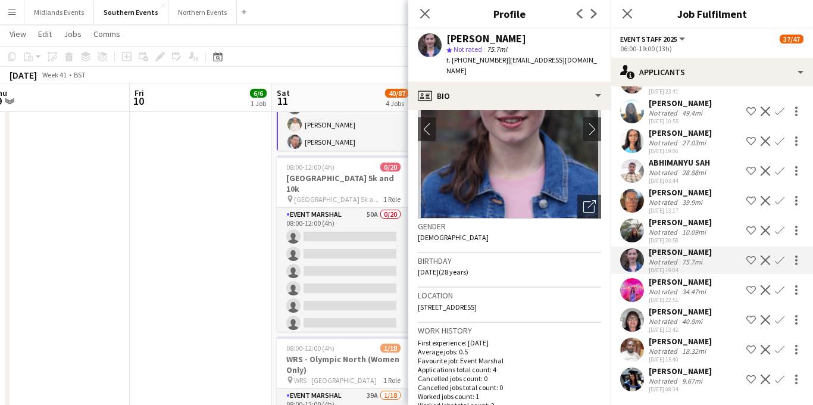
scroll to position [149, 0]
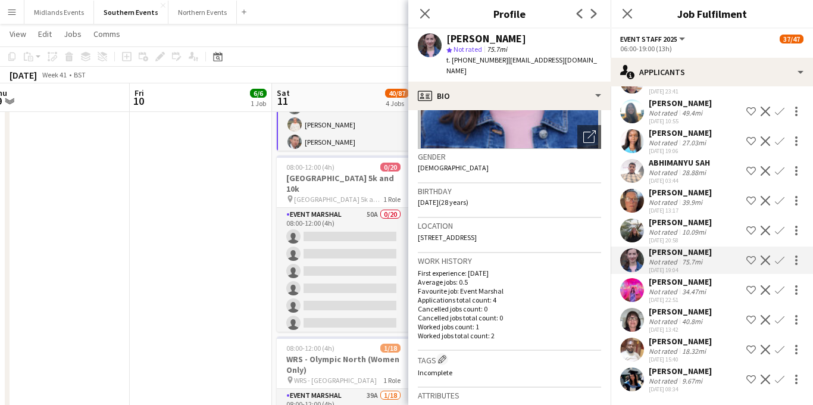
click at [681, 235] on div "10.09mi" at bounding box center [694, 231] width 29 height 9
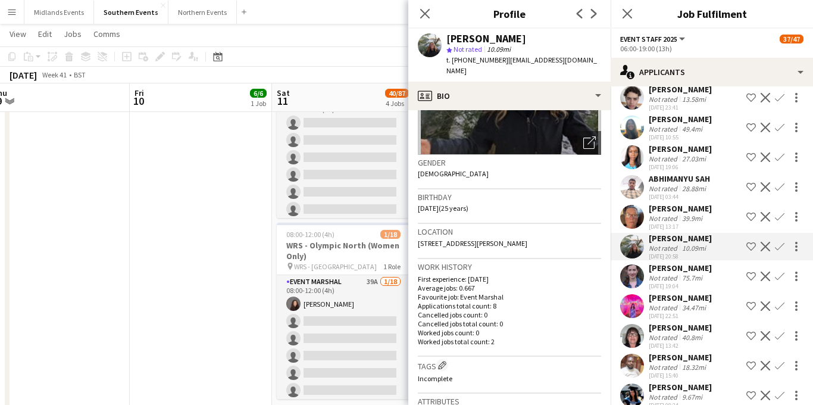
scroll to position [933, 0]
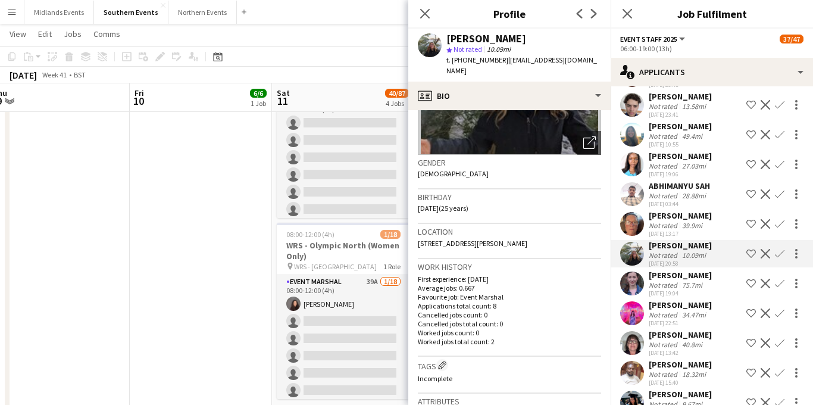
click at [684, 221] on div "Karen Jones" at bounding box center [680, 215] width 63 height 11
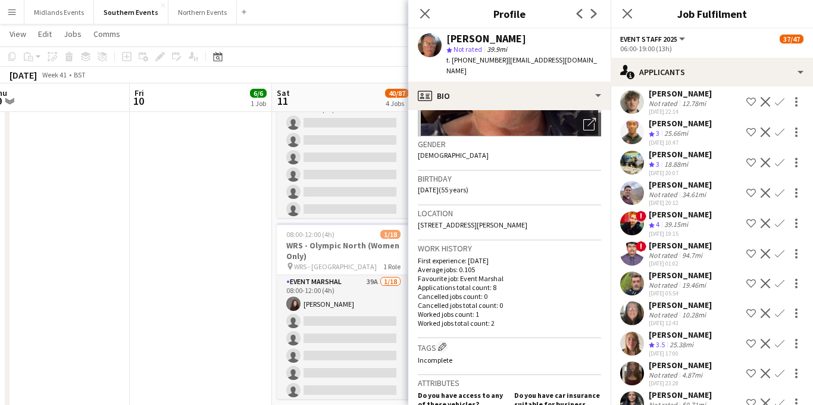
scroll to position [502, 0]
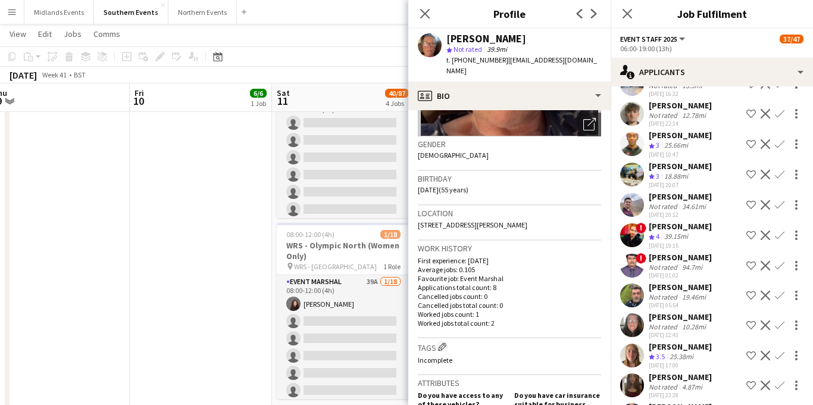
click at [683, 174] on div "18.88mi" at bounding box center [676, 177] width 29 height 10
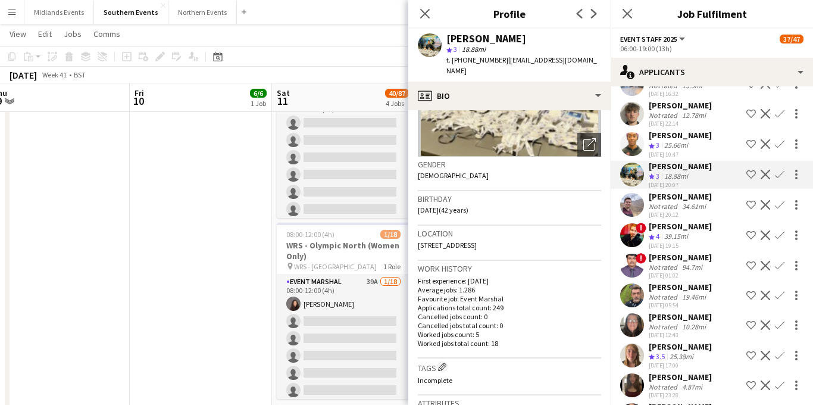
scroll to position [146, 0]
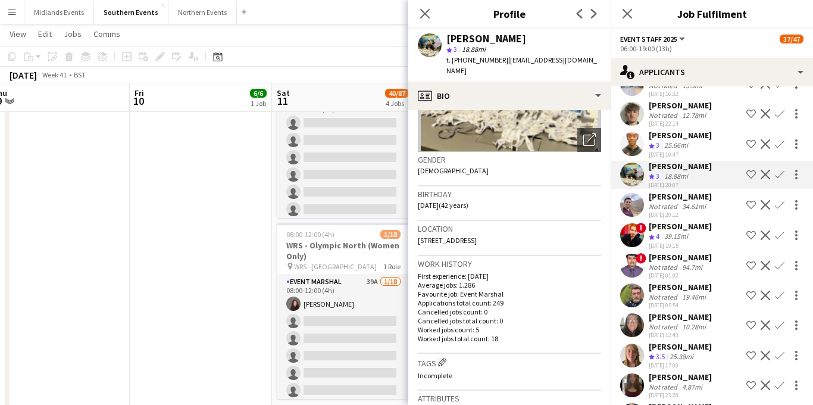
click at [780, 176] on app-icon "Confirm" at bounding box center [780, 175] width 10 height 10
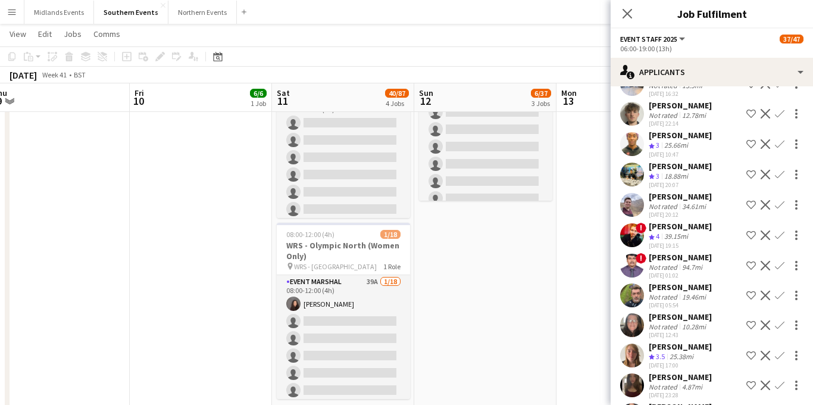
click at [781, 176] on app-icon "Confirm" at bounding box center [780, 175] width 10 height 10
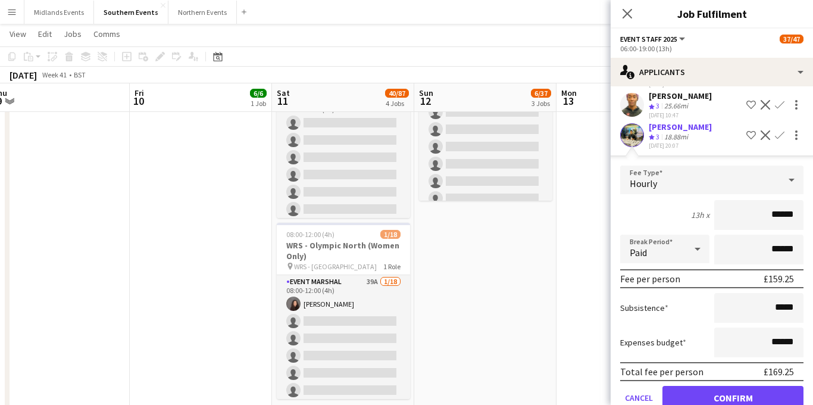
scroll to position [590, 0]
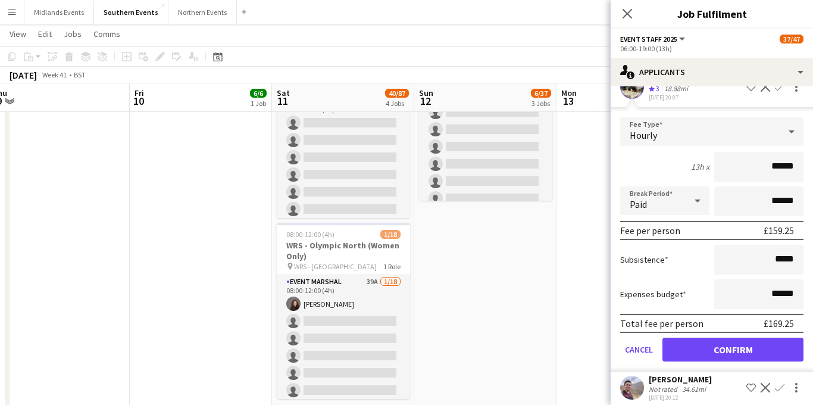
click at [693, 370] on form "Fee Type Hourly 13h x ****** Break Period Paid ****** Fee per person £159.25 Su…" at bounding box center [712, 244] width 202 height 254
click at [694, 352] on button "Confirm" at bounding box center [733, 350] width 141 height 24
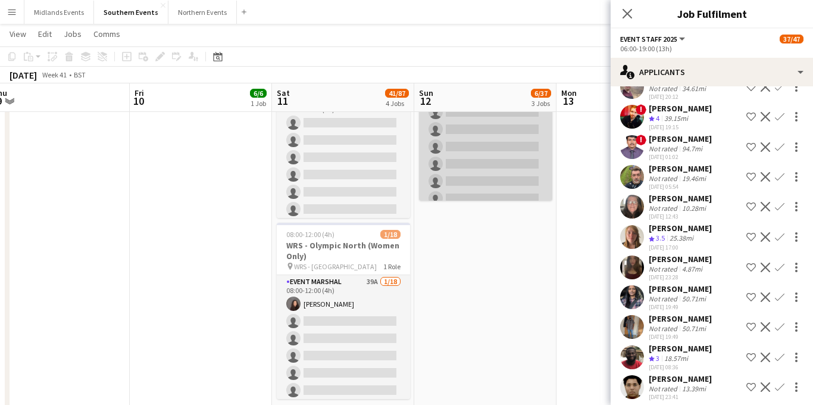
scroll to position [288, 0]
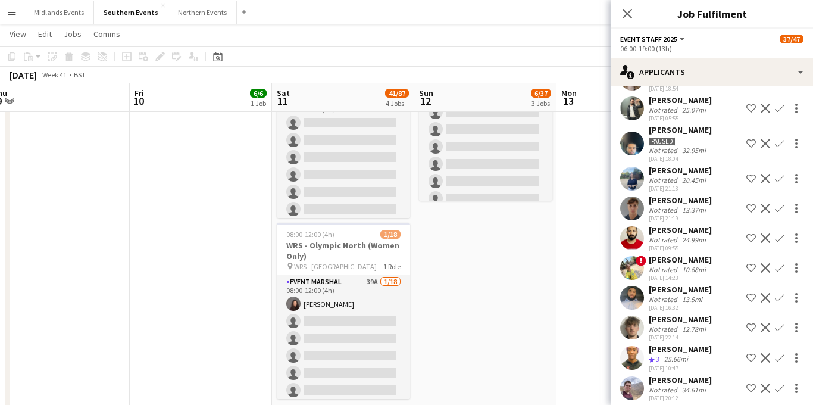
click at [705, 242] on div "24.99mi" at bounding box center [694, 239] width 29 height 9
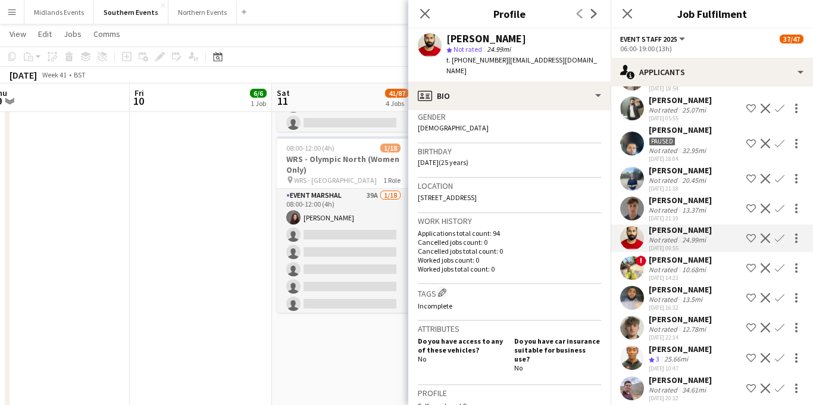
scroll to position [210, 0]
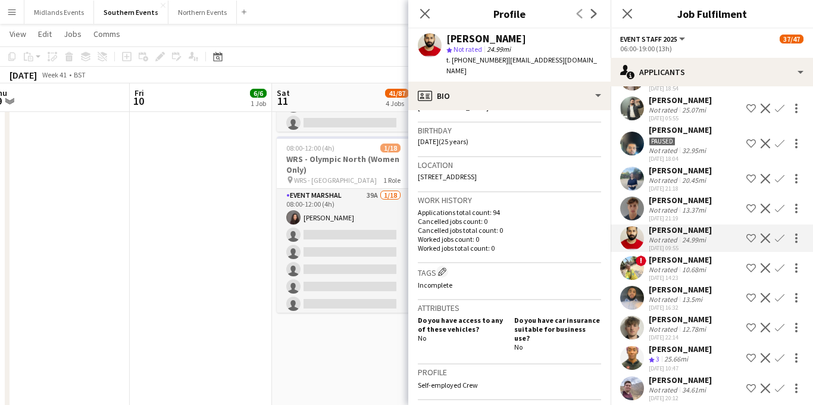
click at [662, 356] on div "Crew rating 3" at bounding box center [655, 359] width 13 height 10
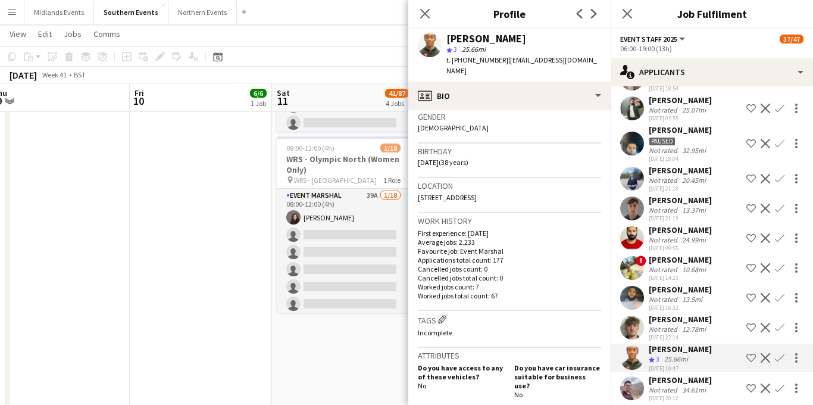
scroll to position [191, 0]
drag, startPoint x: 671, startPoint y: 348, endPoint x: 645, endPoint y: 348, distance: 26.2
click at [645, 348] on div "Tania-cyrena Cyrus Crew rating 3 25.66mi 07-07-2025 10:47 Shortlist crew Declin…" at bounding box center [712, 358] width 202 height 29
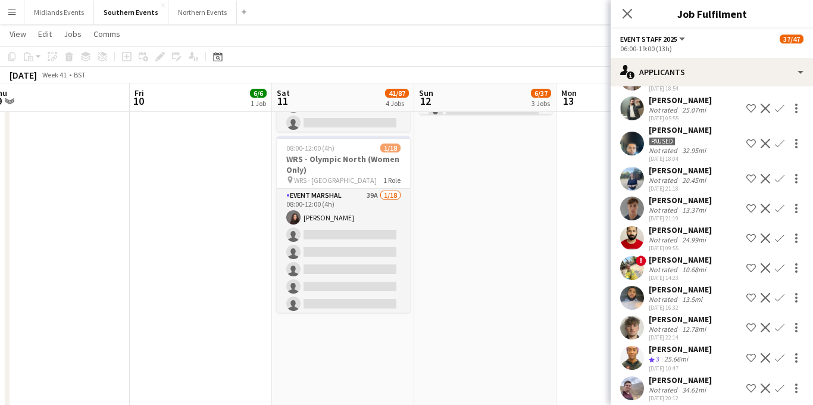
copy div "Tania-cyrena Cyrus"
click at [681, 361] on div "25.66mi" at bounding box center [676, 359] width 29 height 10
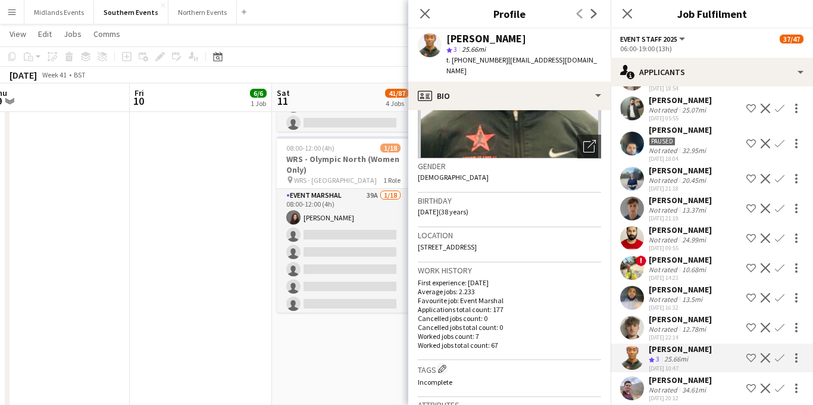
scroll to position [151, 0]
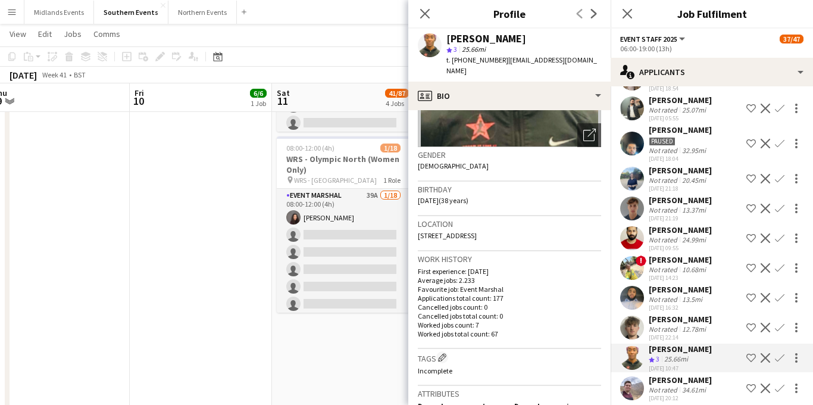
click at [778, 356] on app-icon "Confirm" at bounding box center [780, 358] width 10 height 10
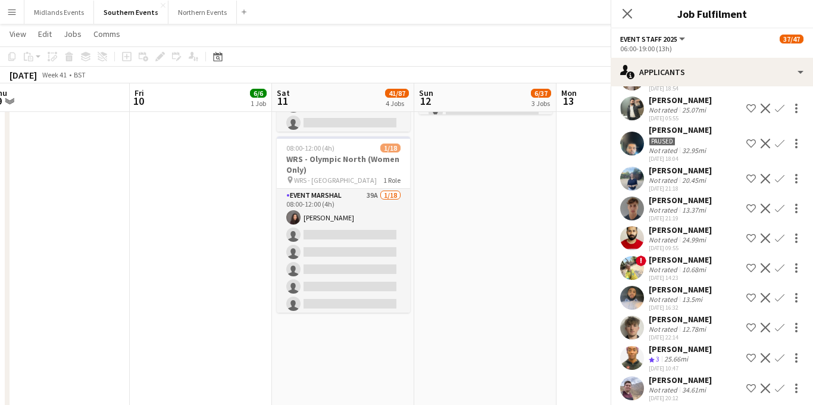
scroll to position [480, 0]
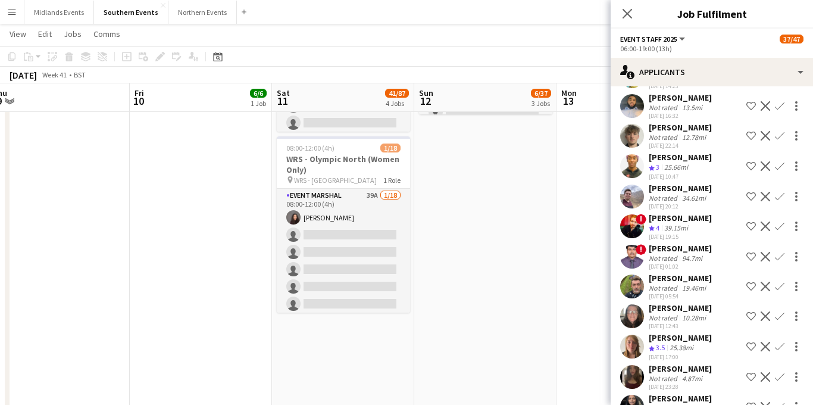
click at [781, 166] on app-icon "Confirm" at bounding box center [780, 166] width 10 height 10
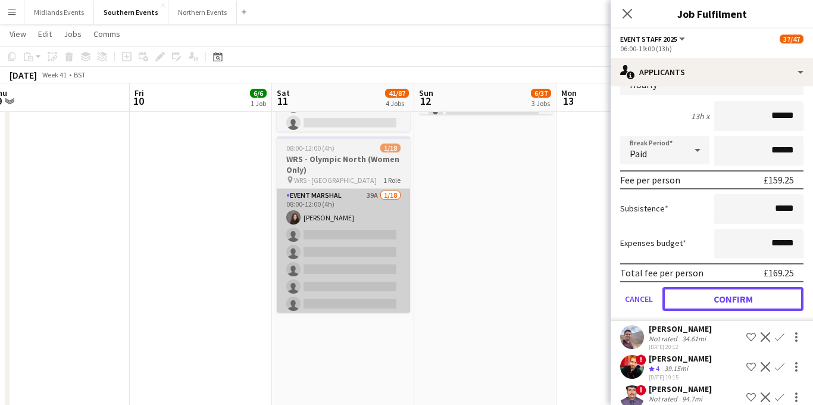
click at [721, 292] on button "Confirm" at bounding box center [733, 299] width 141 height 24
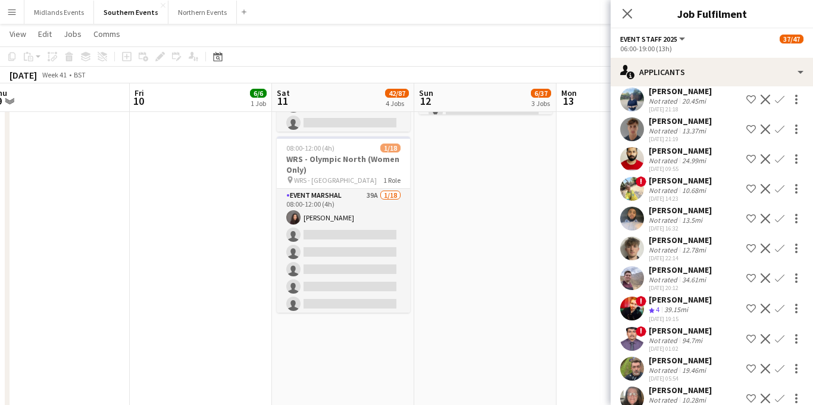
scroll to position [369, 0]
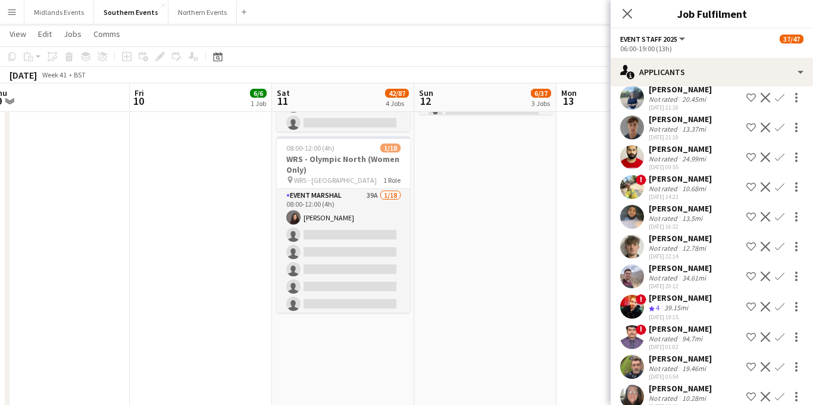
click at [712, 301] on div "Daniel Mcdermott-Roe" at bounding box center [680, 297] width 63 height 11
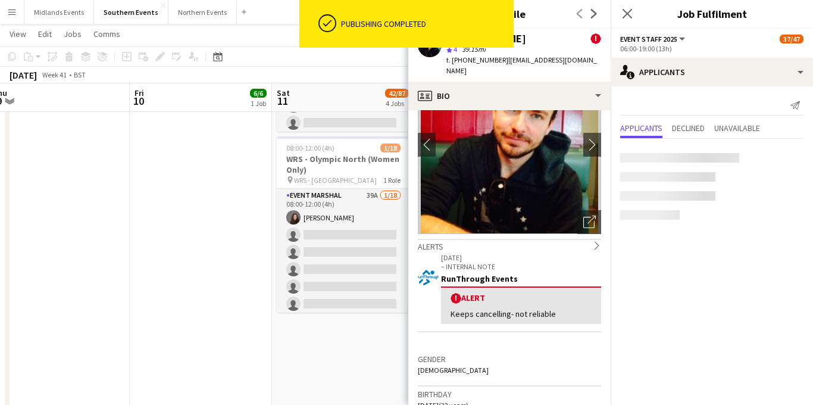
scroll to position [0, 0]
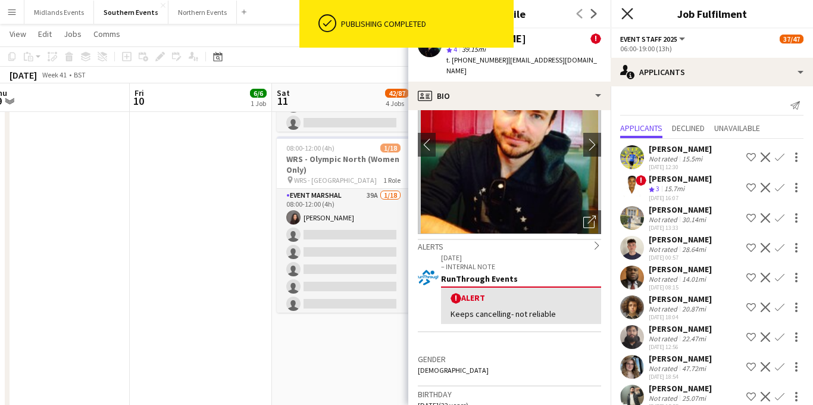
click at [628, 13] on icon at bounding box center [627, 13] width 11 height 11
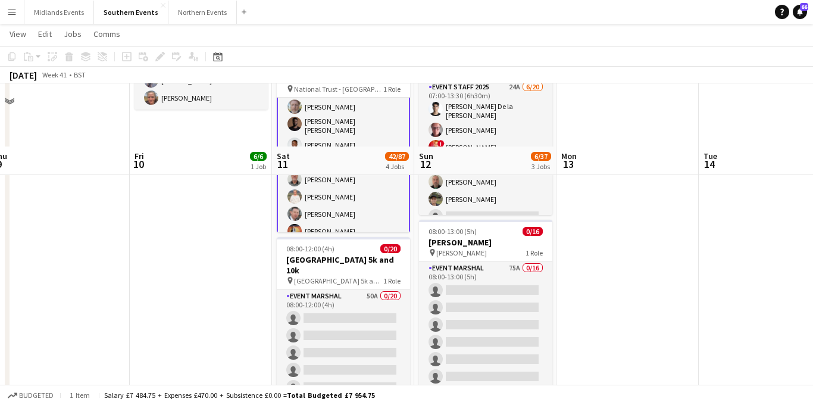
scroll to position [142, 0]
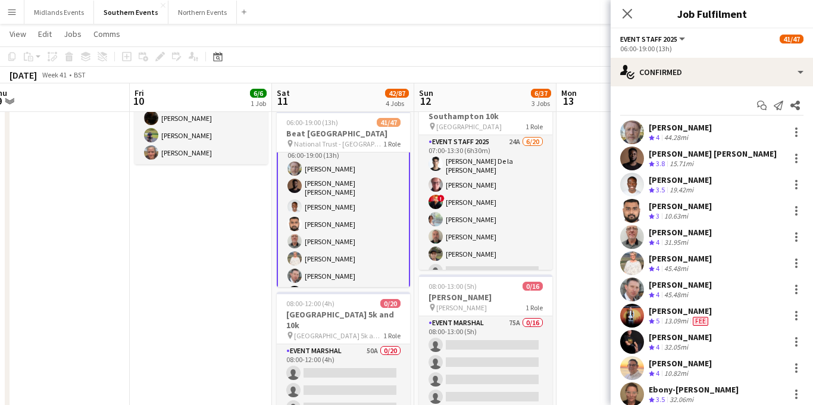
scroll to position [15, 0]
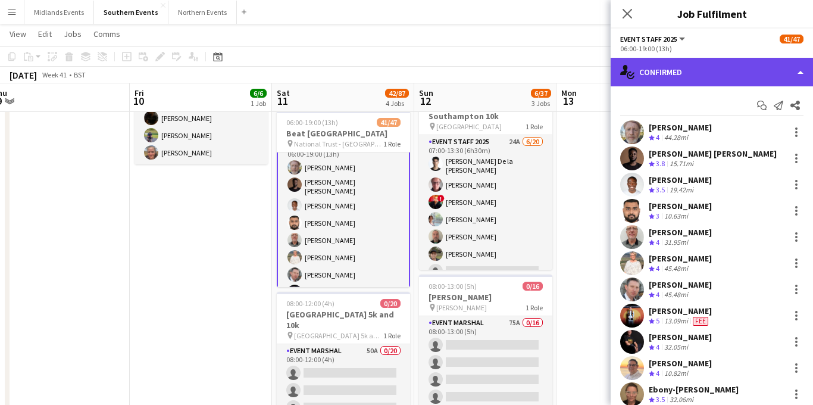
click at [752, 79] on div "single-neutral-actions-check-2 Confirmed" at bounding box center [712, 72] width 202 height 29
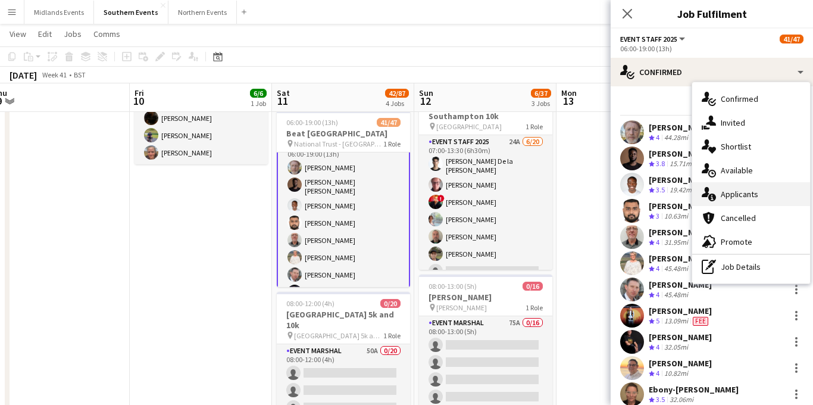
click at [746, 194] on span "Applicants" at bounding box center [740, 194] width 38 height 11
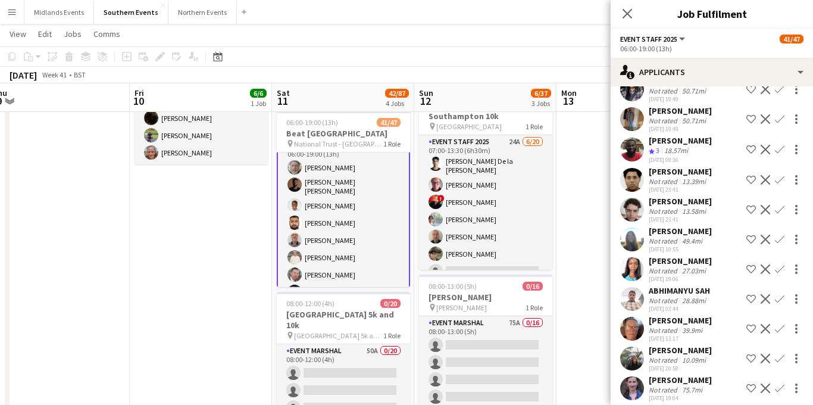
scroll to position [916, 0]
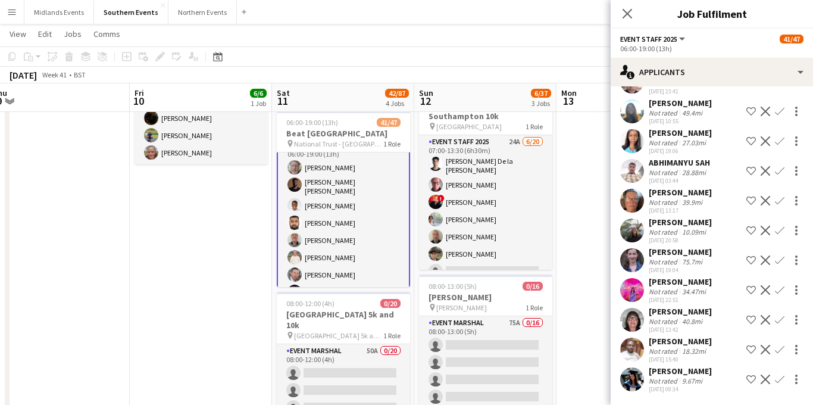
click at [721, 228] on div "Katie Armstrong Not rated 10.09mi 06-08-2025 20:58 Shortlist crew Decline Confi…" at bounding box center [712, 230] width 202 height 27
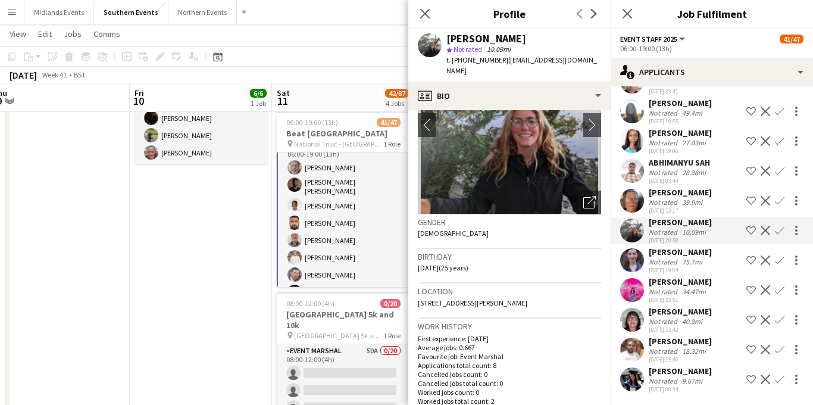
scroll to position [91, 0]
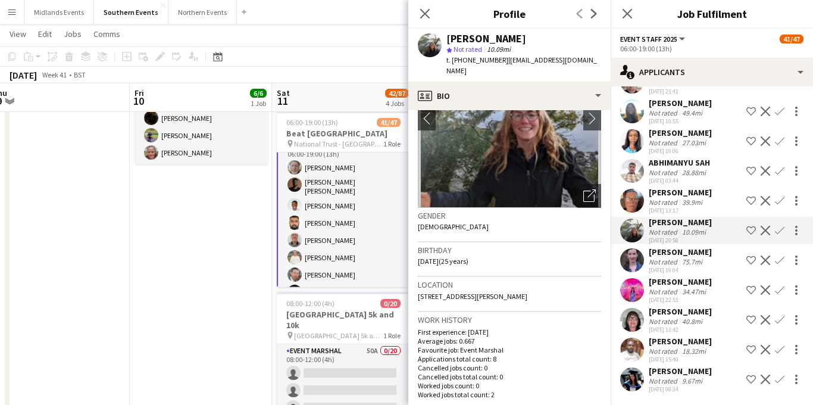
click at [777, 229] on app-icon "Confirm" at bounding box center [780, 231] width 10 height 10
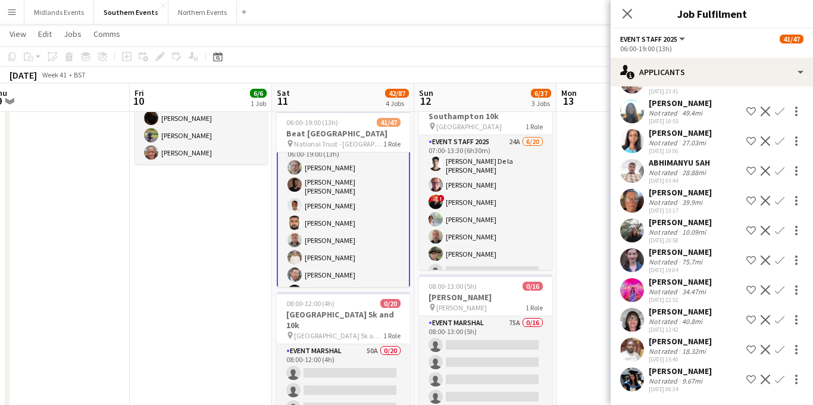
click at [781, 232] on app-icon "Confirm" at bounding box center [780, 231] width 10 height 10
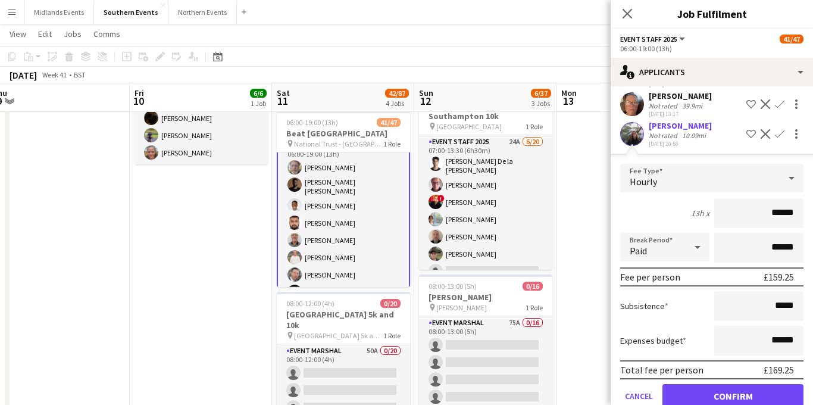
scroll to position [1097, 0]
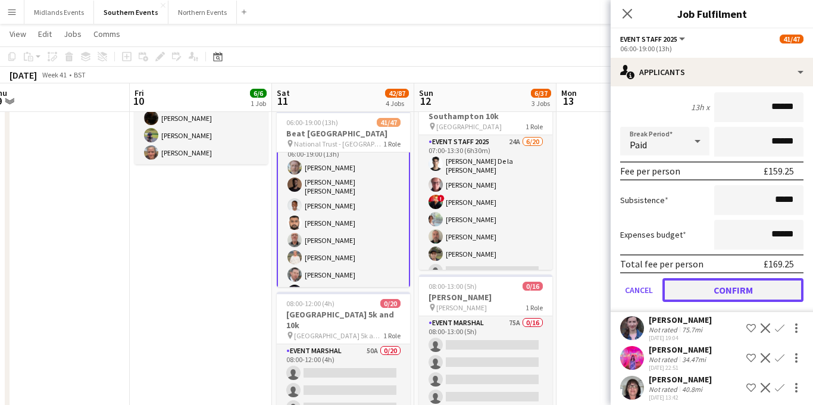
click at [716, 302] on button "Confirm" at bounding box center [733, 290] width 141 height 24
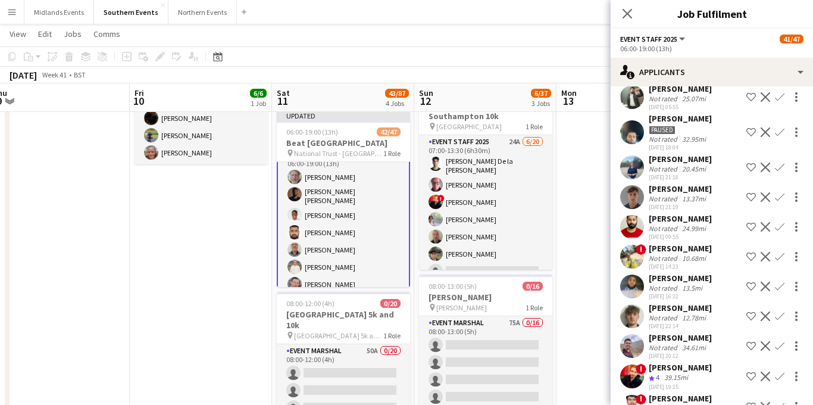
scroll to position [297, 0]
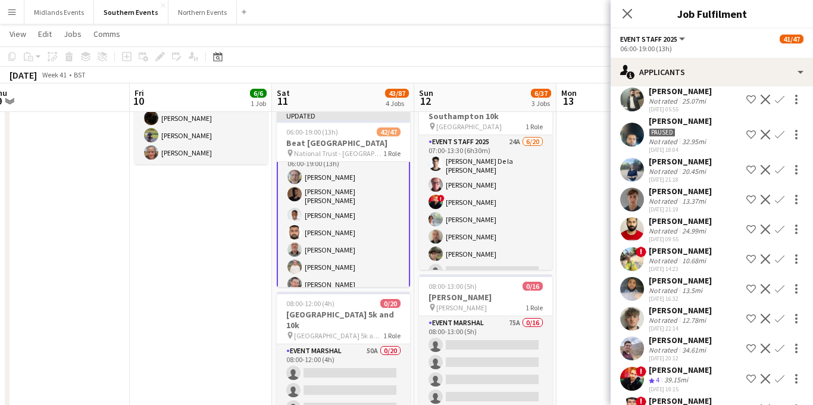
click at [704, 325] on div "04-07-2025 22:14" at bounding box center [680, 329] width 63 height 8
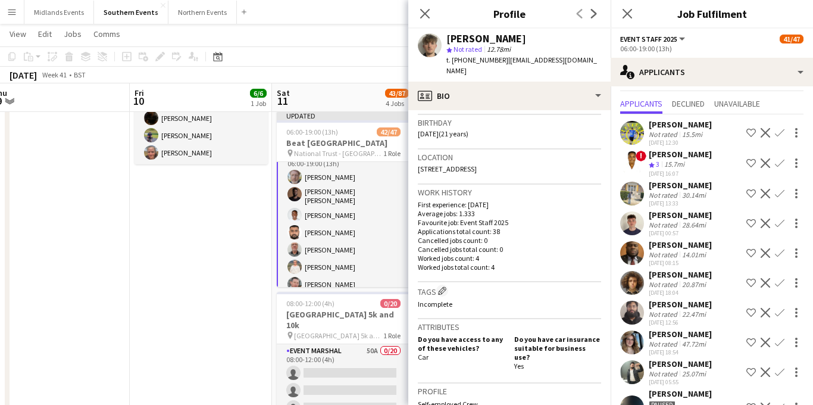
scroll to position [26, 0]
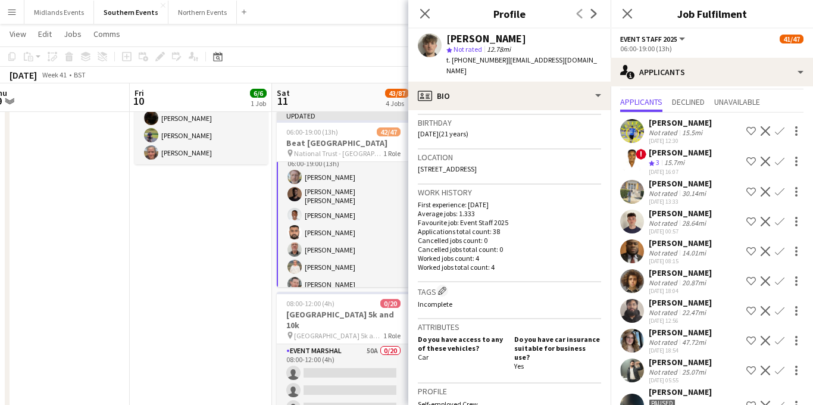
click at [699, 217] on div "Liam Lovell-beattie" at bounding box center [680, 213] width 63 height 11
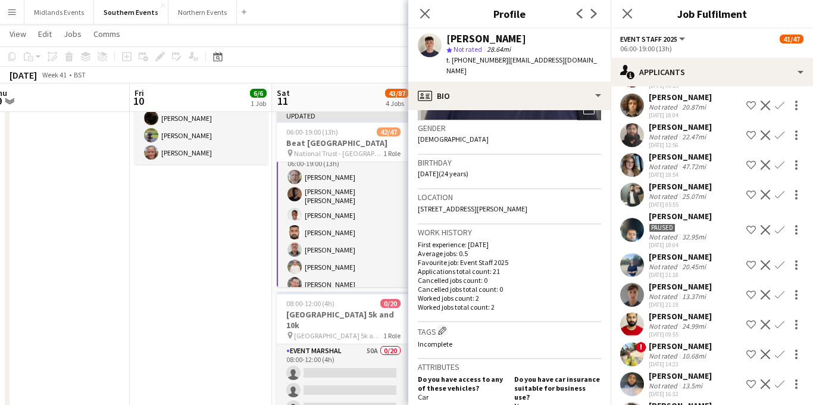
scroll to position [227, 0]
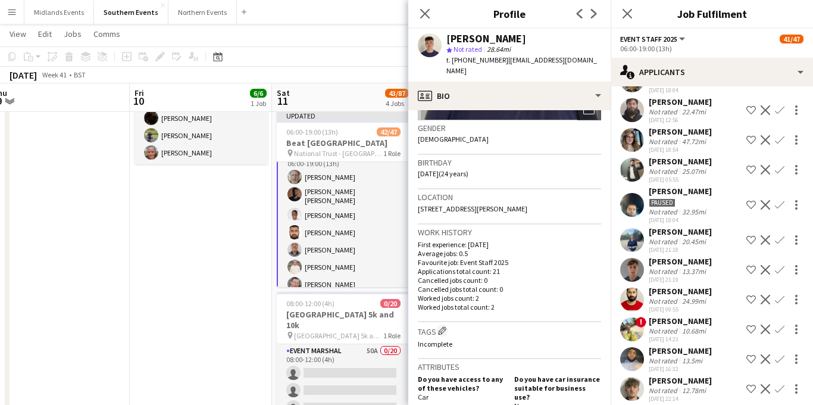
click at [696, 268] on div "13.37mi" at bounding box center [694, 271] width 29 height 9
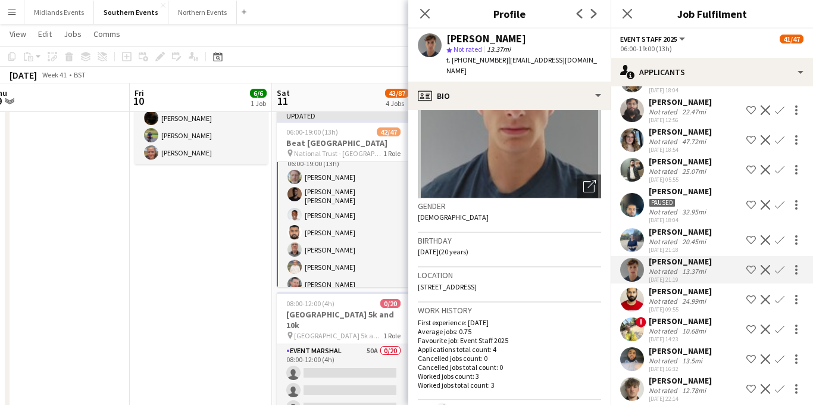
scroll to position [101, 0]
click at [780, 270] on app-icon "Confirm" at bounding box center [780, 270] width 10 height 10
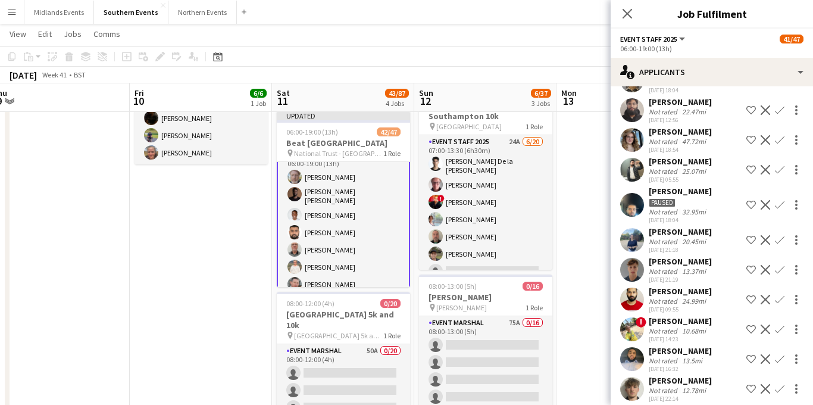
click at [782, 270] on app-icon "Confirm" at bounding box center [780, 270] width 10 height 10
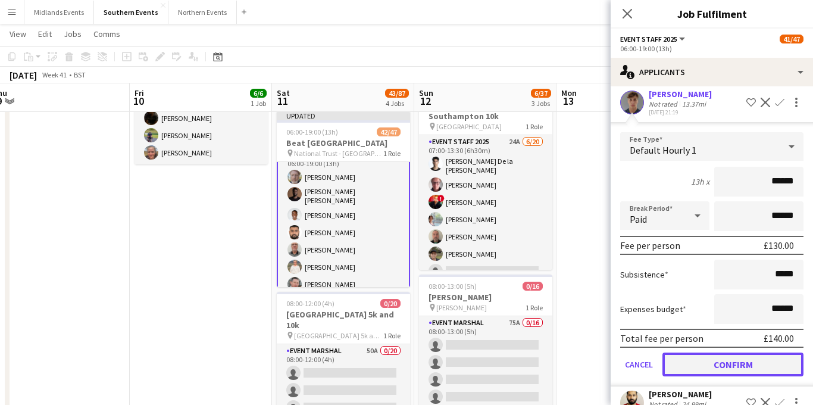
click at [706, 358] on button "Confirm" at bounding box center [733, 365] width 141 height 24
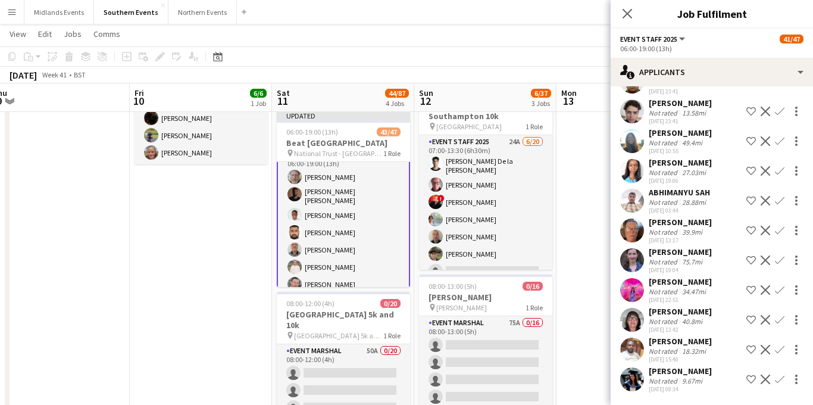
scroll to position [856, 0]
click at [693, 379] on div "9.67mi" at bounding box center [692, 380] width 25 height 9
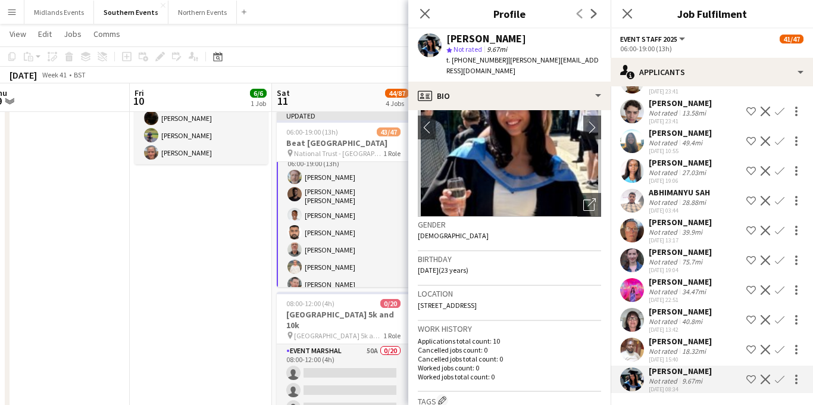
scroll to position [88, 0]
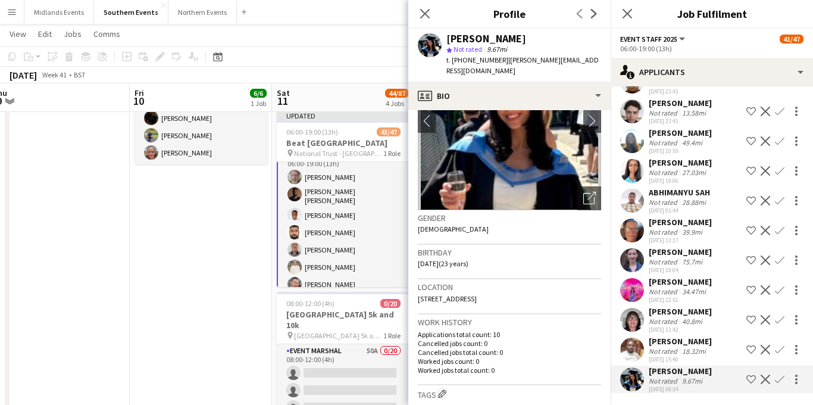
click at [782, 379] on app-icon "Confirm" at bounding box center [780, 380] width 10 height 10
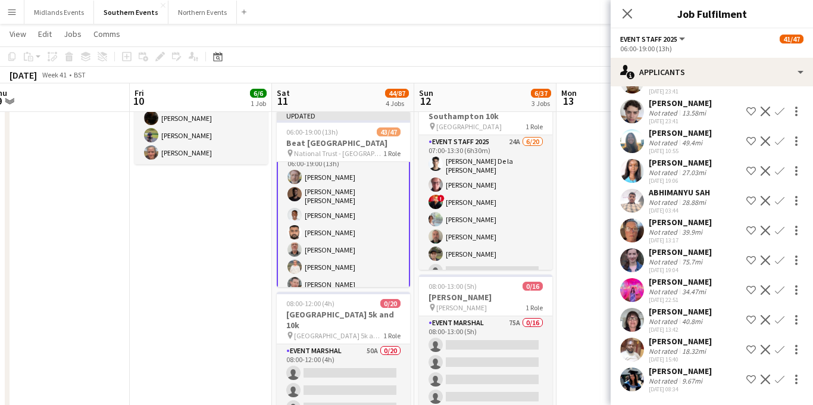
click at [781, 378] on app-icon "Confirm" at bounding box center [780, 380] width 10 height 10
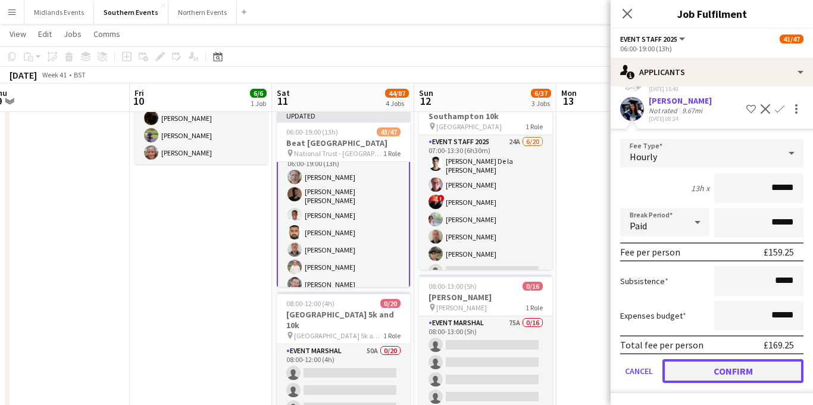
click at [715, 367] on button "Confirm" at bounding box center [733, 371] width 141 height 24
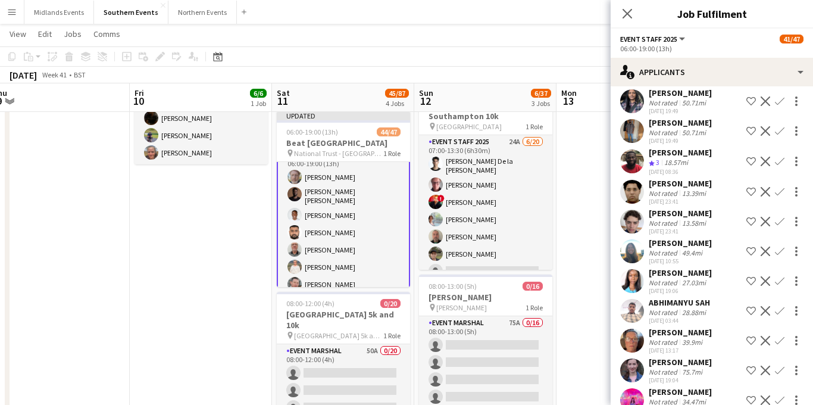
scroll to position [704, 0]
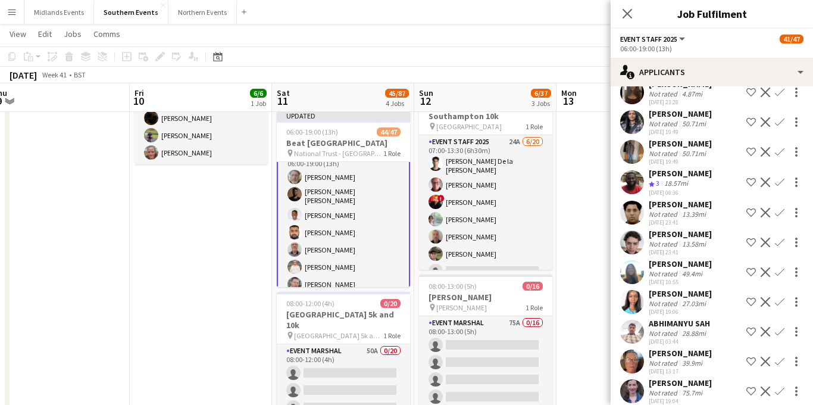
click at [690, 248] on div "13.58mi" at bounding box center [694, 243] width 29 height 9
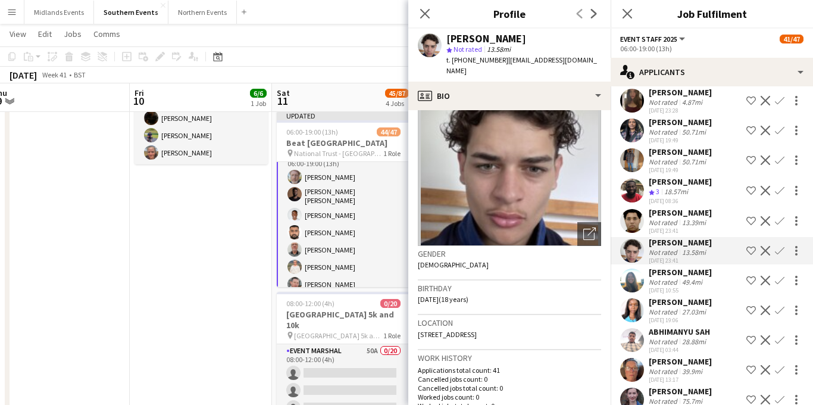
scroll to position [713, 0]
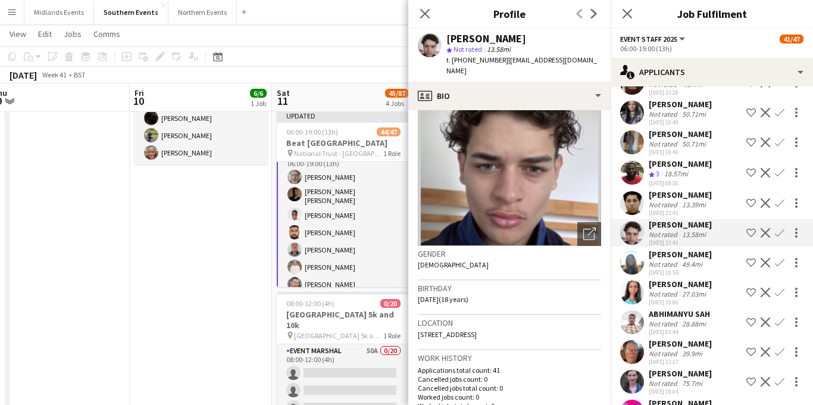
click at [681, 217] on div "31-07-2025 23:41" at bounding box center [680, 213] width 63 height 8
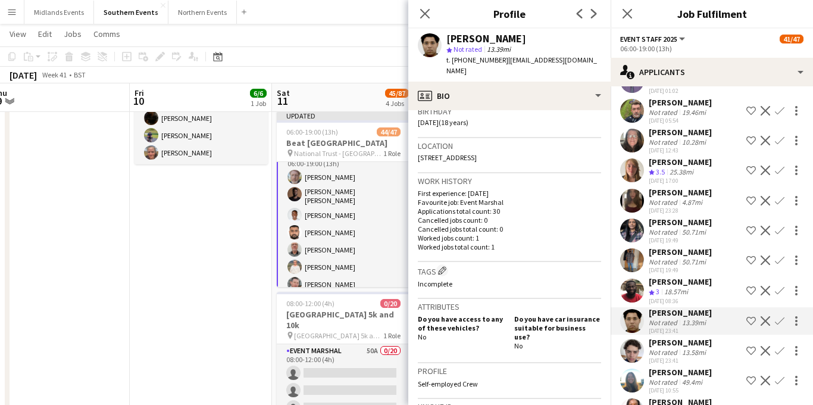
scroll to position [596, 0]
click at [702, 205] on div "4.87mi" at bounding box center [692, 202] width 25 height 9
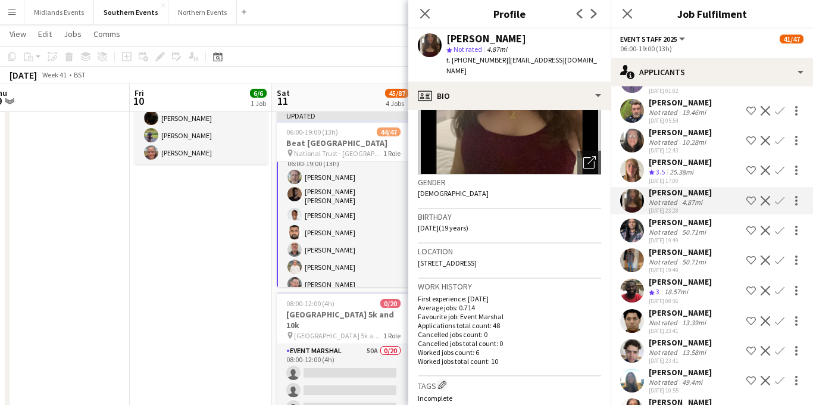
scroll to position [124, 0]
click at [779, 202] on app-icon "Confirm" at bounding box center [780, 201] width 10 height 10
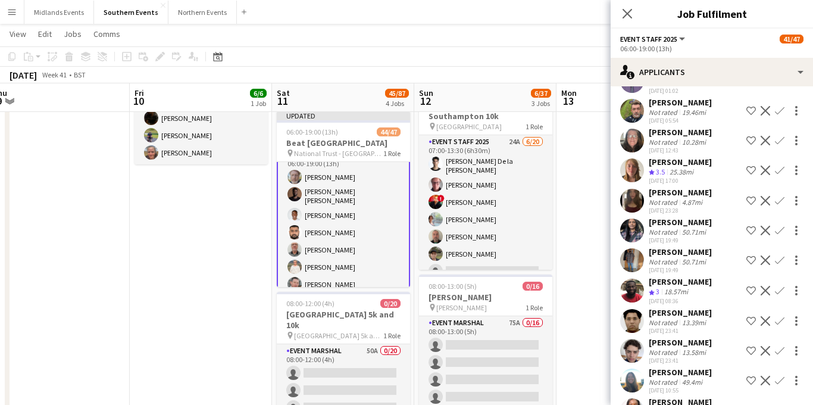
click at [780, 201] on app-icon "Confirm" at bounding box center [780, 201] width 10 height 10
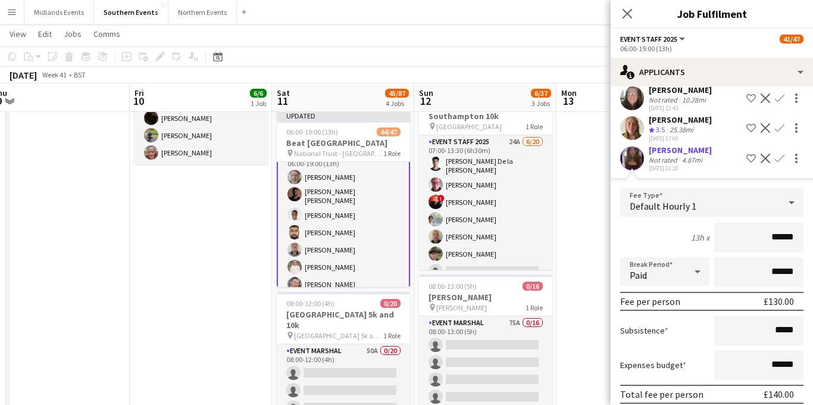
scroll to position [679, 0]
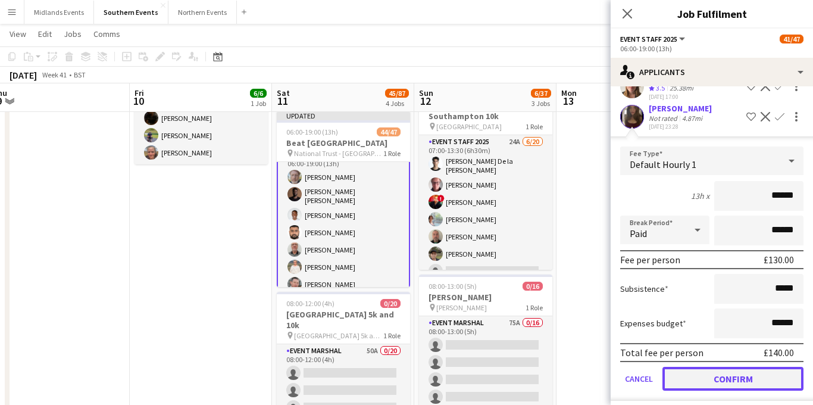
click at [687, 373] on button "Confirm" at bounding box center [733, 379] width 141 height 24
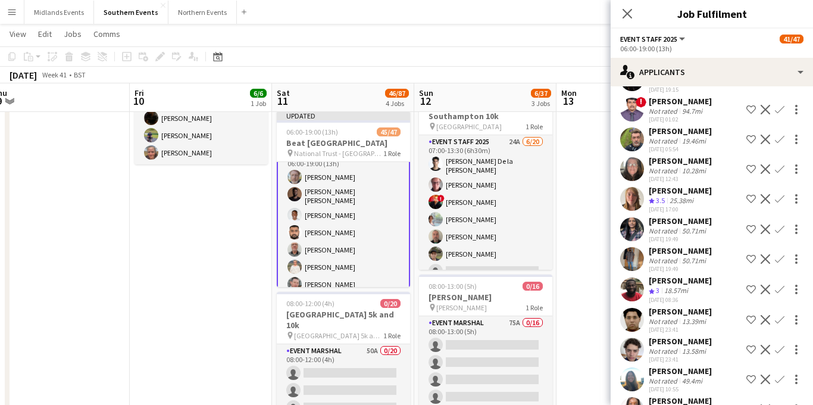
scroll to position [566, 0]
click at [704, 199] on div "Jodie Tyler Crew rating 3.5 25.38mi 20-07-2025 17:00 Shortlist crew Decline Con…" at bounding box center [712, 200] width 202 height 29
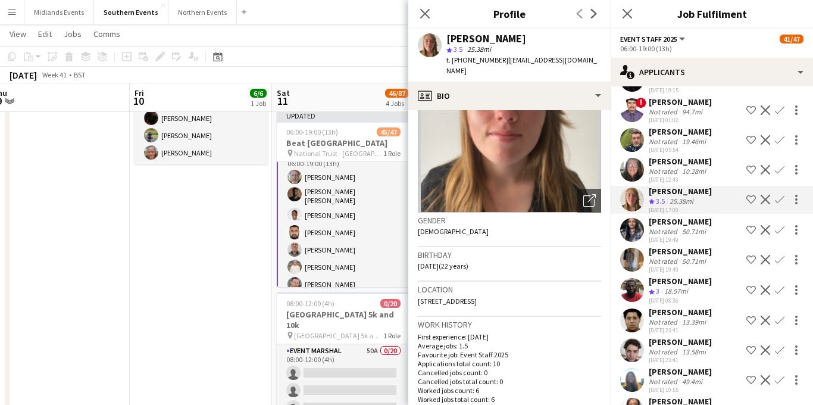
scroll to position [92, 0]
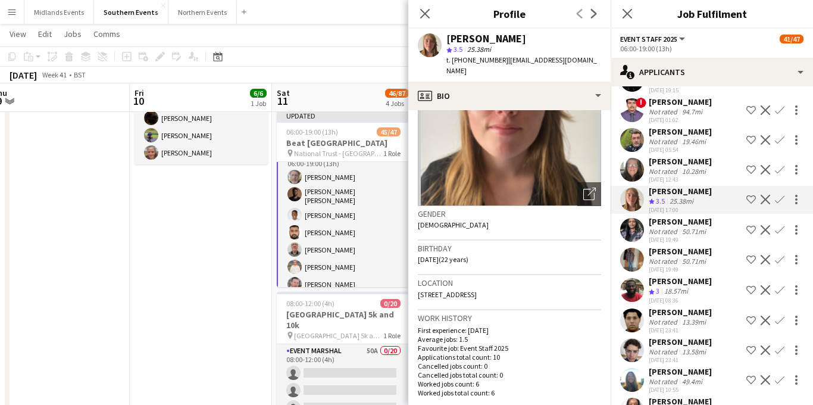
click at [780, 198] on app-icon "Confirm" at bounding box center [780, 200] width 10 height 10
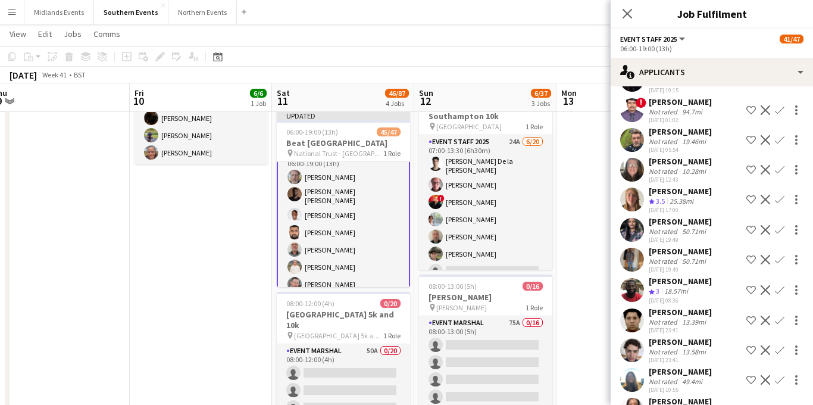
click at [779, 200] on app-icon "Confirm" at bounding box center [780, 200] width 10 height 10
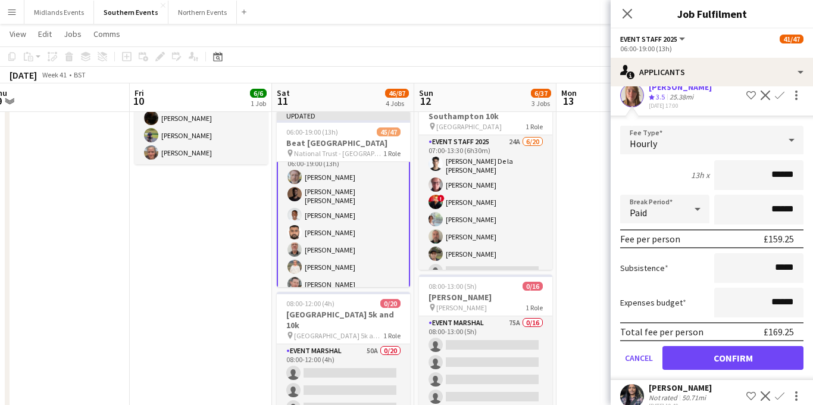
scroll to position [706, 0]
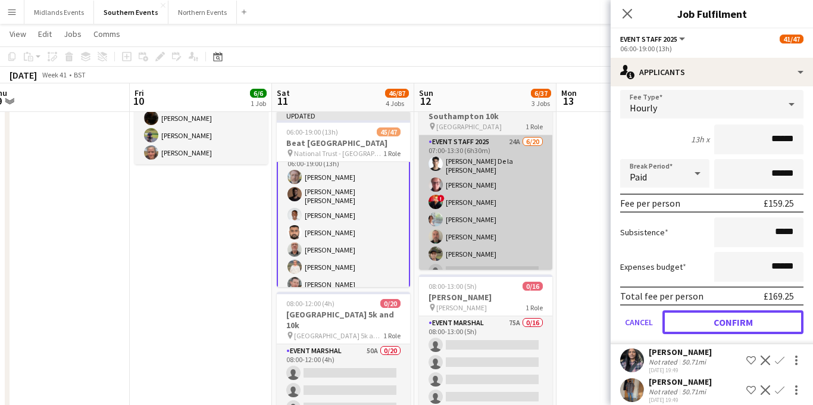
click at [716, 320] on button "Confirm" at bounding box center [733, 322] width 141 height 24
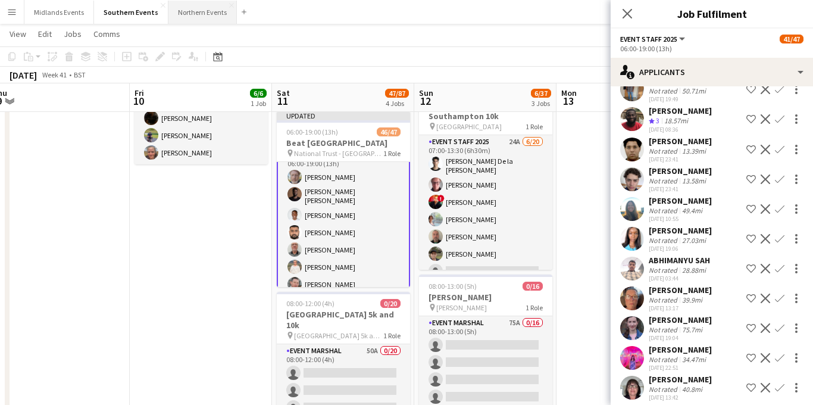
scroll to position [405, 0]
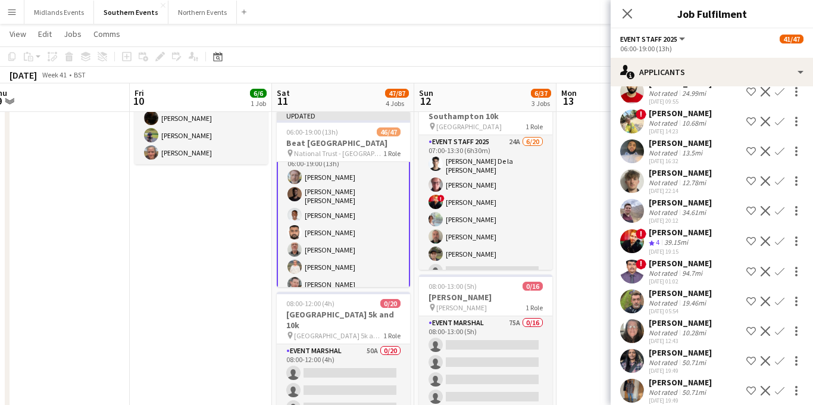
click at [699, 208] on div "34.61mi" at bounding box center [694, 212] width 29 height 9
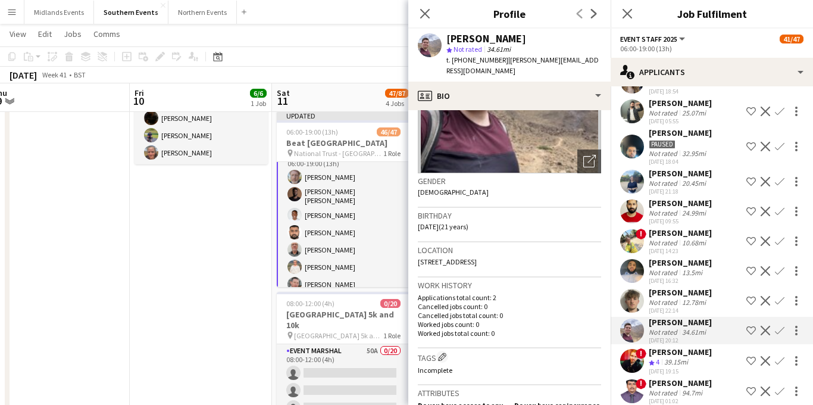
scroll to position [246, 0]
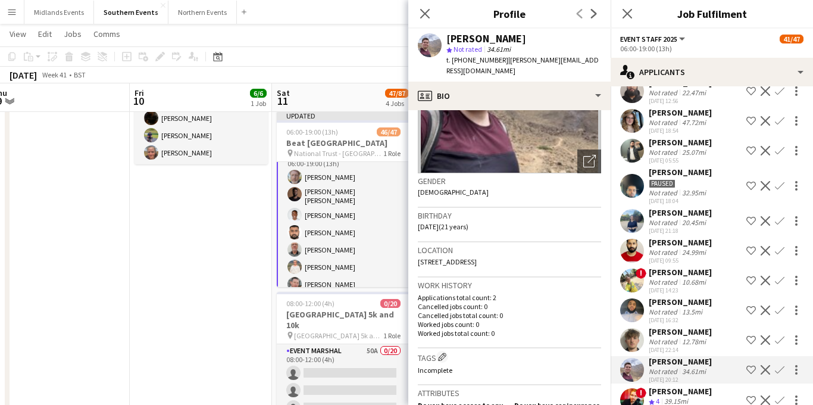
click at [712, 223] on div "Amelia Richards Not rated 20.45mi 25-06-2025 21:18 Shortlist crew Decline Confi…" at bounding box center [712, 220] width 202 height 27
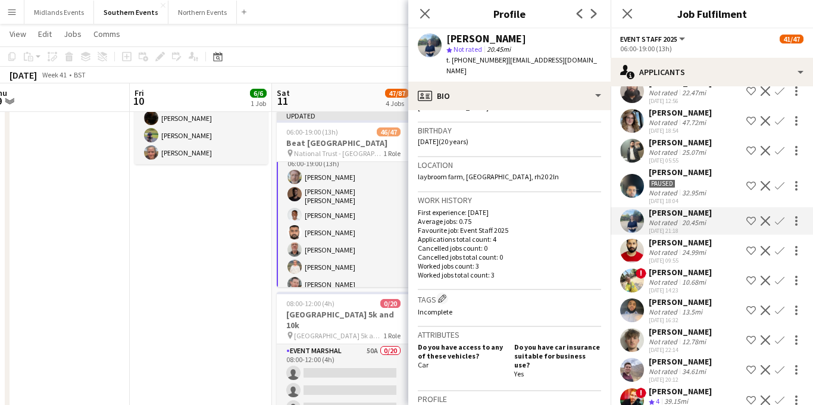
scroll to position [167, 0]
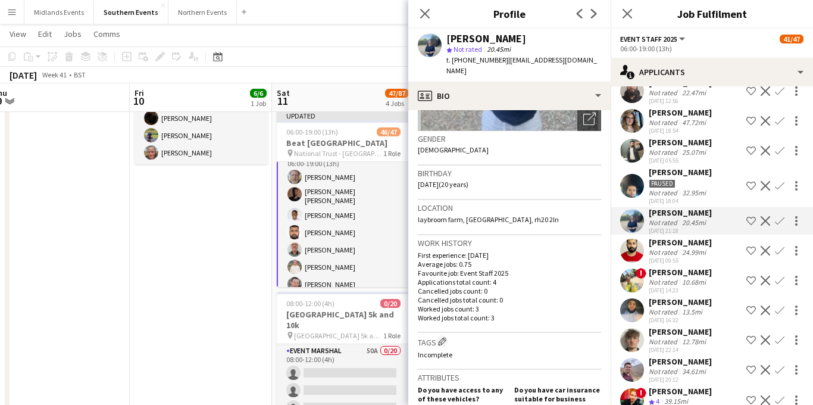
click at [778, 223] on app-icon "Confirm" at bounding box center [780, 221] width 10 height 10
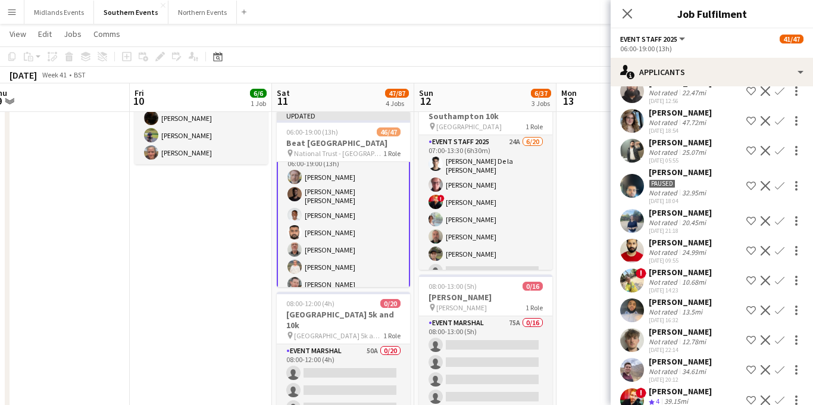
click at [781, 223] on app-icon "Confirm" at bounding box center [780, 221] width 10 height 10
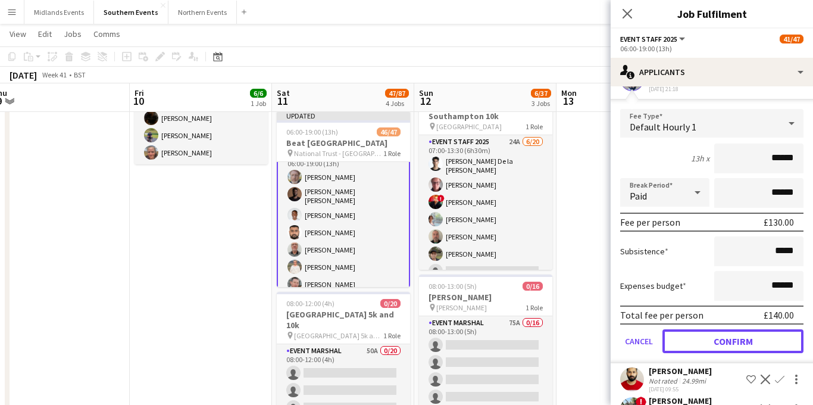
click at [706, 337] on button "Confirm" at bounding box center [733, 341] width 141 height 24
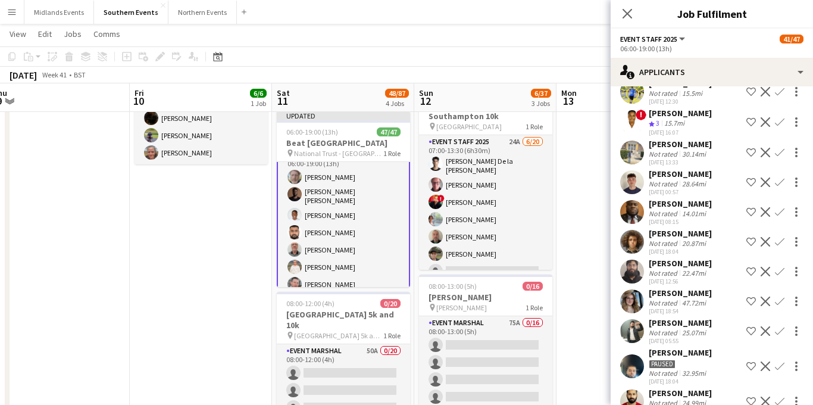
scroll to position [45, 0]
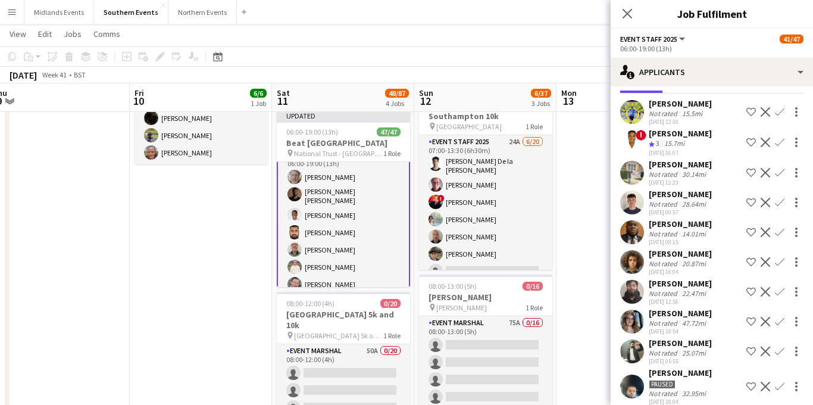
click at [702, 111] on div "15.5mi" at bounding box center [692, 113] width 25 height 9
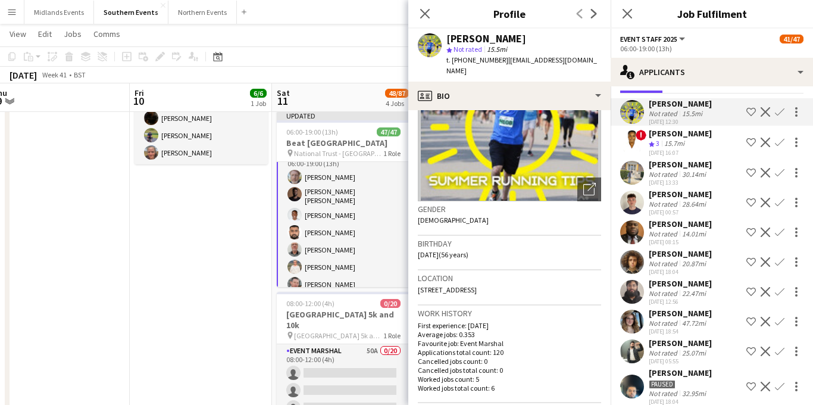
scroll to position [105, 0]
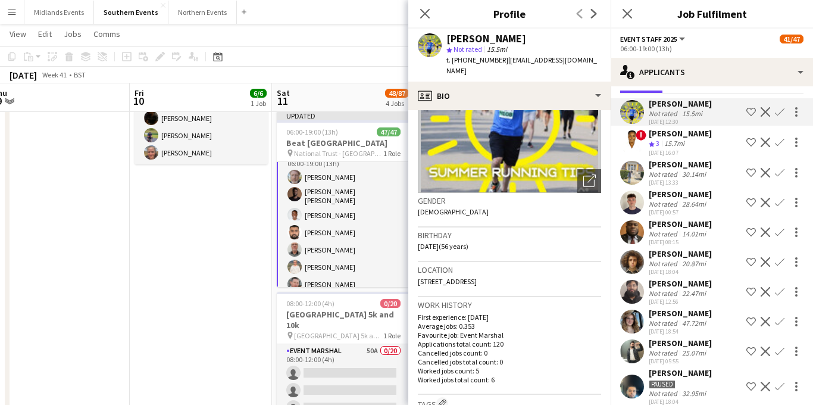
click at [777, 113] on app-icon "Confirm" at bounding box center [780, 112] width 10 height 10
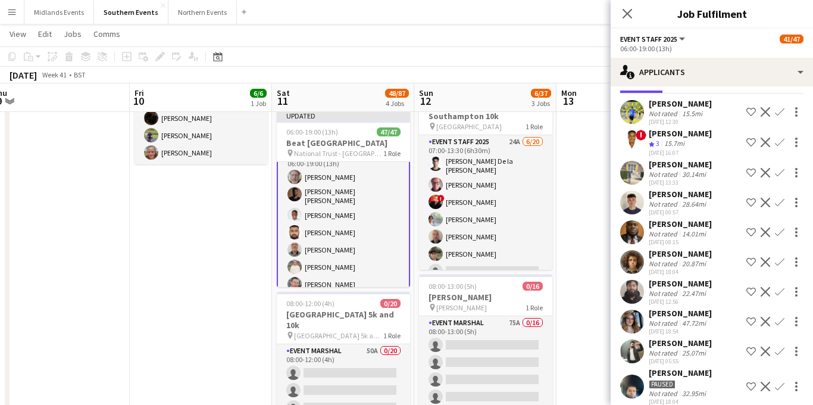
click at [778, 112] on app-icon "Confirm" at bounding box center [780, 112] width 10 height 10
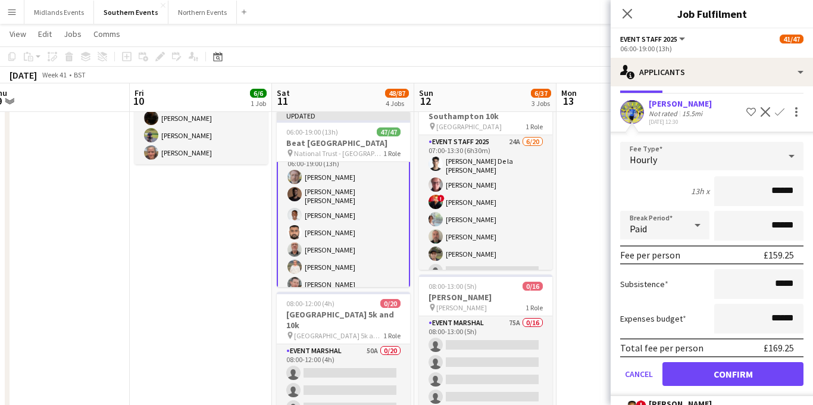
scroll to position [92, 0]
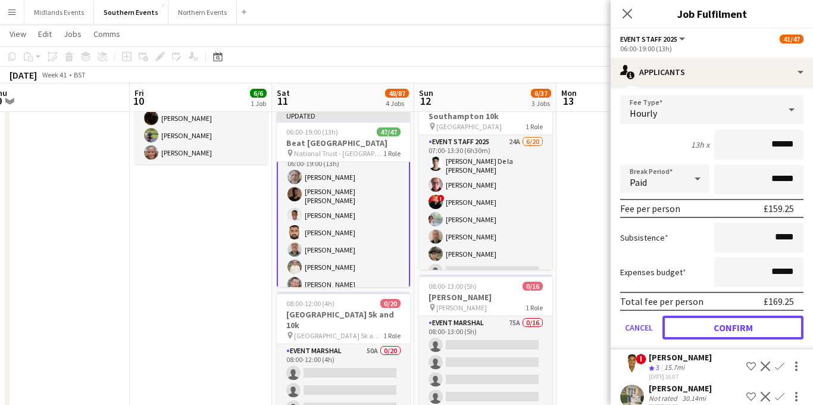
click at [706, 322] on button "Confirm" at bounding box center [733, 328] width 141 height 24
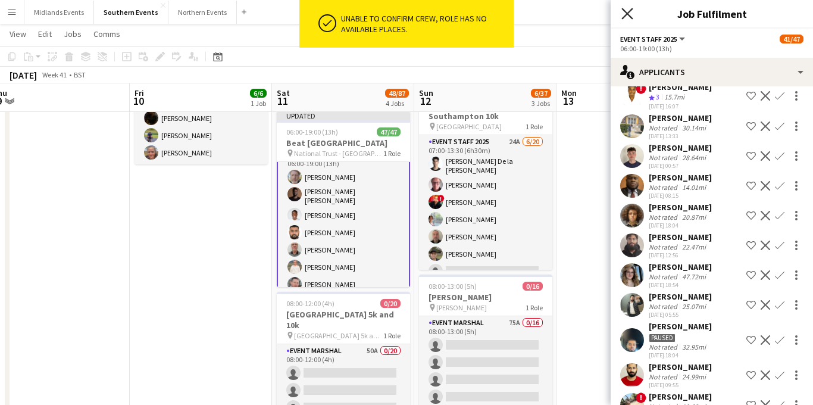
click at [623, 13] on icon "Close pop-in" at bounding box center [627, 13] width 11 height 11
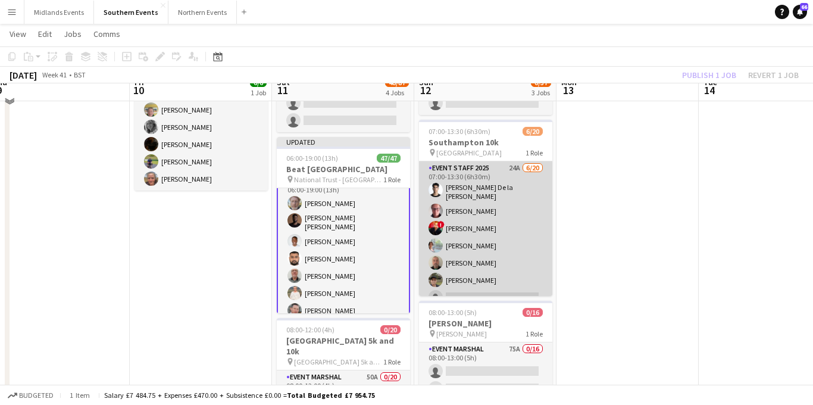
scroll to position [104, 0]
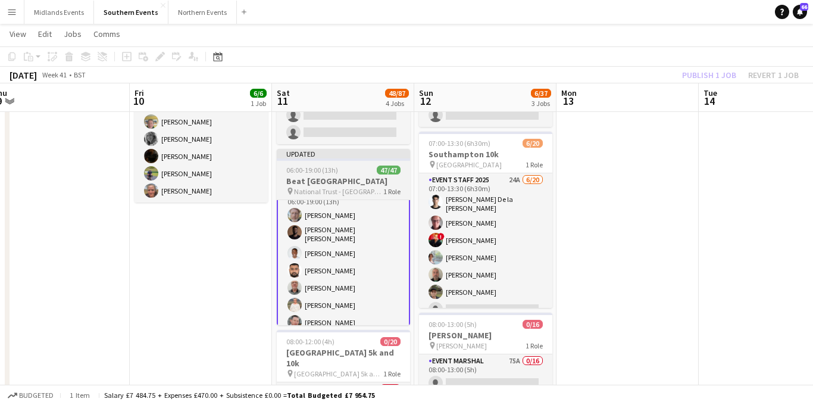
click at [340, 166] on div "06:00-19:00 (13h) 47/47" at bounding box center [343, 170] width 133 height 9
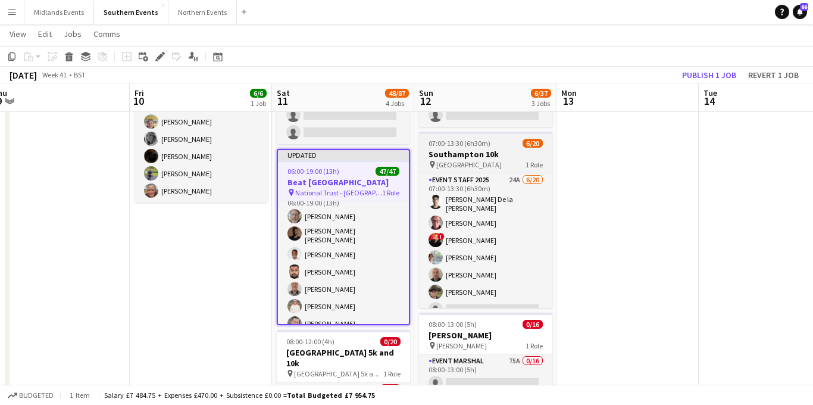
click at [158, 58] on icon at bounding box center [160, 57] width 7 height 7
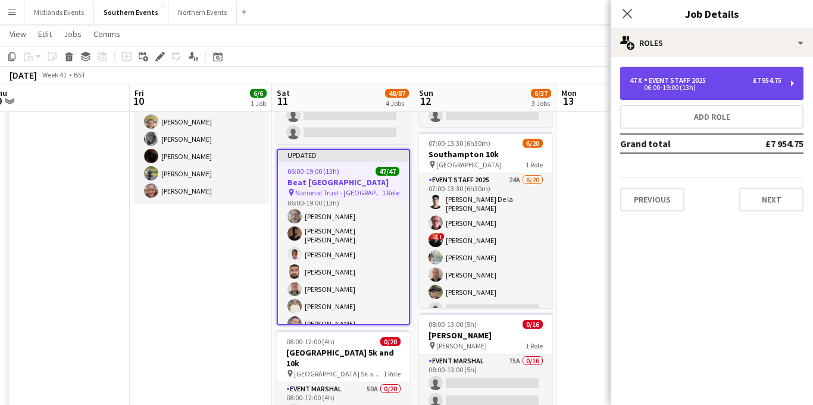
click at [652, 83] on div "Event Staff 2025" at bounding box center [677, 80] width 67 height 8
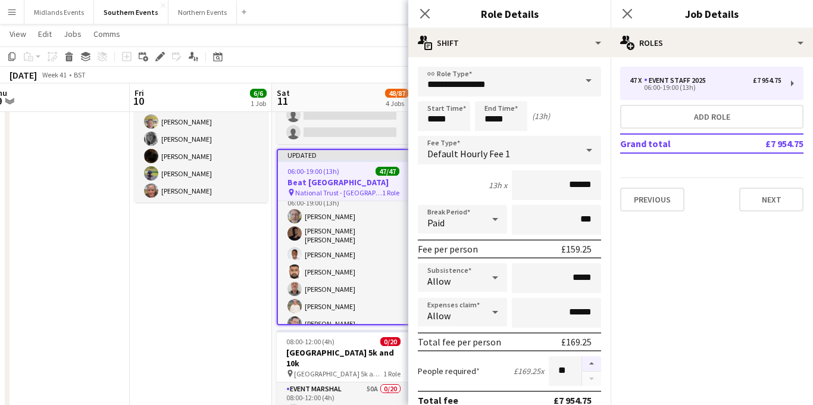
click at [584, 359] on button "button" at bounding box center [591, 363] width 19 height 15
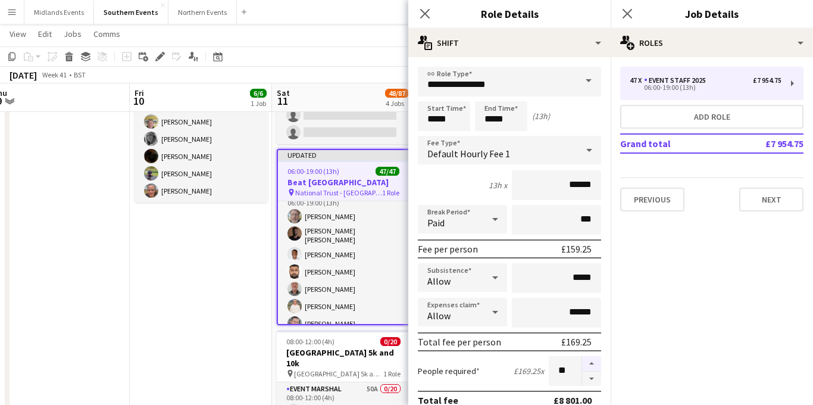
click at [584, 359] on button "button" at bounding box center [591, 363] width 19 height 15
click at [590, 368] on button "button" at bounding box center [591, 363] width 19 height 15
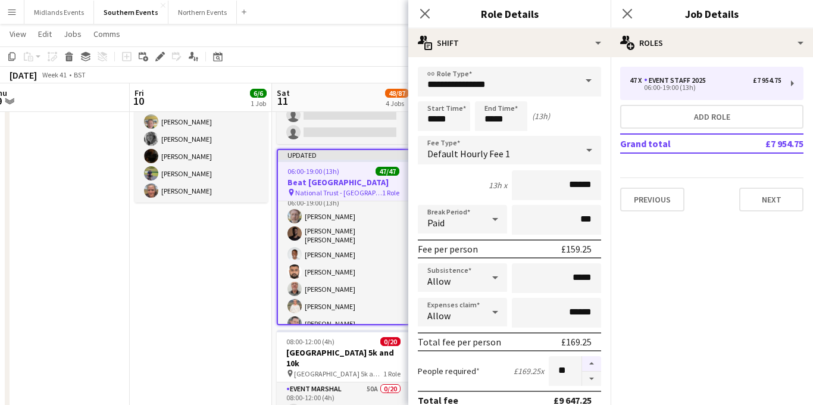
click at [590, 368] on button "button" at bounding box center [591, 363] width 19 height 15
type input "**"
click at [627, 20] on app-icon "Close pop-in" at bounding box center [628, 14] width 14 height 14
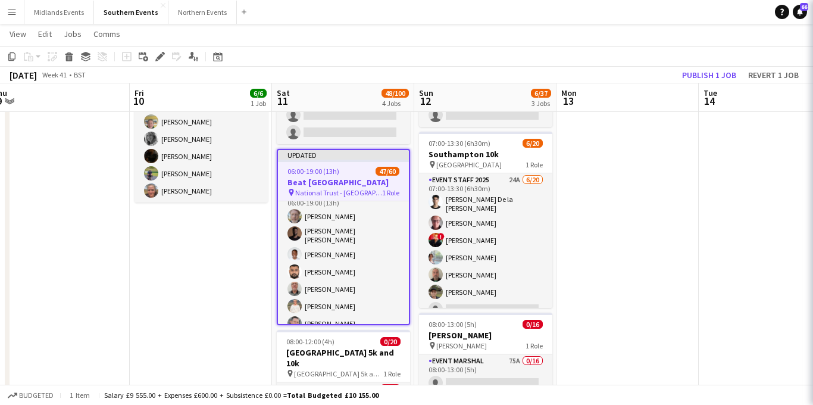
click at [332, 177] on h3 "Beat [GEOGRAPHIC_DATA]" at bounding box center [343, 182] width 131 height 11
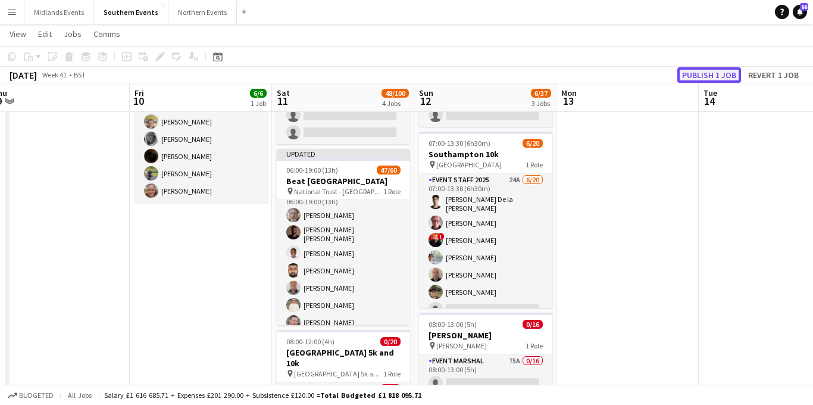
click at [697, 76] on button "Publish 1 job" at bounding box center [710, 74] width 64 height 15
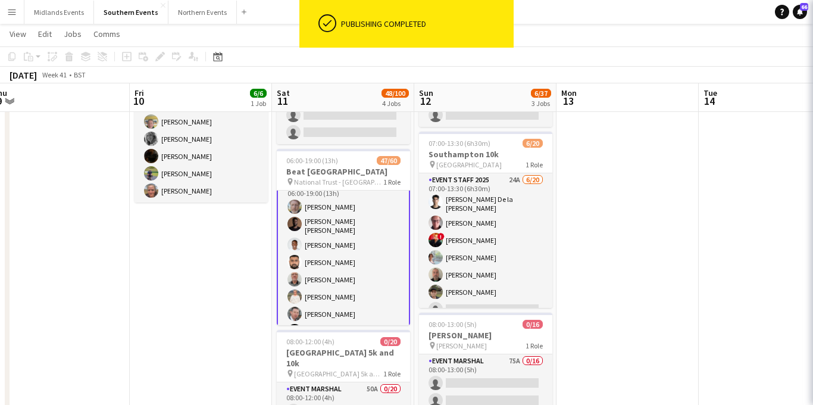
scroll to position [15, 0]
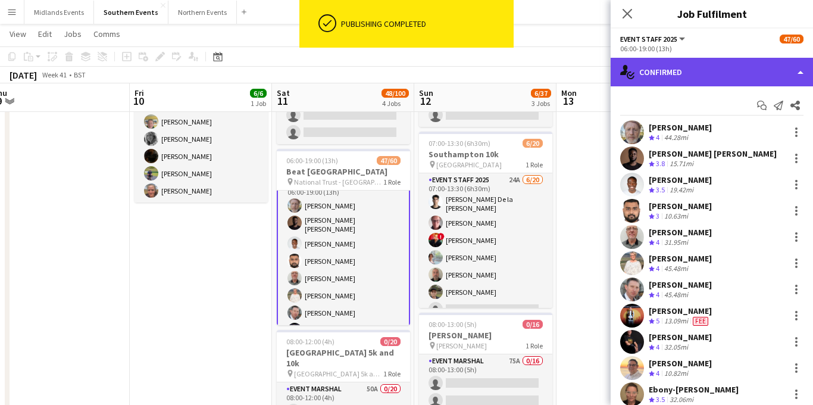
click at [697, 68] on div "single-neutral-actions-check-2 Confirmed" at bounding box center [712, 72] width 202 height 29
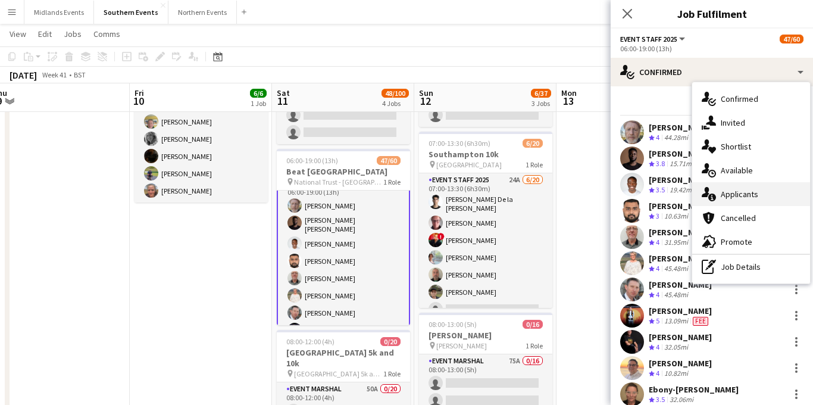
click at [731, 192] on span "Applicants" at bounding box center [740, 194] width 38 height 11
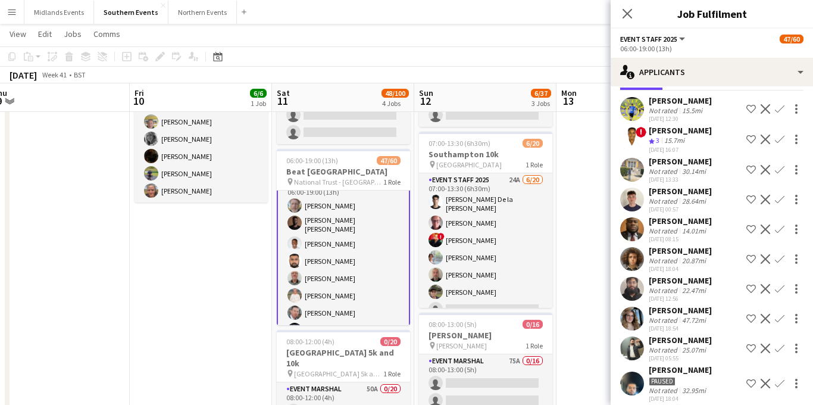
scroll to position [14, 0]
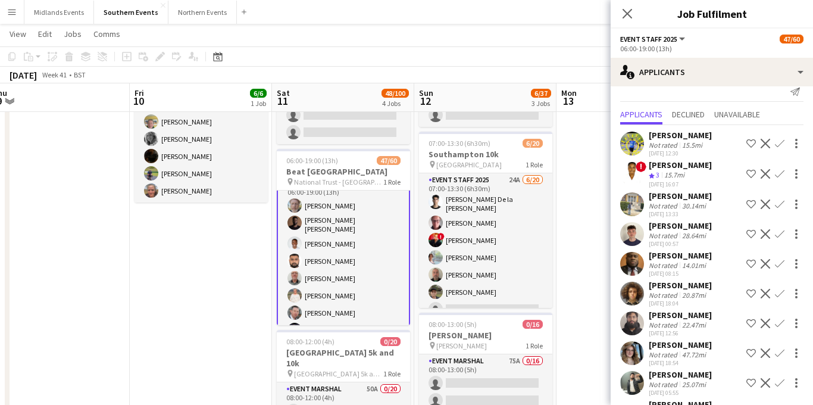
click at [780, 143] on app-icon "Confirm" at bounding box center [780, 144] width 10 height 10
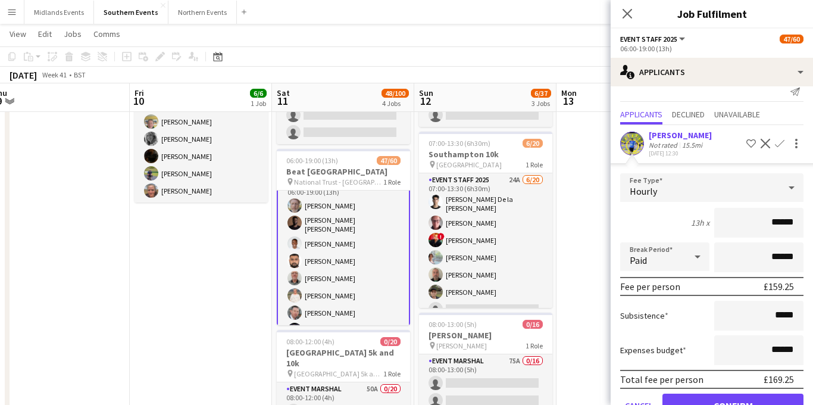
scroll to position [54, 0]
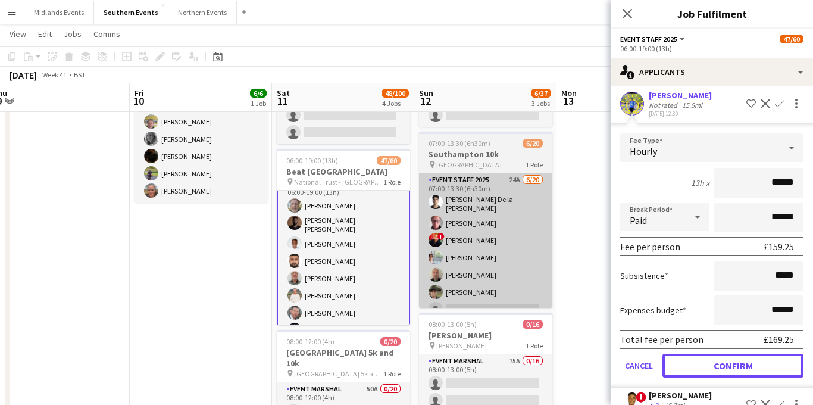
click at [700, 357] on button "Confirm" at bounding box center [733, 366] width 141 height 24
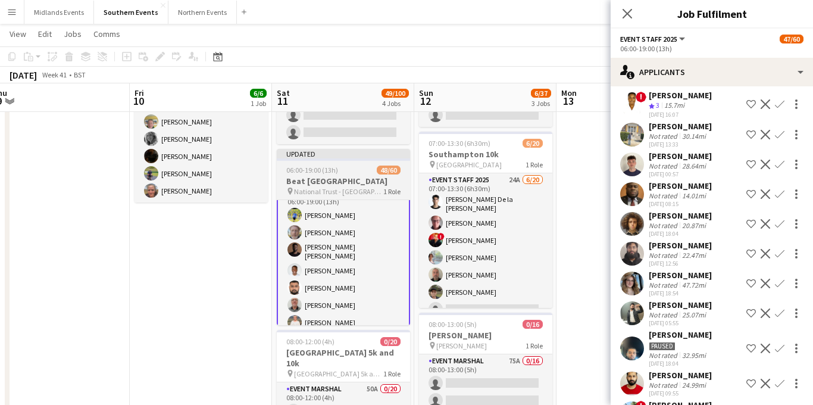
scroll to position [0, 0]
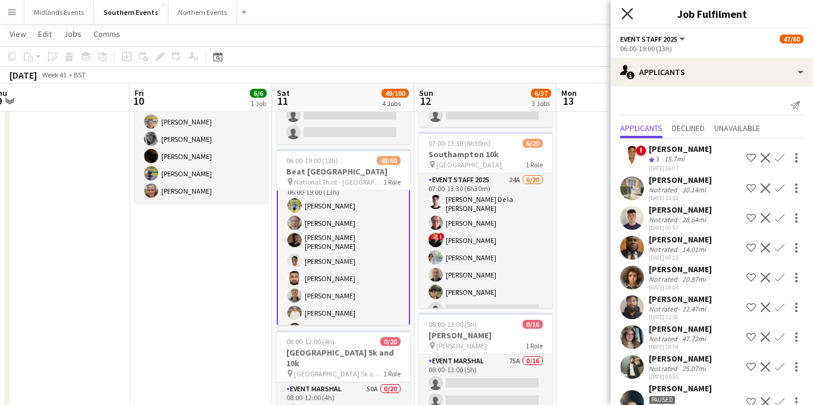
click at [632, 14] on icon "Close pop-in" at bounding box center [627, 13] width 11 height 11
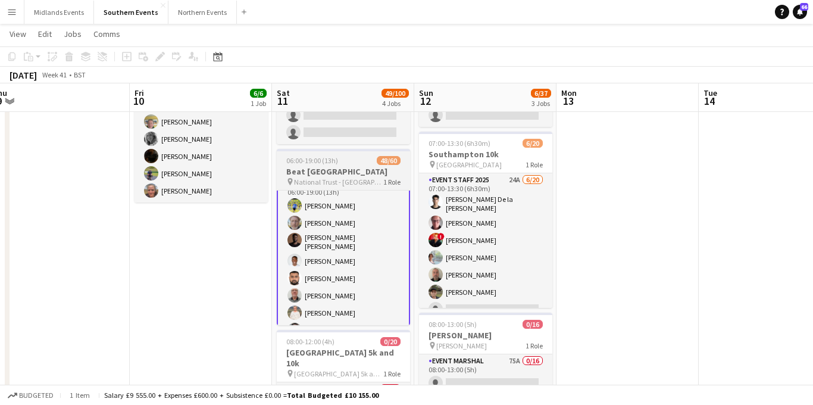
click at [338, 154] on app-job-card "06:00-19:00 (13h) 48/60 Beat Box Hill pin National Trust - Box Hill 1 Role Even…" at bounding box center [343, 237] width 133 height 176
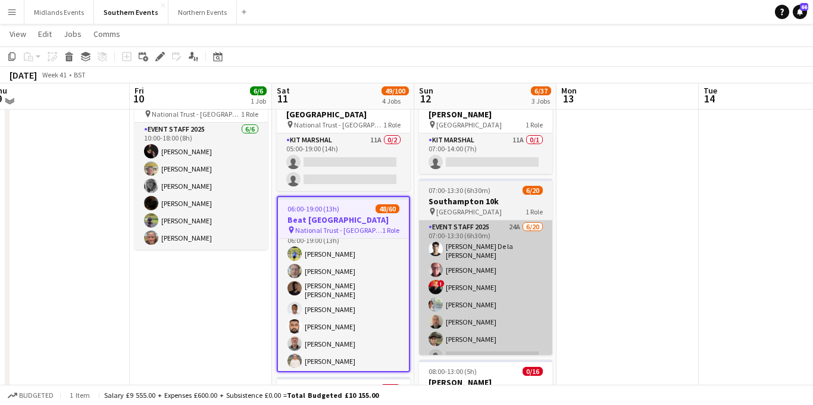
scroll to position [47, 0]
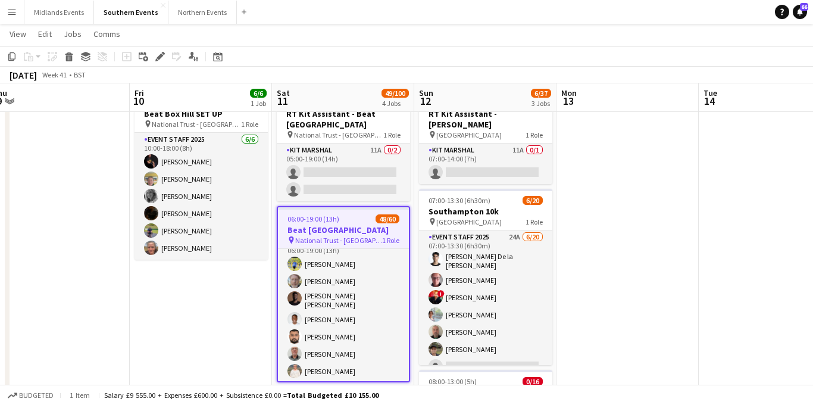
click at [331, 225] on h3 "Beat [GEOGRAPHIC_DATA]" at bounding box center [343, 230] width 131 height 11
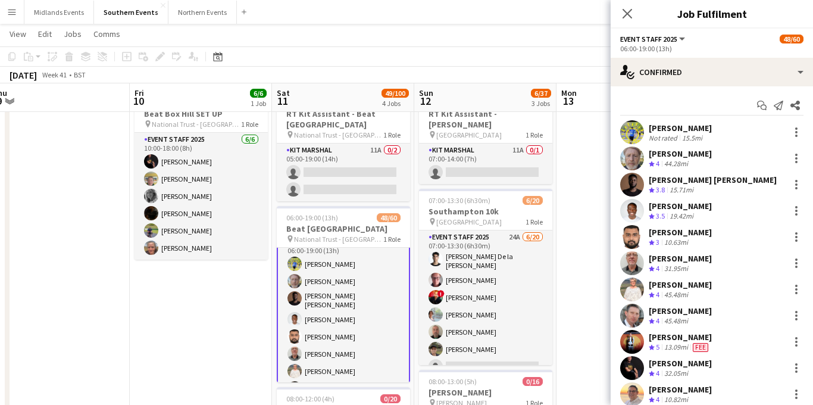
scroll to position [15, 0]
click at [763, 105] on icon "Start chat" at bounding box center [762, 106] width 10 height 10
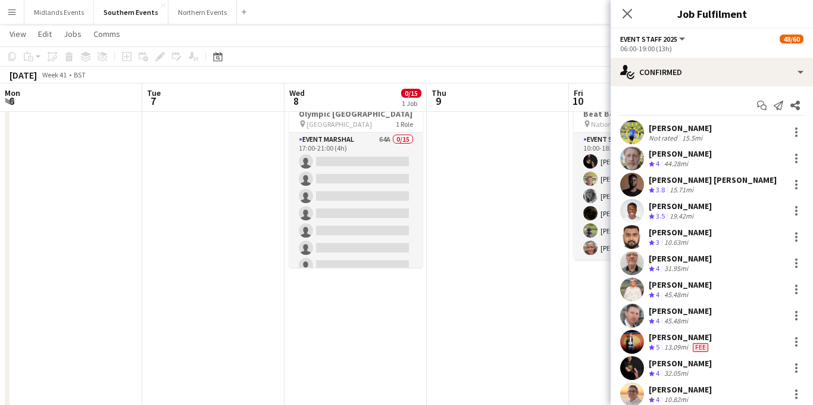
scroll to position [15, 0]
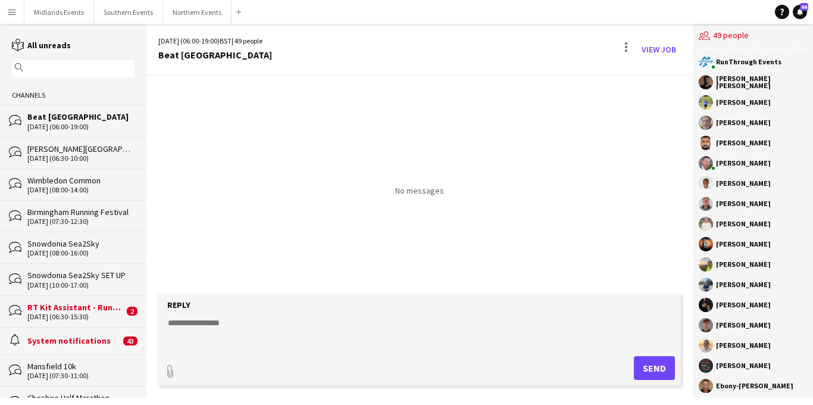
click at [198, 323] on textarea at bounding box center [423, 332] width 512 height 31
paste textarea "**********"
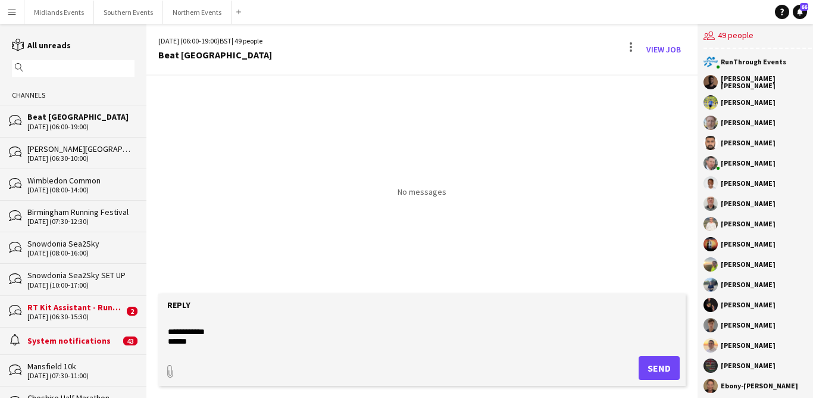
scroll to position [172, 0]
type textarea "**********"
click at [650, 360] on button "Send" at bounding box center [659, 368] width 41 height 24
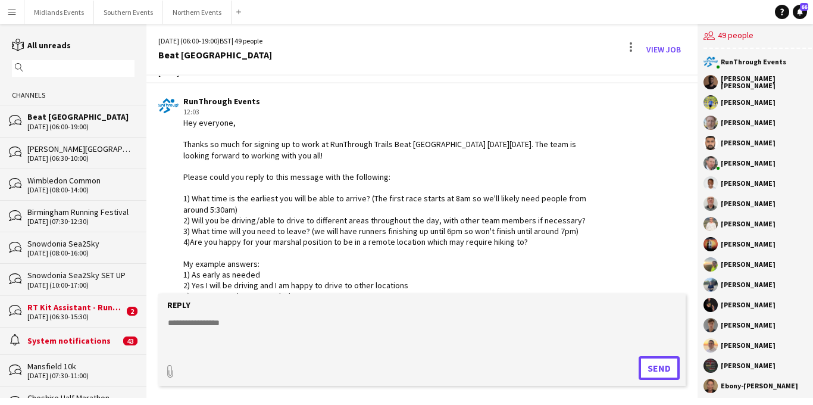
scroll to position [0, 0]
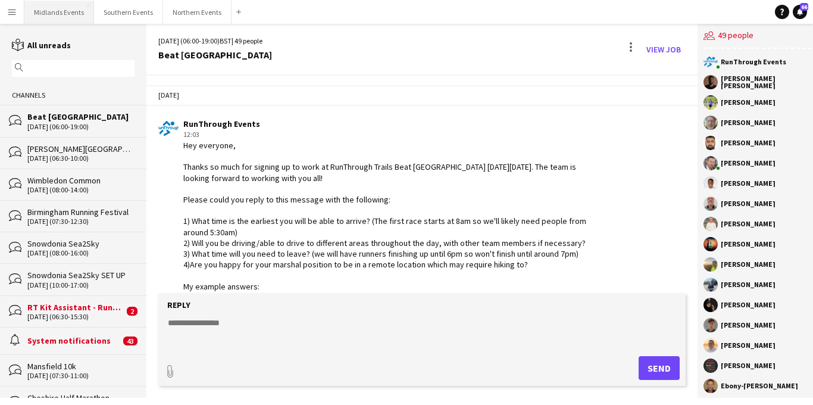
click at [65, 12] on button "Midlands Events Close" at bounding box center [59, 12] width 70 height 23
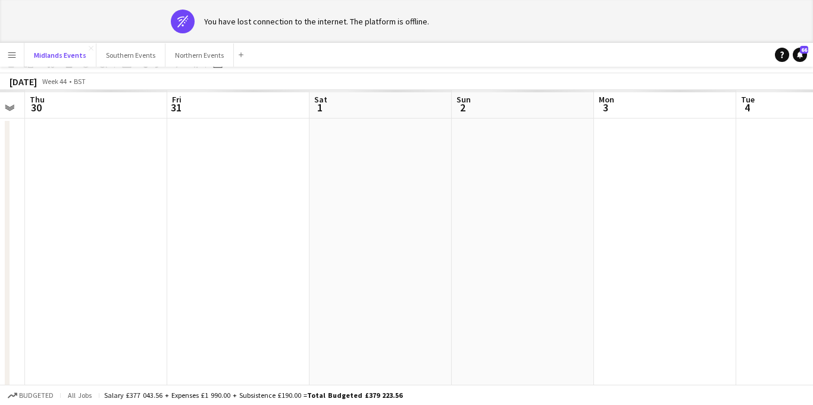
scroll to position [0, 411]
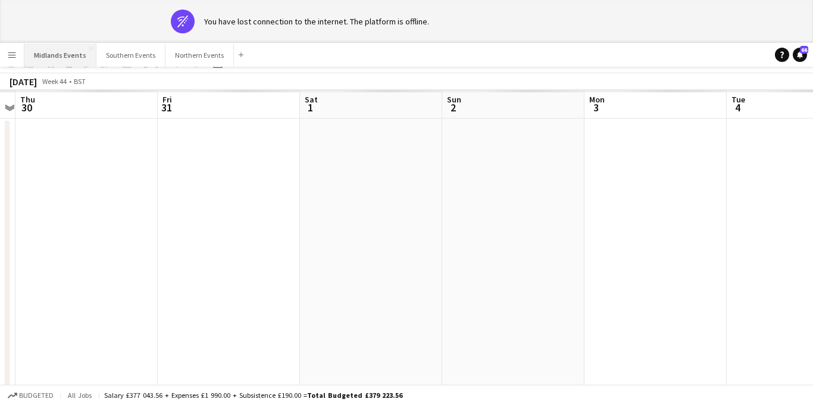
click at [54, 57] on button "Midlands Events Close" at bounding box center [60, 54] width 72 height 23
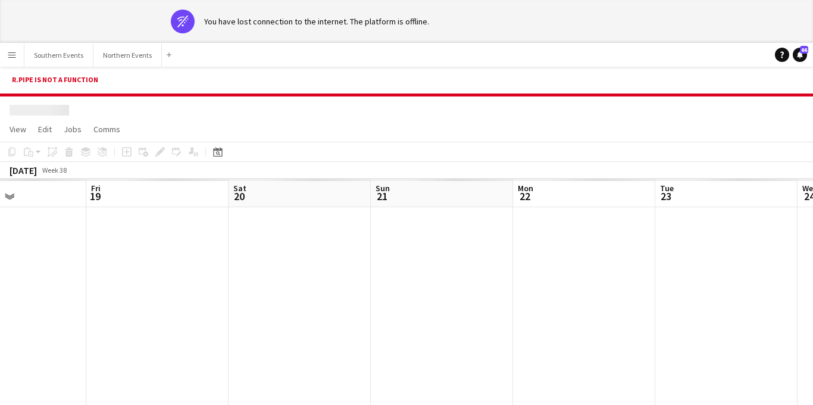
scroll to position [0, 436]
click at [169, 55] on app-icon "Add" at bounding box center [169, 54] width 5 height 5
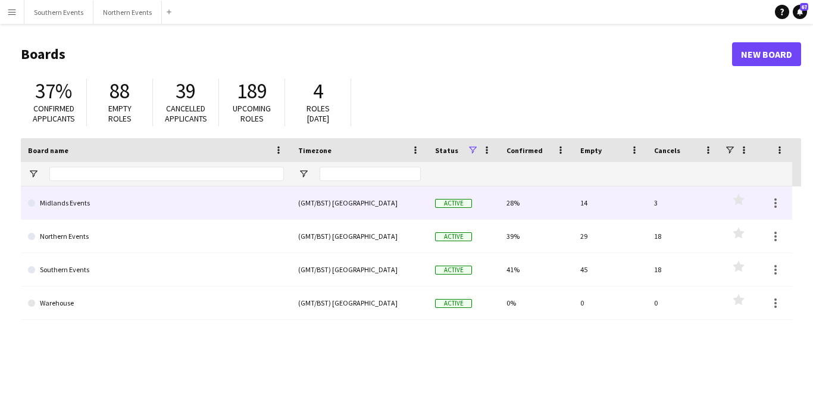
click at [82, 202] on link "Midlands Events" at bounding box center [156, 202] width 256 height 33
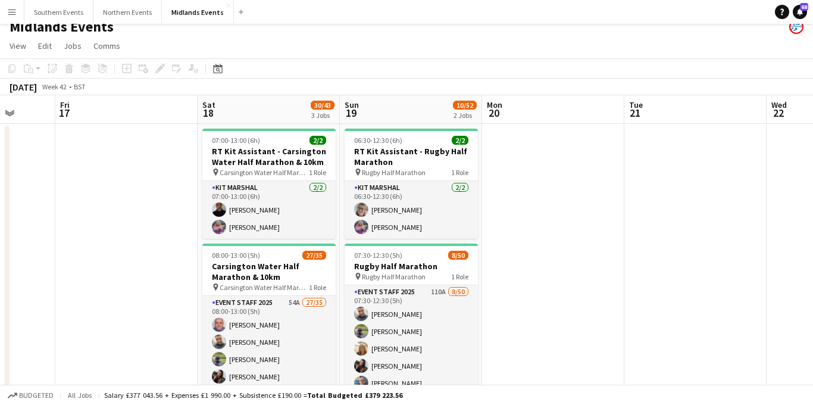
scroll to position [18, 0]
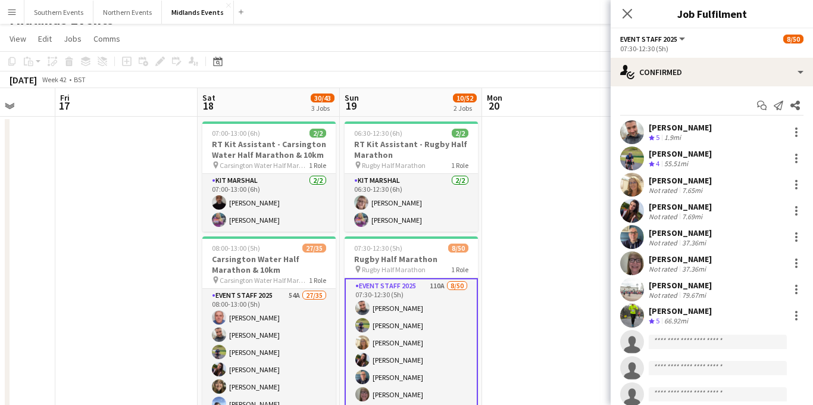
scroll to position [1, 0]
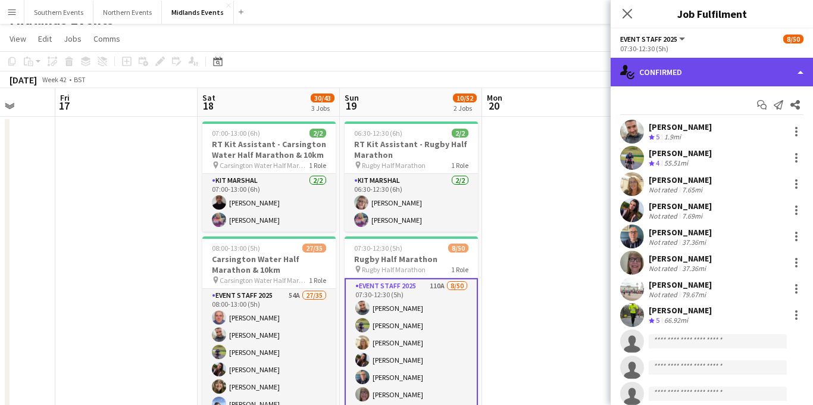
click at [722, 70] on div "single-neutral-actions-check-2 Confirmed" at bounding box center [712, 72] width 202 height 29
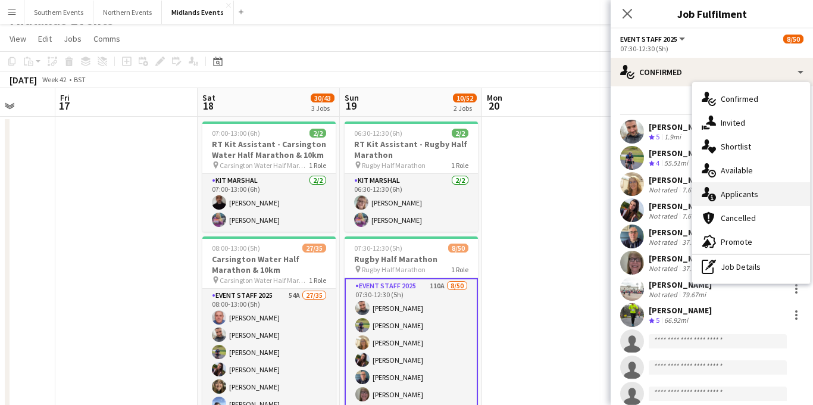
click at [740, 191] on span "Applicants" at bounding box center [740, 194] width 38 height 11
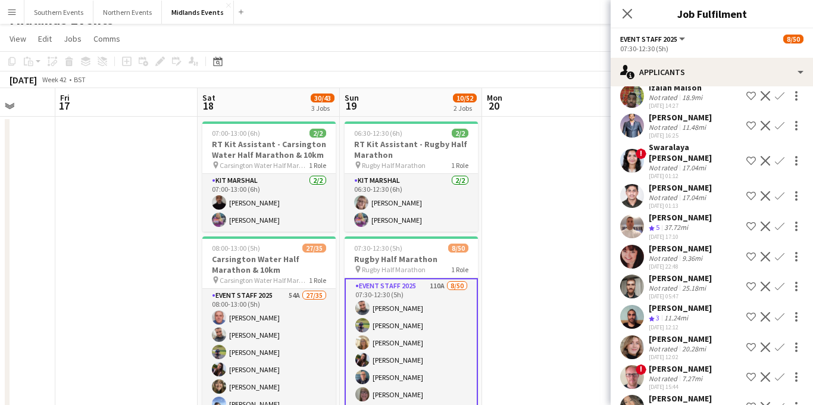
scroll to position [745, 0]
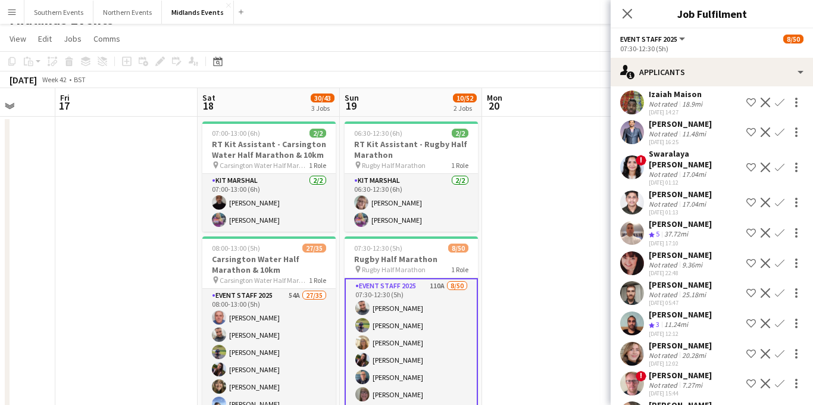
click at [778, 232] on app-icon "Confirm" at bounding box center [780, 233] width 10 height 10
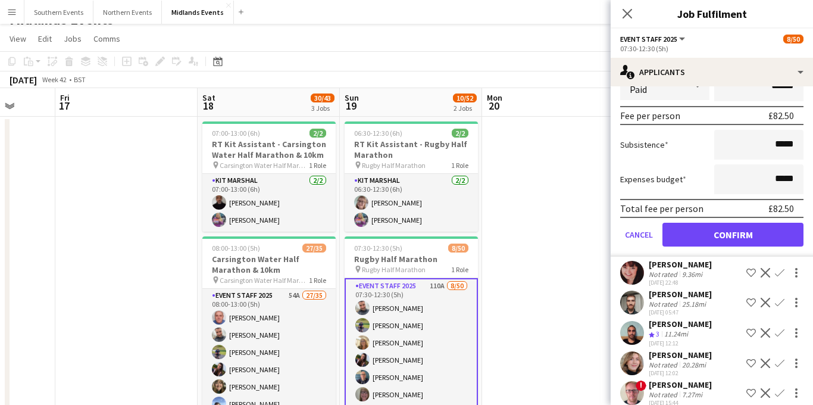
scroll to position [1041, 0]
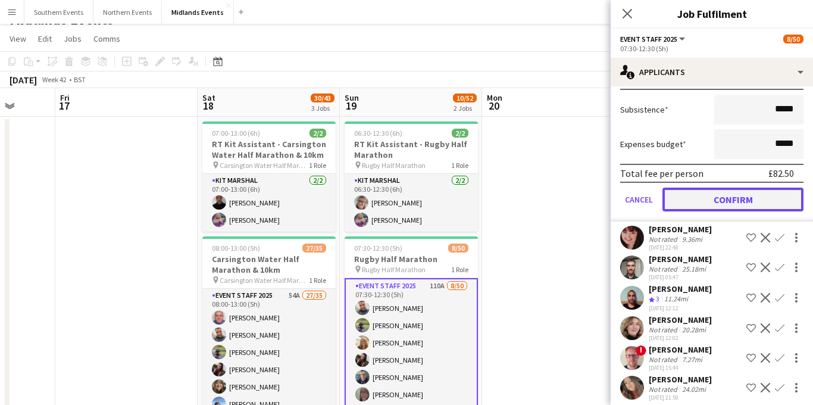
click at [724, 206] on button "Confirm" at bounding box center [733, 200] width 141 height 24
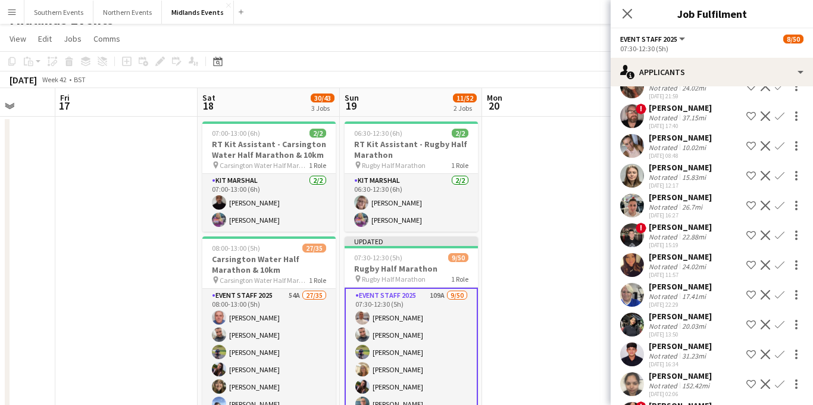
scroll to position [740, 0]
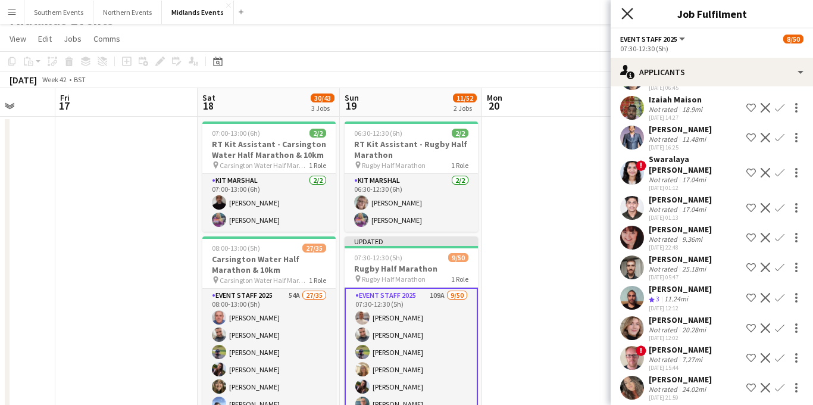
click at [628, 14] on icon at bounding box center [627, 13] width 11 height 11
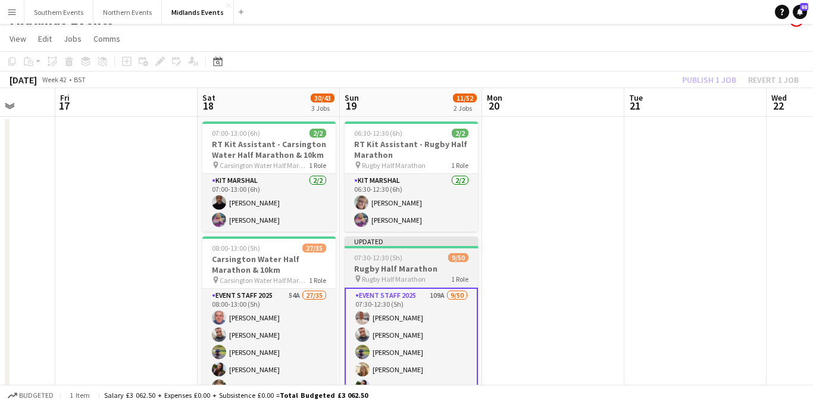
click at [427, 250] on app-job-card "Updated 07:30-12:30 (5h) 9/50 Rugby Half Marathon pin Rugby Half Marathon 1 Rol…" at bounding box center [411, 324] width 133 height 176
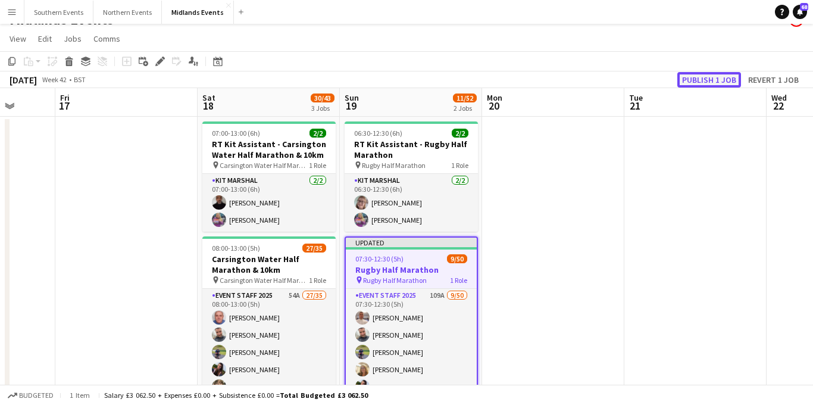
click at [697, 76] on button "Publish 1 job" at bounding box center [710, 79] width 64 height 15
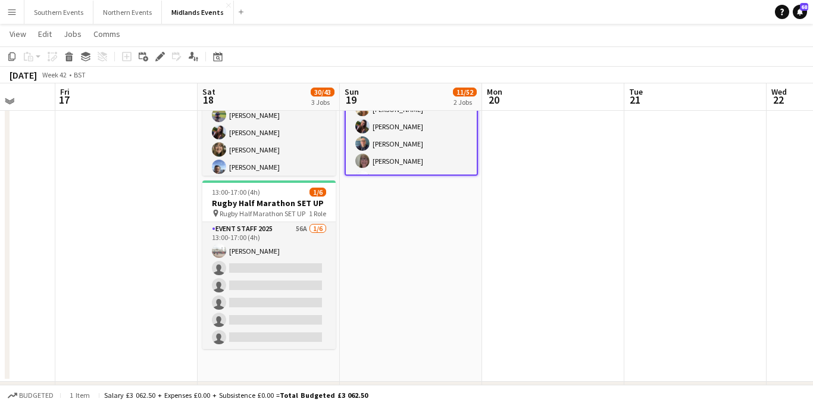
scroll to position [261, 0]
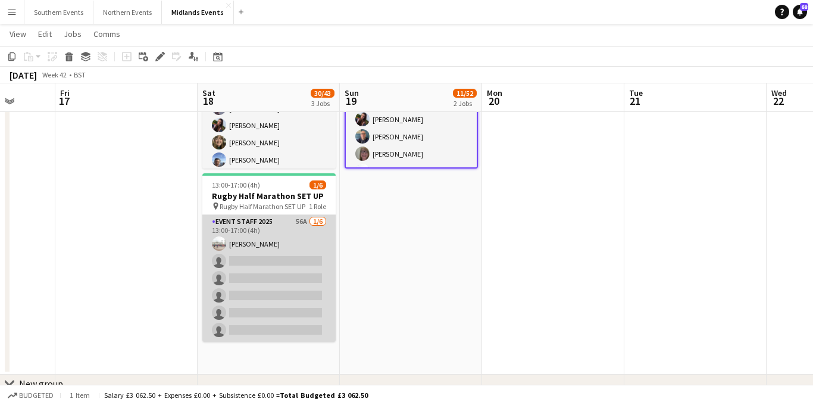
click at [273, 267] on app-card-role "Event Staff 2025 56A [DATE] 13:00-17:00 (4h) [PERSON_NAME] single-neutral-actio…" at bounding box center [268, 278] width 133 height 127
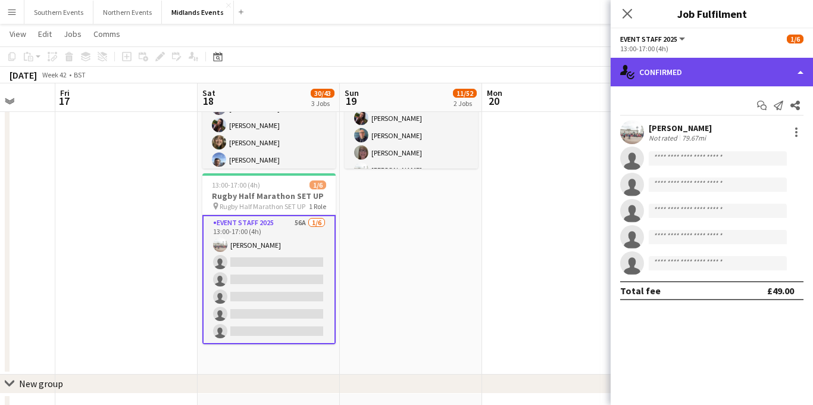
click at [711, 68] on div "single-neutral-actions-check-2 Confirmed" at bounding box center [712, 72] width 202 height 29
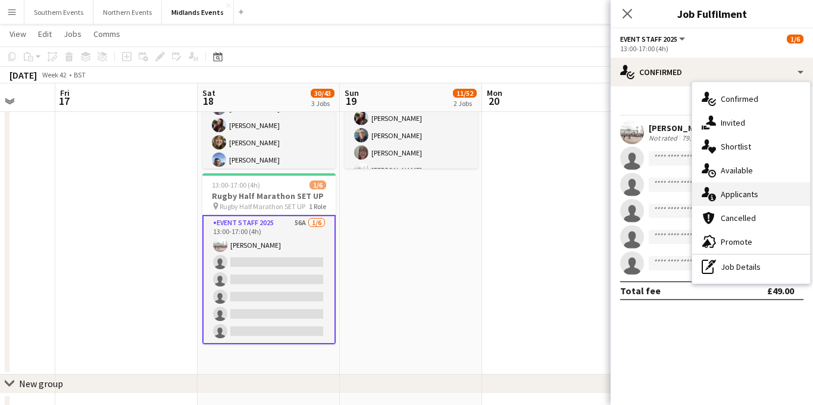
click at [738, 197] on span "Applicants" at bounding box center [740, 194] width 38 height 11
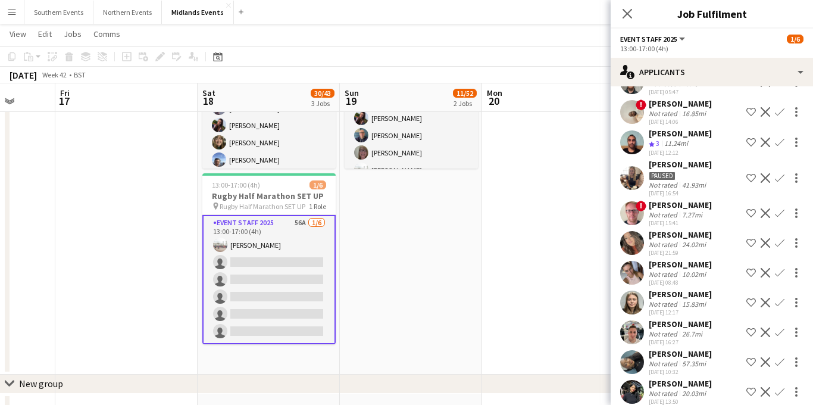
scroll to position [190, 0]
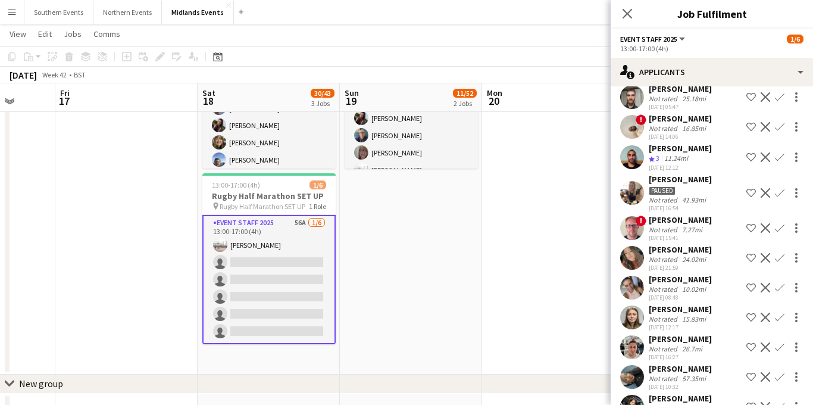
click at [778, 162] on app-icon "Confirm" at bounding box center [780, 157] width 10 height 10
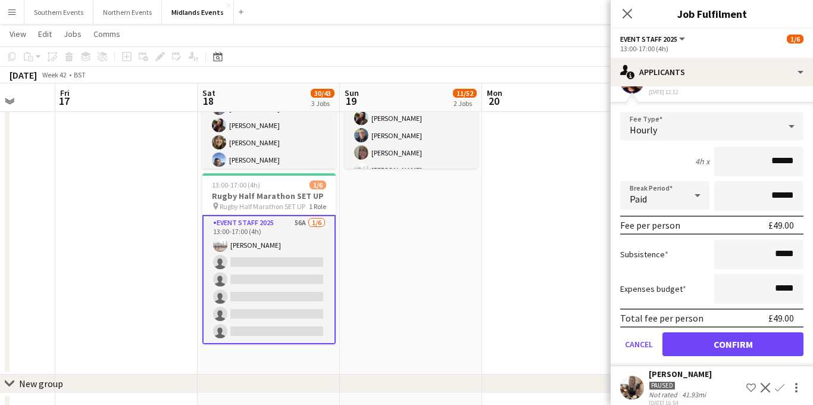
scroll to position [292, 0]
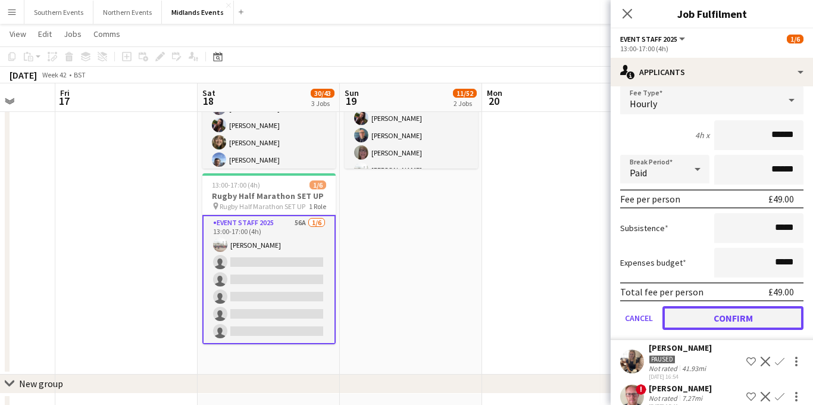
click at [713, 323] on button "Confirm" at bounding box center [733, 318] width 141 height 24
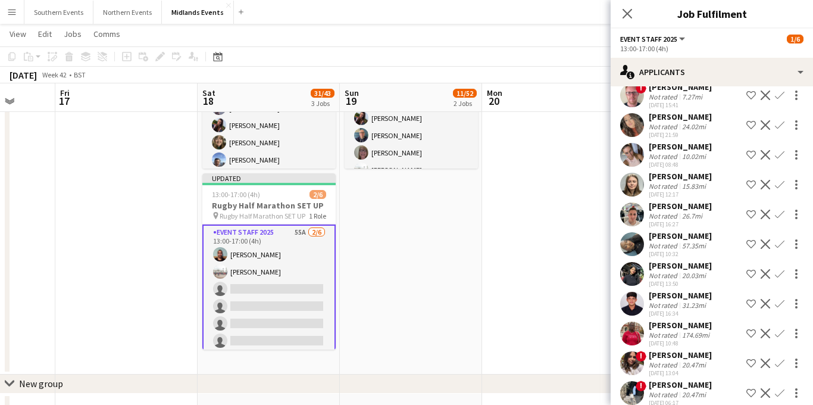
scroll to position [0, 0]
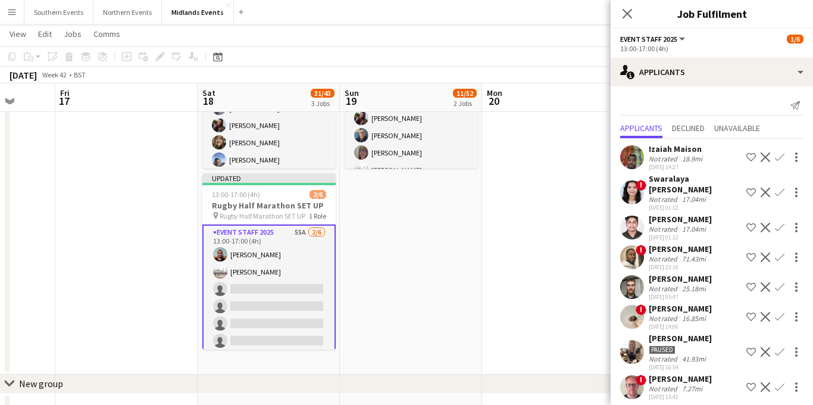
click at [765, 254] on app-icon "Decline" at bounding box center [766, 257] width 10 height 10
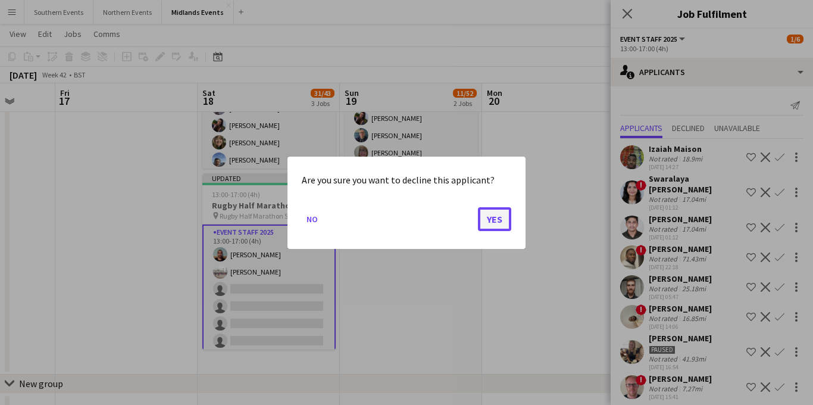
click at [499, 223] on button "Yes" at bounding box center [494, 219] width 33 height 24
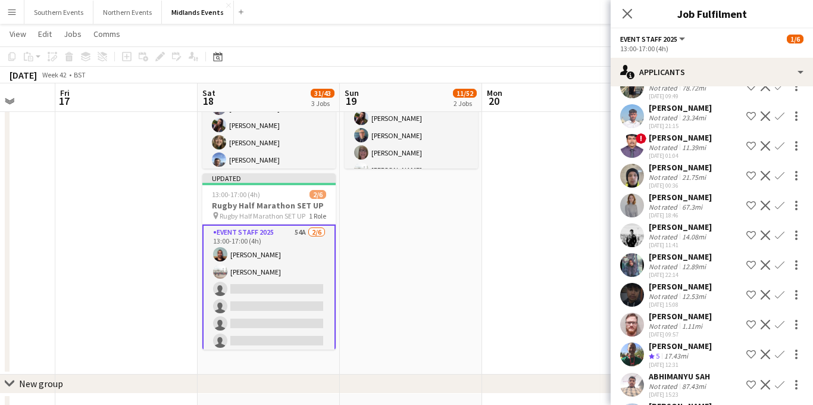
scroll to position [1433, 0]
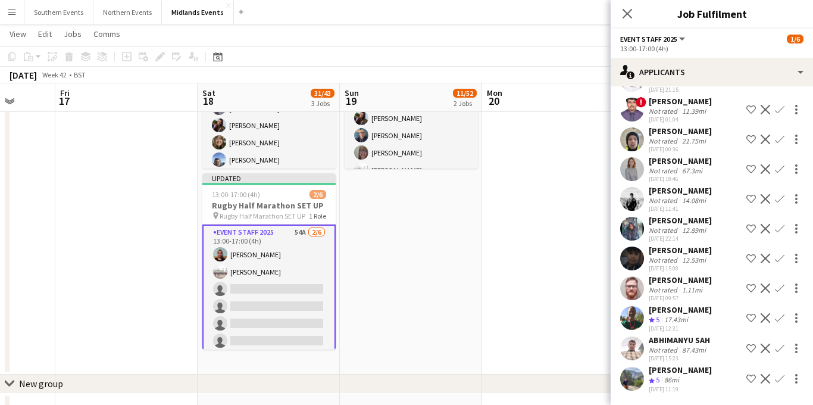
click at [778, 317] on app-icon "Confirm" at bounding box center [780, 318] width 10 height 10
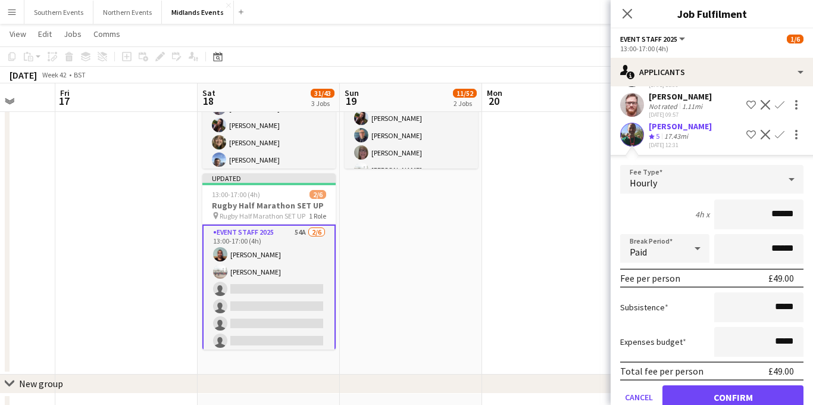
scroll to position [1607, 0]
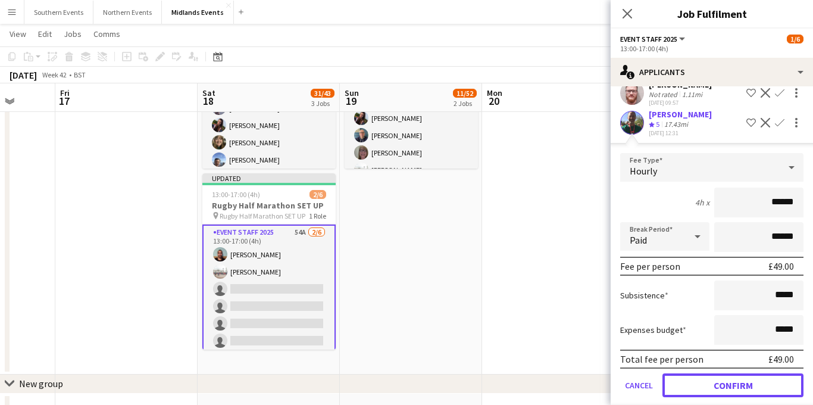
click at [687, 397] on button "Confirm" at bounding box center [733, 385] width 141 height 24
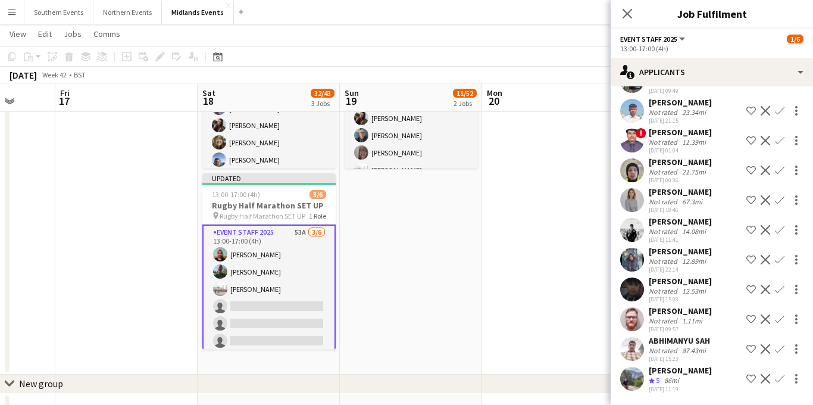
scroll to position [1385, 0]
click at [779, 235] on app-icon "Confirm" at bounding box center [780, 230] width 10 height 10
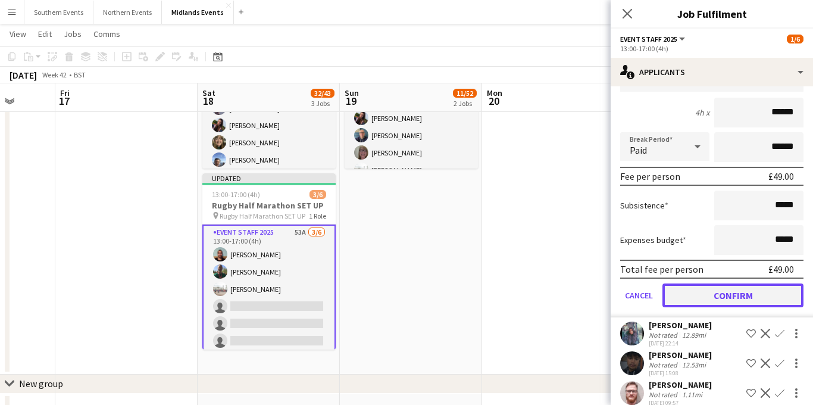
click at [706, 307] on button "Confirm" at bounding box center [733, 295] width 141 height 24
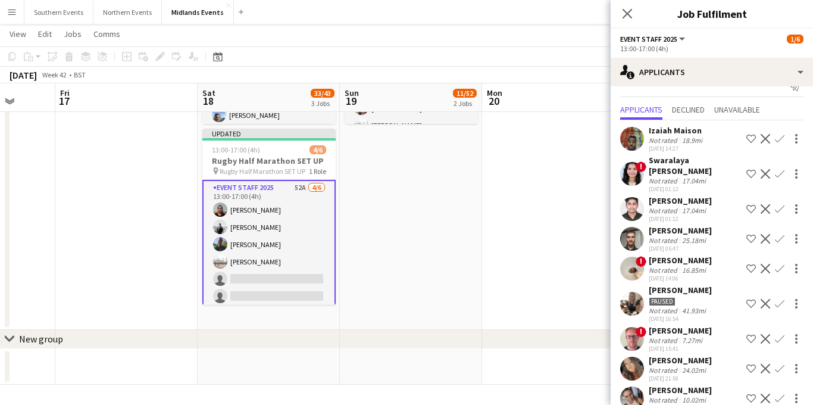
scroll to position [13, 0]
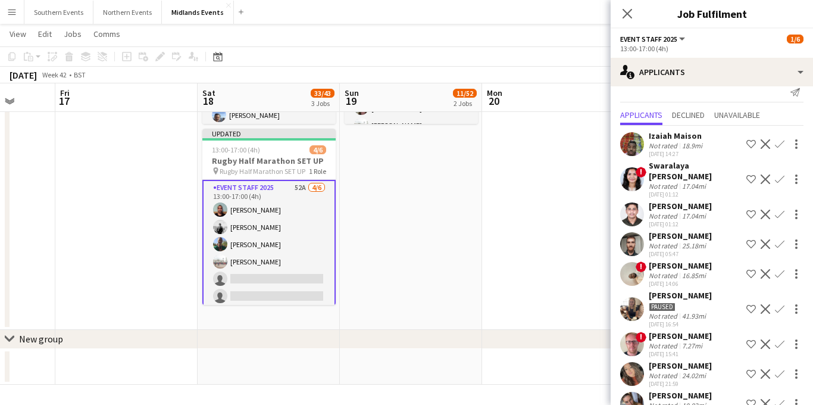
click at [781, 246] on app-icon "Confirm" at bounding box center [780, 244] width 10 height 10
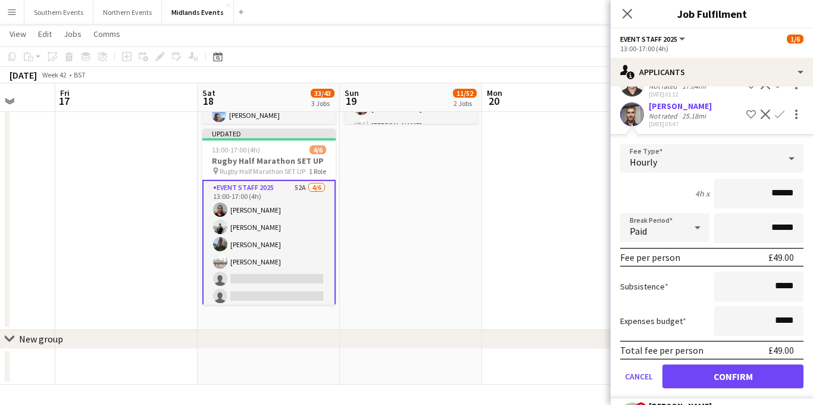
scroll to position [151, 0]
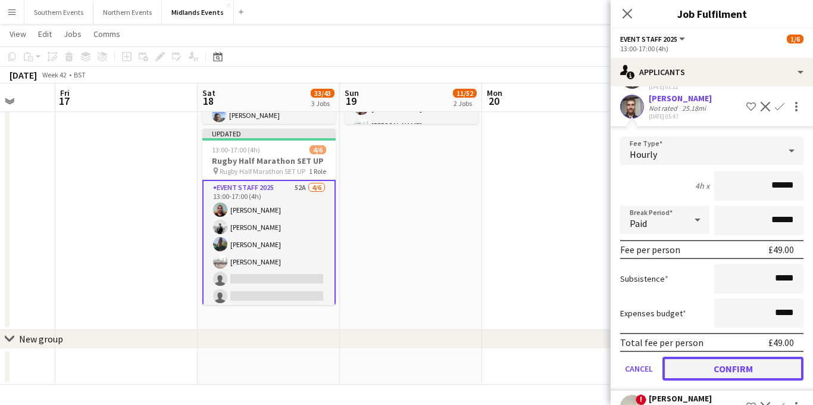
click at [695, 364] on button "Confirm" at bounding box center [733, 369] width 141 height 24
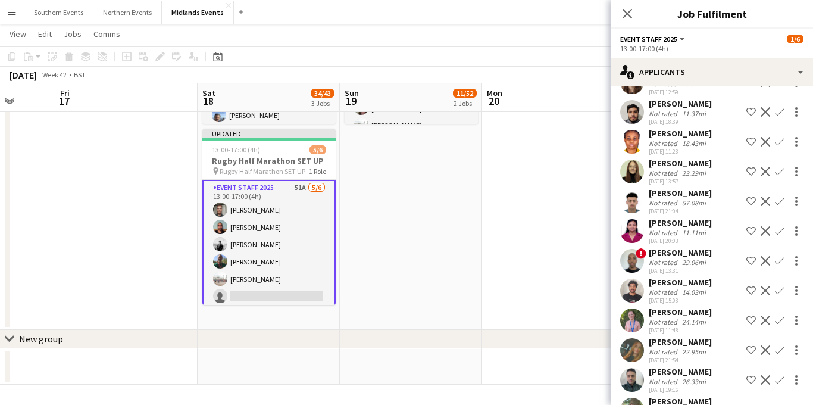
scroll to position [934, 0]
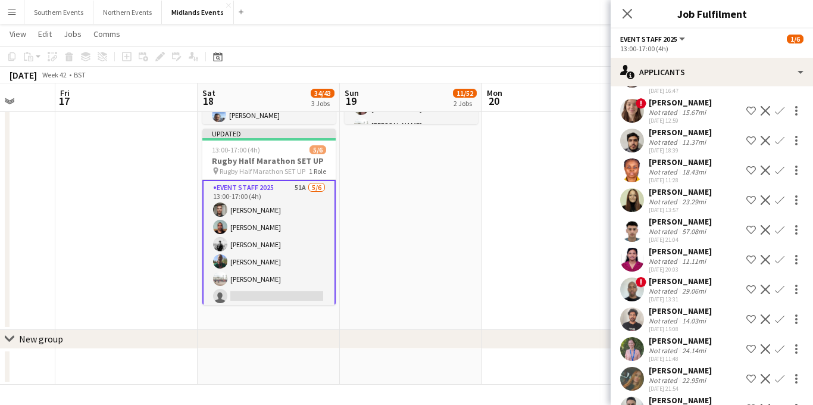
click at [780, 205] on app-icon "Confirm" at bounding box center [780, 200] width 10 height 10
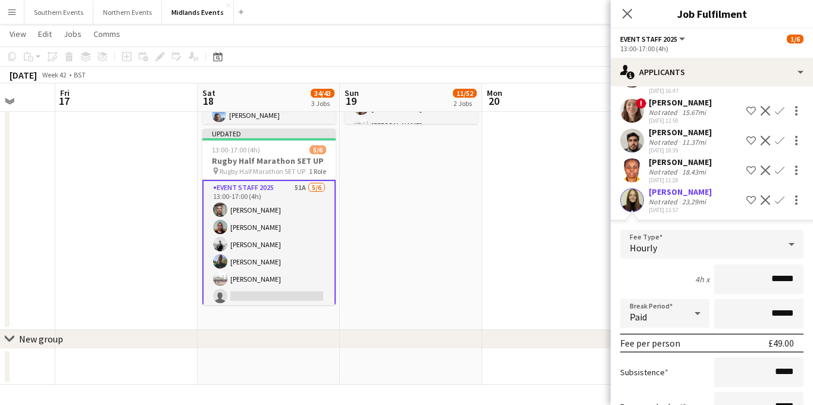
scroll to position [1034, 0]
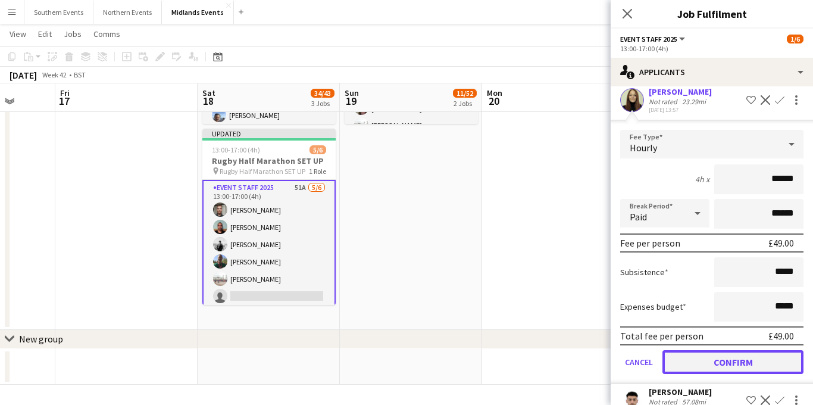
click at [700, 367] on button "Confirm" at bounding box center [733, 362] width 141 height 24
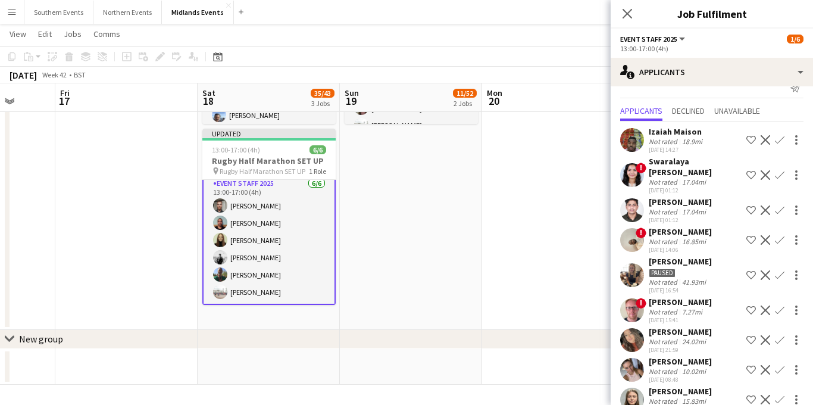
scroll to position [0, 0]
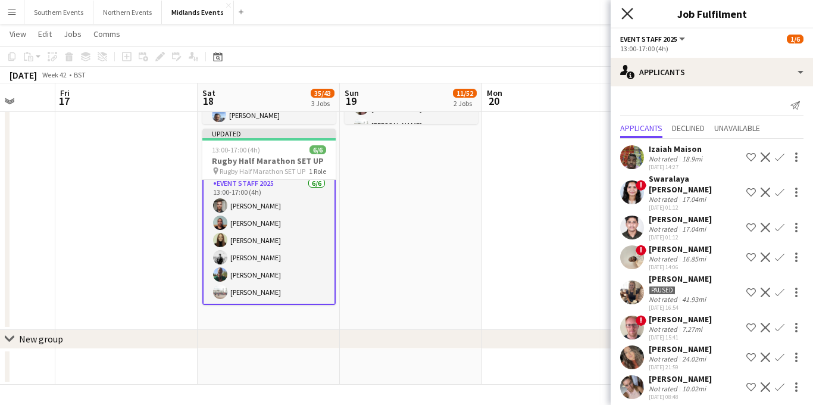
click at [626, 13] on icon at bounding box center [627, 13] width 11 height 11
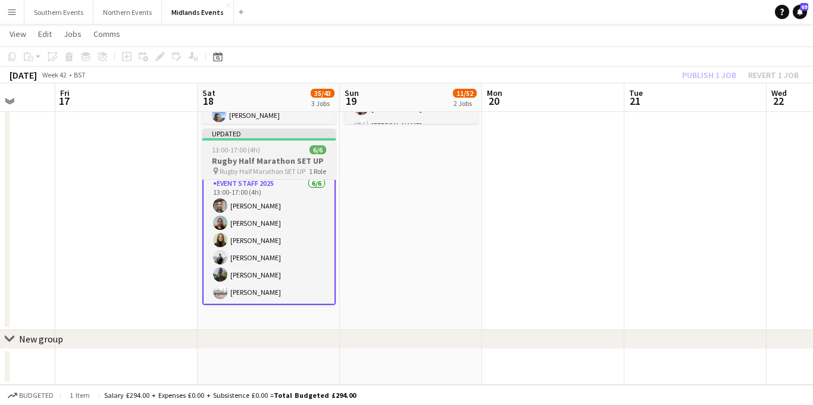
click at [218, 153] on span "13:00-17:00 (4h)" at bounding box center [236, 149] width 48 height 9
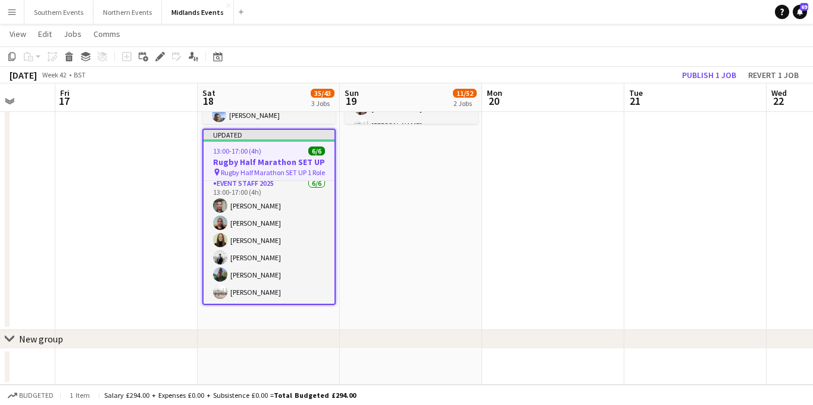
scroll to position [7, 0]
click at [709, 79] on button "Publish 1 job" at bounding box center [710, 74] width 64 height 15
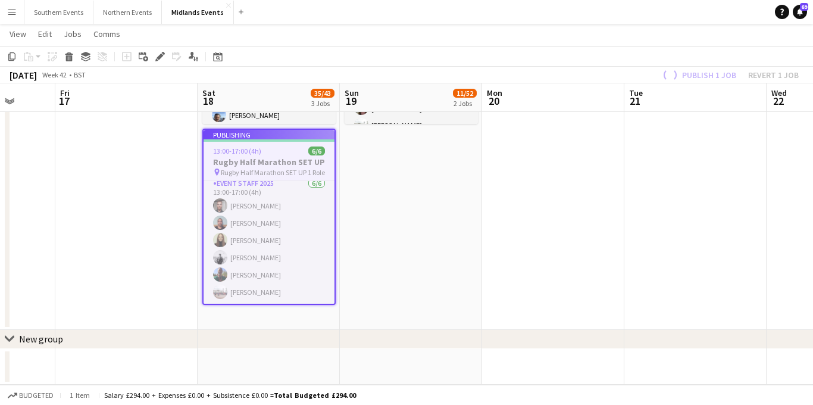
scroll to position [0, 0]
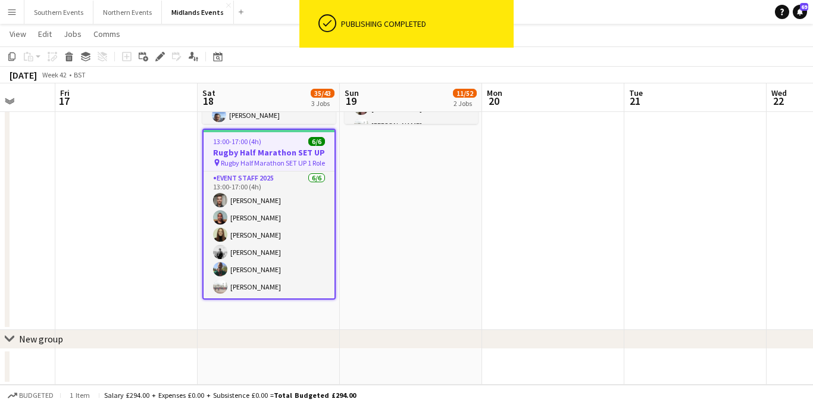
click at [268, 158] on div "pin Rugby Half Marathon SET UP 1 Role" at bounding box center [269, 163] width 131 height 10
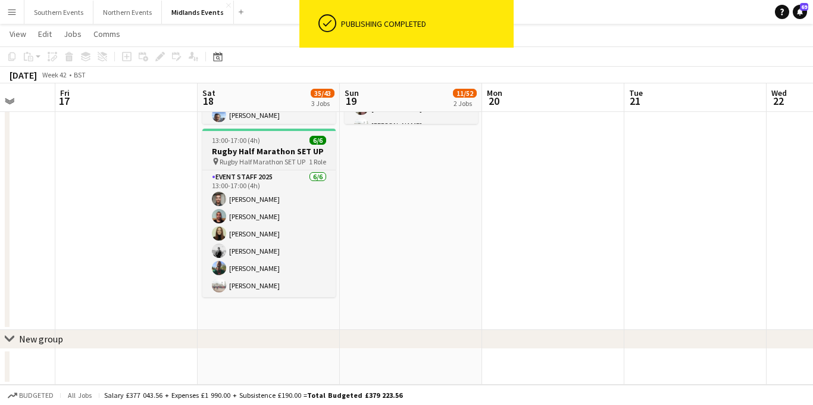
click at [295, 164] on span "Rugby Half Marathon SET UP" at bounding box center [263, 161] width 86 height 9
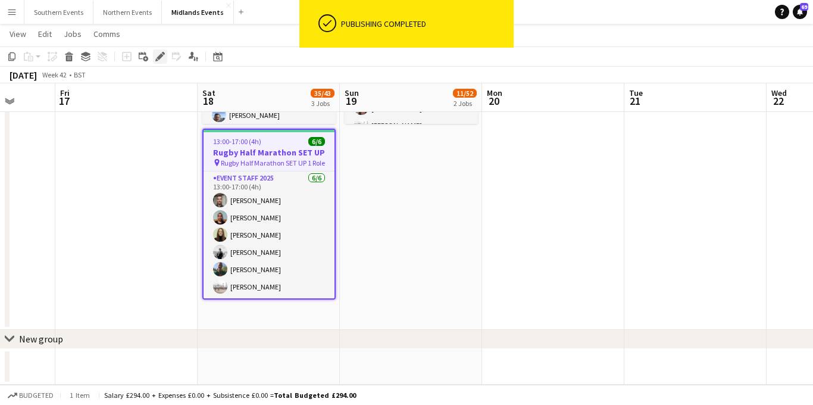
click at [159, 55] on icon "Edit" at bounding box center [160, 57] width 10 height 10
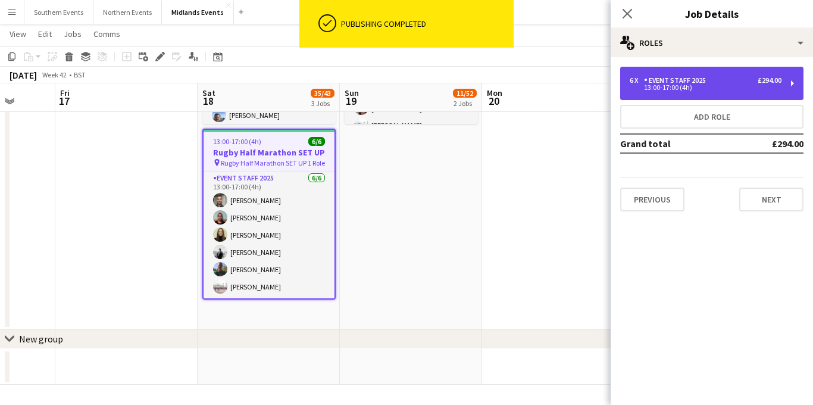
click at [669, 82] on div "Event Staff 2025" at bounding box center [677, 80] width 67 height 8
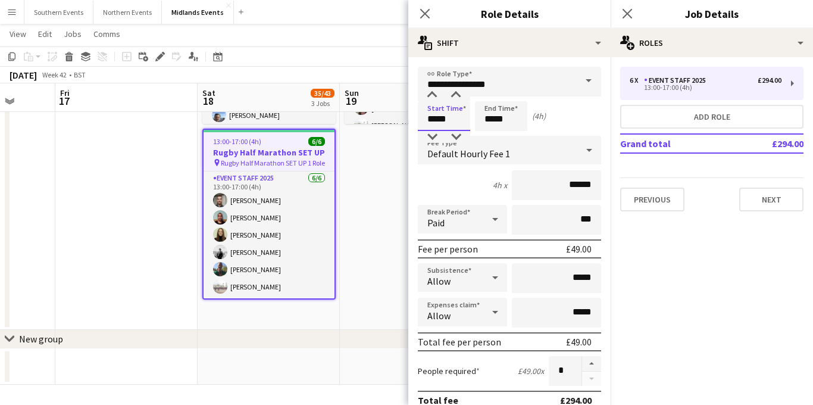
click at [434, 119] on input "*****" at bounding box center [444, 116] width 52 height 30
click at [435, 137] on div at bounding box center [432, 137] width 24 height 12
click at [432, 93] on div at bounding box center [432, 95] width 24 height 12
type input "*****"
click at [432, 93] on div at bounding box center [432, 95] width 24 height 12
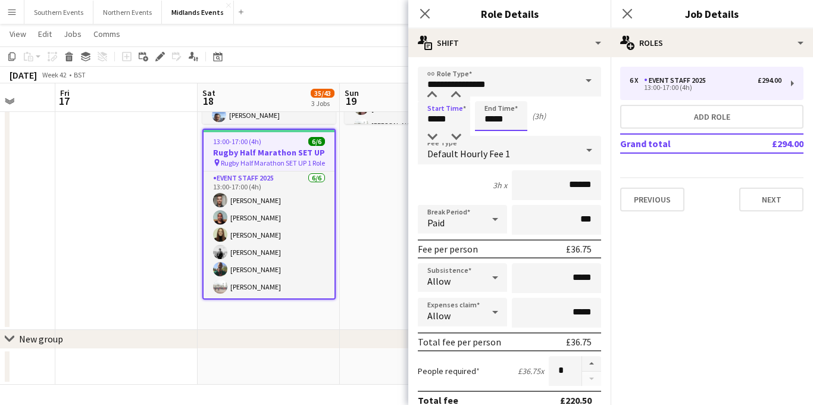
click at [488, 120] on input "*****" at bounding box center [501, 116] width 52 height 30
click at [492, 101] on input "*****" at bounding box center [501, 116] width 52 height 30
type input "*****"
click at [491, 95] on div at bounding box center [490, 95] width 24 height 12
click at [590, 362] on button "button" at bounding box center [591, 363] width 19 height 15
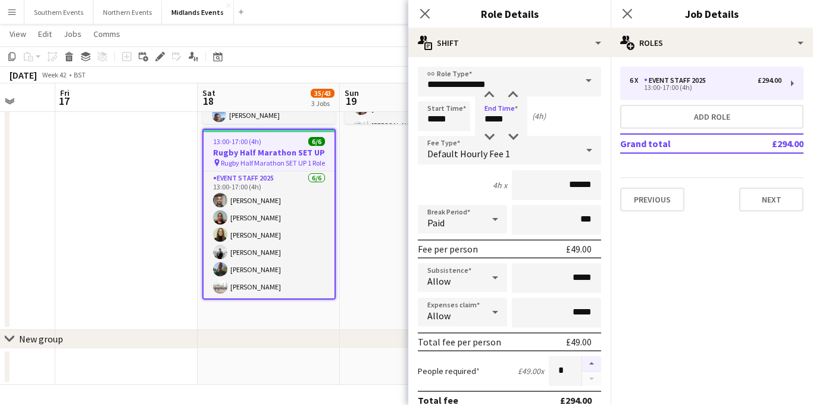
type input "*"
click at [626, 11] on icon "Close pop-in" at bounding box center [627, 13] width 11 height 11
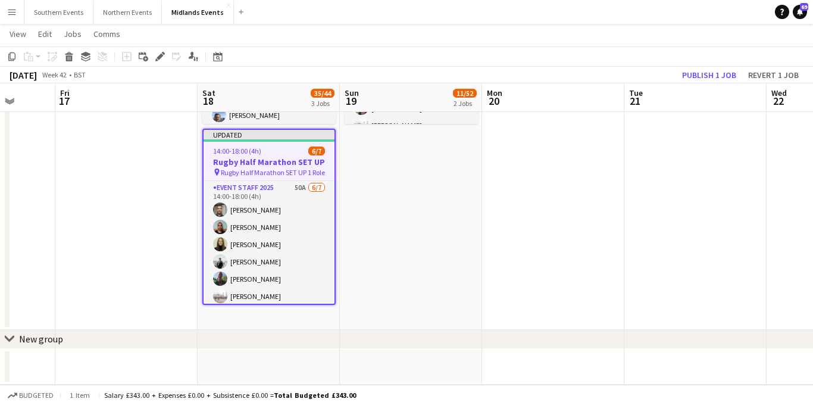
click at [261, 152] on div "14:00-18:00 (4h) 6/7" at bounding box center [269, 150] width 131 height 9
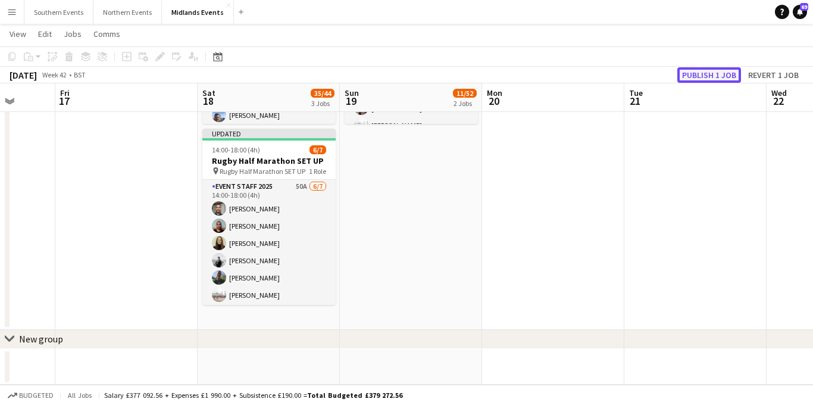
click at [716, 77] on button "Publish 1 job" at bounding box center [710, 74] width 64 height 15
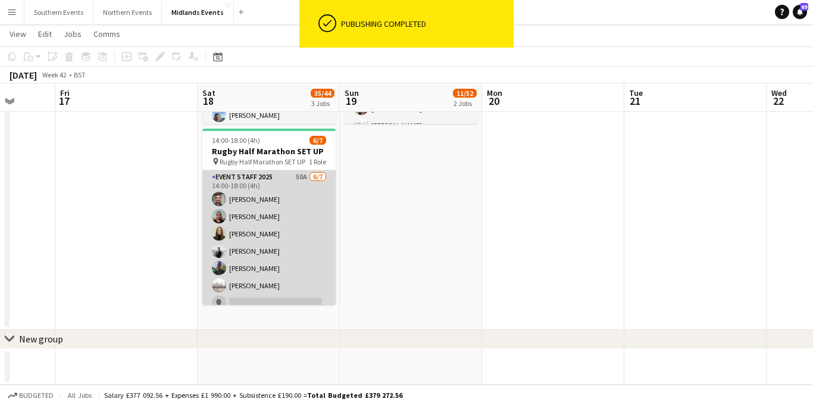
click at [269, 227] on app-card-role "Event Staff 2025 50A [DATE] 14:00-18:00 (4h) [PERSON_NAME] [PERSON_NAME] [PERSO…" at bounding box center [268, 242] width 133 height 144
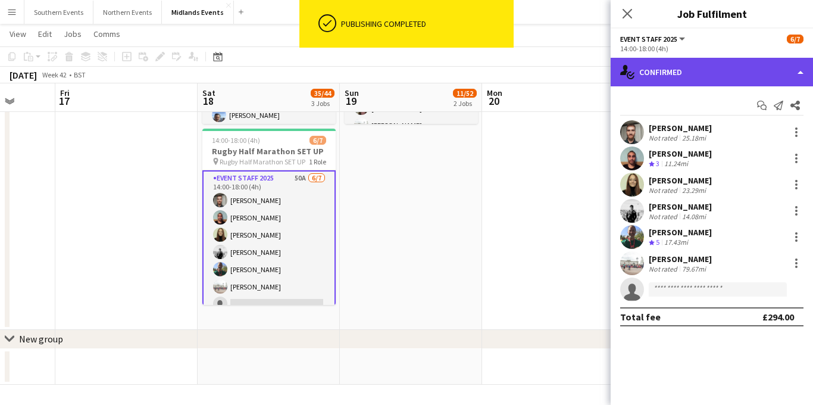
click at [710, 71] on div "single-neutral-actions-check-2 Confirmed" at bounding box center [712, 72] width 202 height 29
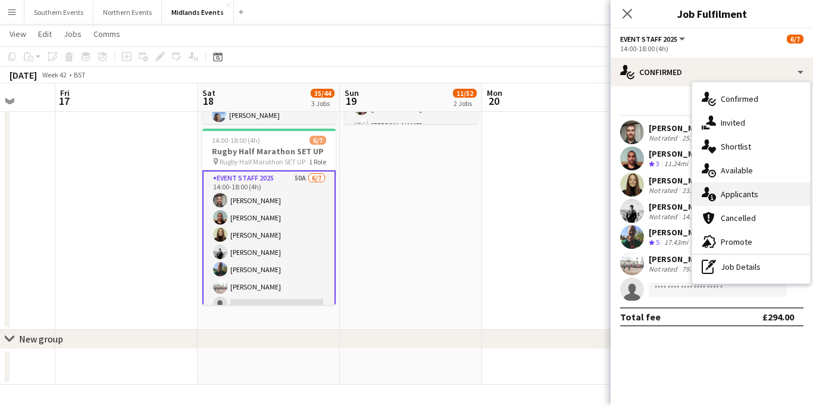
click at [733, 197] on span "Applicants" at bounding box center [740, 194] width 38 height 11
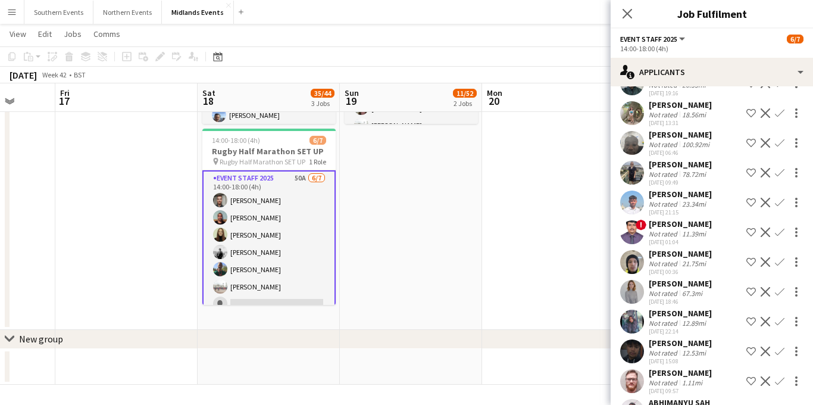
scroll to position [1302, 0]
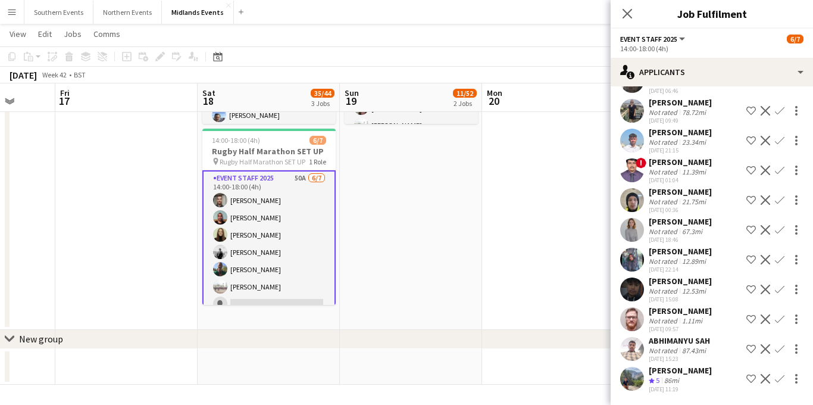
click at [778, 379] on app-icon "Confirm" at bounding box center [780, 379] width 10 height 10
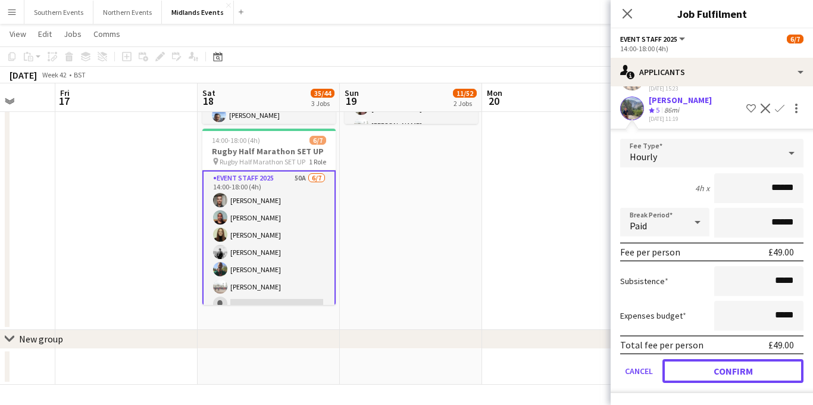
click at [695, 363] on button "Confirm" at bounding box center [733, 371] width 141 height 24
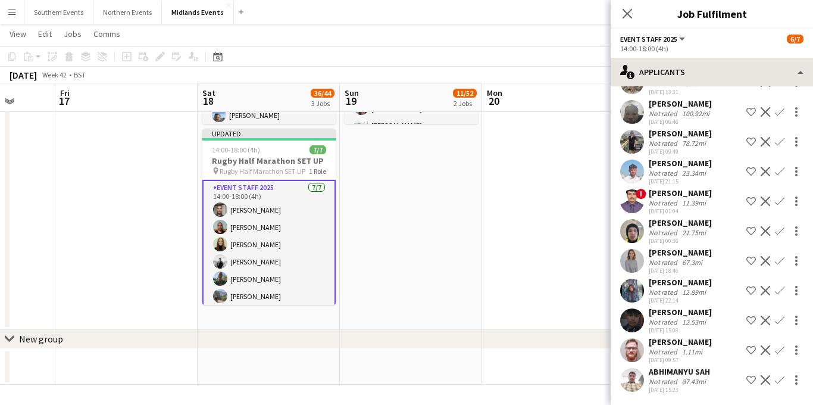
scroll to position [1271, 0]
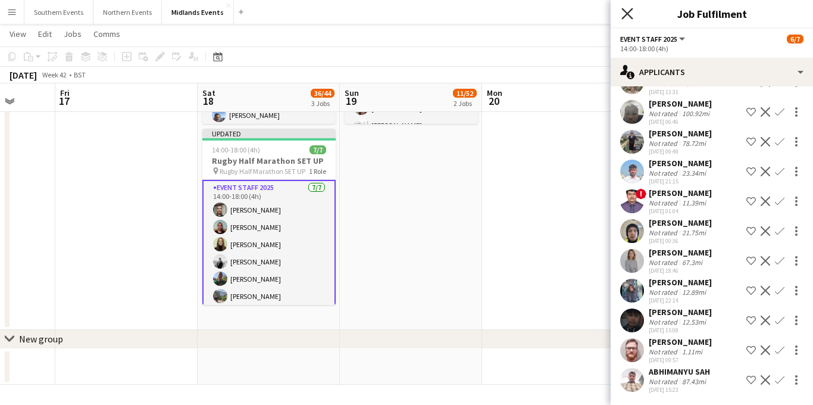
click at [625, 14] on icon "Close pop-in" at bounding box center [627, 13] width 11 height 11
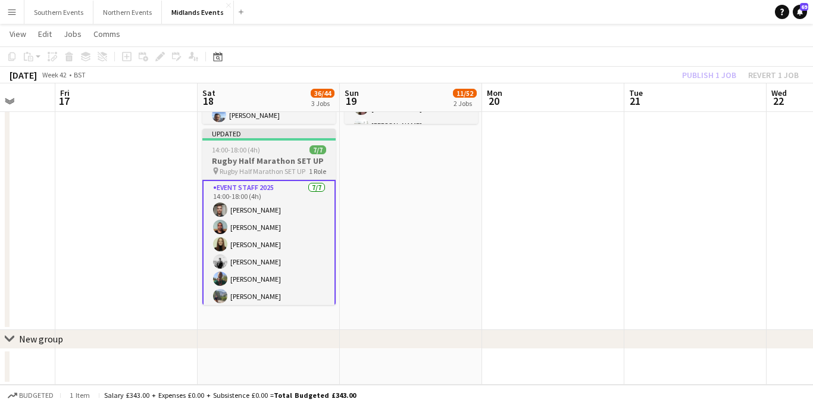
click at [257, 148] on span "14:00-18:00 (4h)" at bounding box center [236, 149] width 48 height 9
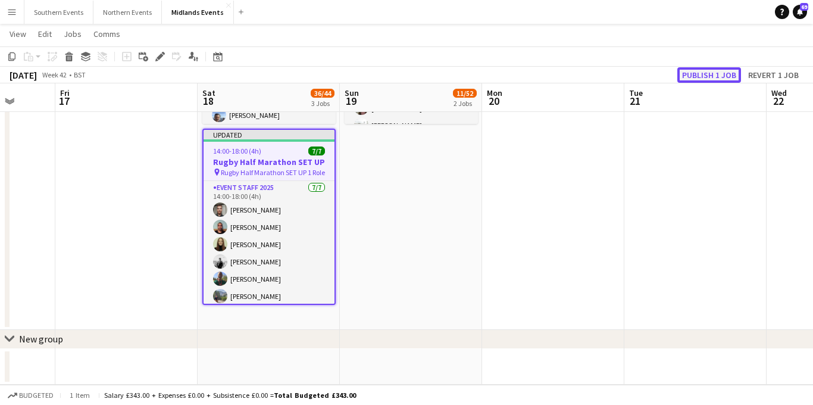
click at [696, 71] on button "Publish 1 job" at bounding box center [710, 74] width 64 height 15
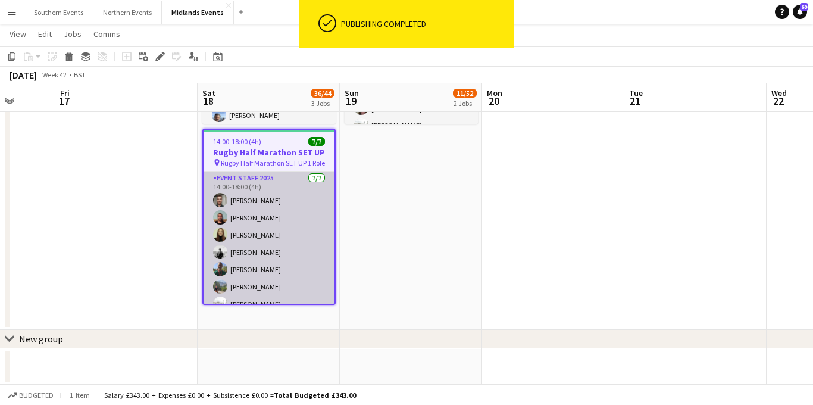
click at [262, 247] on app-card-role "Event Staff 2025 [DATE] 14:00-18:00 (4h) [PERSON_NAME] [PERSON_NAME] [PERSON_NA…" at bounding box center [269, 244] width 131 height 144
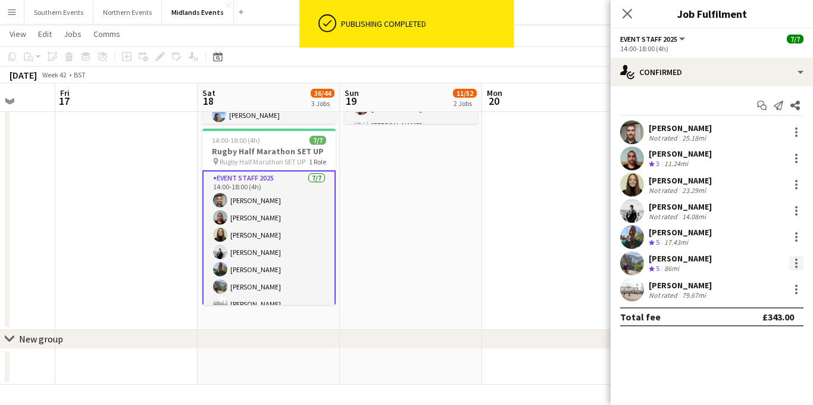
click at [794, 262] on div at bounding box center [797, 263] width 14 height 14
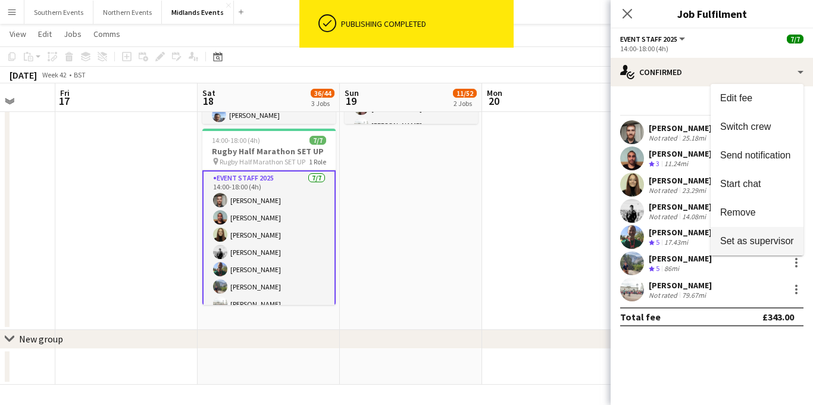
click at [745, 240] on span "Set as supervisor" at bounding box center [758, 241] width 74 height 10
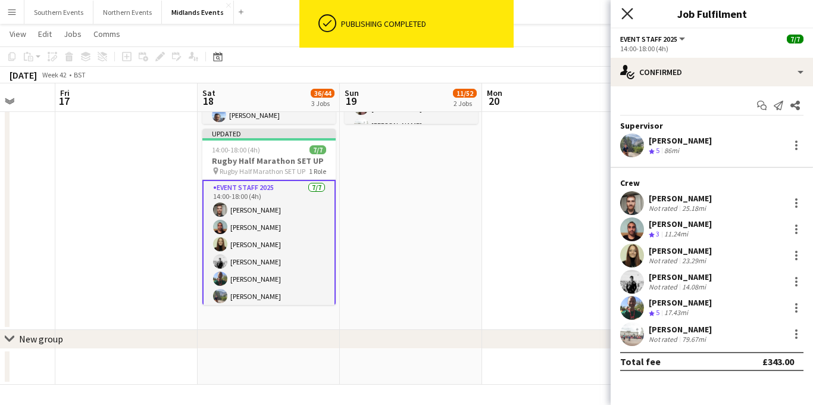
click at [624, 15] on icon "Close pop-in" at bounding box center [627, 13] width 11 height 11
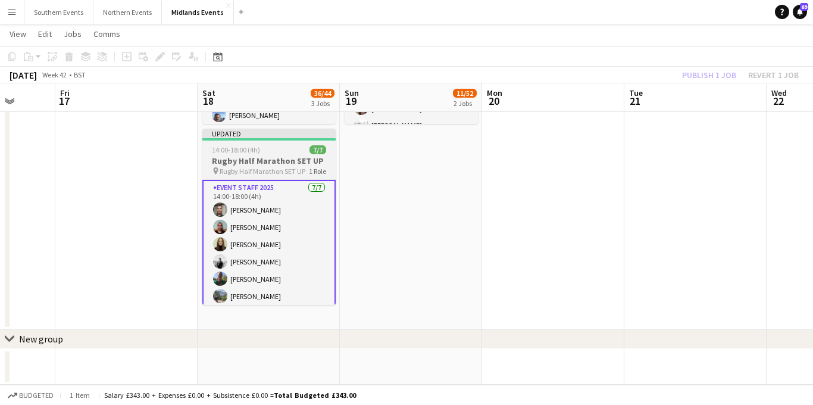
click at [280, 177] on app-job-card "Updated 14:00-18:00 (4h) 7/7 Rugby Half Marathon SET UP pin Rugby Half Marathon…" at bounding box center [268, 217] width 133 height 176
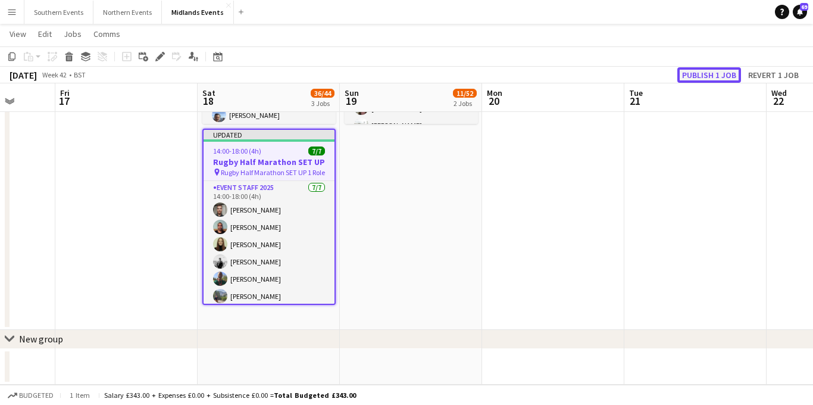
click at [710, 71] on button "Publish 1 job" at bounding box center [710, 74] width 64 height 15
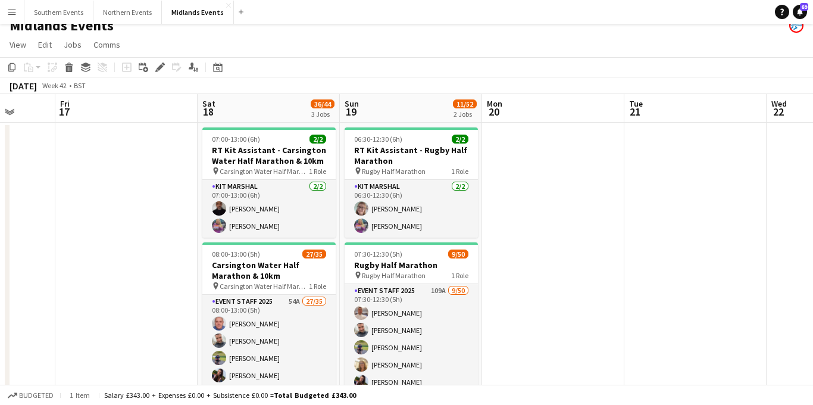
scroll to position [10, 0]
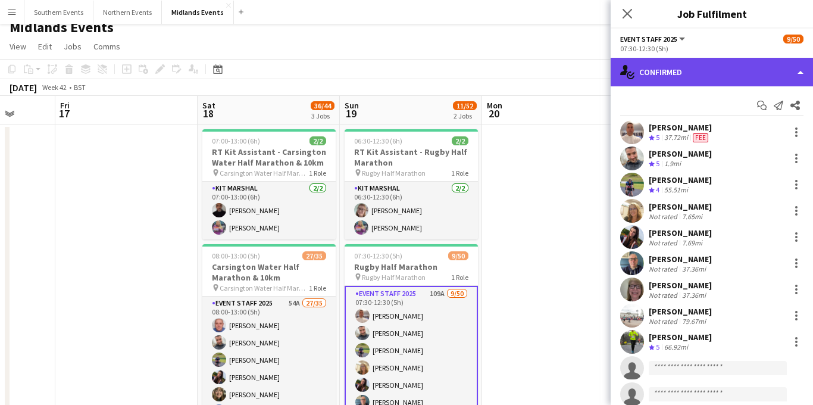
click at [734, 77] on div "single-neutral-actions-check-2 Confirmed" at bounding box center [712, 72] width 202 height 29
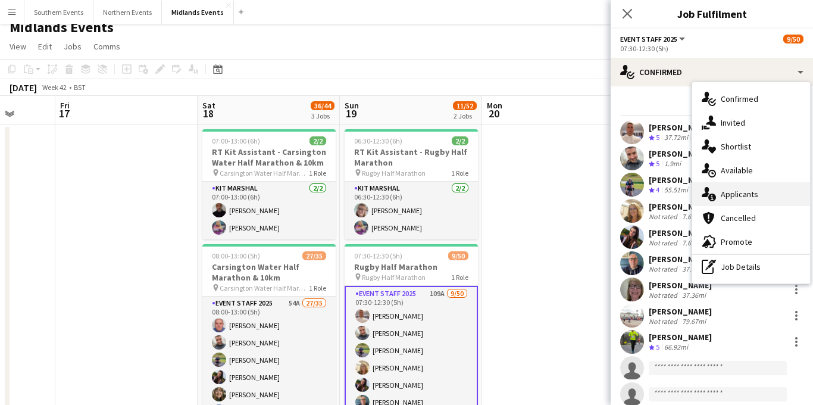
click at [731, 191] on span "Applicants" at bounding box center [740, 194] width 38 height 11
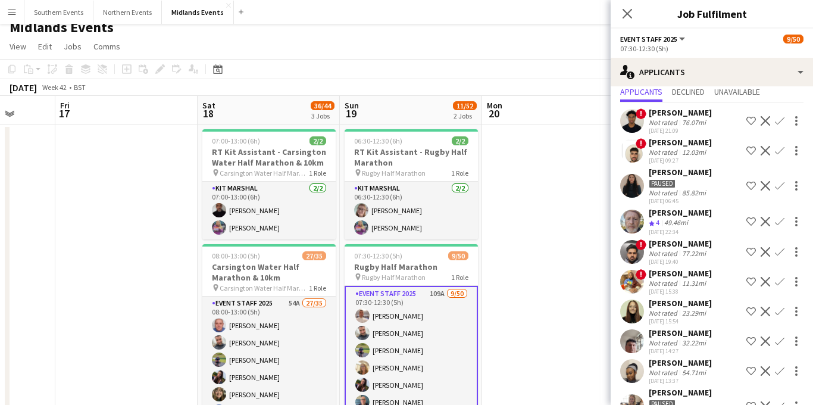
click at [780, 310] on app-icon "Confirm" at bounding box center [780, 312] width 10 height 10
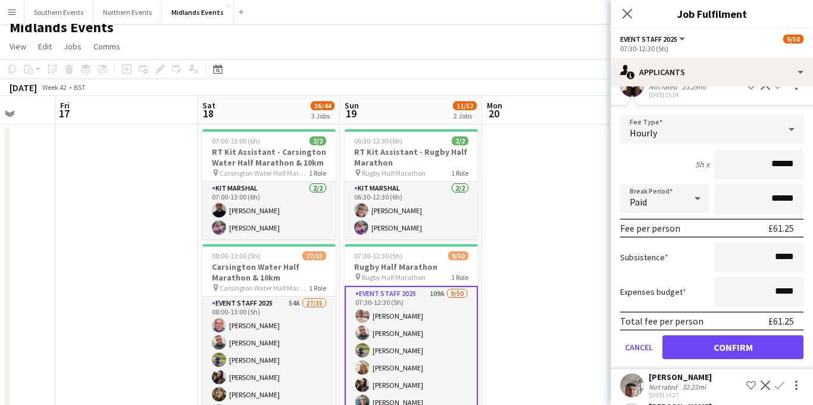
scroll to position [284, 0]
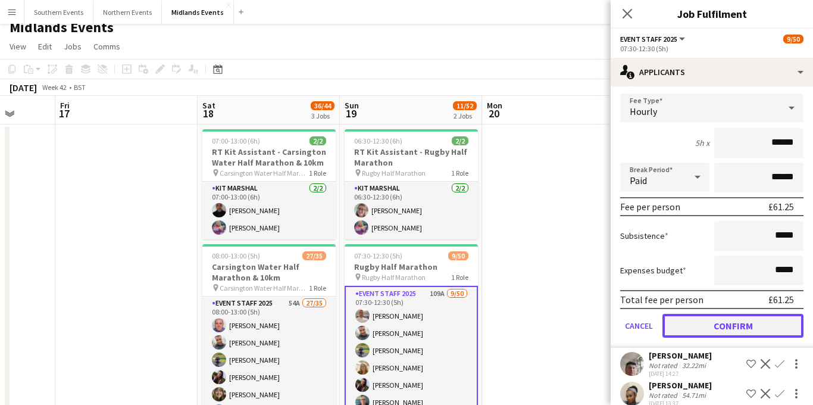
click at [708, 326] on button "Confirm" at bounding box center [733, 326] width 141 height 24
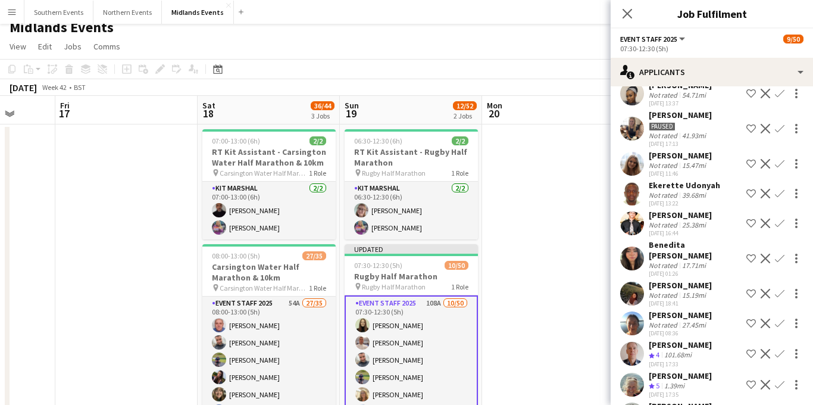
scroll to position [0, 0]
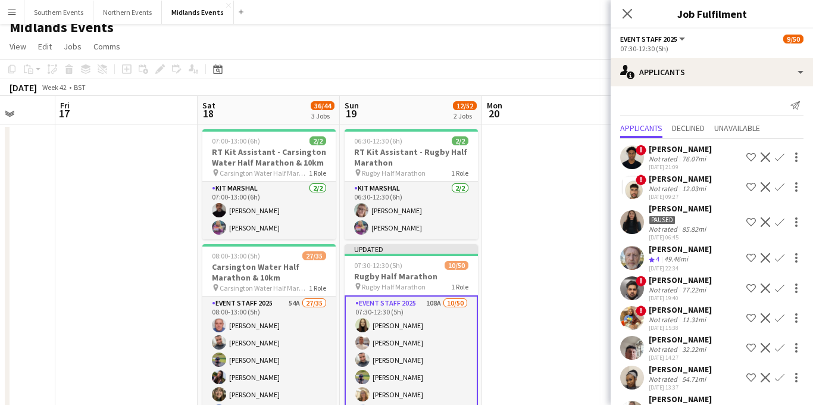
click at [762, 154] on app-icon "Decline" at bounding box center [766, 157] width 10 height 10
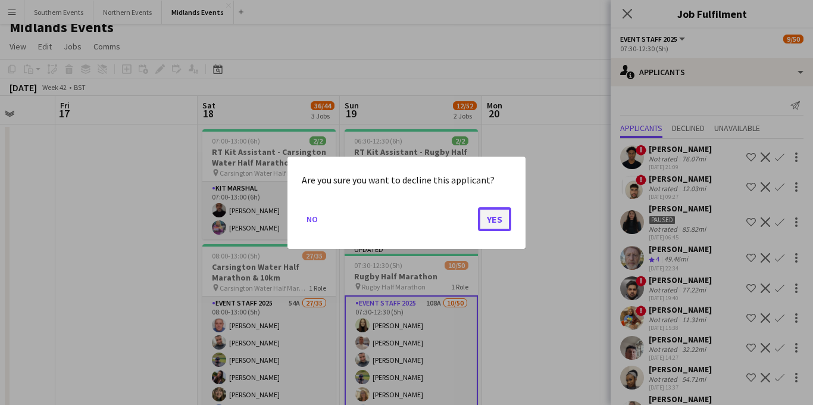
click at [498, 220] on button "Yes" at bounding box center [494, 219] width 33 height 24
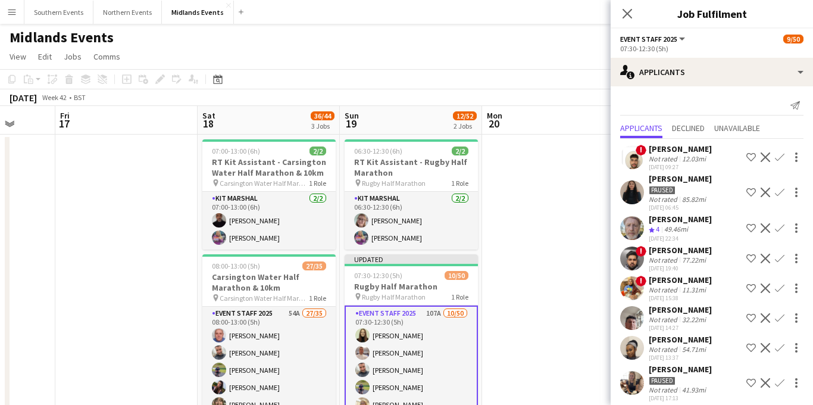
scroll to position [10, 0]
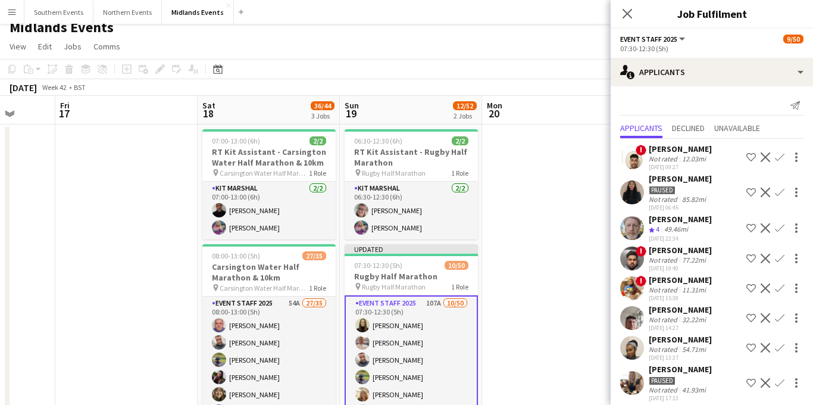
click at [767, 190] on app-icon "Decline" at bounding box center [766, 193] width 10 height 10
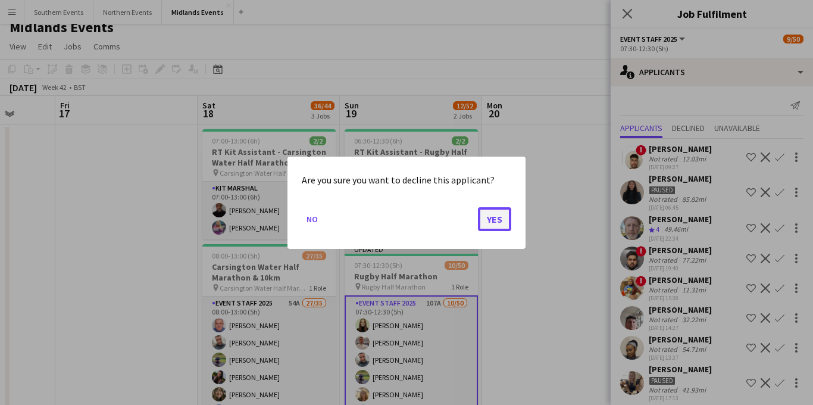
click at [503, 218] on button "Yes" at bounding box center [494, 219] width 33 height 24
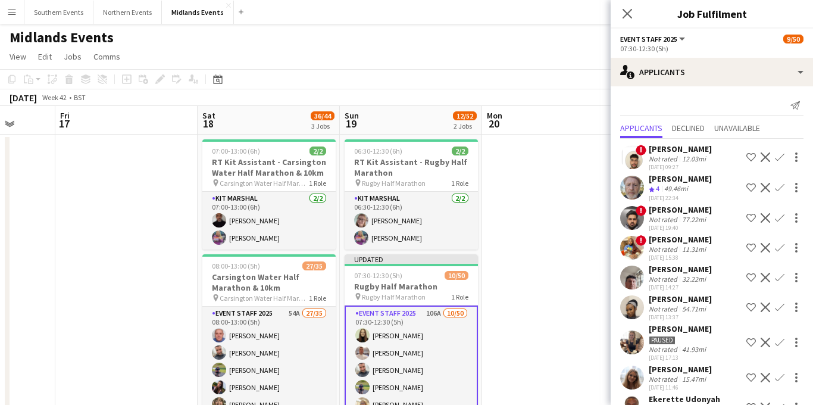
scroll to position [10, 0]
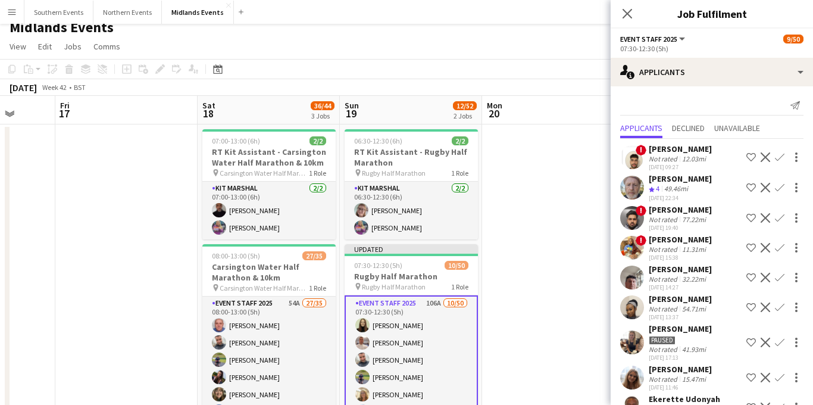
click at [766, 219] on app-icon "Decline" at bounding box center [766, 218] width 10 height 10
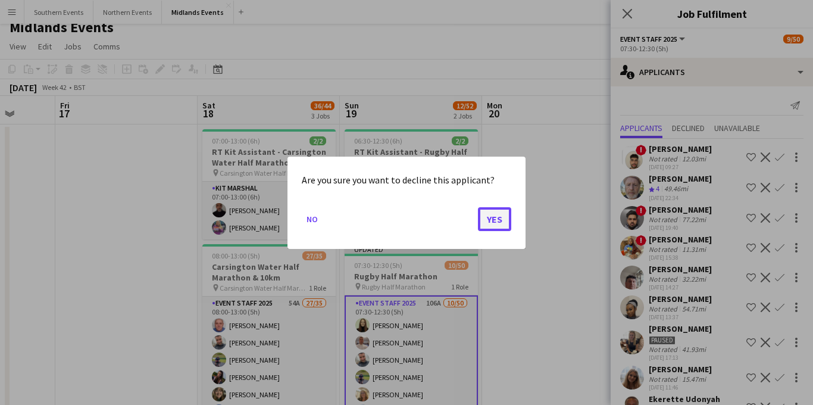
click at [498, 222] on button "Yes" at bounding box center [494, 219] width 33 height 24
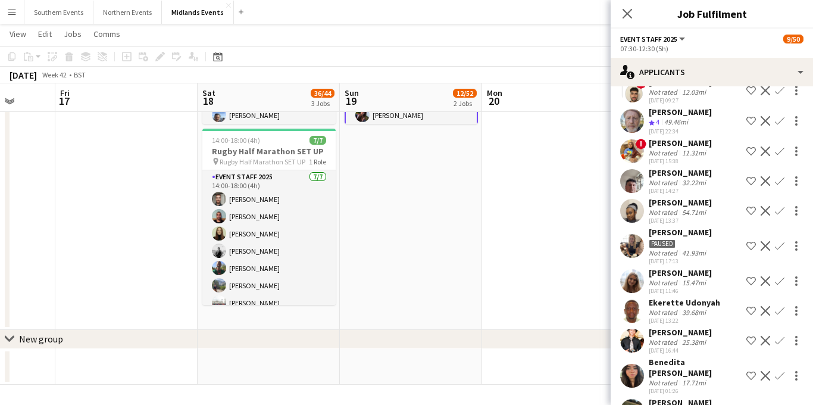
scroll to position [73, 0]
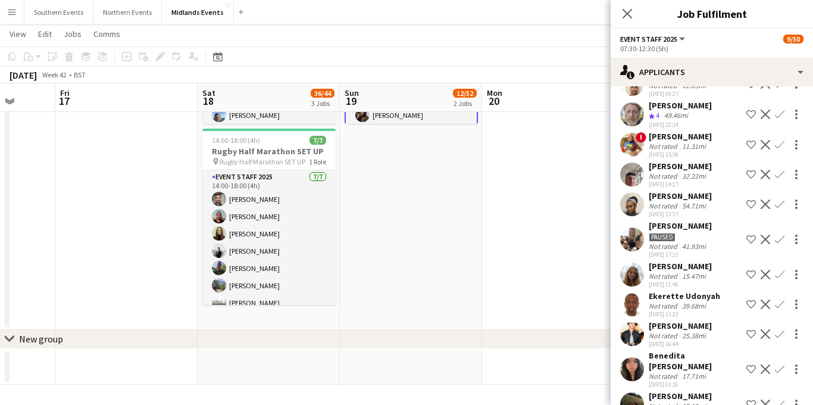
click at [781, 300] on app-icon "Confirm" at bounding box center [780, 305] width 10 height 10
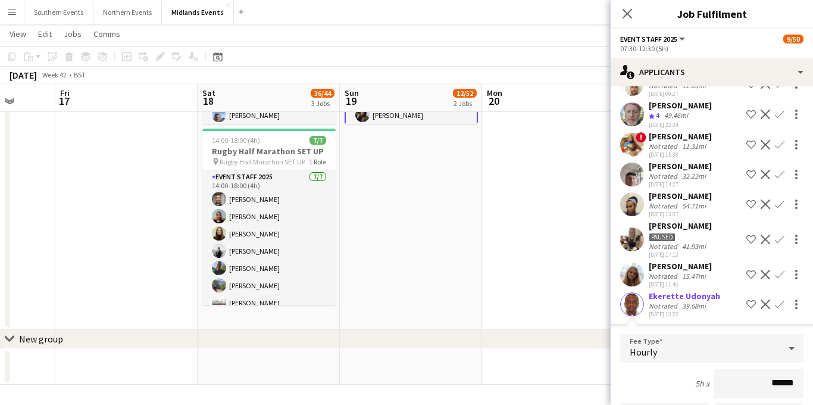
scroll to position [243, 0]
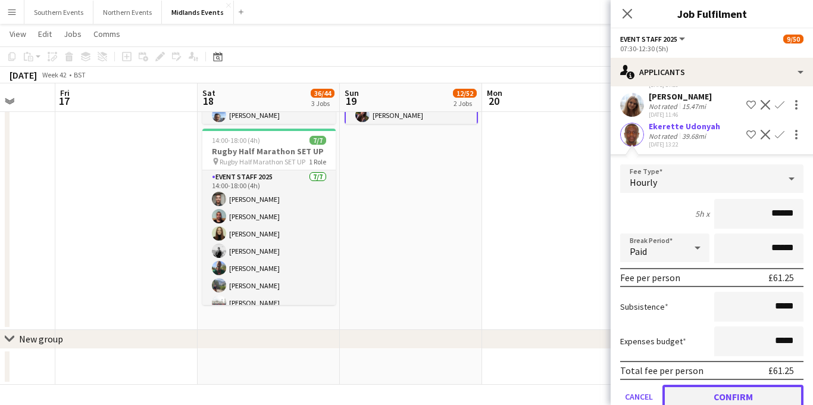
click at [700, 388] on button "Confirm" at bounding box center [733, 397] width 141 height 24
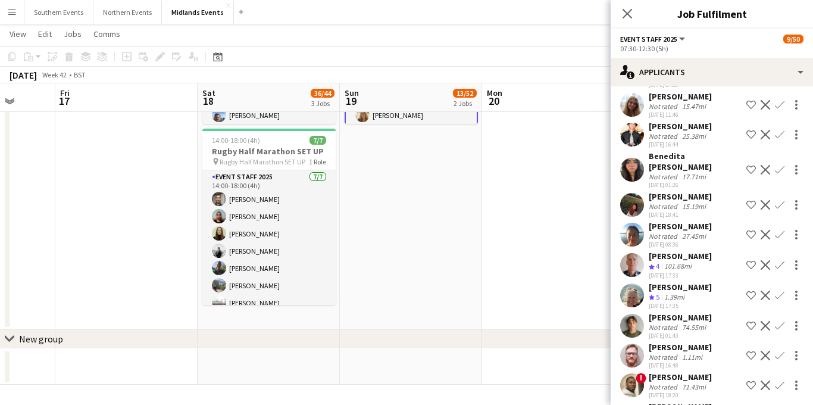
click at [781, 292] on app-icon "Confirm" at bounding box center [780, 296] width 10 height 10
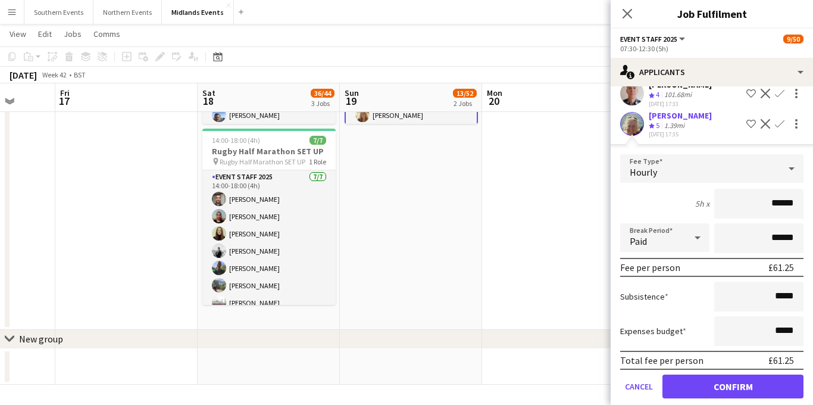
scroll to position [420, 0]
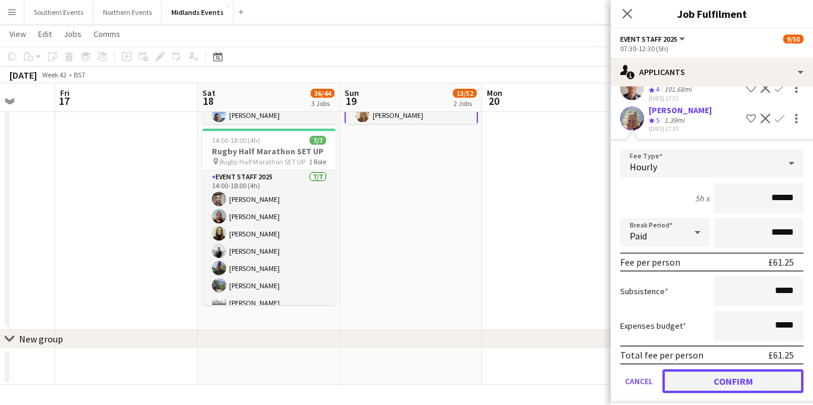
click at [712, 378] on button "Confirm" at bounding box center [733, 381] width 141 height 24
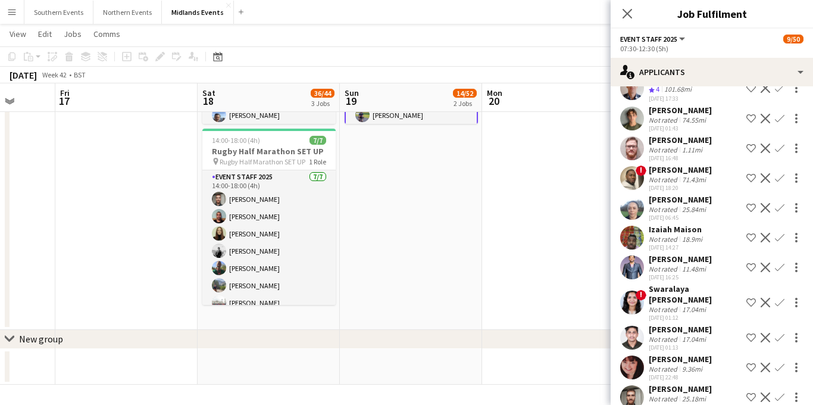
scroll to position [397, 0]
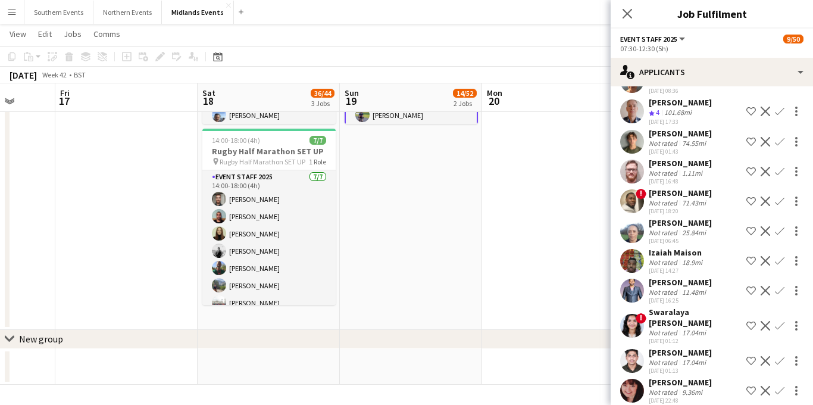
click at [784, 111] on app-icon "Confirm" at bounding box center [780, 112] width 10 height 10
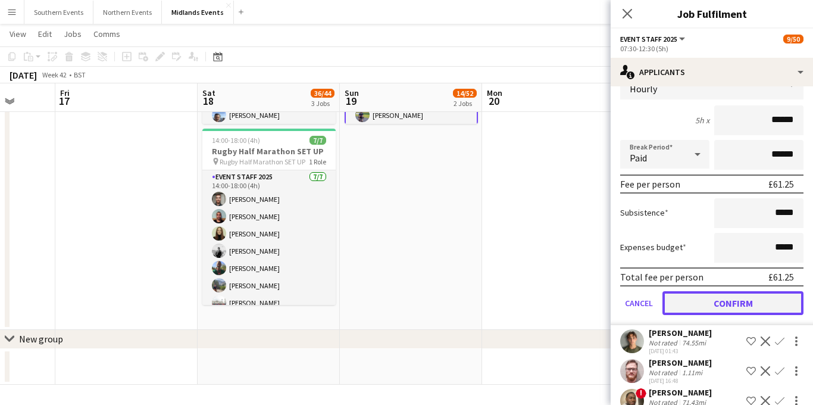
click at [710, 308] on button "Confirm" at bounding box center [733, 303] width 141 height 24
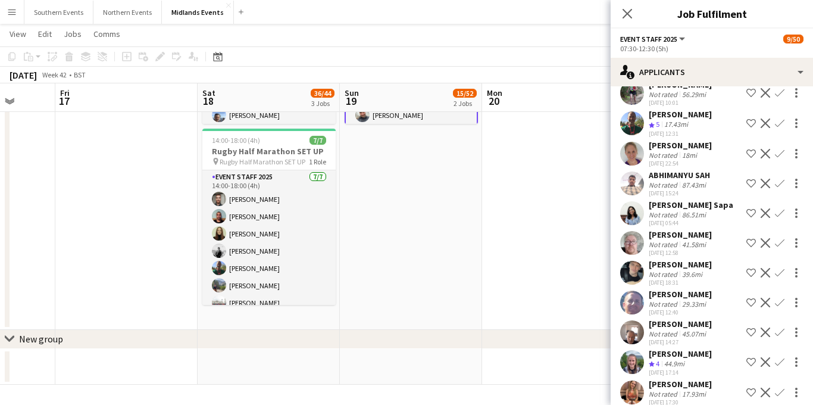
scroll to position [2807, 0]
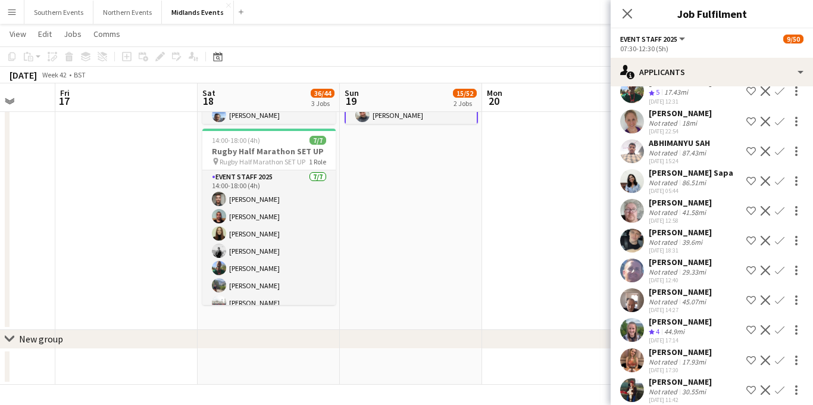
click at [779, 325] on app-icon "Confirm" at bounding box center [780, 330] width 10 height 10
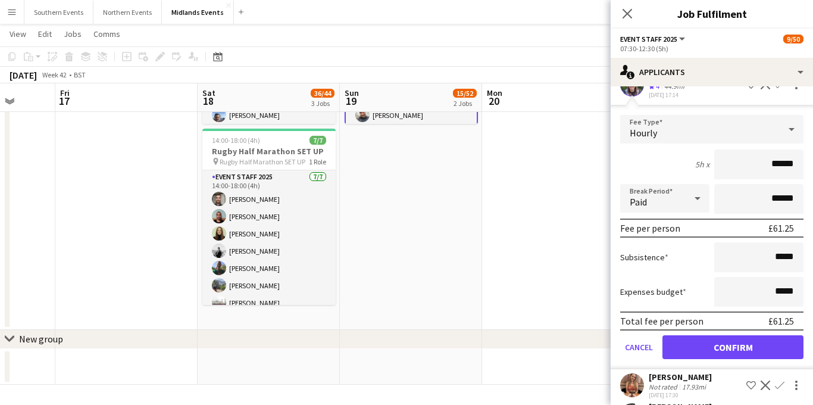
scroll to position [3077, 0]
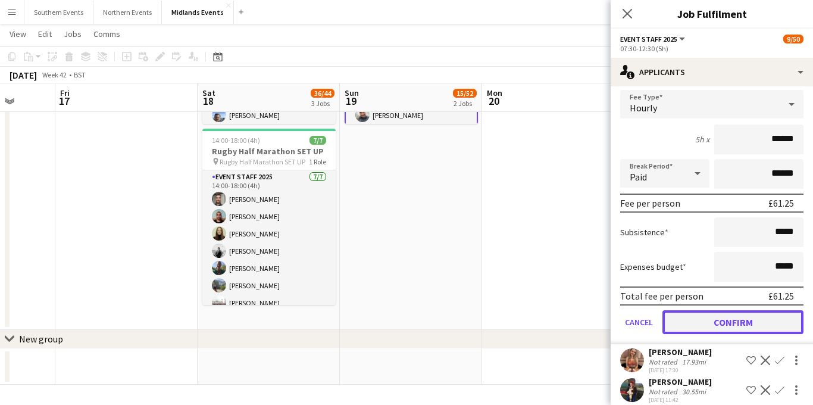
click at [715, 314] on button "Confirm" at bounding box center [733, 322] width 141 height 24
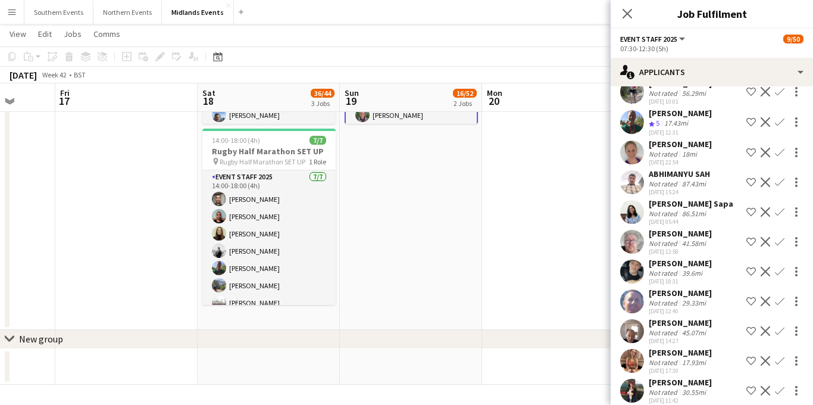
click at [778, 356] on app-icon "Confirm" at bounding box center [780, 361] width 10 height 10
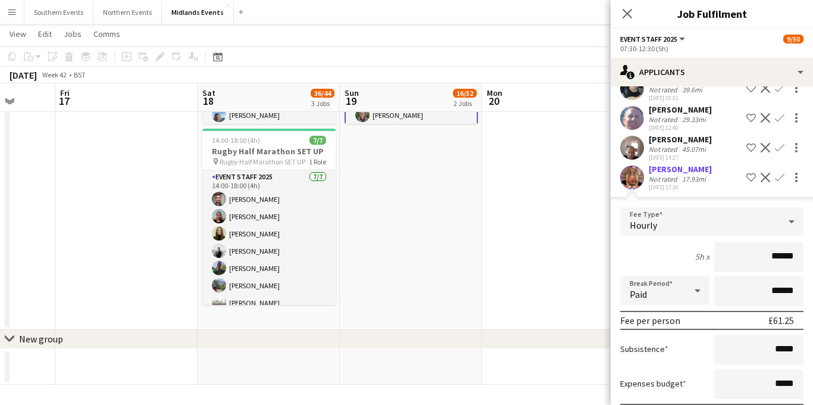
scroll to position [3046, 0]
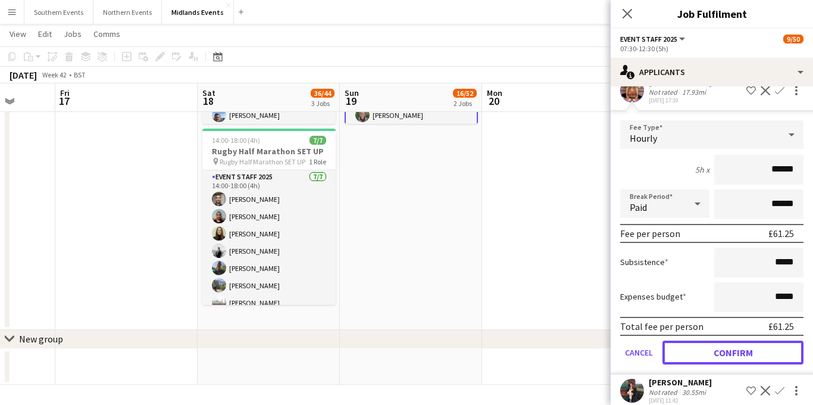
click at [709, 344] on button "Confirm" at bounding box center [733, 353] width 141 height 24
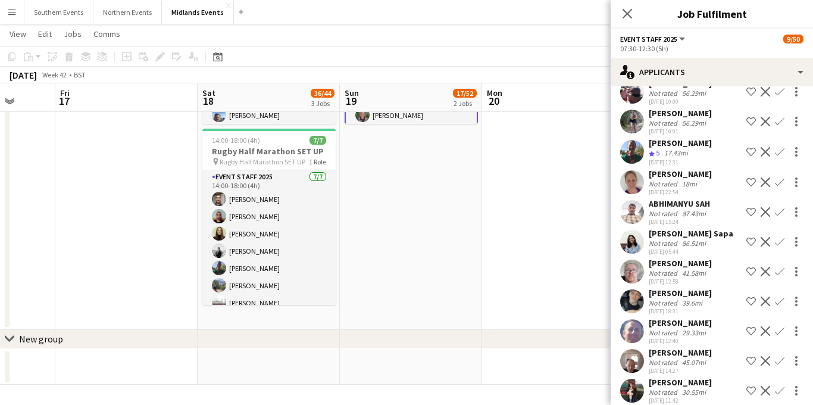
click at [778, 386] on app-icon "Confirm" at bounding box center [780, 391] width 10 height 10
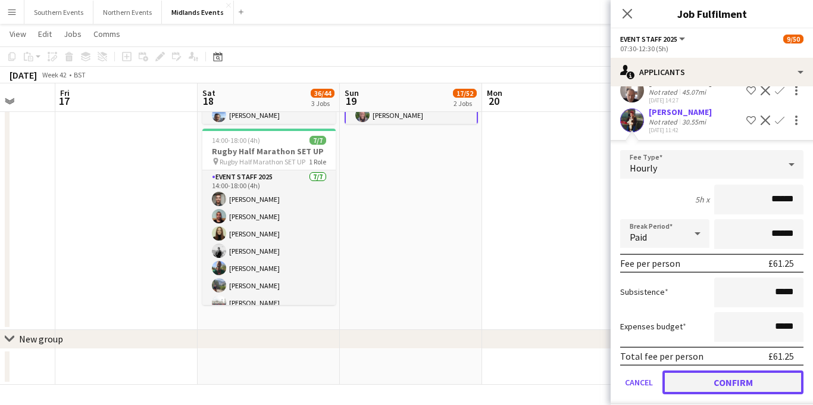
click at [709, 370] on button "Confirm" at bounding box center [733, 382] width 141 height 24
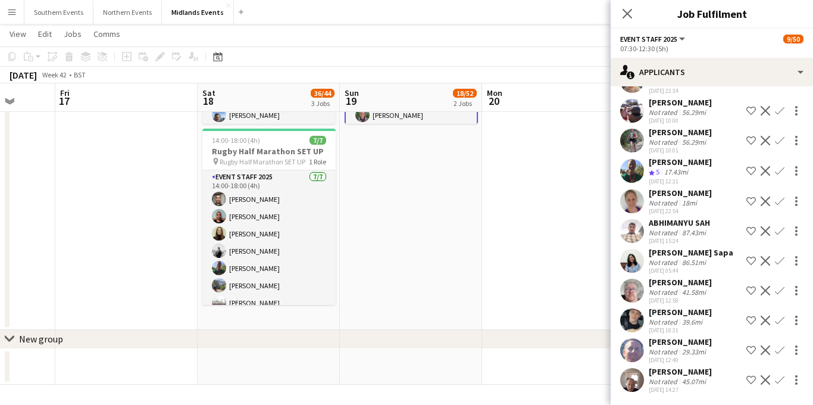
scroll to position [2716, 0]
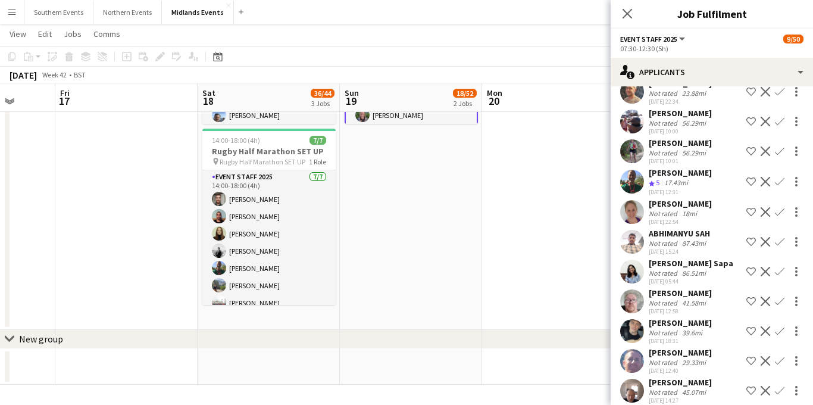
click at [777, 177] on app-icon "Confirm" at bounding box center [780, 182] width 10 height 10
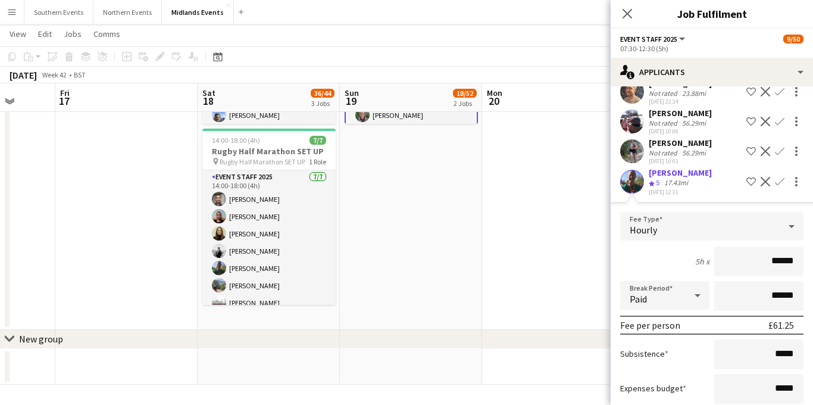
scroll to position [2911, 0]
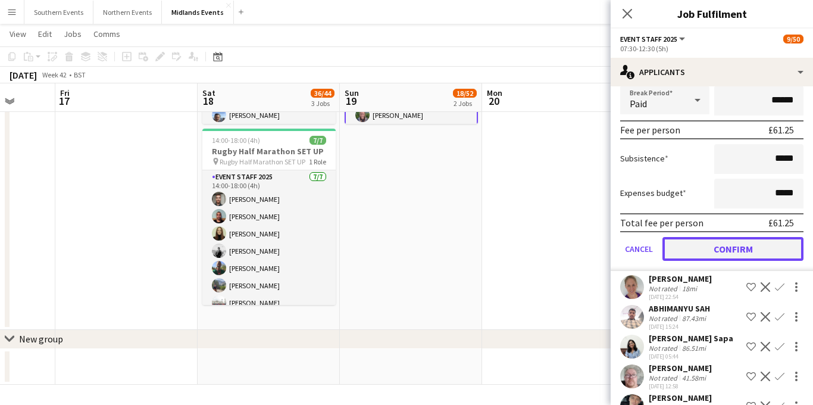
click at [713, 237] on button "Confirm" at bounding box center [733, 249] width 141 height 24
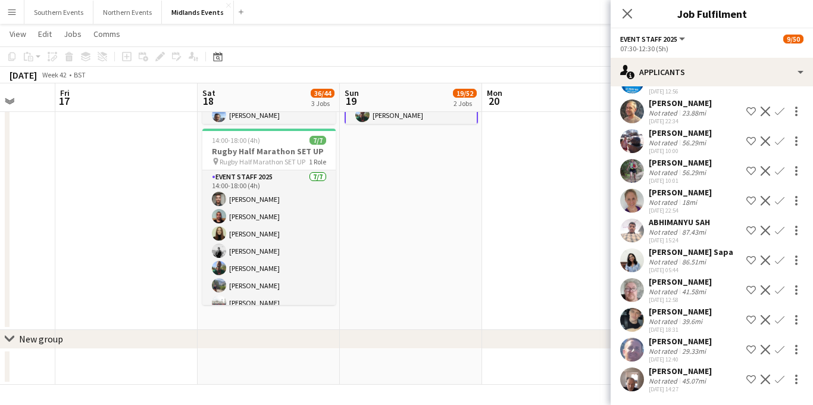
scroll to position [2611, 0]
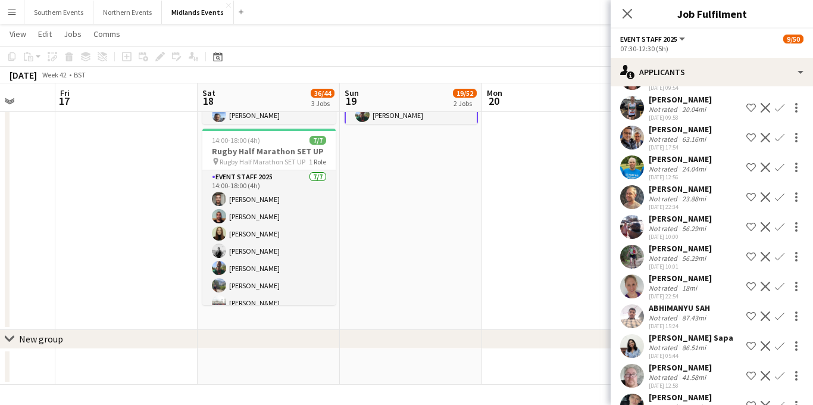
click at [780, 222] on app-icon "Confirm" at bounding box center [780, 227] width 10 height 10
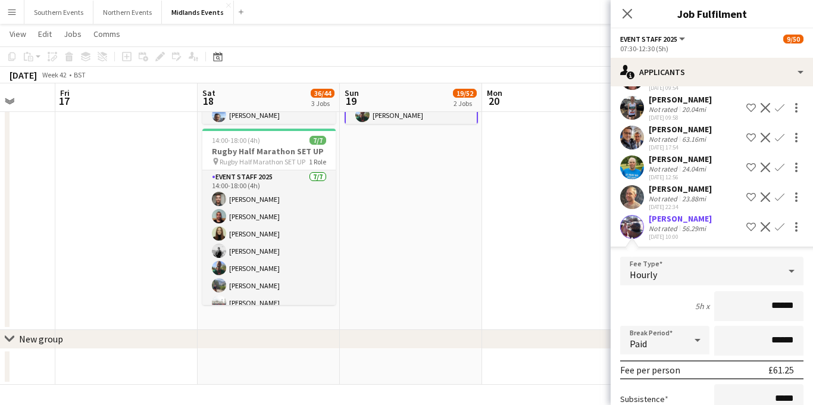
scroll to position [2723, 0]
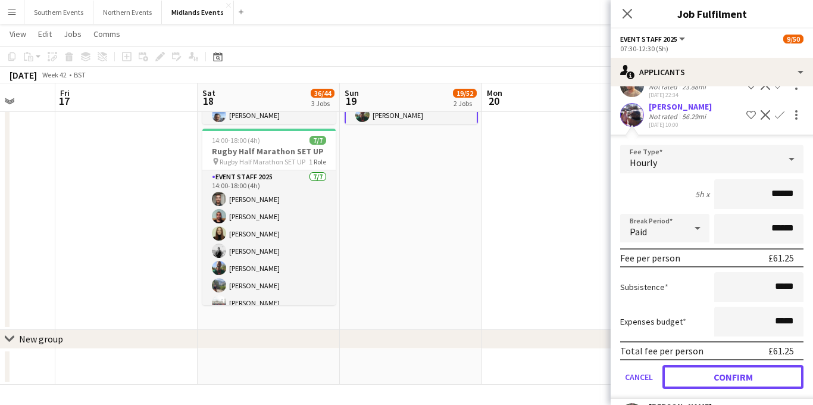
click at [699, 365] on button "Confirm" at bounding box center [733, 377] width 141 height 24
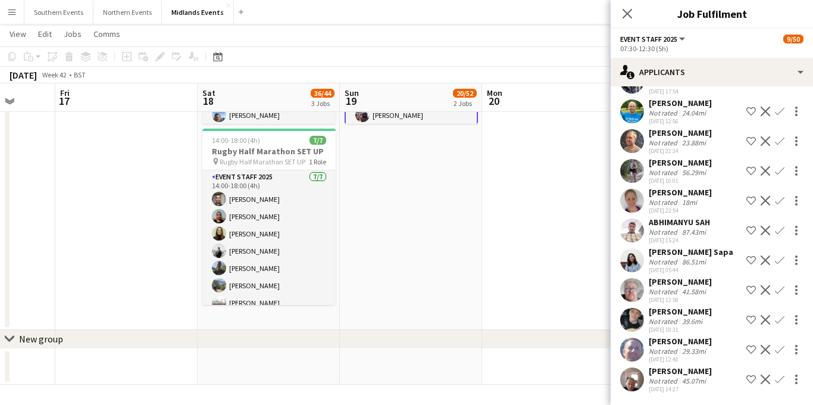
scroll to position [2656, 0]
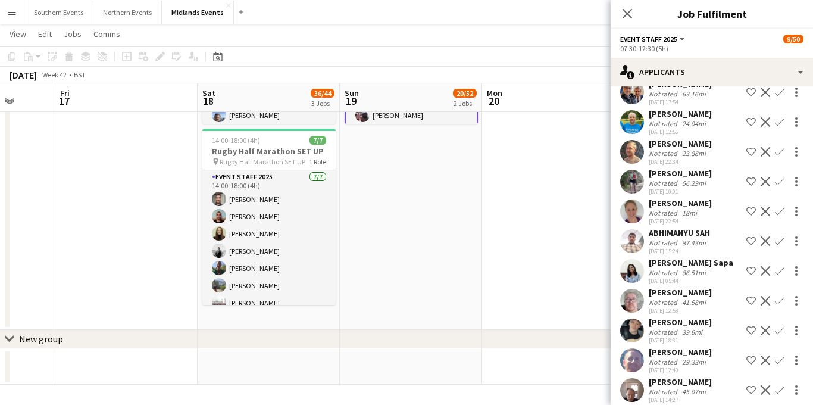
click at [780, 177] on app-icon "Confirm" at bounding box center [780, 182] width 10 height 10
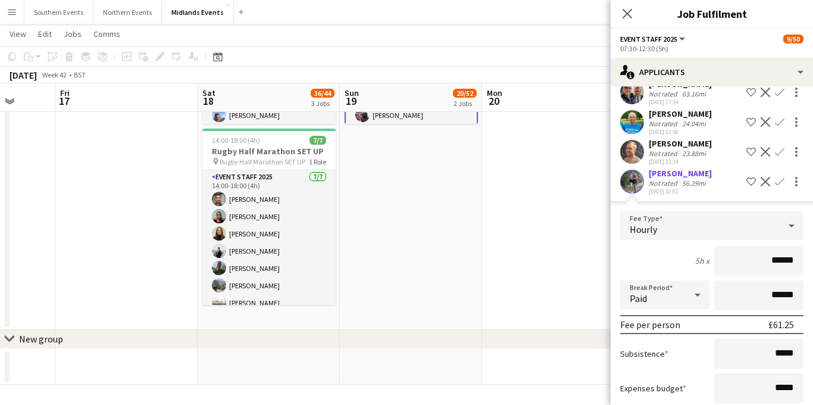
scroll to position [2807, 0]
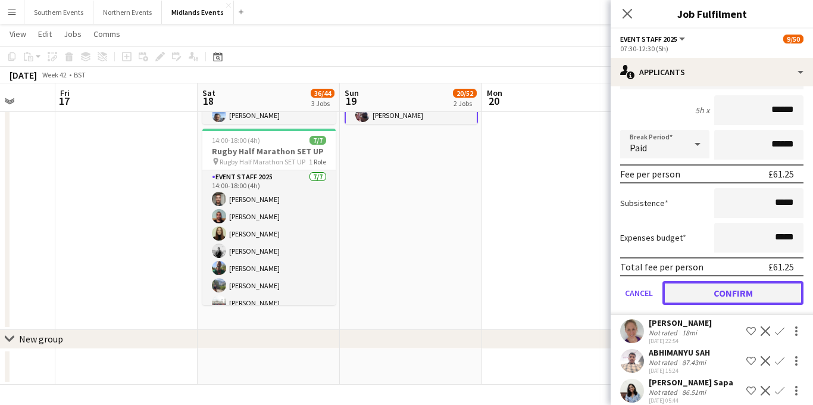
click at [709, 282] on button "Confirm" at bounding box center [733, 293] width 141 height 24
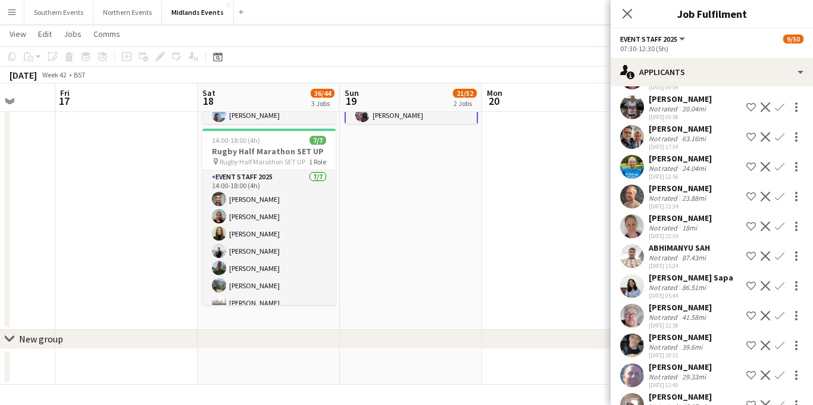
scroll to position [2626, 0]
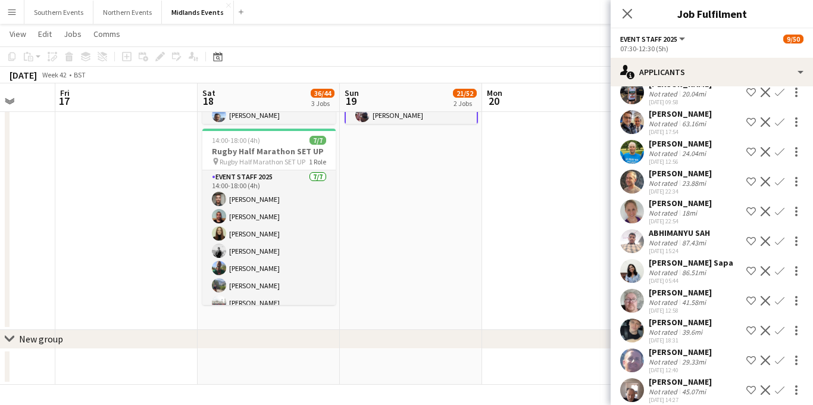
click at [766, 236] on app-icon "Decline" at bounding box center [766, 241] width 10 height 10
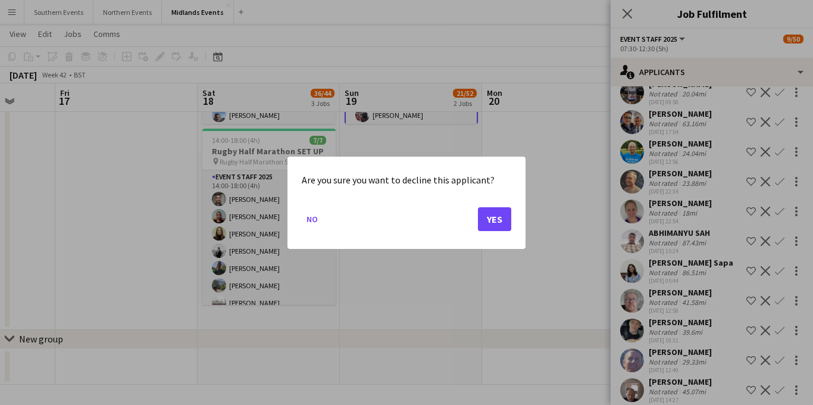
scroll to position [0, 0]
click at [494, 223] on button "Yes" at bounding box center [494, 219] width 33 height 24
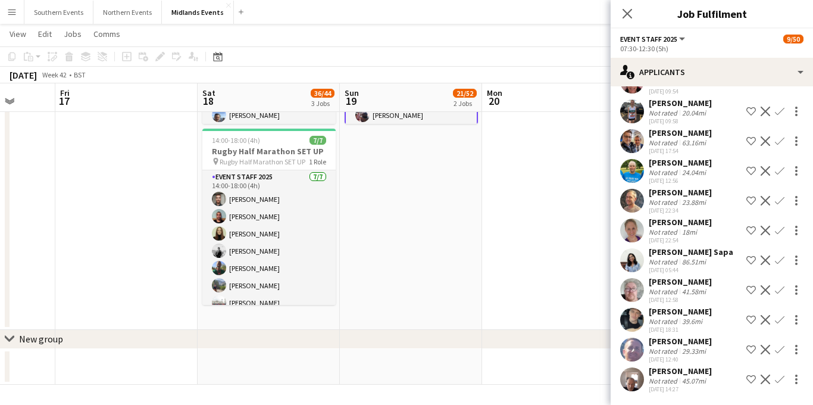
scroll to position [2596, 0]
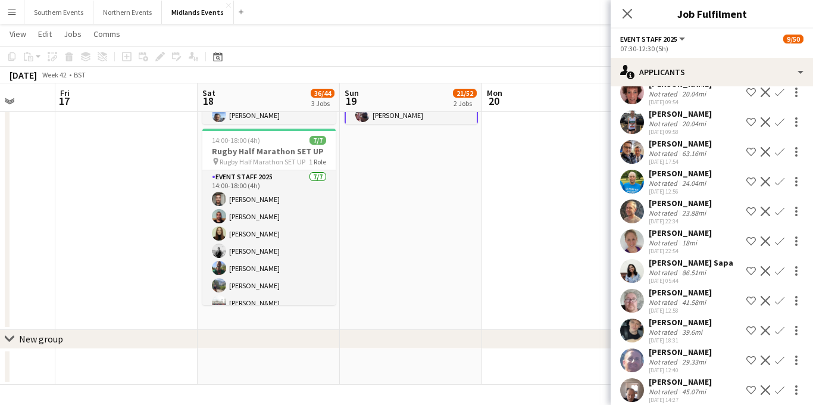
click at [765, 266] on app-icon "Decline" at bounding box center [766, 271] width 10 height 10
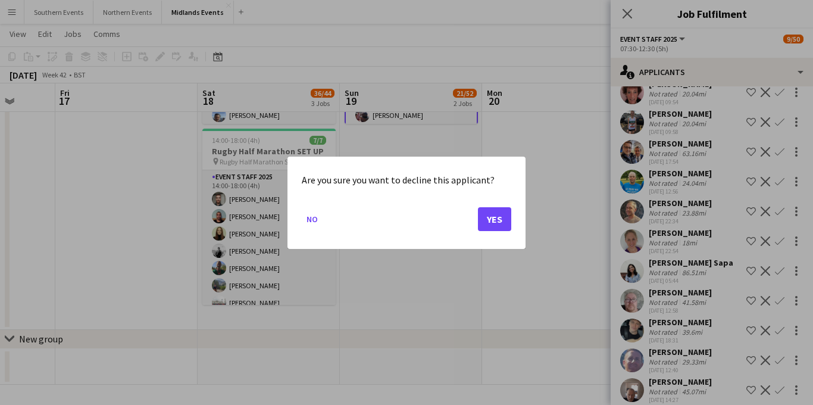
scroll to position [0, 0]
click at [499, 224] on button "Yes" at bounding box center [494, 219] width 33 height 24
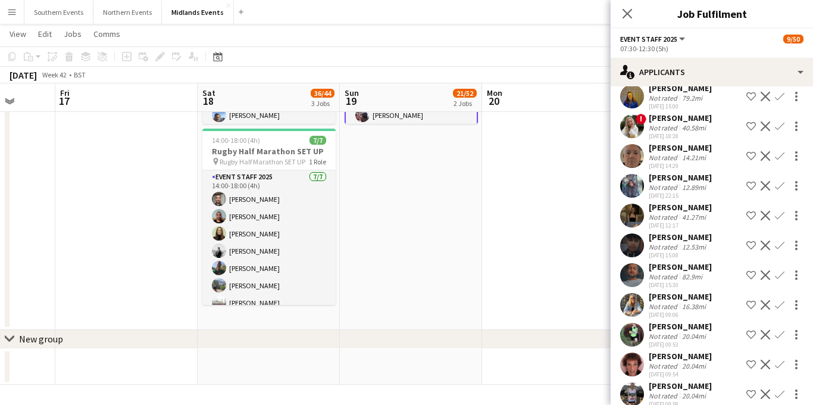
scroll to position [2321, 0]
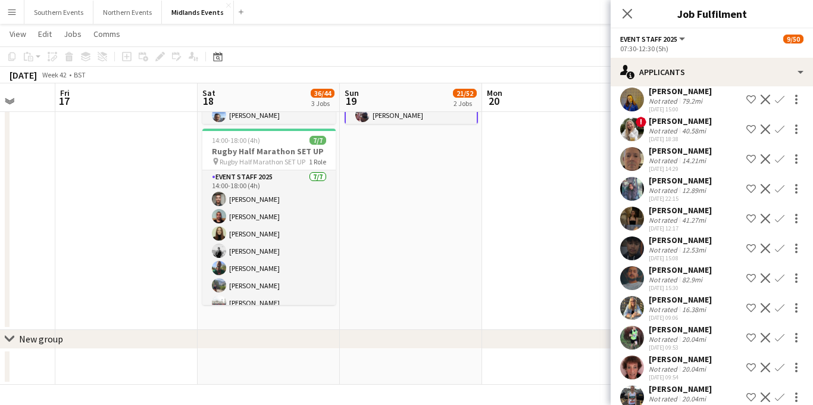
click at [693, 275] on div "82.9mi" at bounding box center [692, 279] width 25 height 9
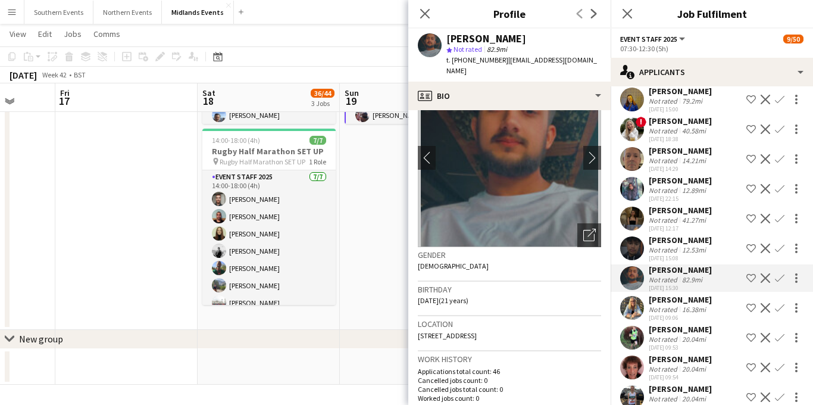
scroll to position [55, 0]
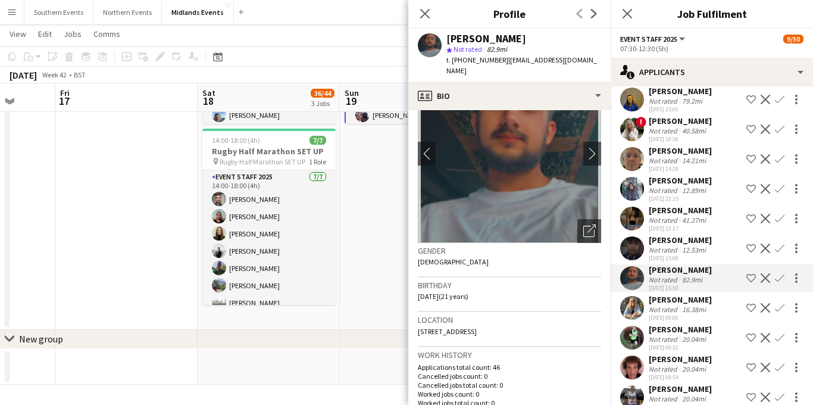
click at [766, 273] on app-icon "Decline" at bounding box center [766, 278] width 10 height 10
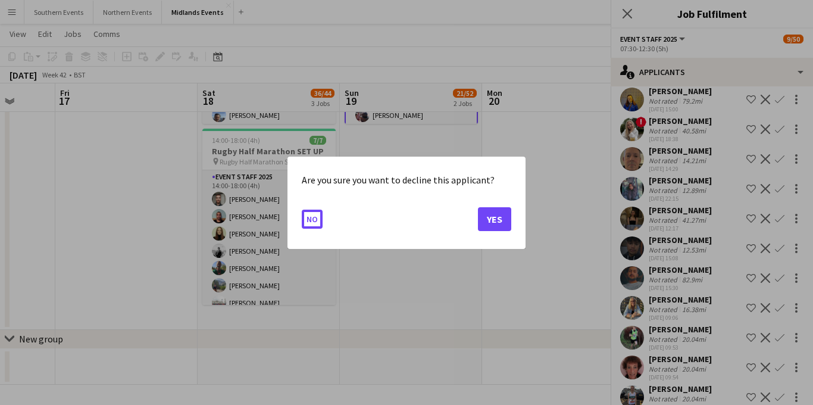
scroll to position [0, 0]
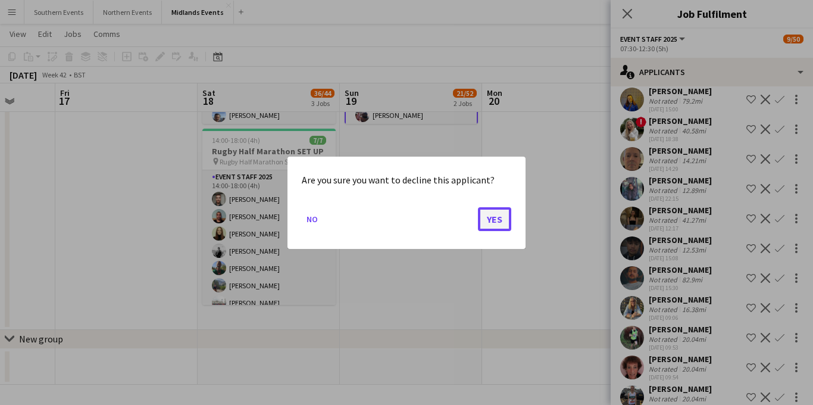
click at [498, 221] on button "Yes" at bounding box center [494, 219] width 33 height 24
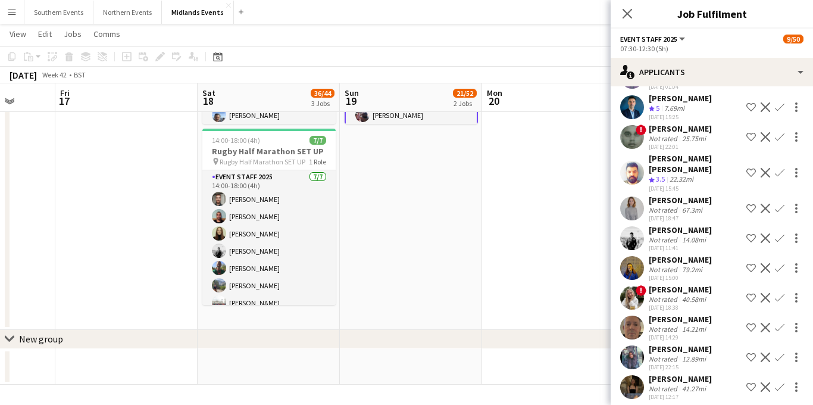
scroll to position [2135, 0]
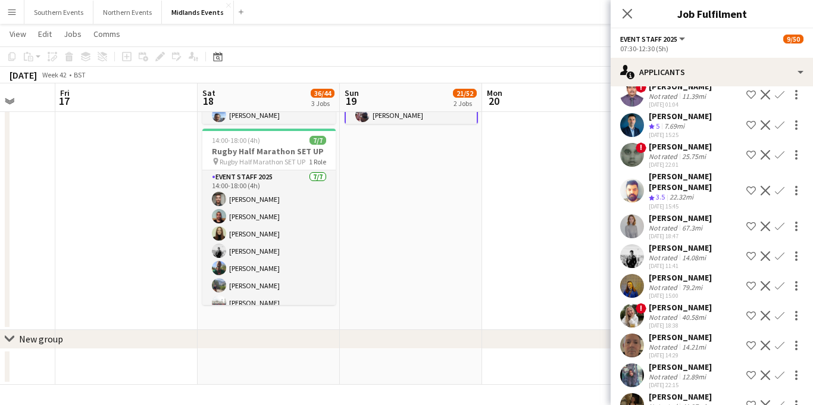
click at [779, 251] on app-icon "Confirm" at bounding box center [780, 256] width 10 height 10
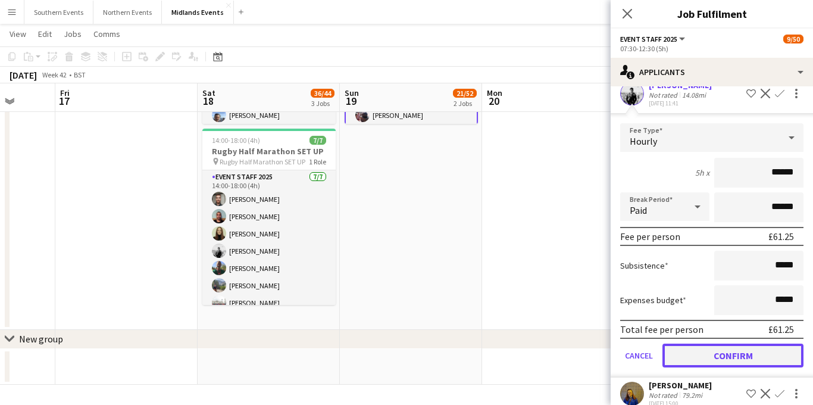
click at [707, 345] on button "Confirm" at bounding box center [733, 356] width 141 height 24
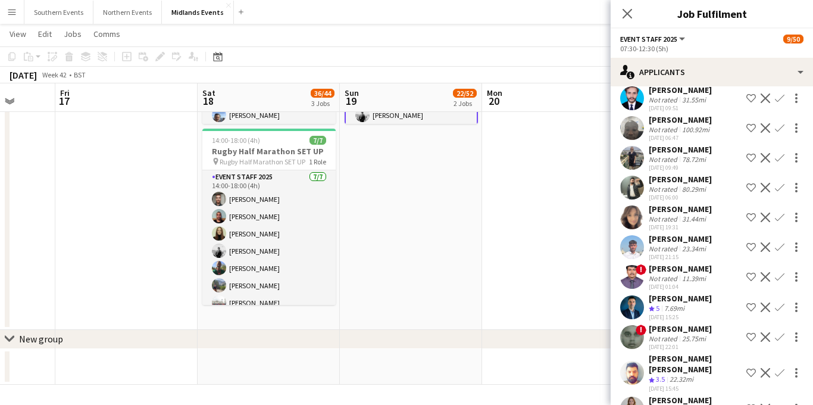
scroll to position [1948, 0]
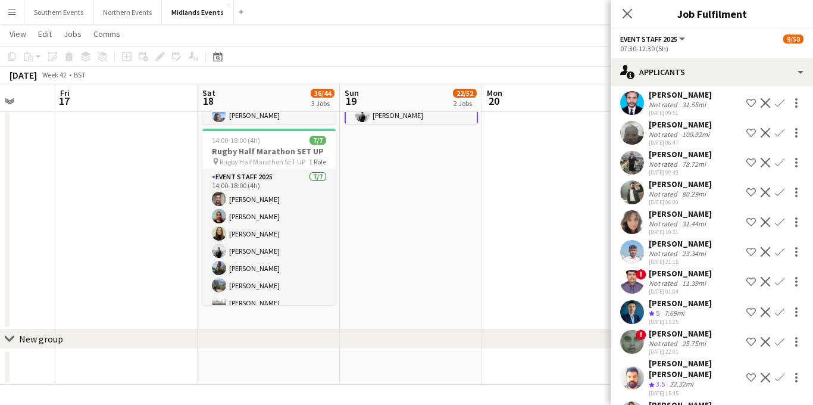
click at [780, 217] on app-icon "Confirm" at bounding box center [780, 222] width 10 height 10
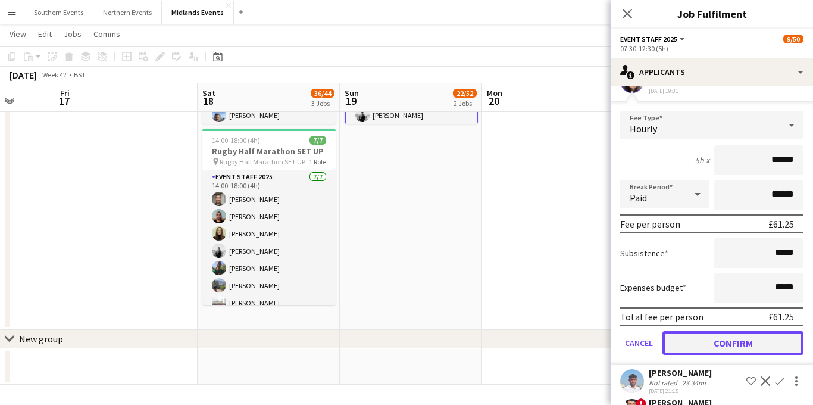
click at [706, 336] on button "Confirm" at bounding box center [733, 343] width 141 height 24
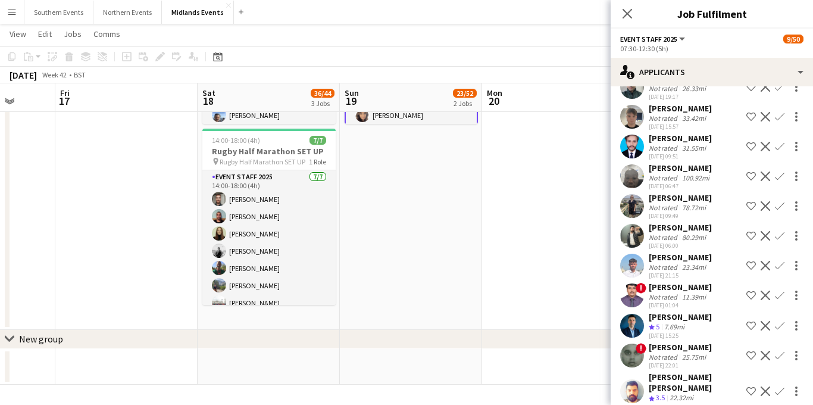
click at [782, 321] on app-icon "Confirm" at bounding box center [780, 326] width 10 height 10
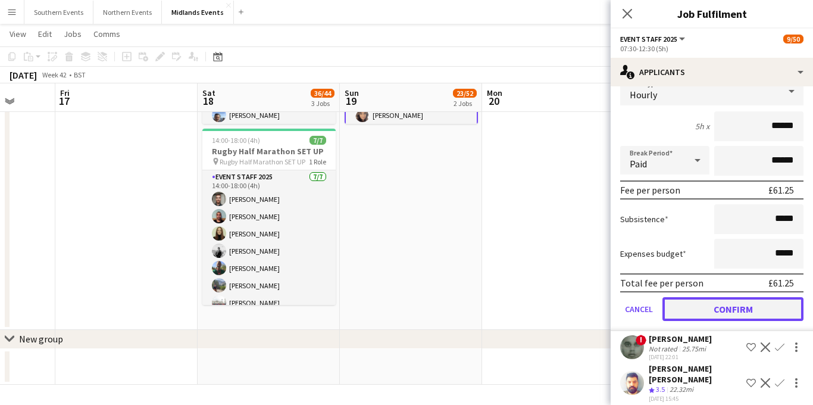
click at [715, 303] on button "Confirm" at bounding box center [733, 309] width 141 height 24
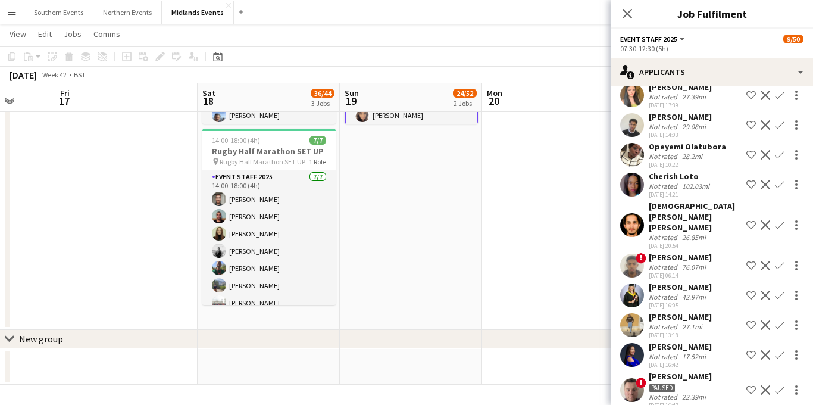
scroll to position [1227, 0]
click at [767, 261] on app-icon "Decline" at bounding box center [766, 266] width 10 height 10
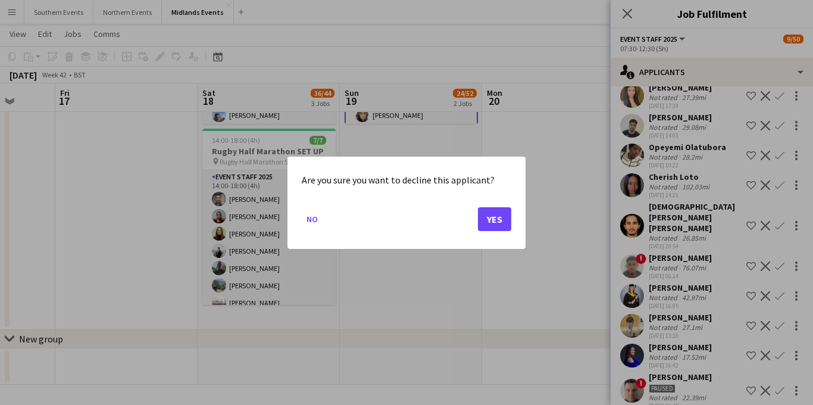
scroll to position [0, 0]
click at [516, 221] on div "Are you sure you want to decline this applicant? No Yes" at bounding box center [407, 203] width 238 height 92
click at [491, 218] on button "Yes" at bounding box center [494, 219] width 33 height 24
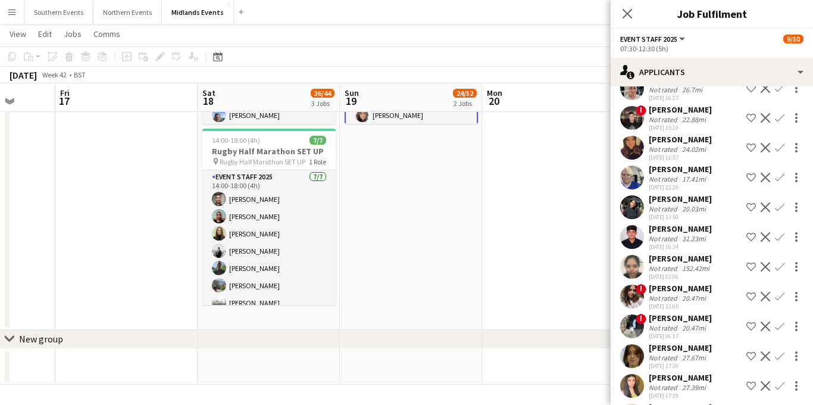
scroll to position [936, 0]
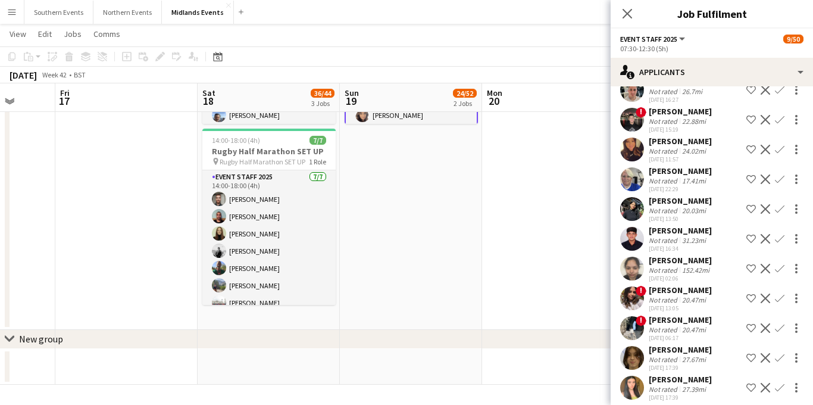
click at [778, 148] on app-icon "Confirm" at bounding box center [780, 150] width 10 height 10
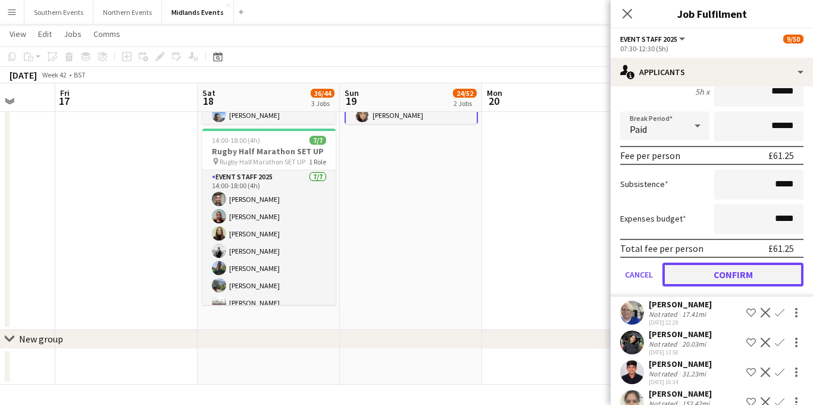
click at [723, 274] on button "Confirm" at bounding box center [733, 275] width 141 height 24
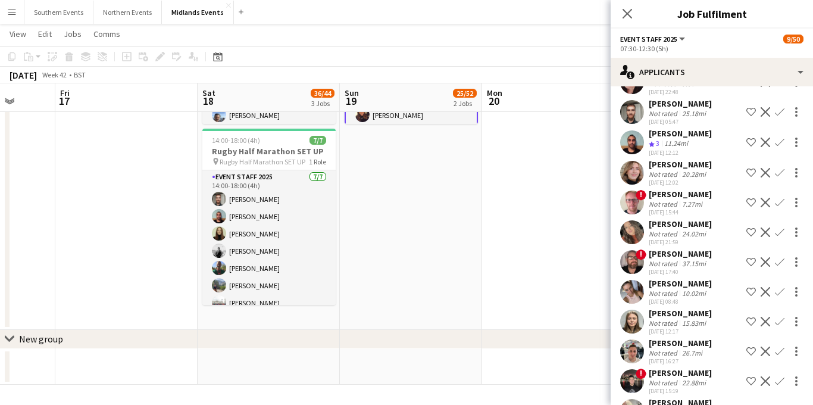
scroll to position [671, 0]
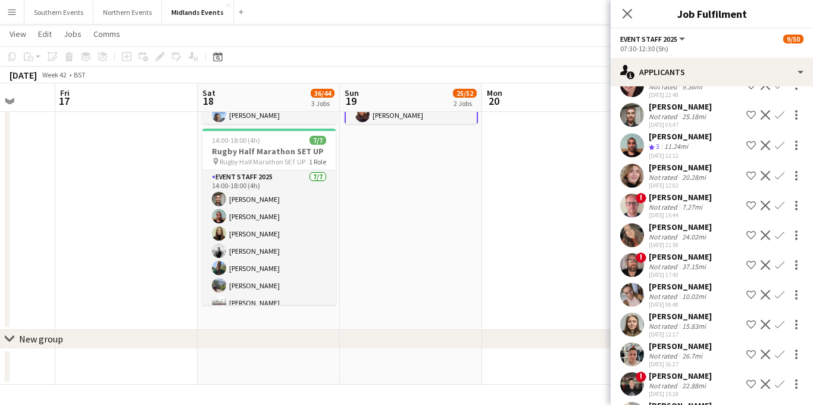
click at [778, 144] on app-icon "Confirm" at bounding box center [780, 146] width 10 height 10
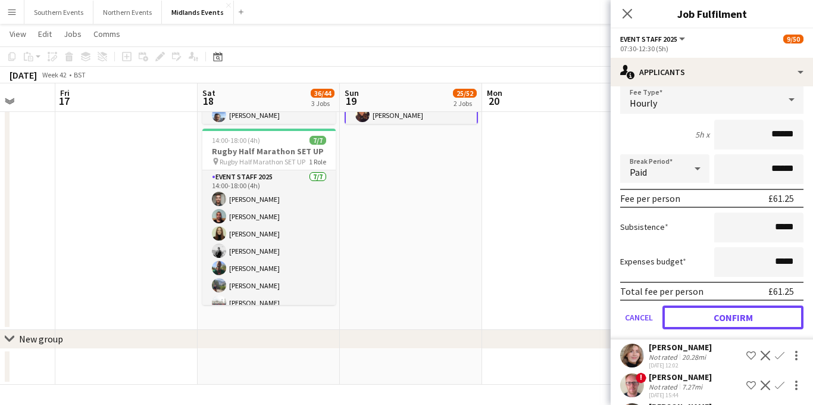
click at [702, 316] on button "Confirm" at bounding box center [733, 317] width 141 height 24
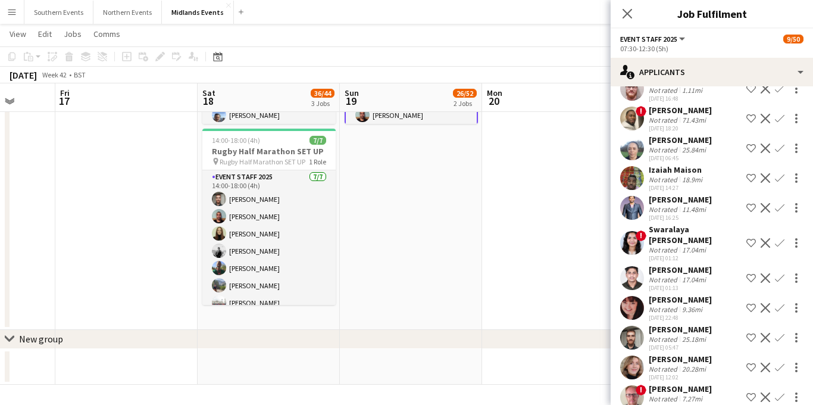
scroll to position [438, 0]
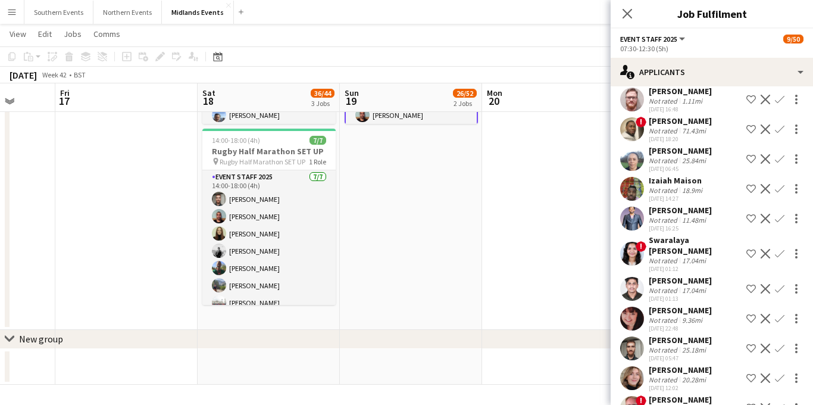
click at [780, 160] on app-icon "Confirm" at bounding box center [780, 159] width 10 height 10
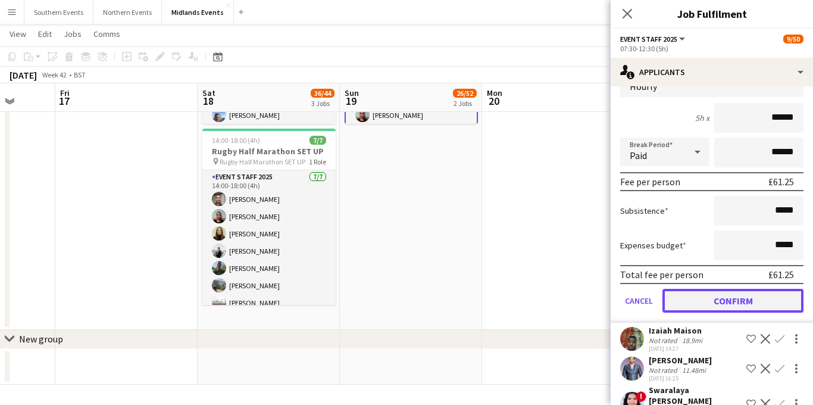
click at [695, 307] on button "Confirm" at bounding box center [733, 301] width 141 height 24
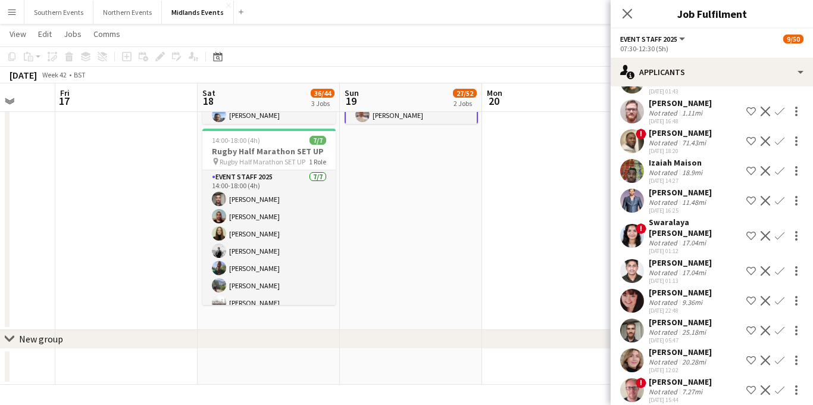
scroll to position [432, 0]
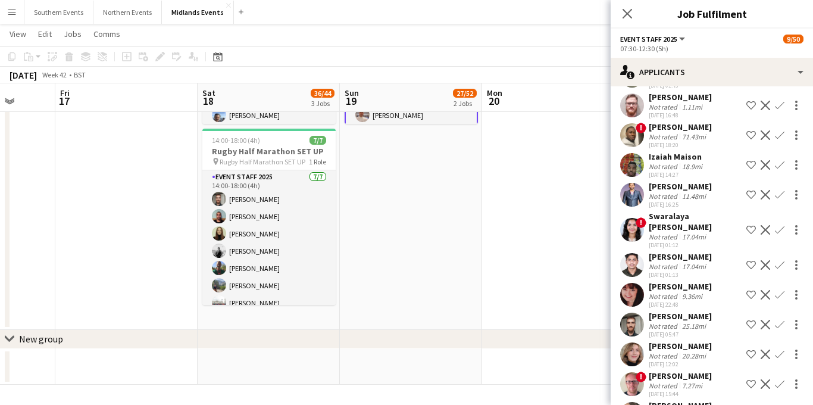
click at [778, 295] on app-icon "Confirm" at bounding box center [780, 295] width 10 height 10
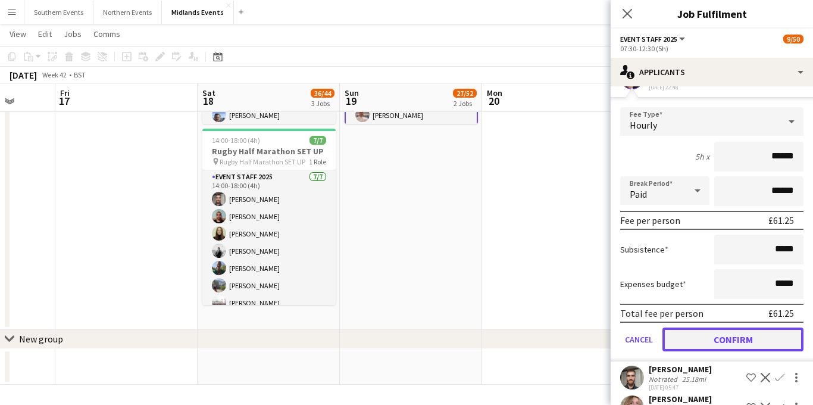
click at [704, 336] on button "Confirm" at bounding box center [733, 340] width 141 height 24
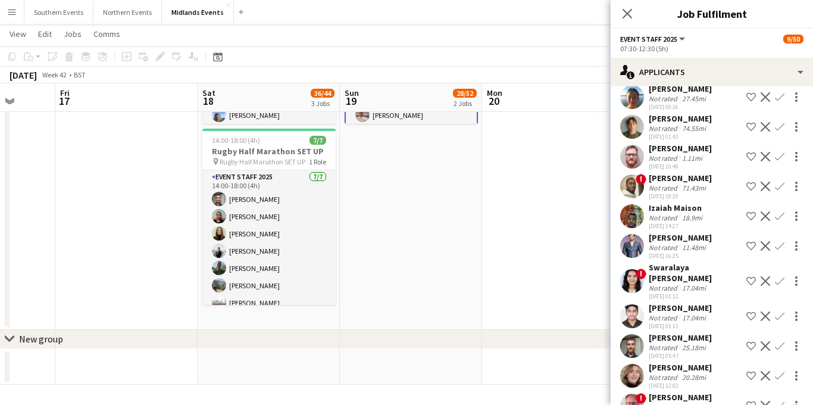
click at [781, 347] on app-icon "Confirm" at bounding box center [780, 346] width 10 height 10
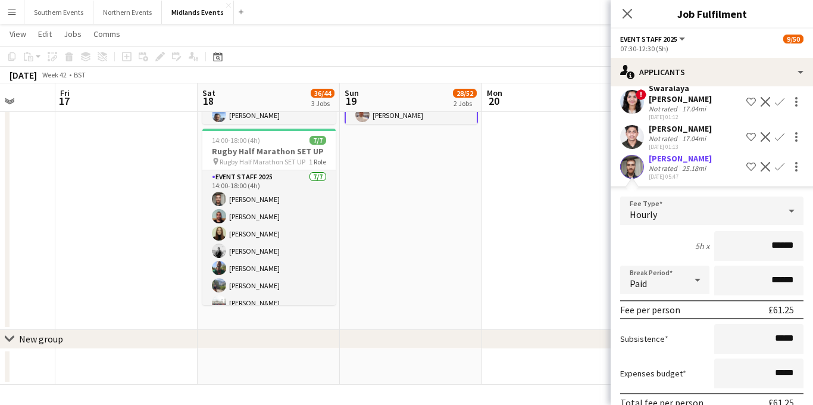
scroll to position [663, 0]
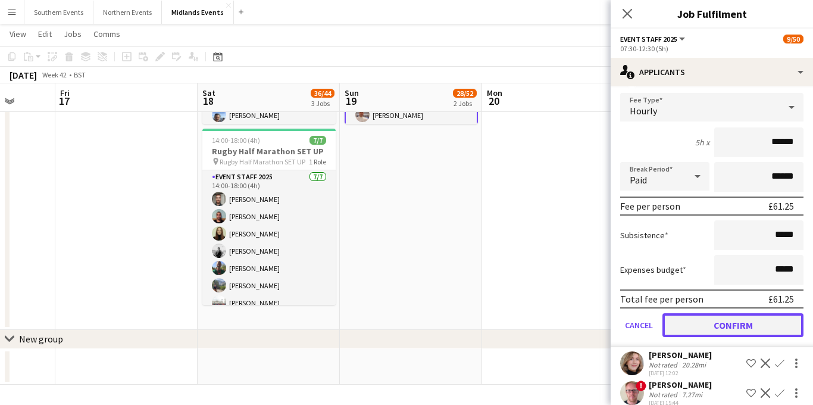
click at [710, 328] on button "Confirm" at bounding box center [733, 325] width 141 height 24
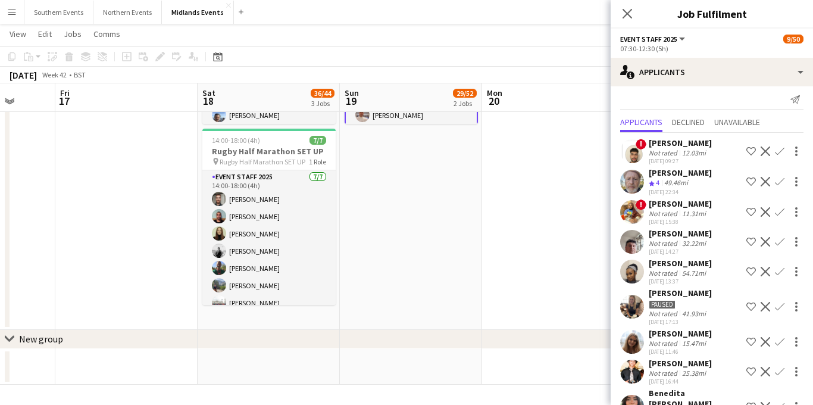
scroll to position [0, 0]
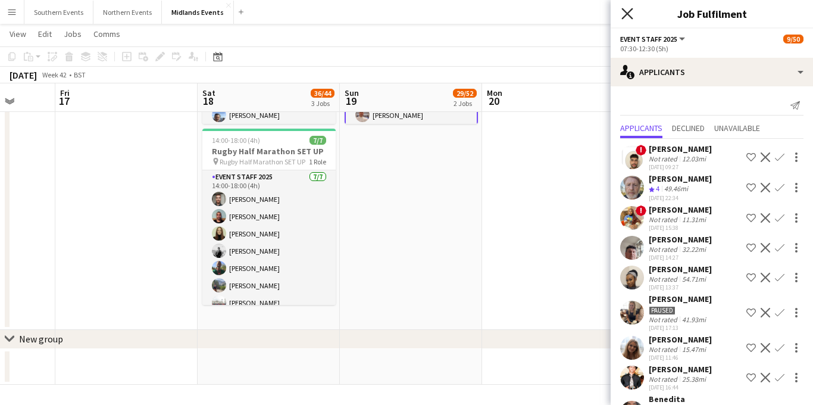
click at [626, 15] on icon "Close pop-in" at bounding box center [627, 13] width 11 height 11
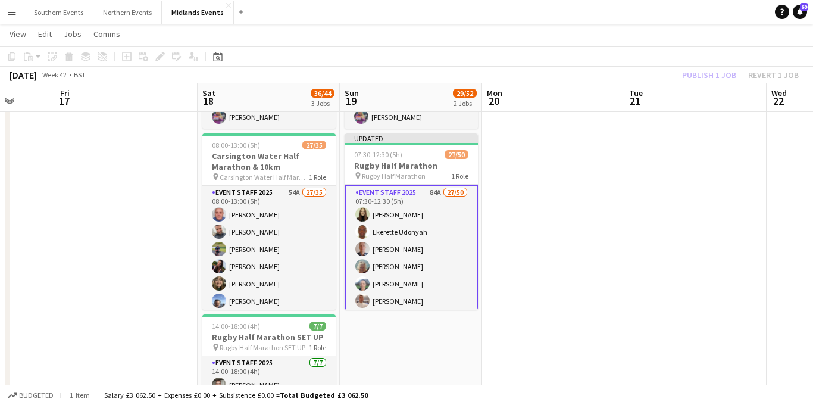
scroll to position [108, 0]
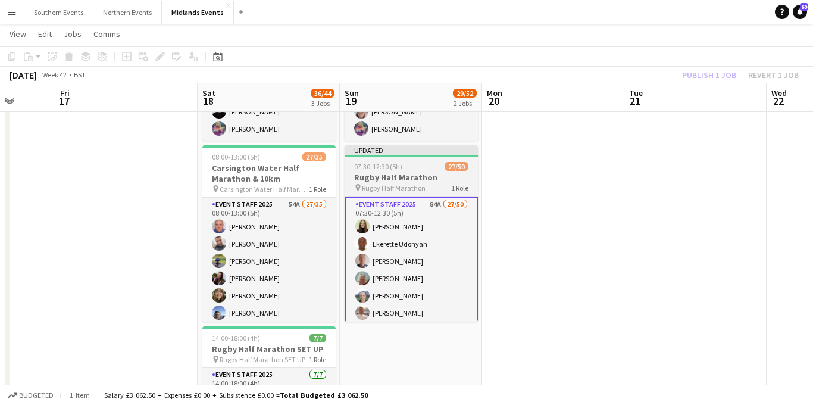
click at [395, 185] on span "Rugby Half Marathon" at bounding box center [394, 187] width 64 height 9
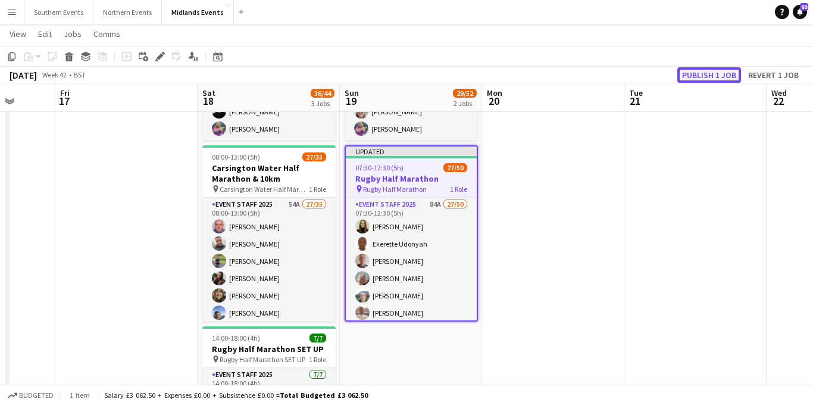
click at [721, 77] on button "Publish 1 job" at bounding box center [710, 74] width 64 height 15
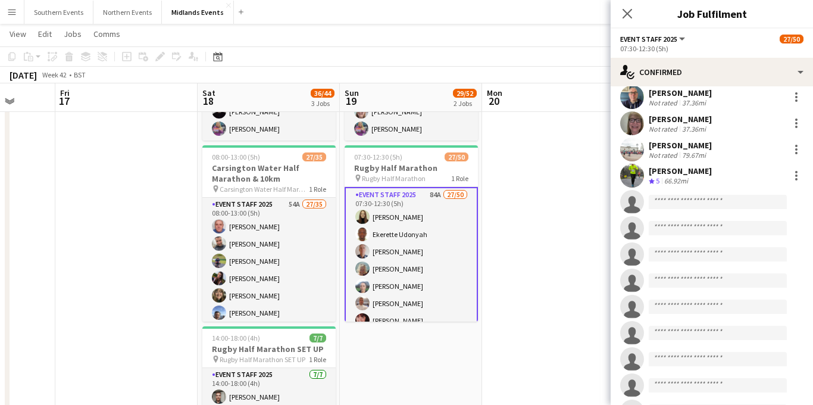
scroll to position [637, 0]
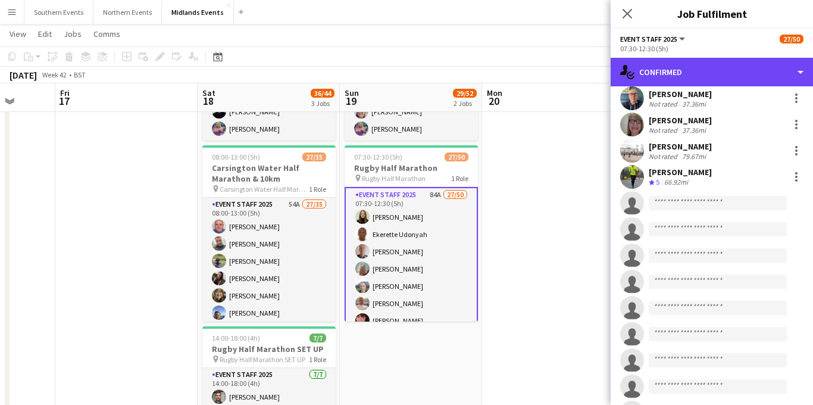
click at [704, 73] on div "single-neutral-actions-check-2 Confirmed" at bounding box center [712, 72] width 202 height 29
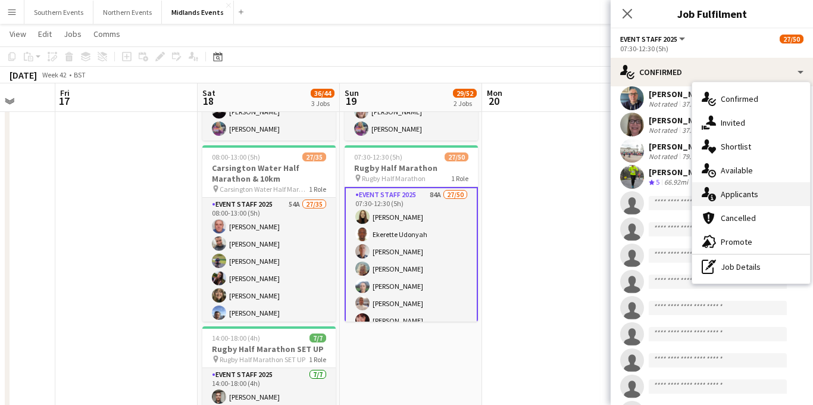
click at [734, 189] on span "Applicants" at bounding box center [740, 194] width 38 height 11
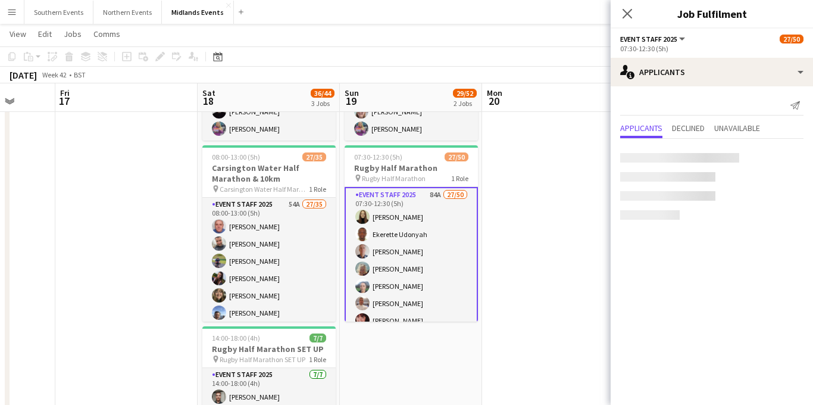
scroll to position [0, 0]
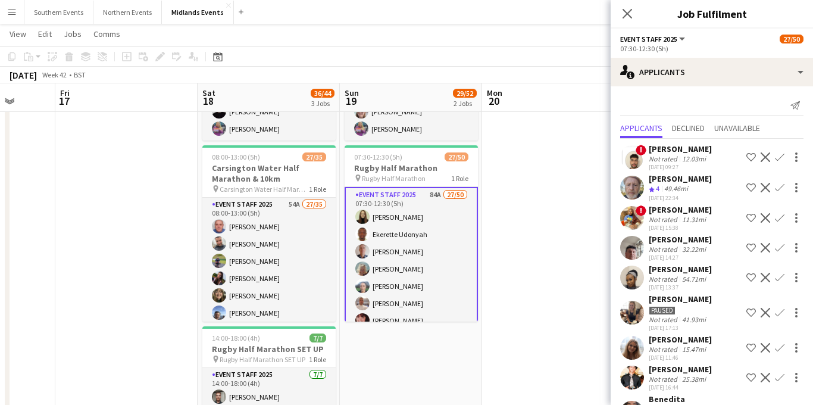
click at [780, 188] on app-icon "Confirm" at bounding box center [780, 188] width 10 height 10
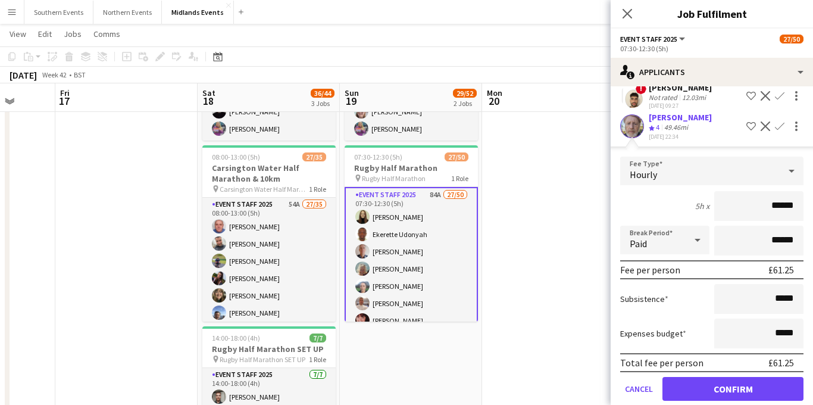
scroll to position [127, 0]
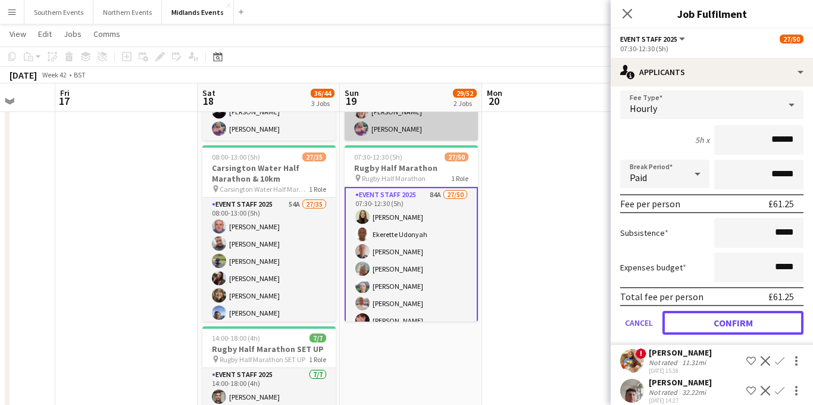
click at [700, 325] on button "Confirm" at bounding box center [733, 323] width 141 height 24
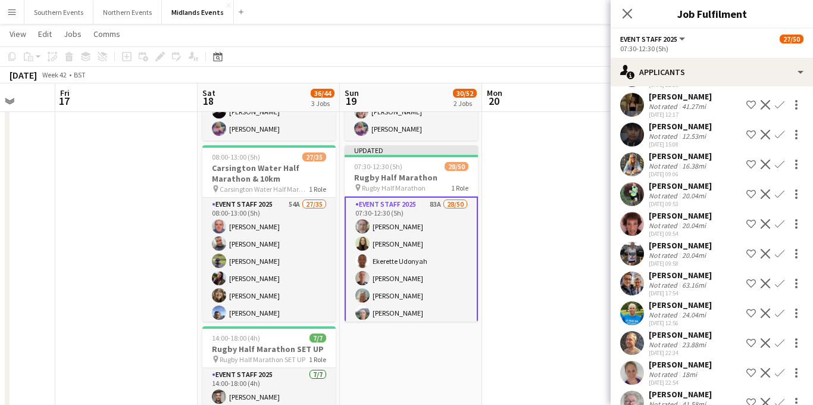
scroll to position [2225, 0]
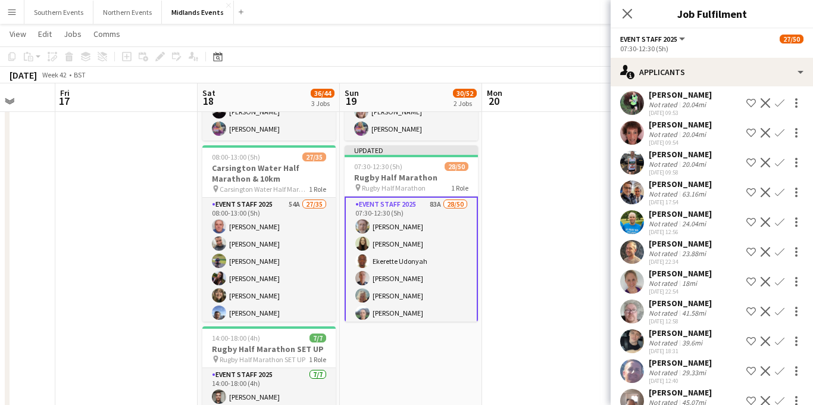
click at [780, 217] on app-icon "Confirm" at bounding box center [780, 222] width 10 height 10
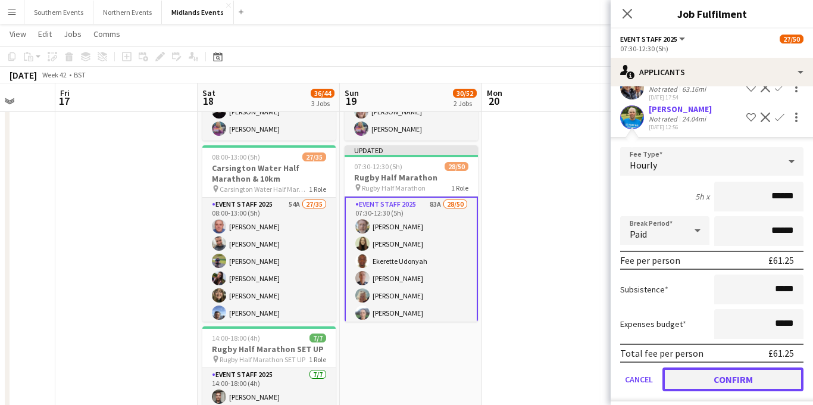
click at [698, 367] on button "Confirm" at bounding box center [733, 379] width 141 height 24
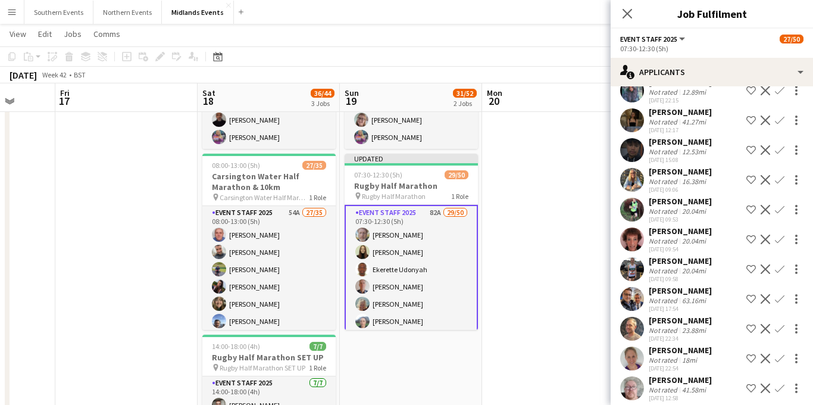
scroll to position [2196, 0]
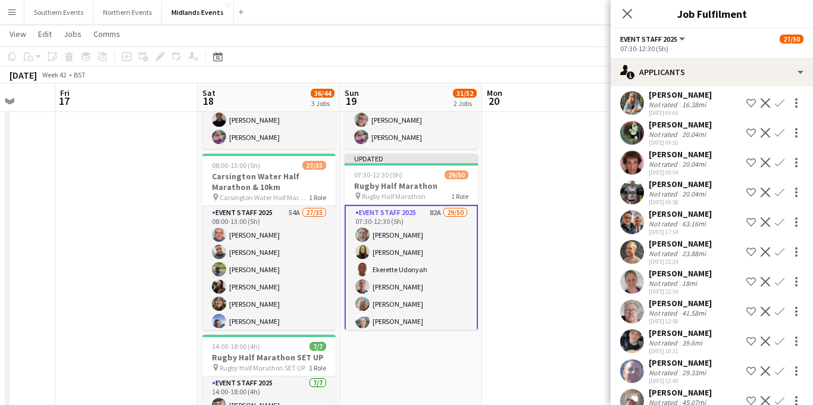
click at [781, 247] on app-icon "Confirm" at bounding box center [780, 252] width 10 height 10
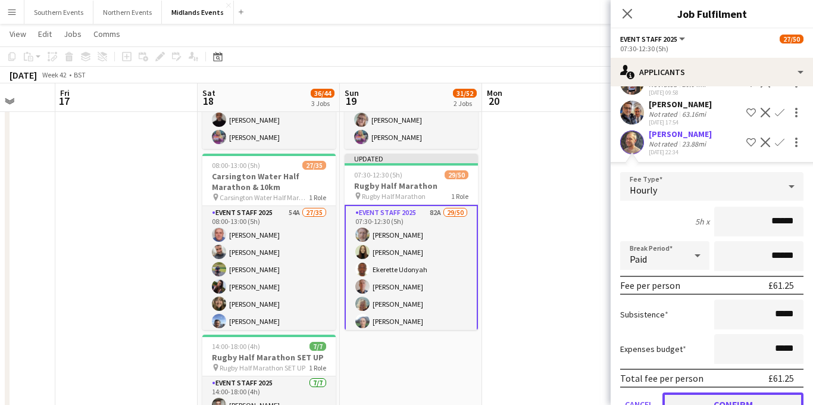
click at [691, 392] on button "Confirm" at bounding box center [733, 404] width 141 height 24
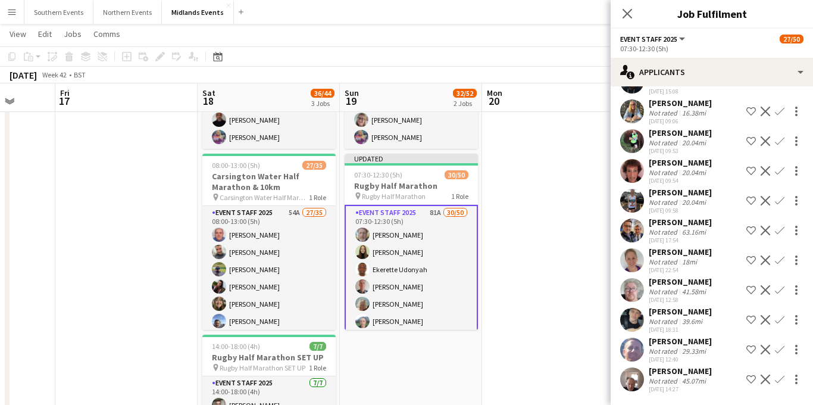
scroll to position [2166, 0]
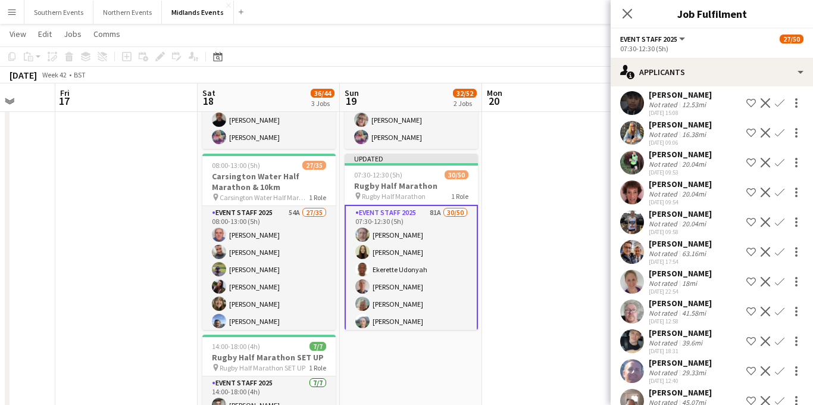
click at [779, 158] on app-icon "Confirm" at bounding box center [780, 163] width 10 height 10
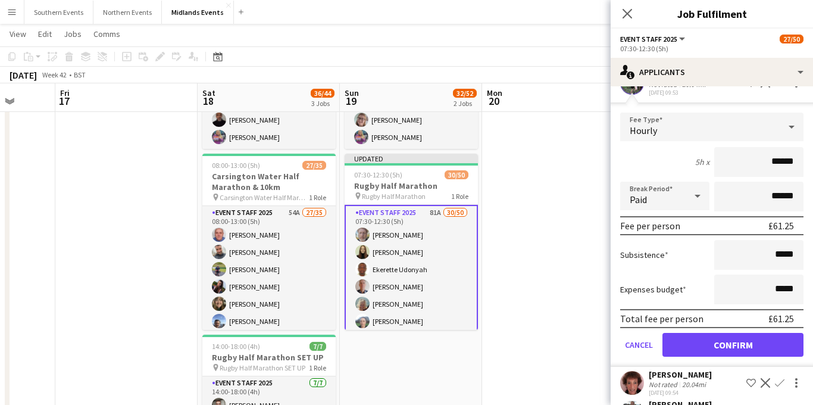
scroll to position [2265, 0]
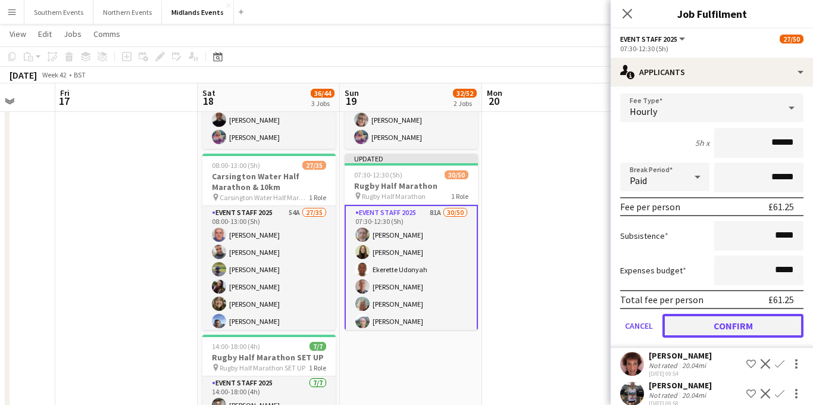
click at [718, 314] on button "Confirm" at bounding box center [733, 326] width 141 height 24
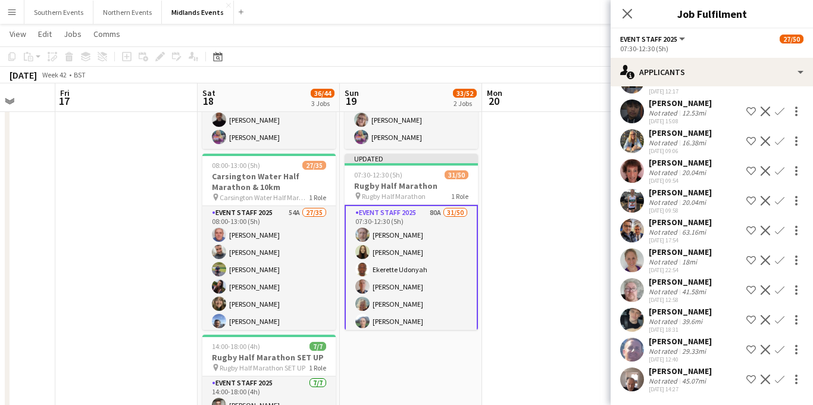
scroll to position [1965, 0]
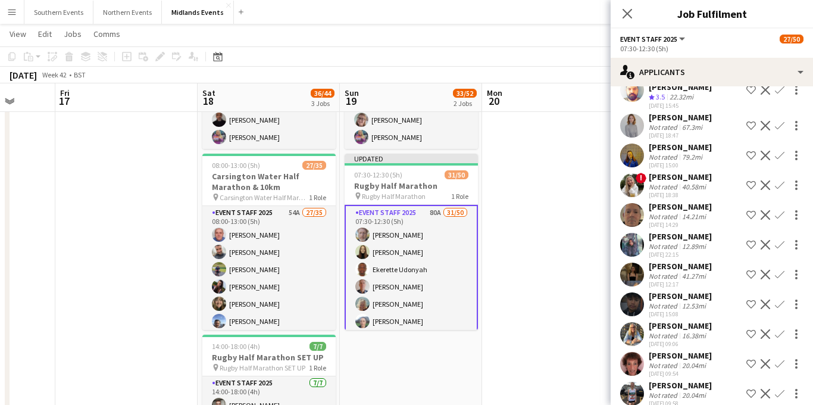
click at [780, 359] on app-icon "Confirm" at bounding box center [780, 364] width 10 height 10
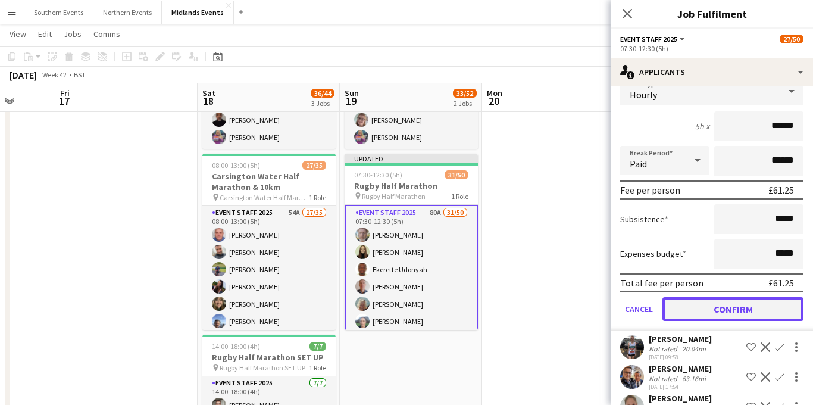
click at [727, 297] on button "Confirm" at bounding box center [733, 309] width 141 height 24
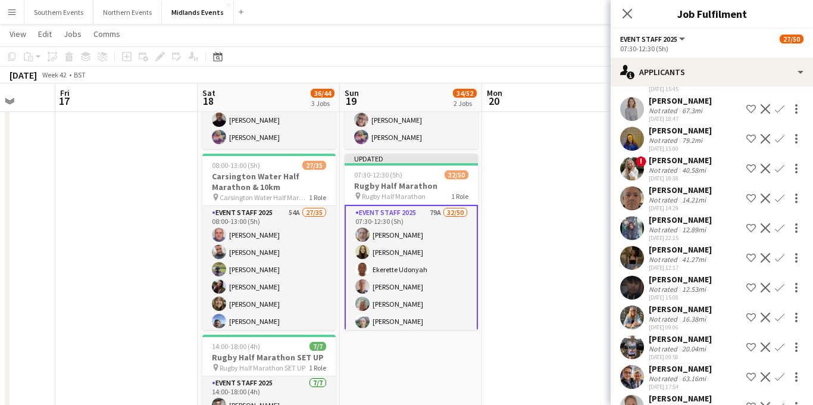
click at [779, 342] on app-icon "Confirm" at bounding box center [780, 347] width 10 height 10
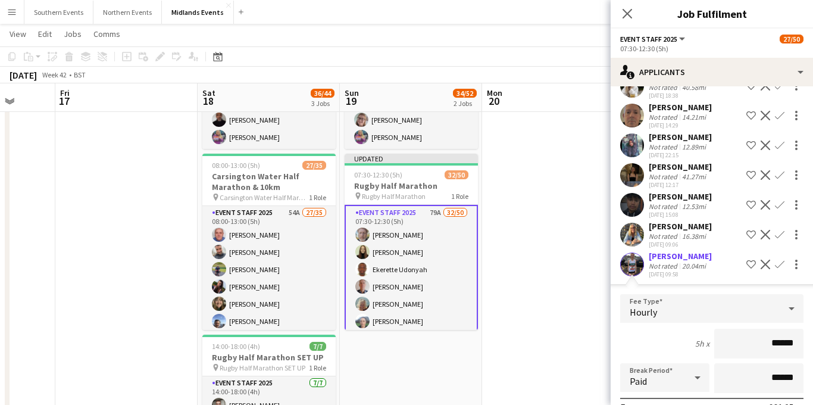
scroll to position [2160, 0]
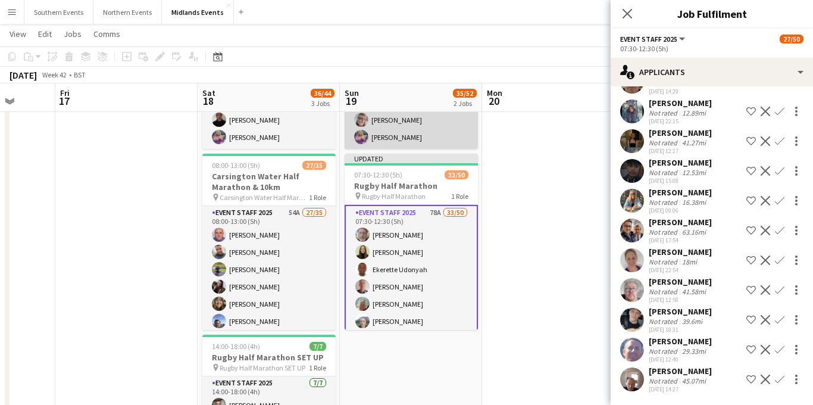
scroll to position [2077, 0]
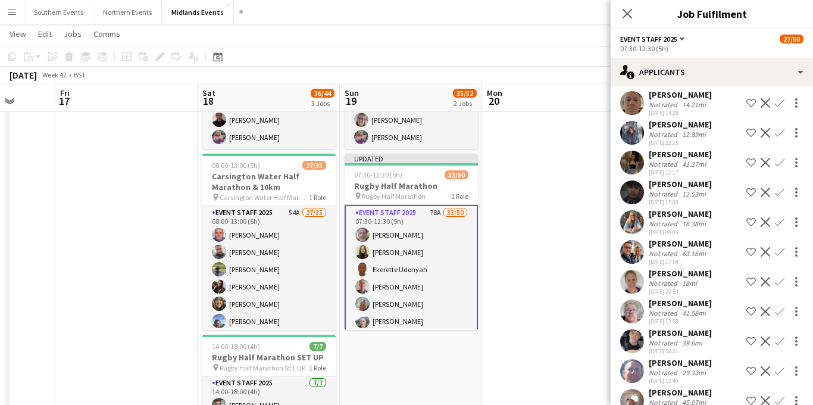
click at [781, 307] on app-icon "Confirm" at bounding box center [780, 312] width 10 height 10
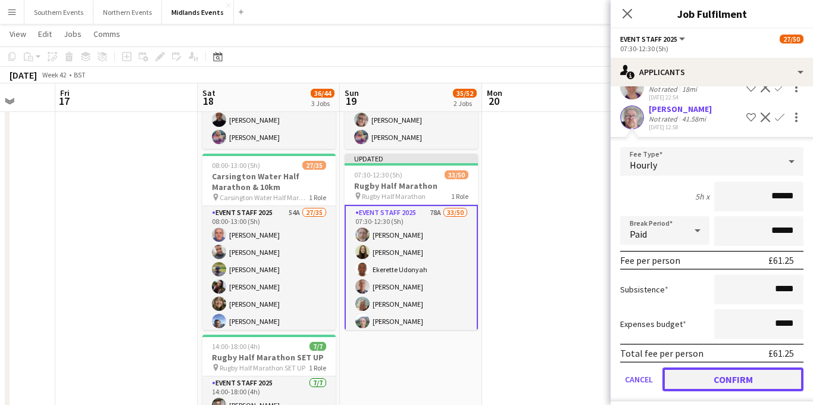
click at [710, 367] on button "Confirm" at bounding box center [733, 379] width 141 height 24
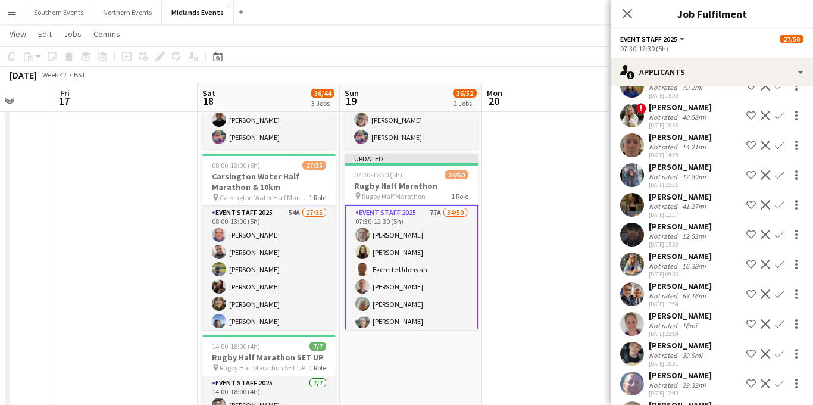
scroll to position [2038, 0]
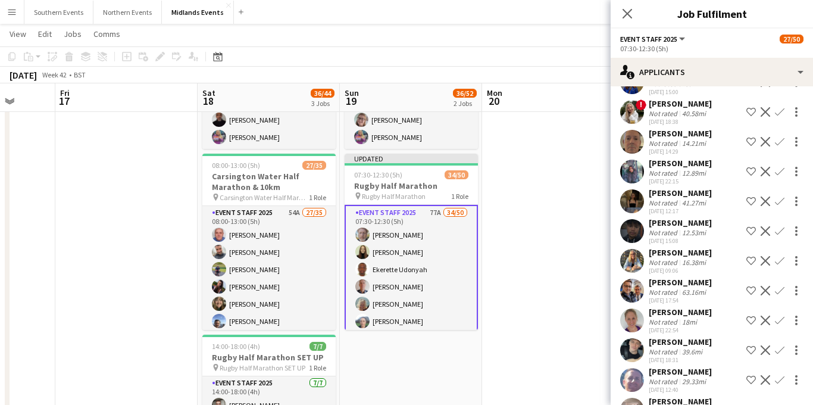
click at [781, 197] on app-icon "Confirm" at bounding box center [780, 202] width 10 height 10
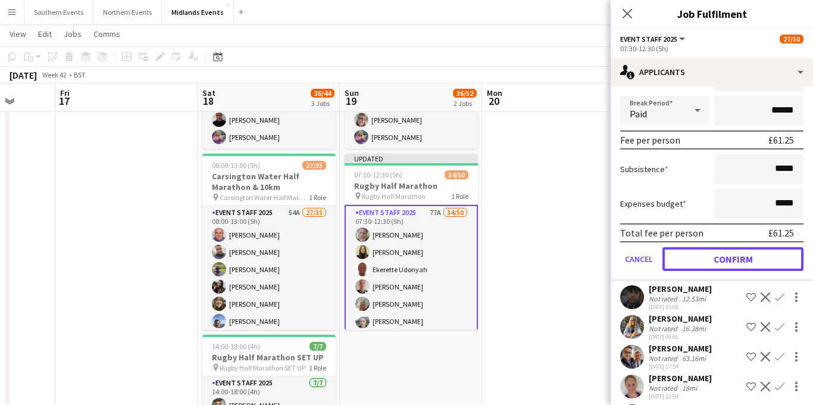
click at [713, 247] on button "Confirm" at bounding box center [733, 259] width 141 height 24
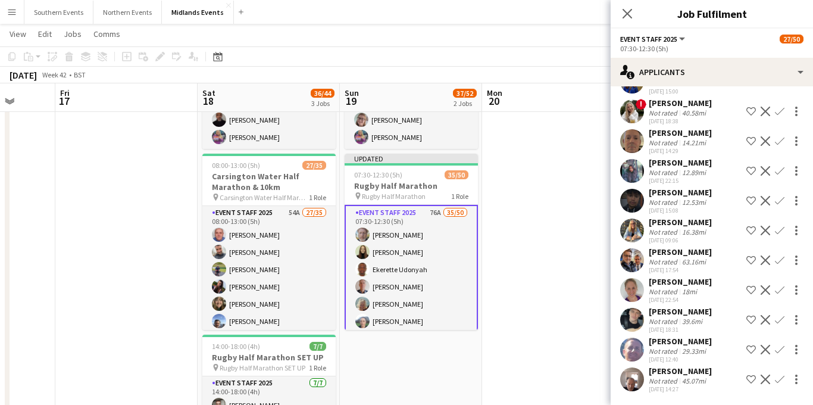
scroll to position [1942, 0]
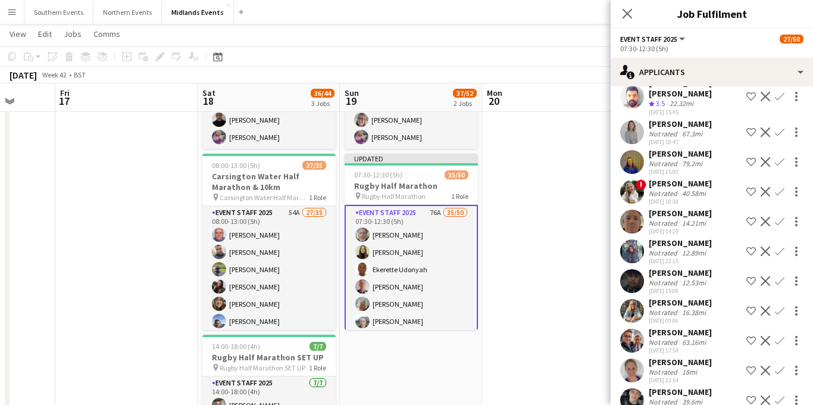
click at [782, 395] on app-icon "Confirm" at bounding box center [780, 400] width 10 height 10
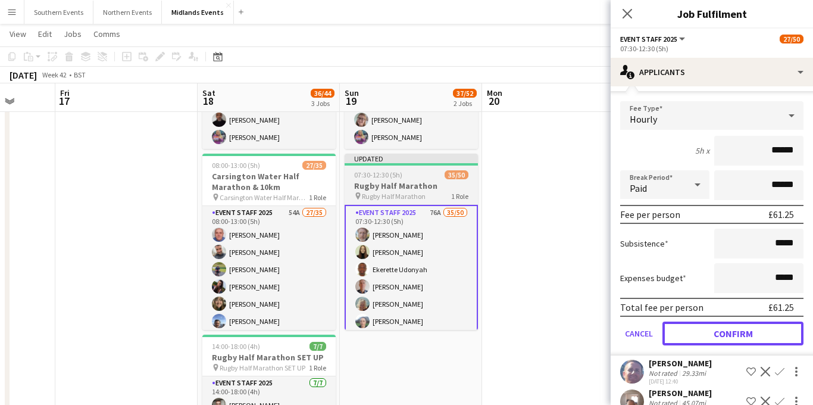
click at [708, 322] on button "Confirm" at bounding box center [733, 334] width 141 height 24
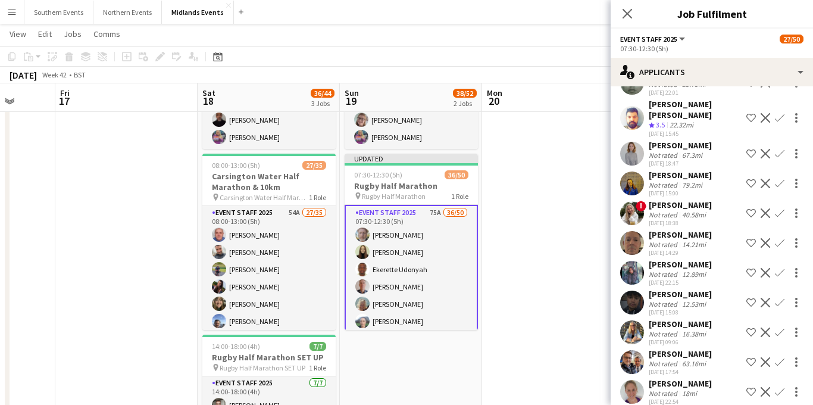
scroll to position [1930, 0]
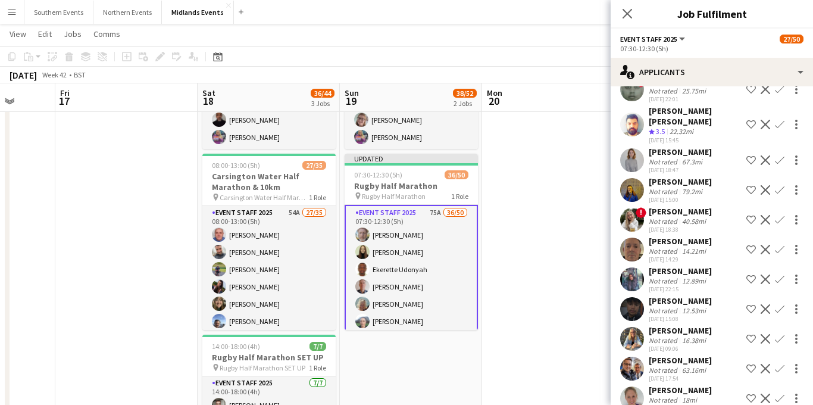
click at [779, 245] on app-icon "Confirm" at bounding box center [780, 250] width 10 height 10
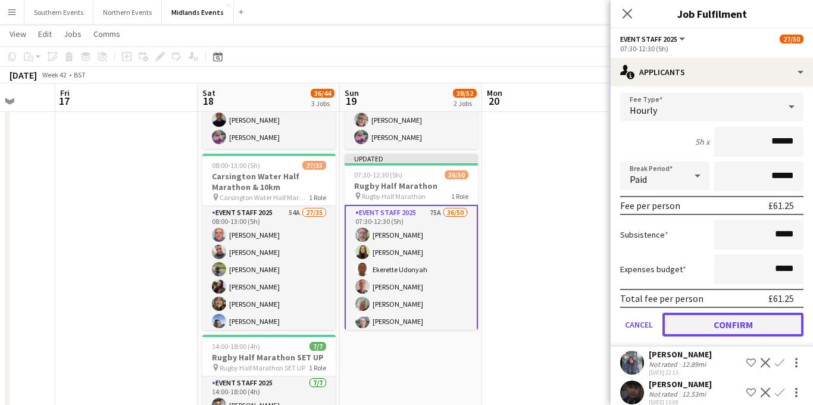
click at [719, 313] on button "Confirm" at bounding box center [733, 325] width 141 height 24
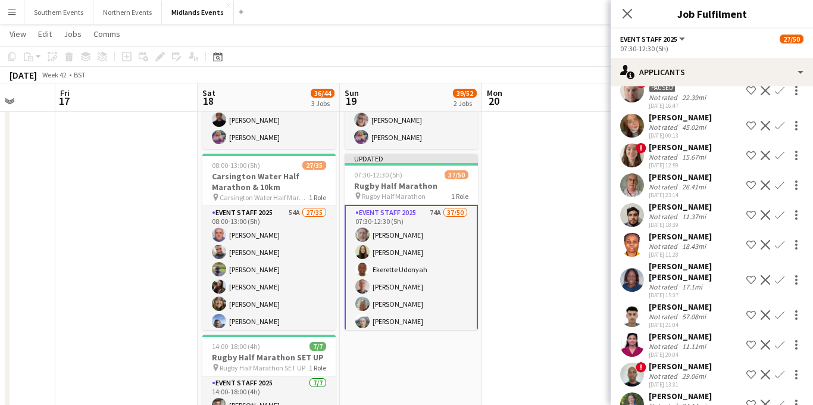
scroll to position [1314, 0]
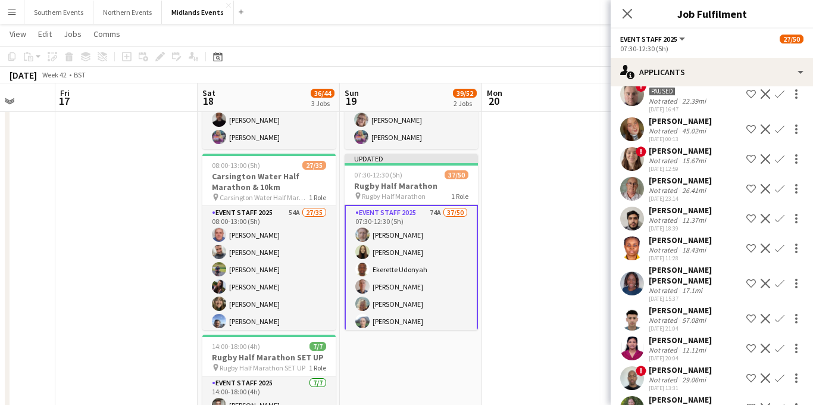
click at [780, 184] on app-icon "Confirm" at bounding box center [780, 189] width 10 height 10
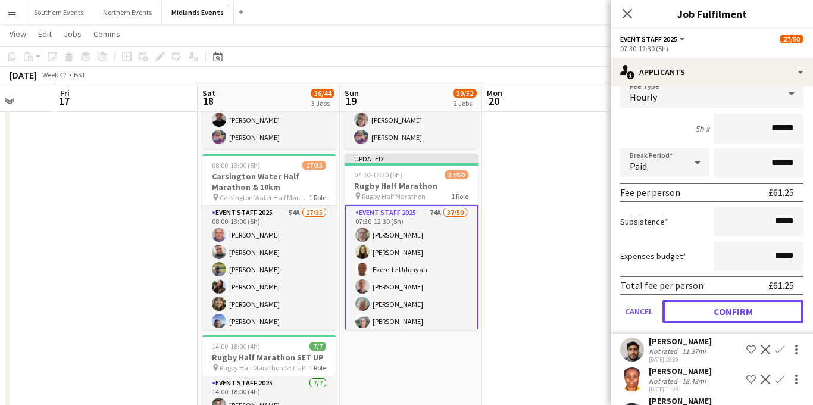
click at [711, 300] on button "Confirm" at bounding box center [733, 312] width 141 height 24
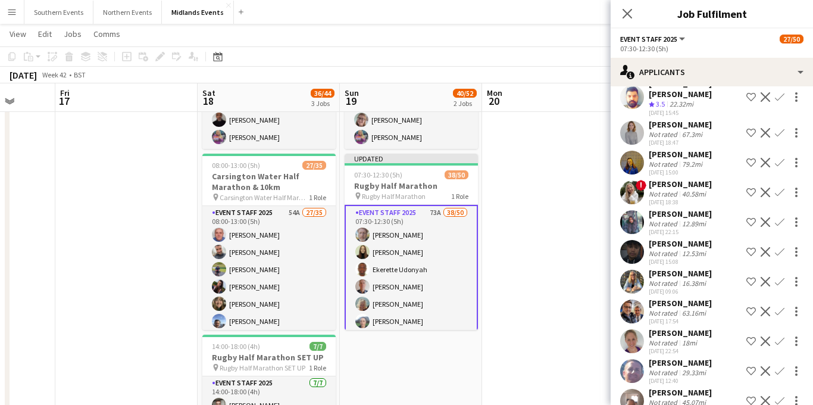
scroll to position [126, 0]
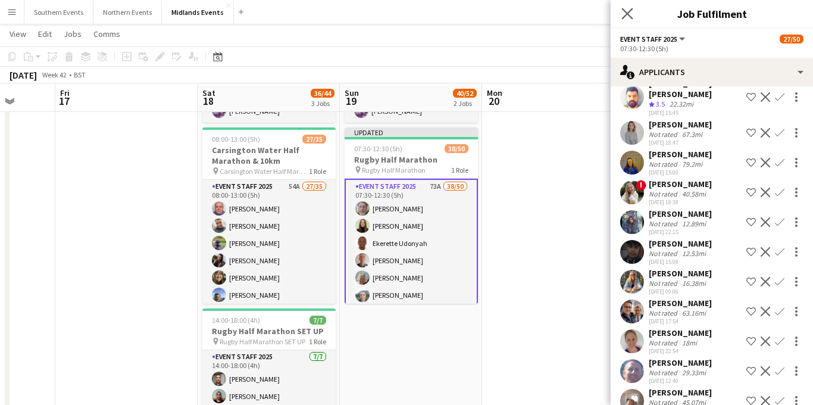
click at [629, 20] on app-icon "Close pop-in" at bounding box center [627, 13] width 17 height 17
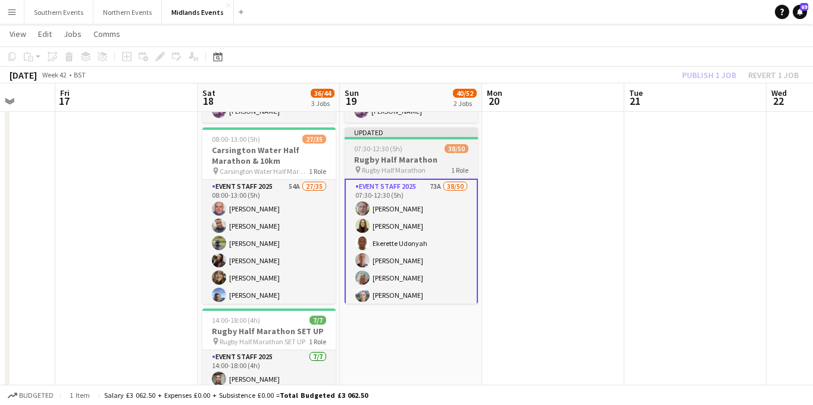
click at [407, 169] on span "Rugby Half Marathon" at bounding box center [394, 170] width 64 height 9
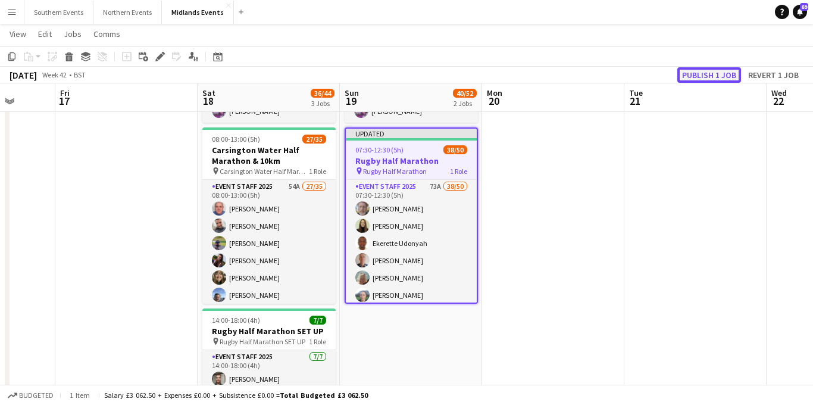
click at [704, 76] on button "Publish 1 job" at bounding box center [710, 74] width 64 height 15
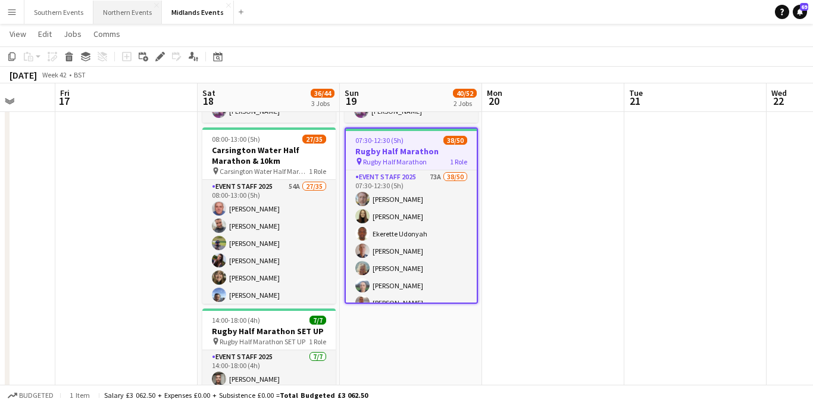
click at [136, 13] on button "Northern Events Close" at bounding box center [127, 12] width 68 height 23
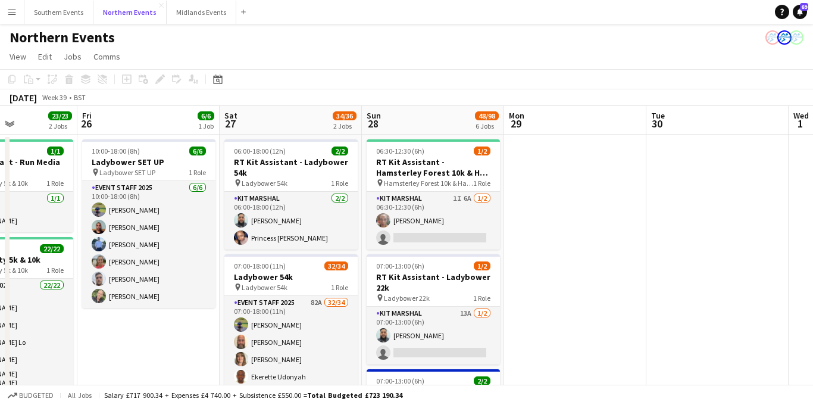
scroll to position [0, 349]
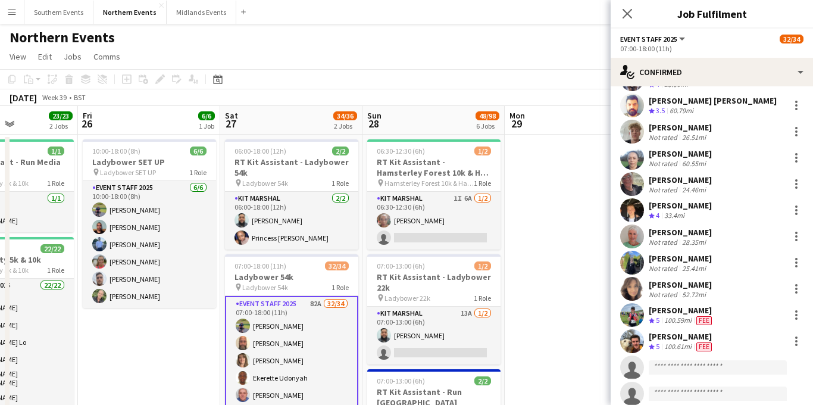
scroll to position [638, 0]
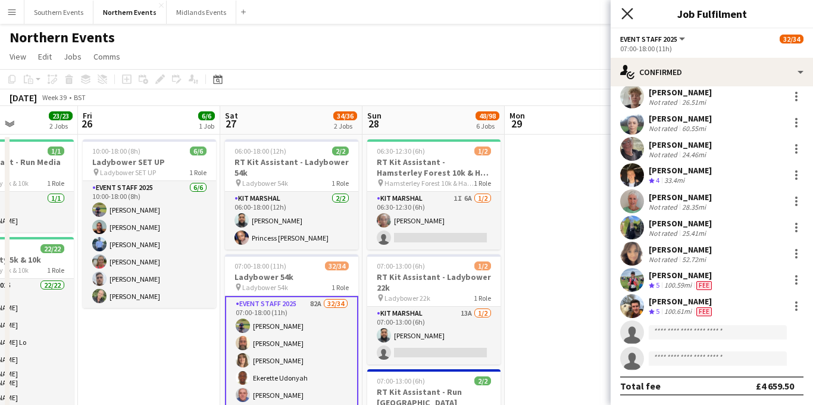
click at [629, 16] on icon at bounding box center [627, 13] width 11 height 11
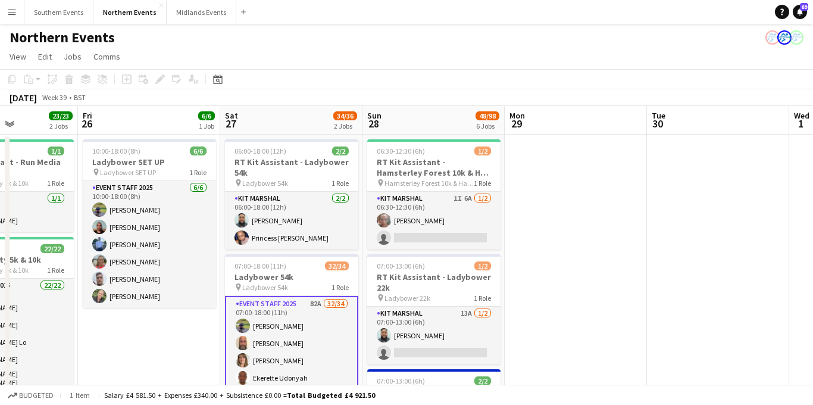
click at [10, 13] on app-icon "Menu" at bounding box center [12, 12] width 10 height 10
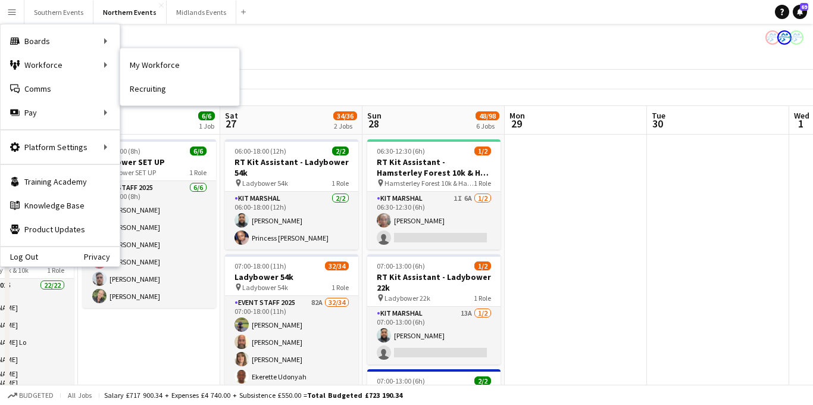
click at [136, 66] on link "My Workforce" at bounding box center [179, 65] width 119 height 24
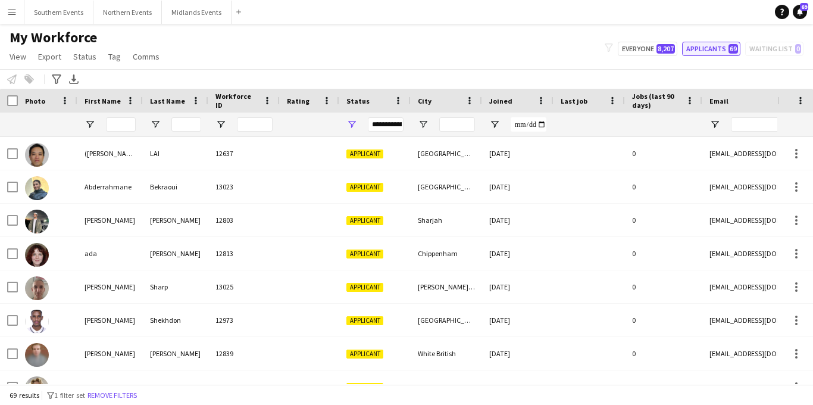
click at [710, 46] on button "Applicants 69" at bounding box center [711, 49] width 58 height 14
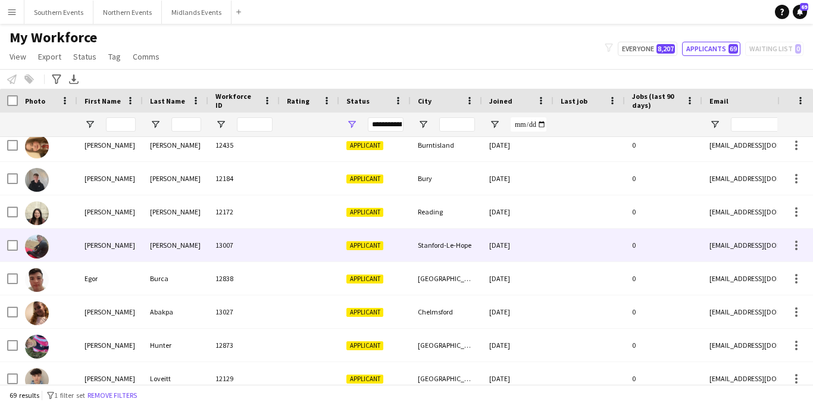
click at [298, 254] on div at bounding box center [310, 245] width 60 height 33
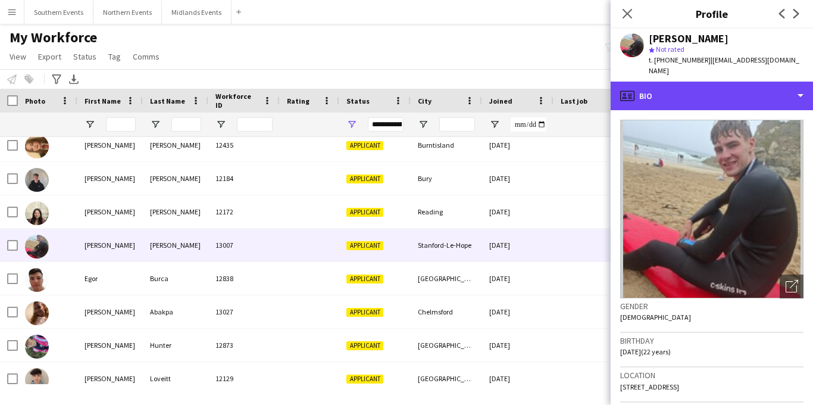
click at [702, 87] on div "profile Bio" at bounding box center [712, 96] width 202 height 29
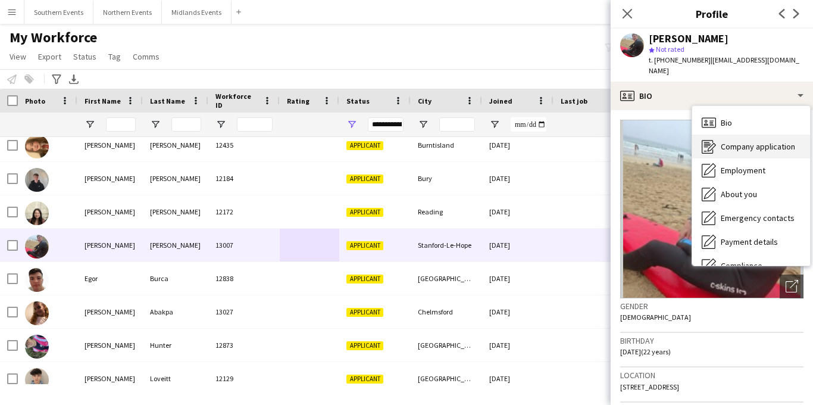
click at [732, 141] on span "Company application" at bounding box center [758, 146] width 74 height 11
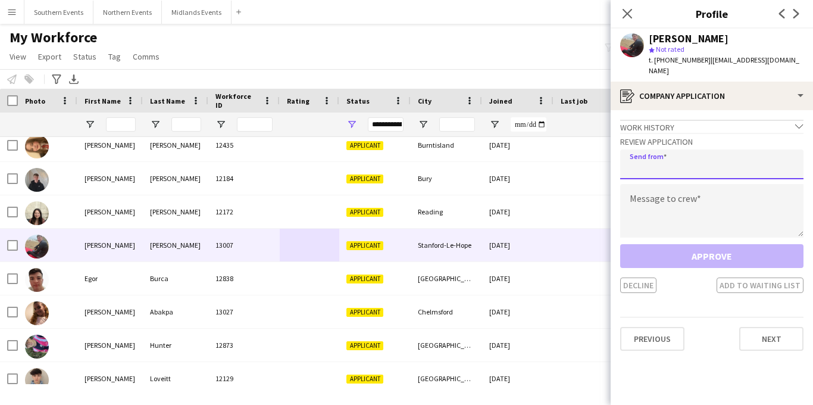
click at [696, 154] on input "email" at bounding box center [712, 164] width 183 height 30
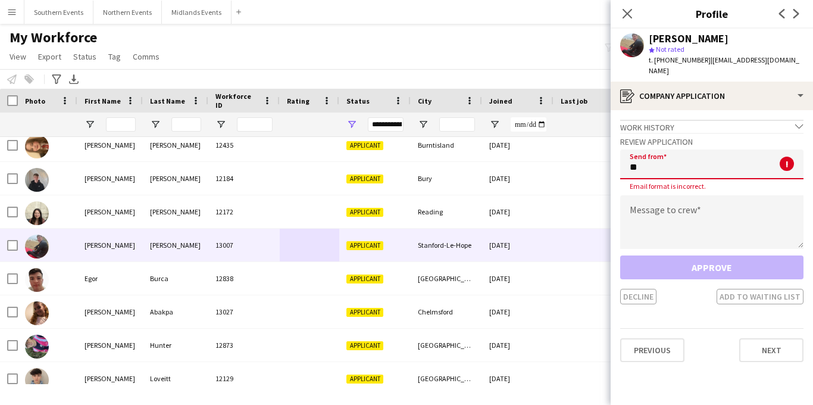
type input "*"
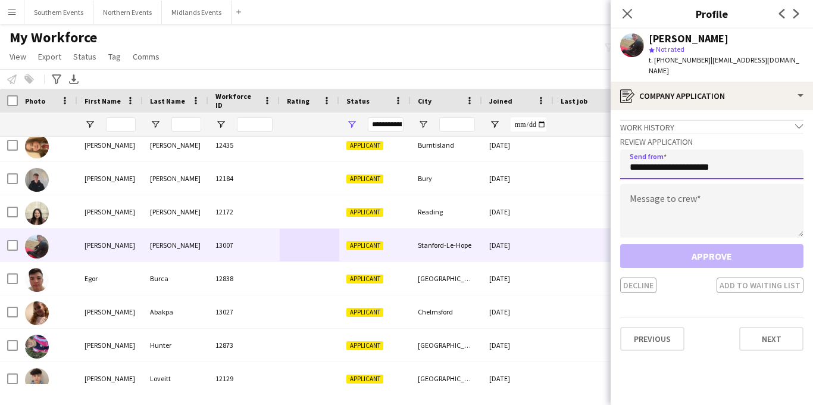
type input "**********"
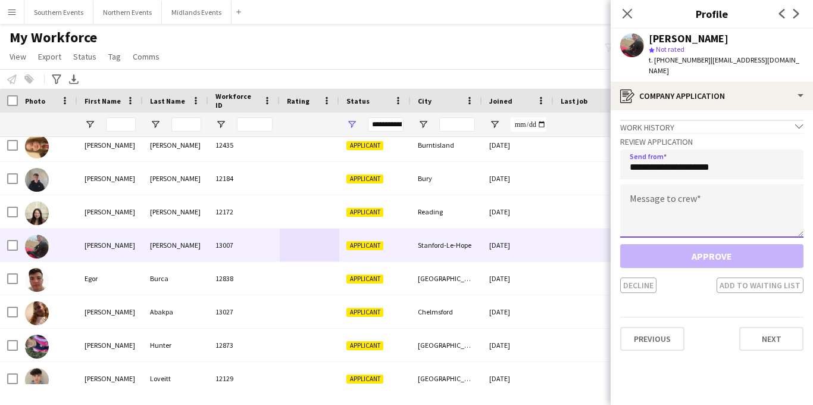
click at [660, 204] on textarea at bounding box center [712, 211] width 183 height 54
paste textarea "**********"
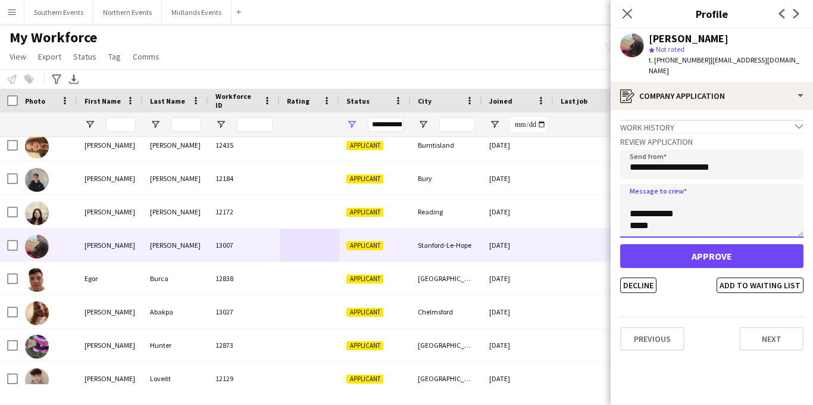
type textarea "**********"
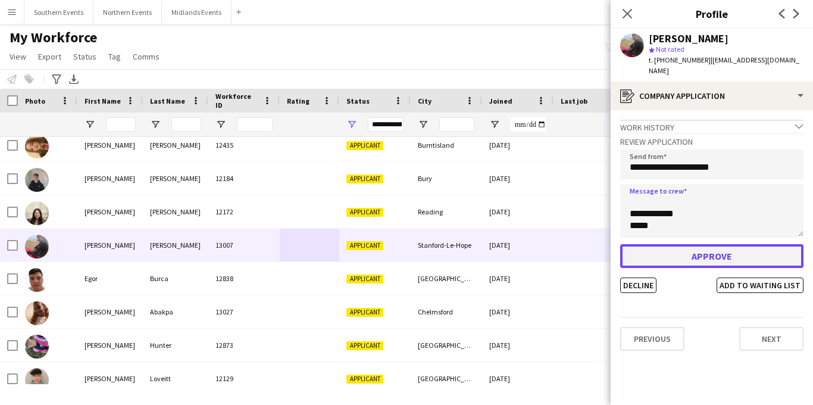
click at [676, 245] on button "Approve" at bounding box center [712, 256] width 183 height 24
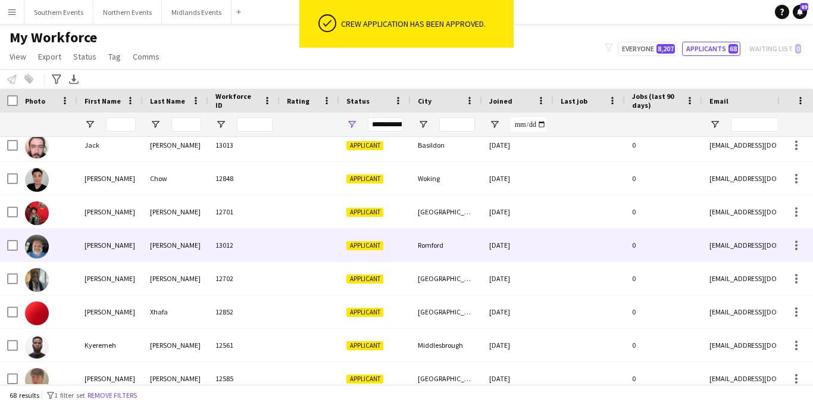
click at [451, 252] on div "Romford" at bounding box center [446, 245] width 71 height 33
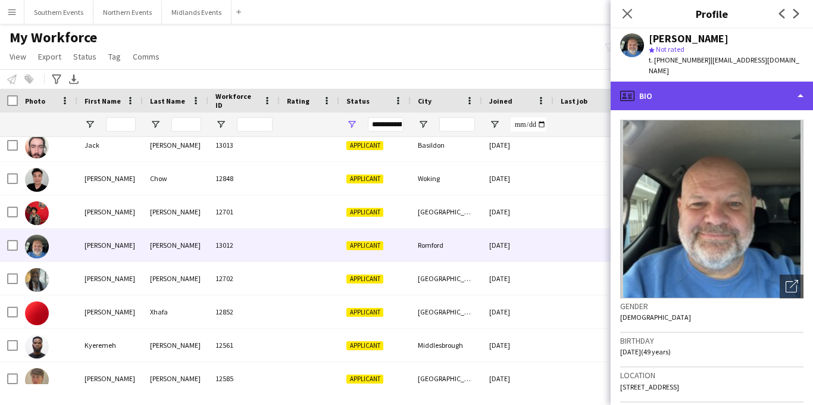
click at [739, 92] on div "profile Bio" at bounding box center [712, 96] width 202 height 29
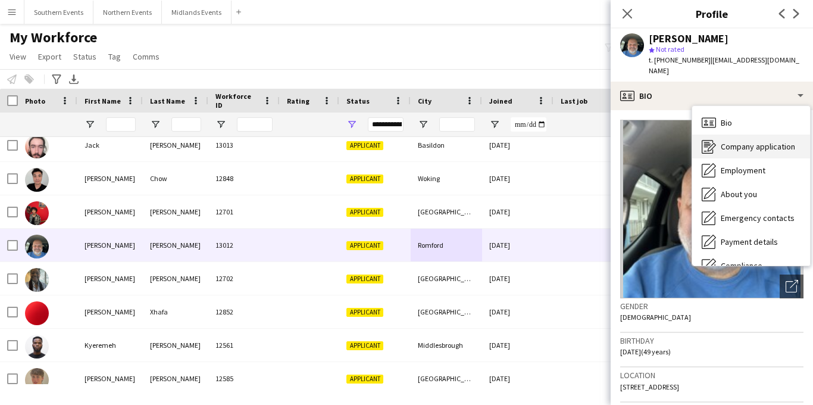
click at [738, 144] on span "Company application" at bounding box center [758, 146] width 74 height 11
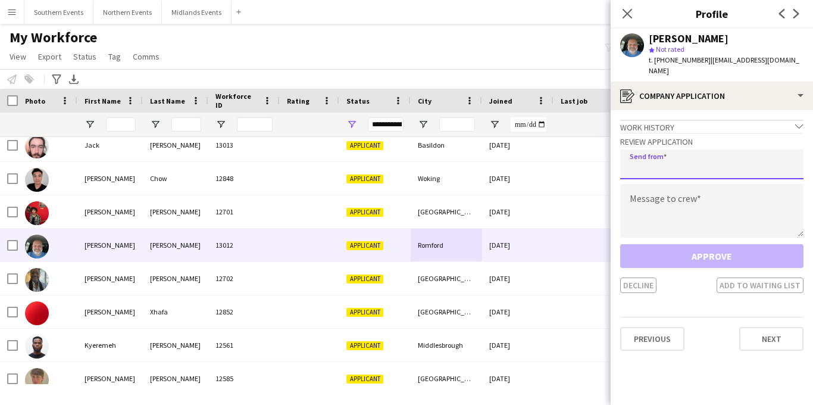
click at [708, 158] on input "email" at bounding box center [712, 164] width 183 height 30
type input "**********"
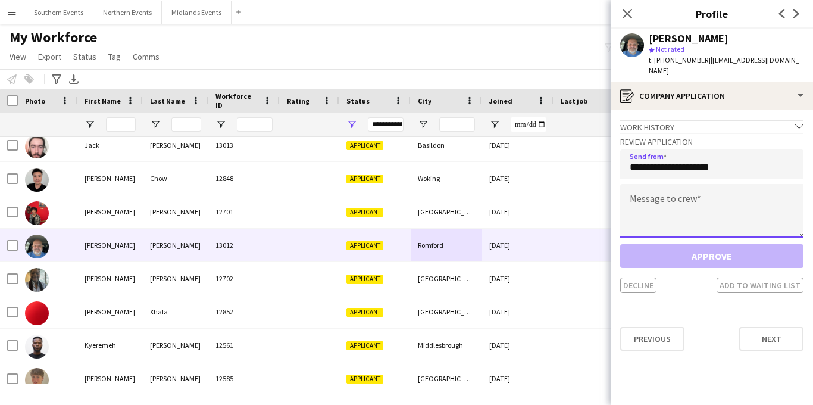
click at [684, 199] on textarea at bounding box center [712, 211] width 183 height 54
paste textarea "**********"
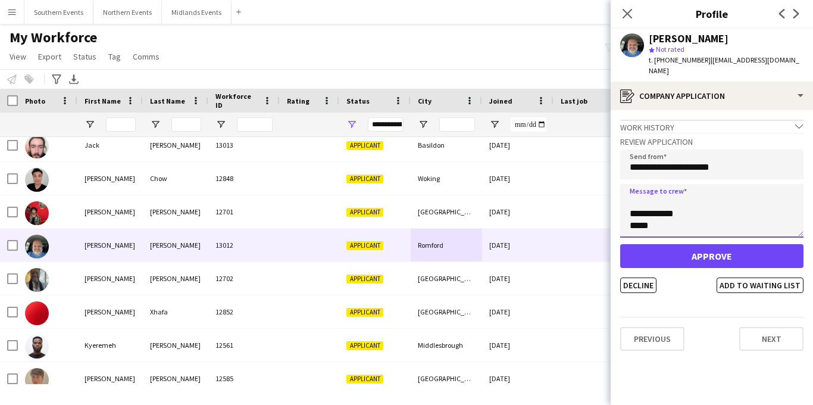
type textarea "**********"
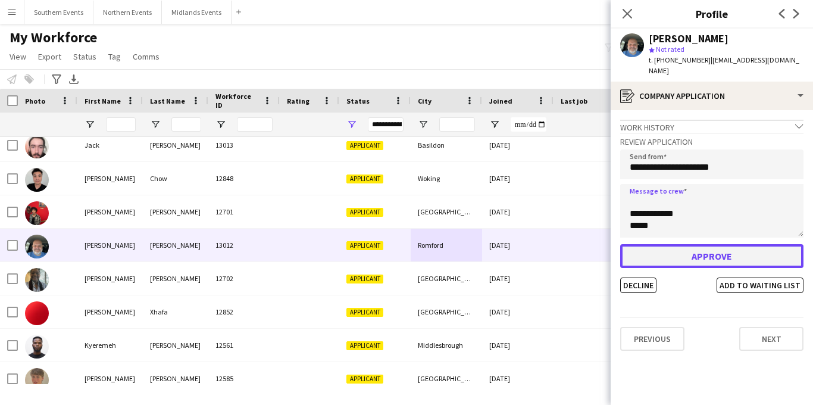
click at [682, 251] on button "Approve" at bounding box center [712, 256] width 183 height 24
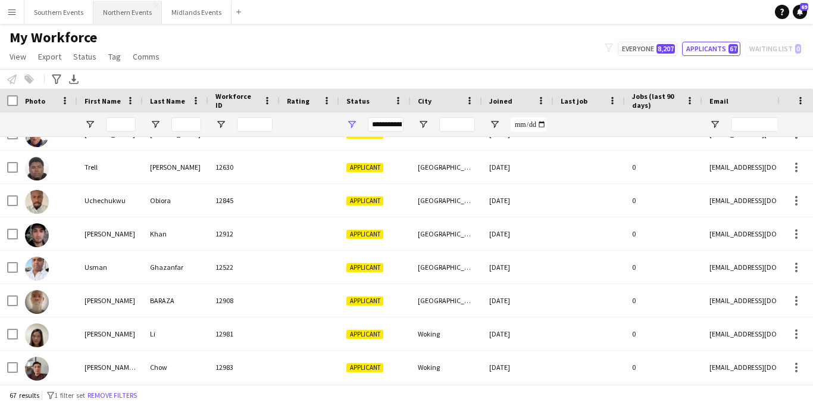
click at [124, 15] on button "Northern Events Close" at bounding box center [127, 12] width 68 height 23
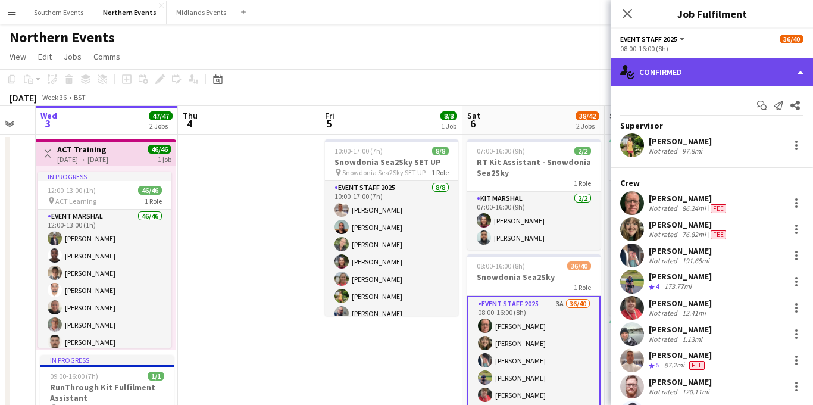
click at [729, 70] on div "single-neutral-actions-check-2 Confirmed" at bounding box center [712, 72] width 202 height 29
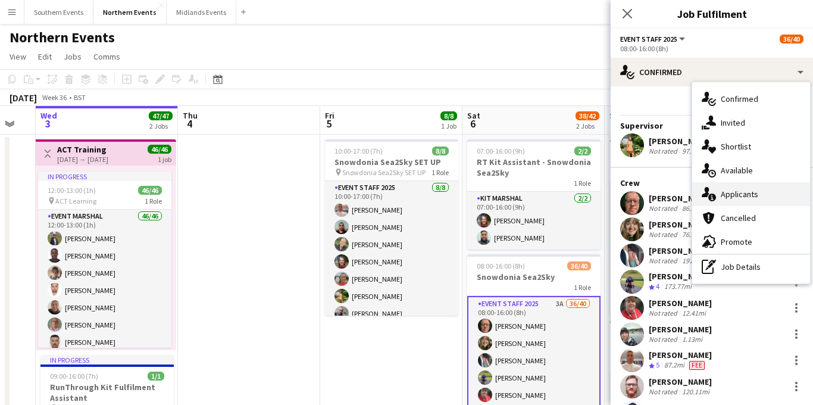
click at [744, 189] on span "Applicants" at bounding box center [740, 194] width 38 height 11
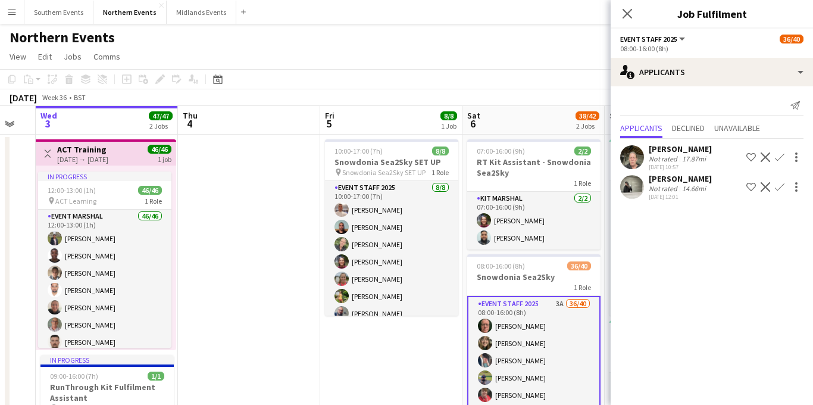
click at [780, 186] on app-icon "Confirm" at bounding box center [780, 187] width 10 height 10
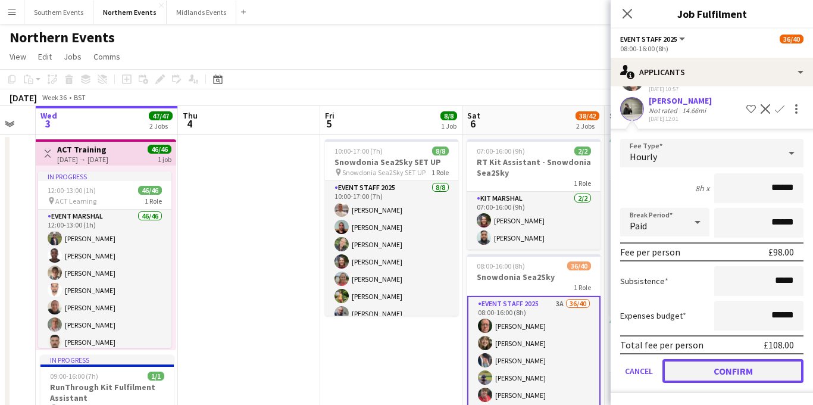
click at [710, 364] on button "Confirm" at bounding box center [733, 371] width 141 height 24
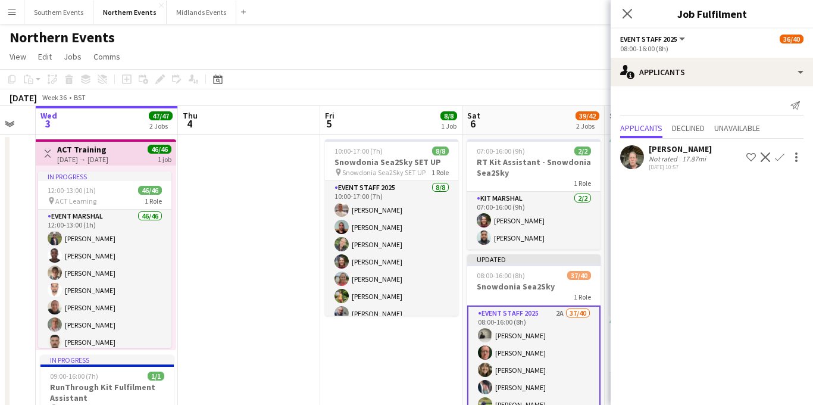
click at [782, 156] on app-icon "Confirm" at bounding box center [780, 157] width 10 height 10
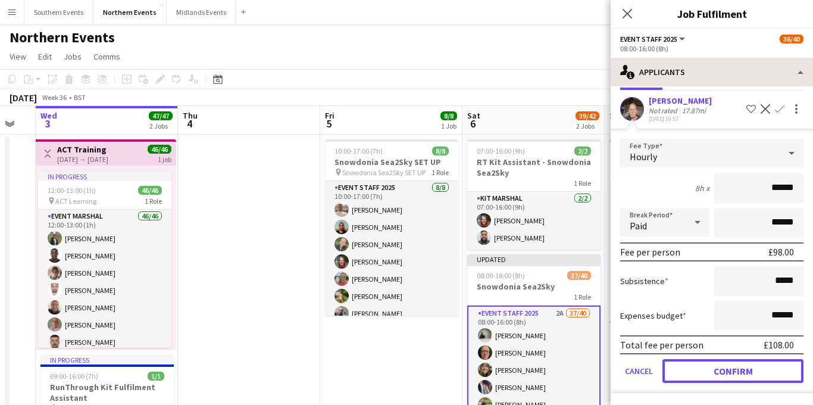
click at [706, 363] on button "Confirm" at bounding box center [733, 371] width 141 height 24
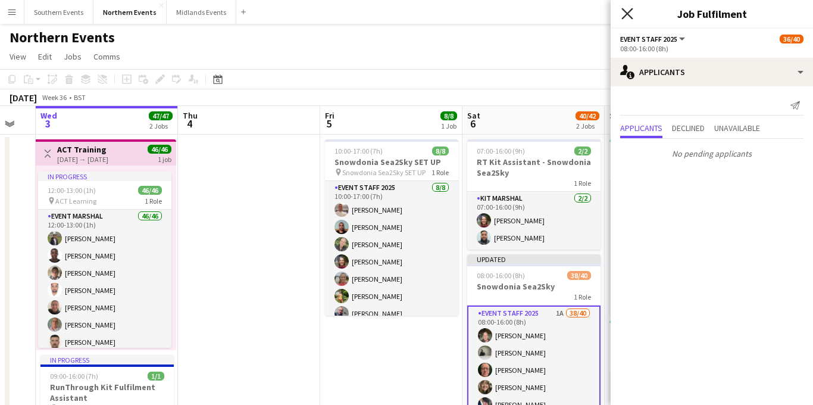
click at [625, 15] on icon at bounding box center [627, 13] width 11 height 11
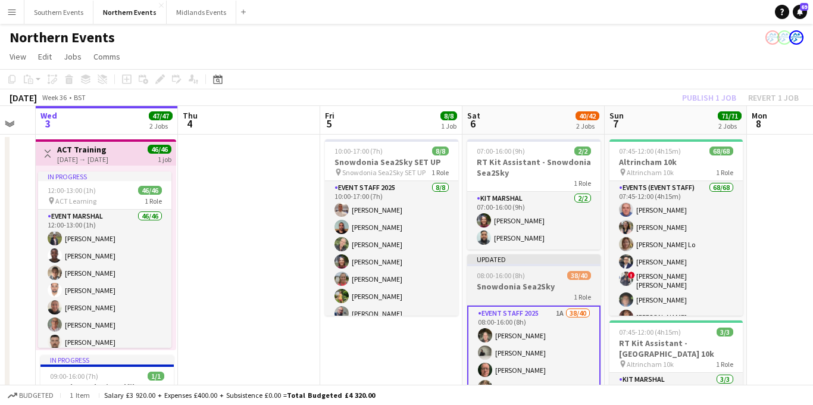
click at [532, 278] on div "08:00-16:00 (8h) 38/40" at bounding box center [533, 275] width 133 height 9
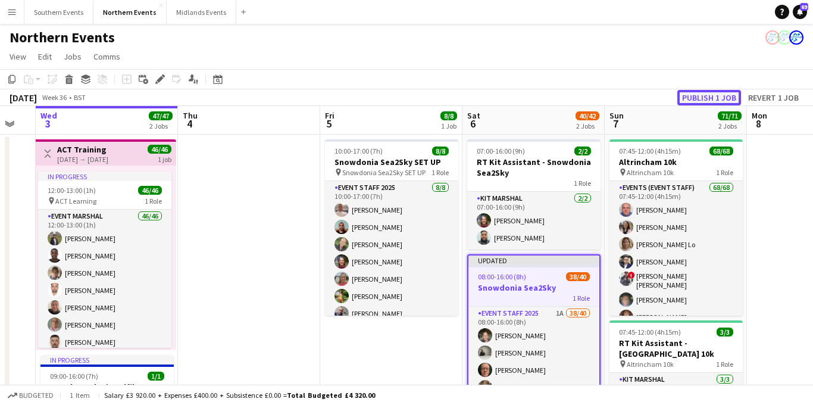
click at [705, 101] on button "Publish 1 job" at bounding box center [710, 97] width 64 height 15
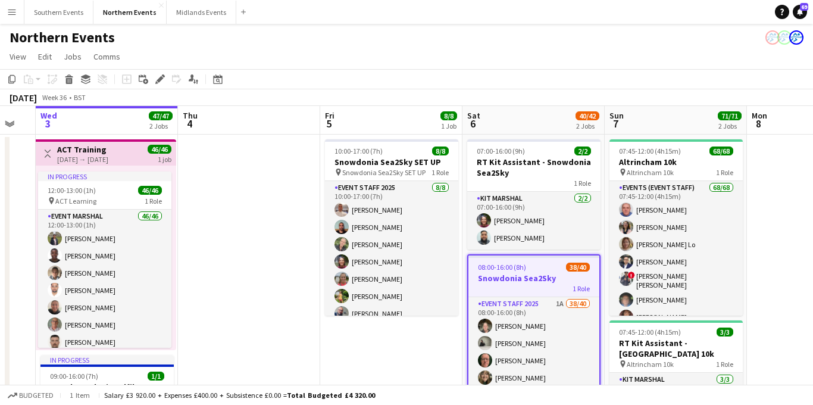
click at [10, 17] on button "Menu" at bounding box center [12, 12] width 24 height 24
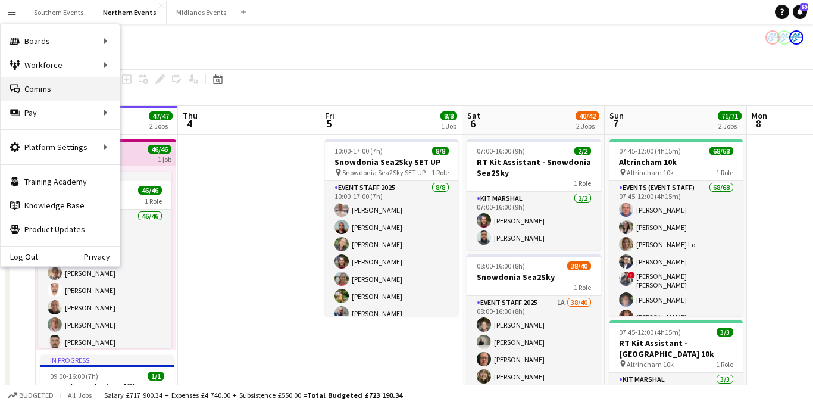
click at [45, 84] on link "Comms Comms" at bounding box center [60, 89] width 119 height 24
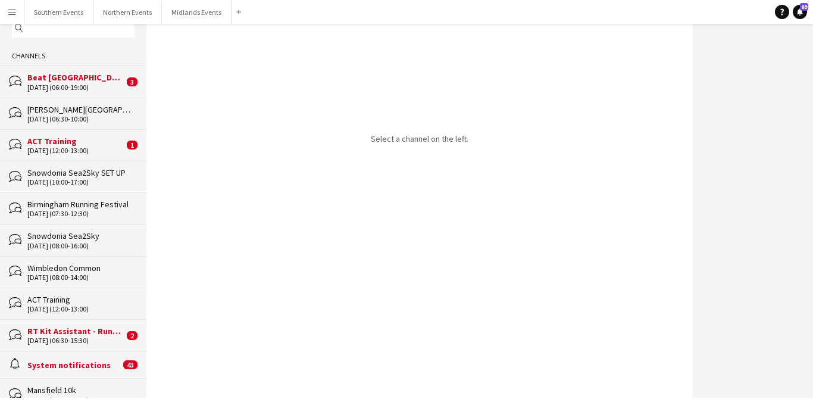
scroll to position [58, 0]
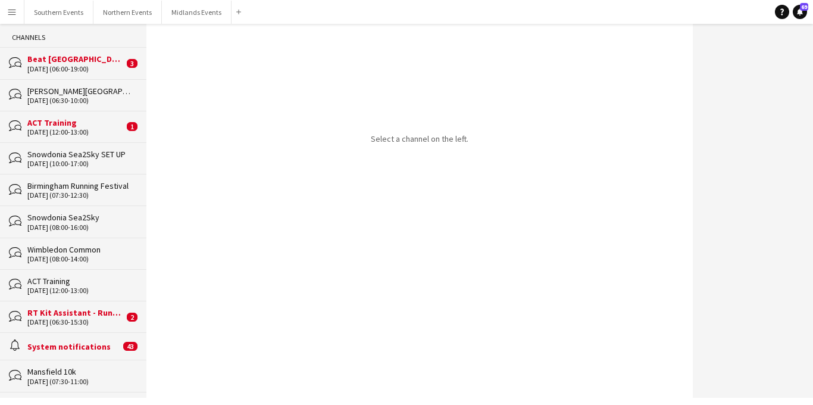
click at [88, 220] on div "Snowdonia Sea2Sky" at bounding box center [80, 217] width 107 height 11
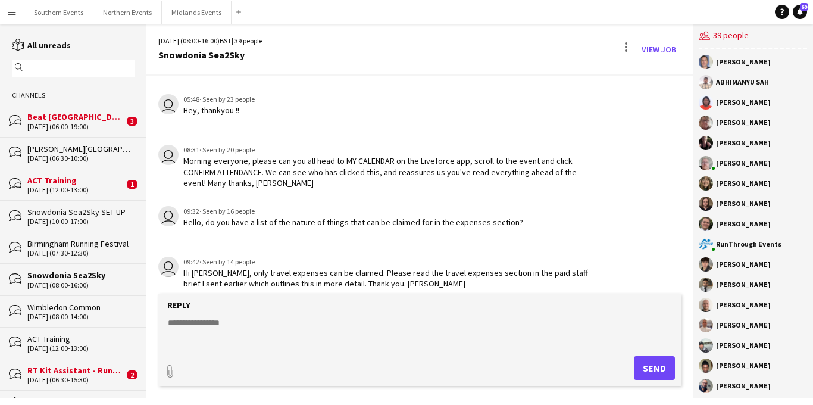
scroll to position [1655, 0]
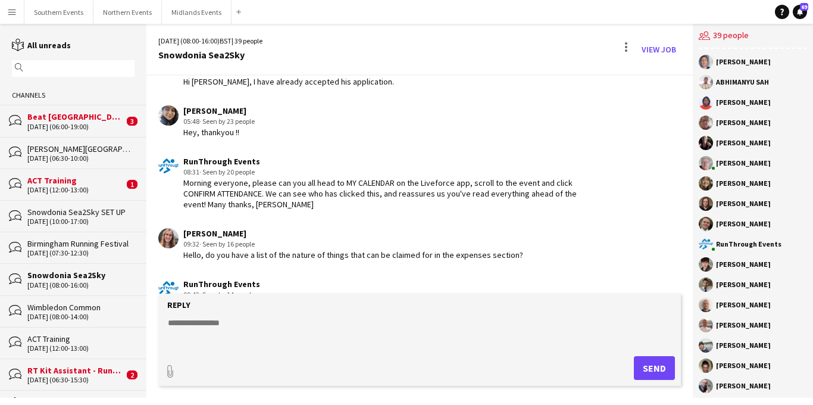
click at [209, 323] on textarea at bounding box center [423, 332] width 512 height 31
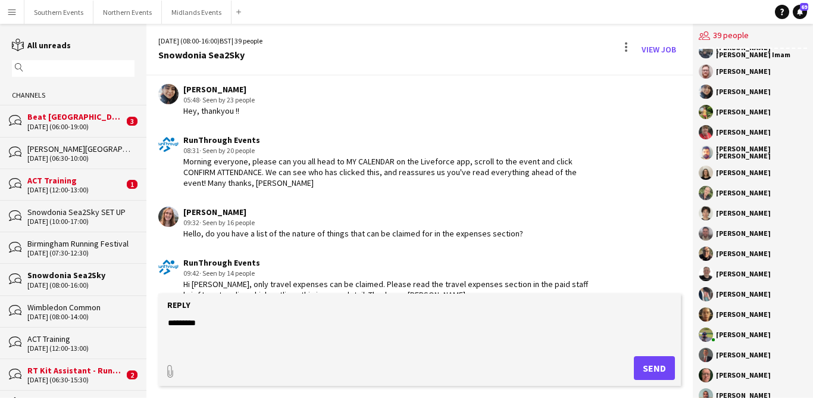
scroll to position [453, 0]
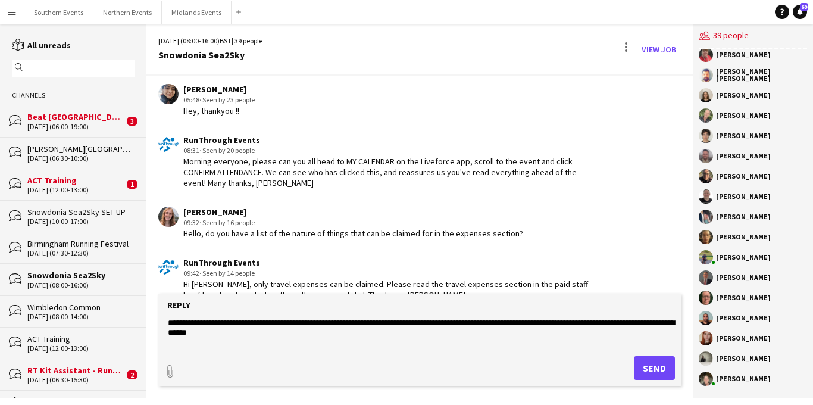
drag, startPoint x: 363, startPoint y: 332, endPoint x: 537, endPoint y: 324, distance: 173.5
click at [537, 324] on textarea "**********" at bounding box center [423, 332] width 512 height 31
click at [267, 330] on textarea "**********" at bounding box center [423, 332] width 512 height 31
click at [305, 320] on textarea "**********" at bounding box center [423, 332] width 512 height 31
click at [537, 324] on textarea "**********" at bounding box center [423, 332] width 512 height 31
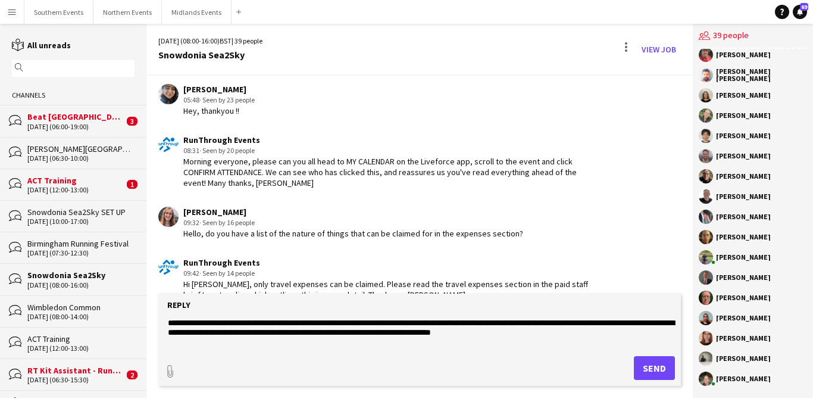
click at [559, 331] on textarea "**********" at bounding box center [423, 332] width 512 height 31
type textarea "**********"
click at [657, 364] on button "Send" at bounding box center [654, 368] width 41 height 24
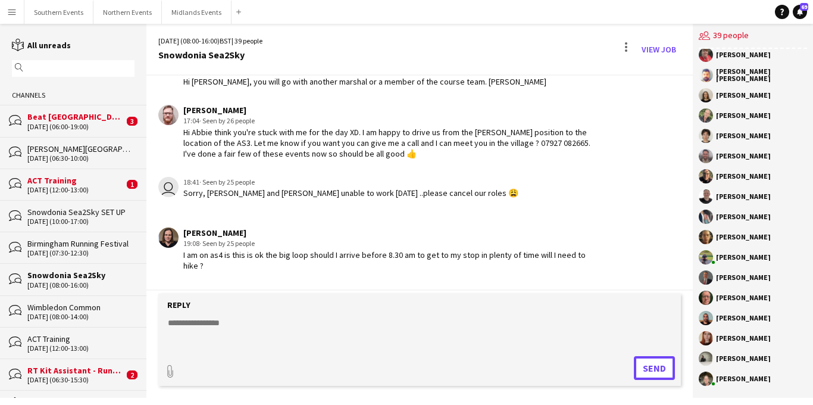
scroll to position [1748, 0]
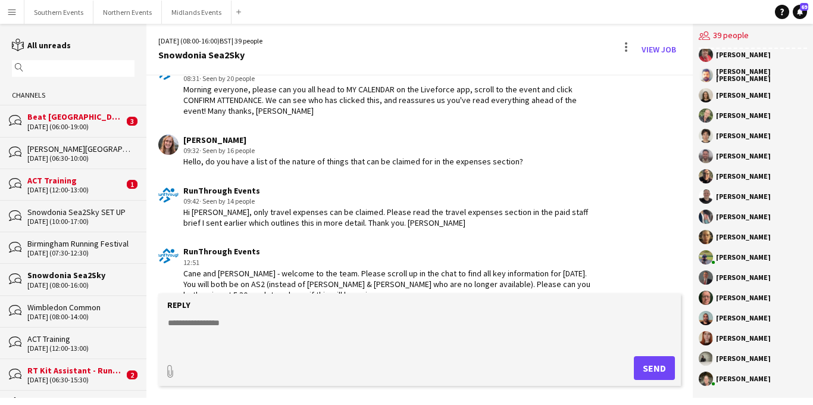
click at [107, 131] on div "bubbles Beat Box Hill [DATE] (06:00-19:00) 3" at bounding box center [73, 121] width 146 height 32
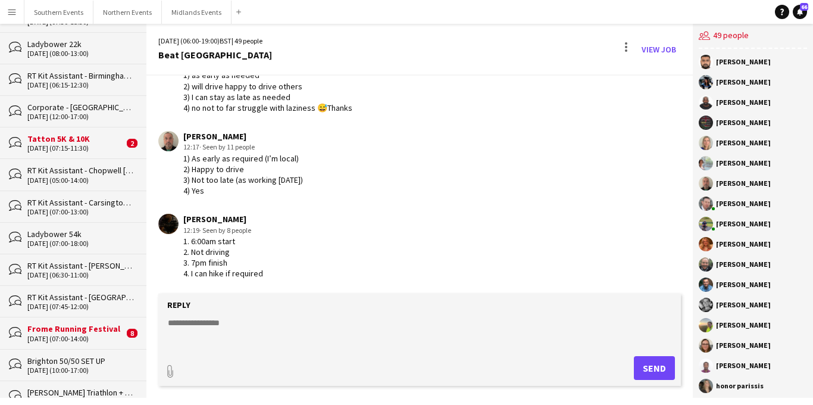
scroll to position [485, 0]
